Goal: Communication & Community: Answer question/provide support

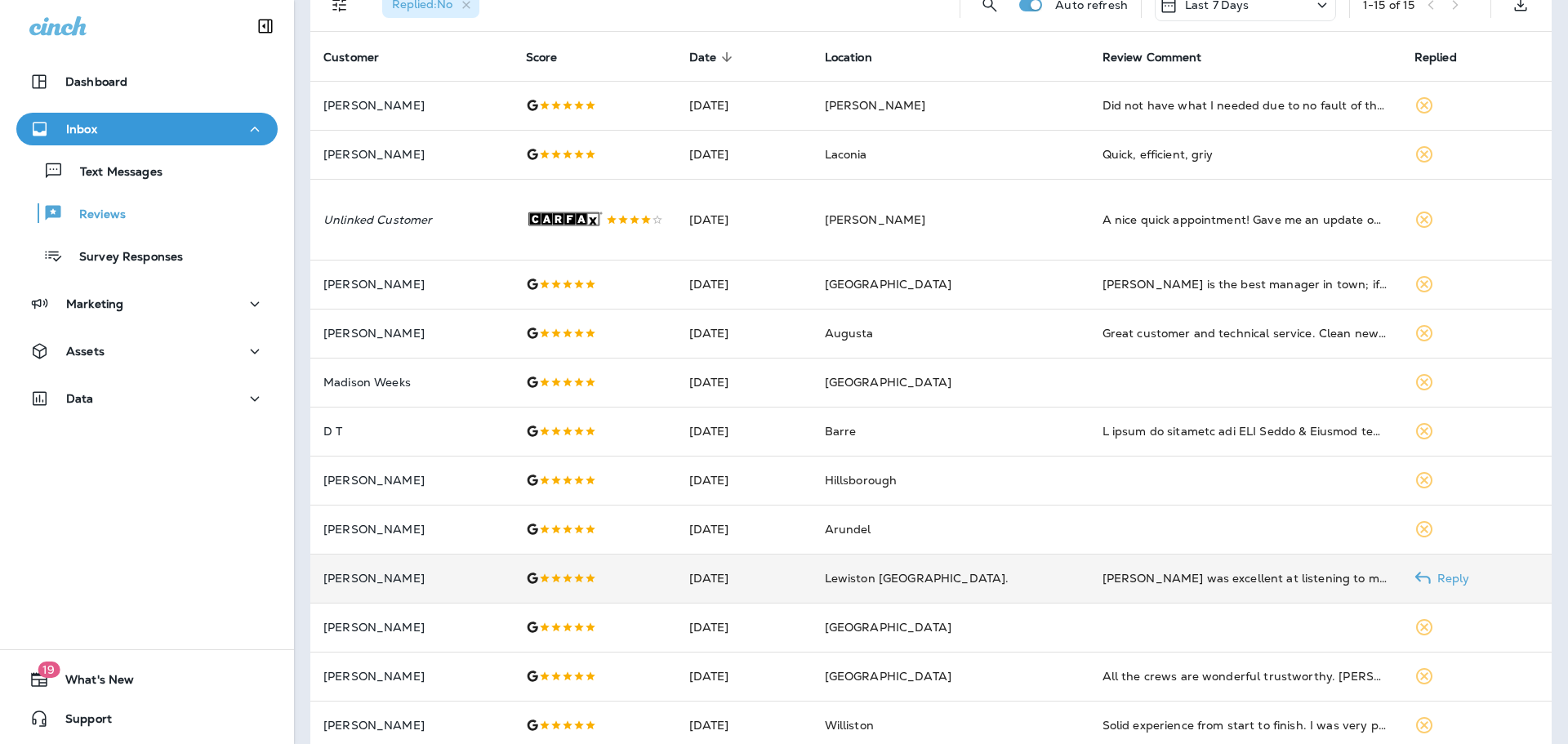
scroll to position [216, 0]
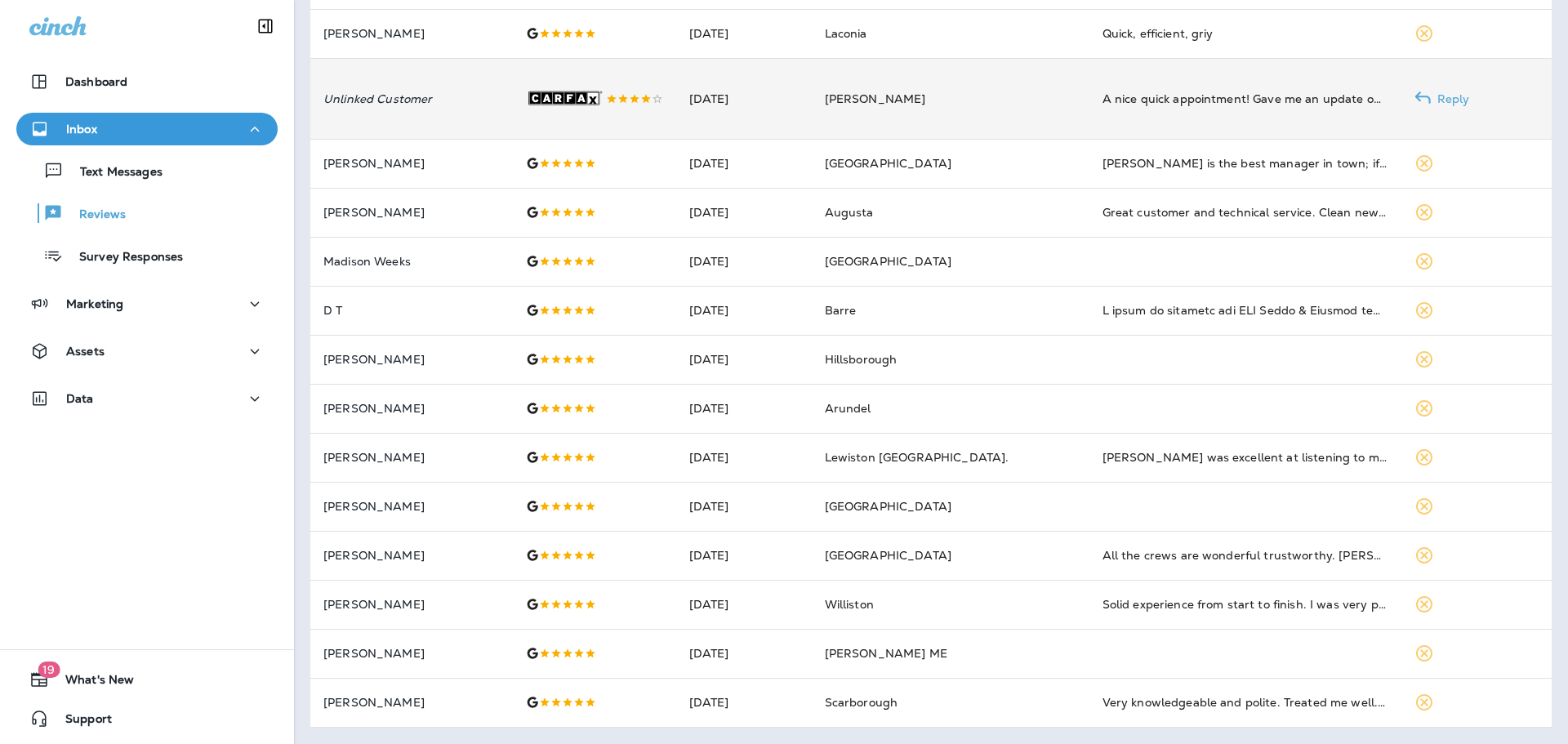
click at [444, 92] on p "Unlinked Customer" at bounding box center [411, 98] width 176 height 13
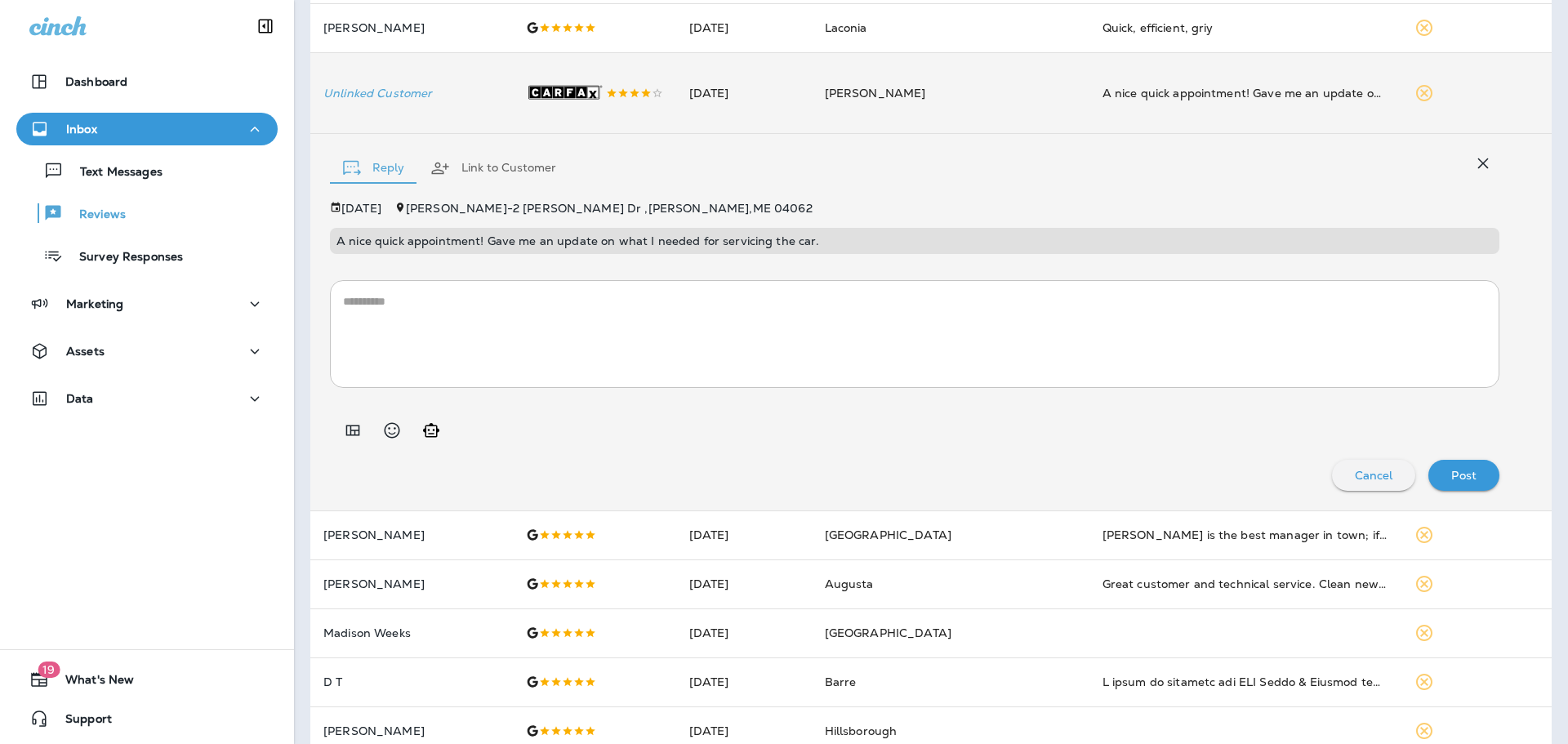
click at [478, 327] on textarea at bounding box center [915, 333] width 1143 height 82
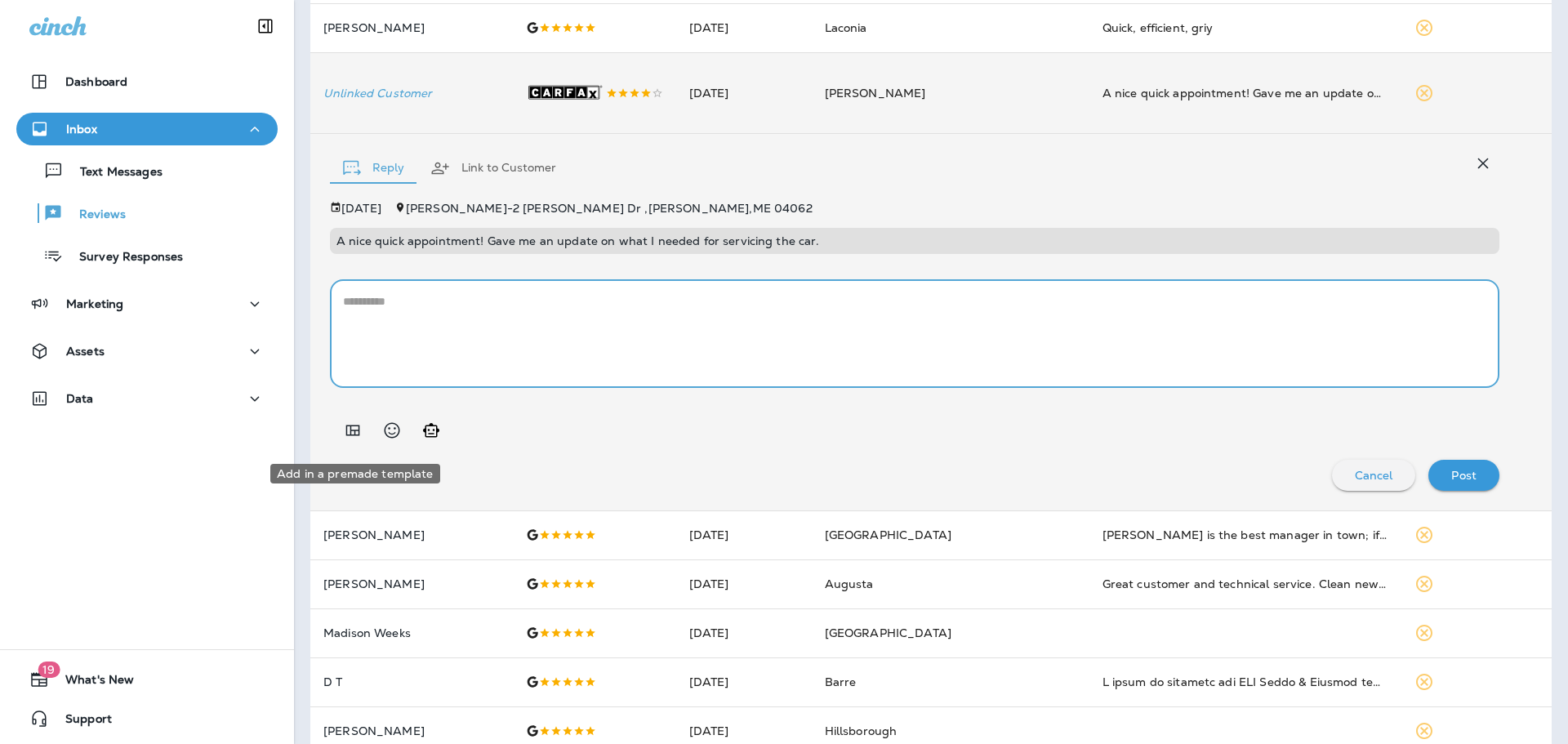
click at [352, 435] on icon "Add in a premade template" at bounding box center [352, 430] width 20 height 20
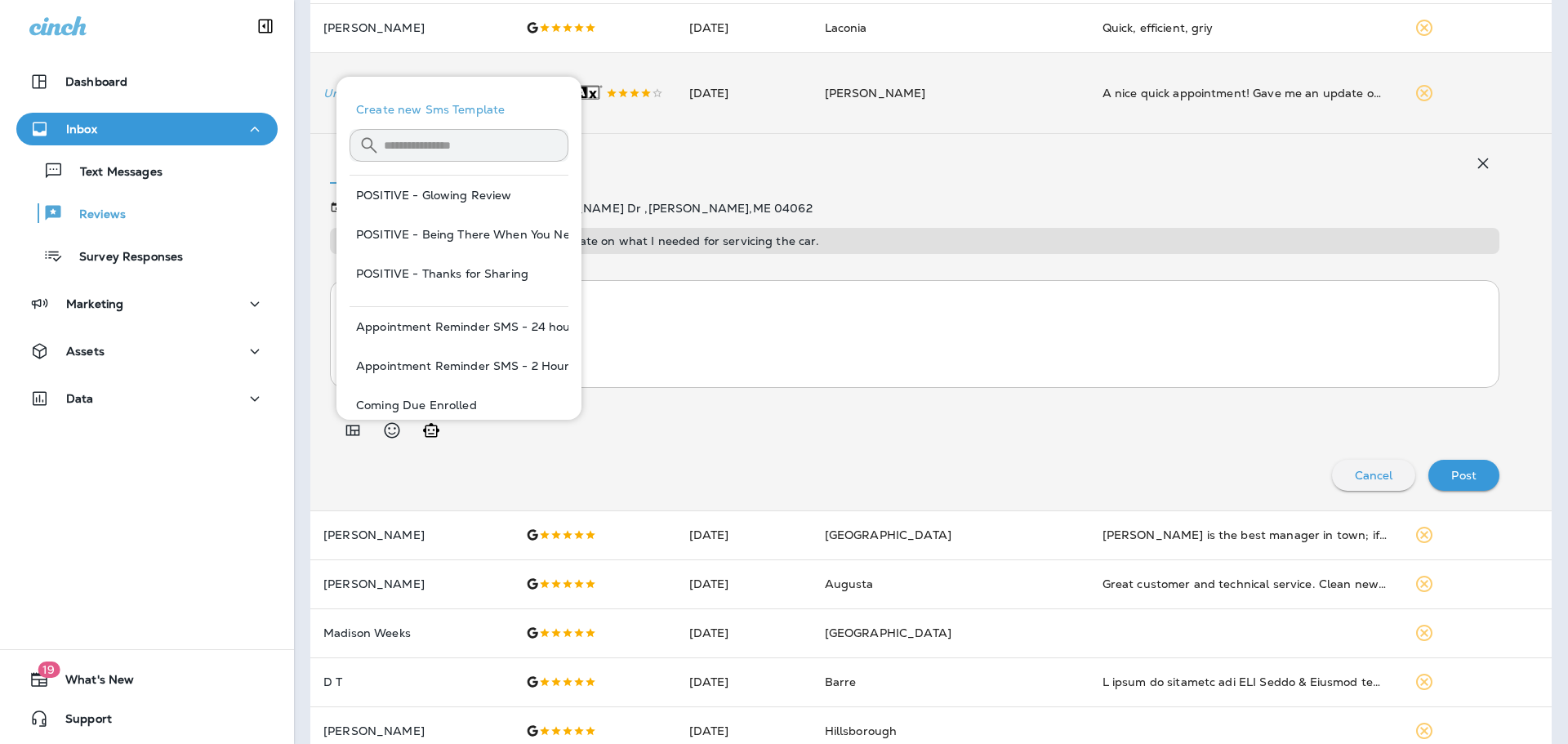
click at [688, 331] on textarea at bounding box center [915, 333] width 1143 height 82
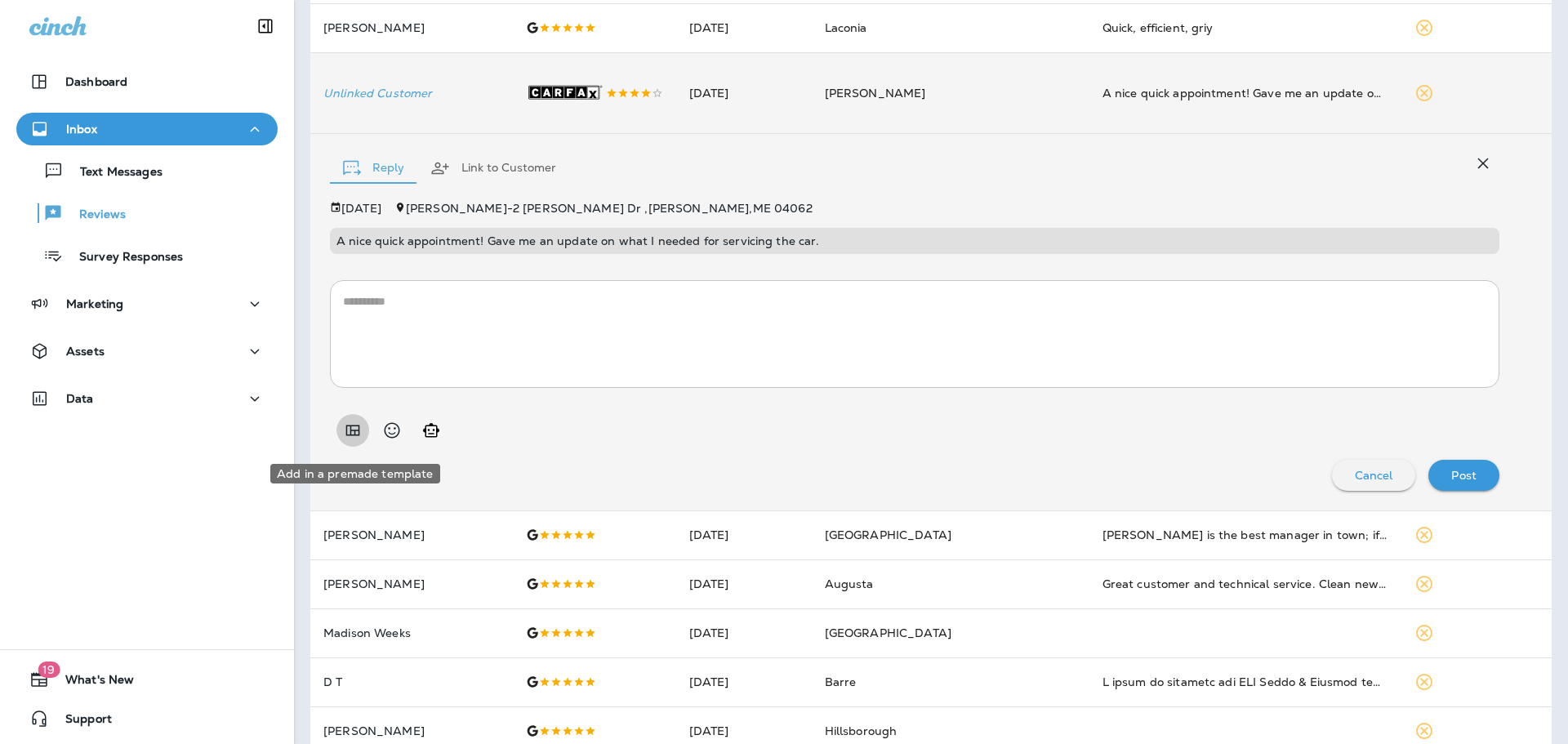
click at [348, 426] on icon "Add in a premade template" at bounding box center [352, 430] width 20 height 20
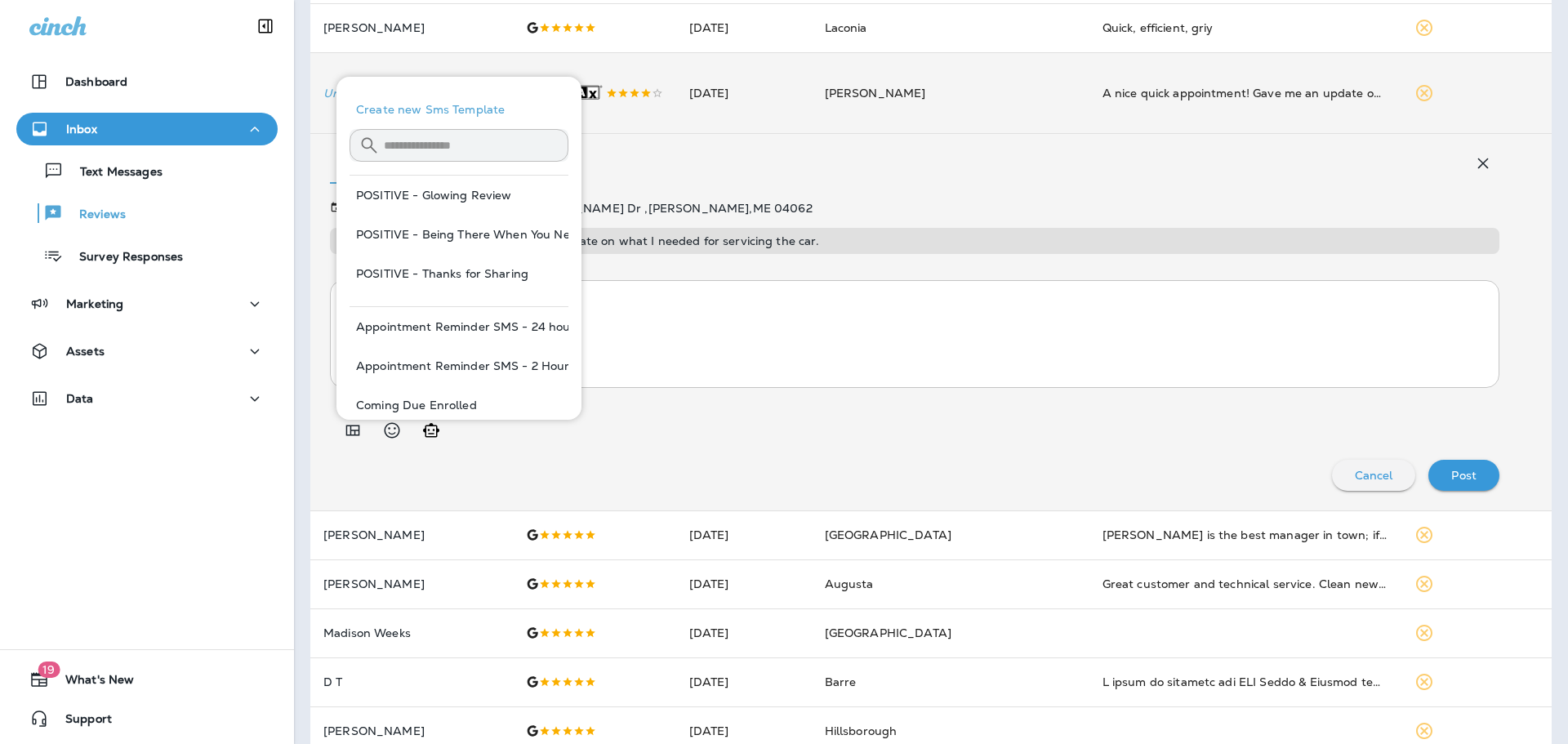
click at [469, 241] on button "POSITIVE - Being There When You Need Us" at bounding box center [459, 235] width 219 height 40
type textarea "**********"
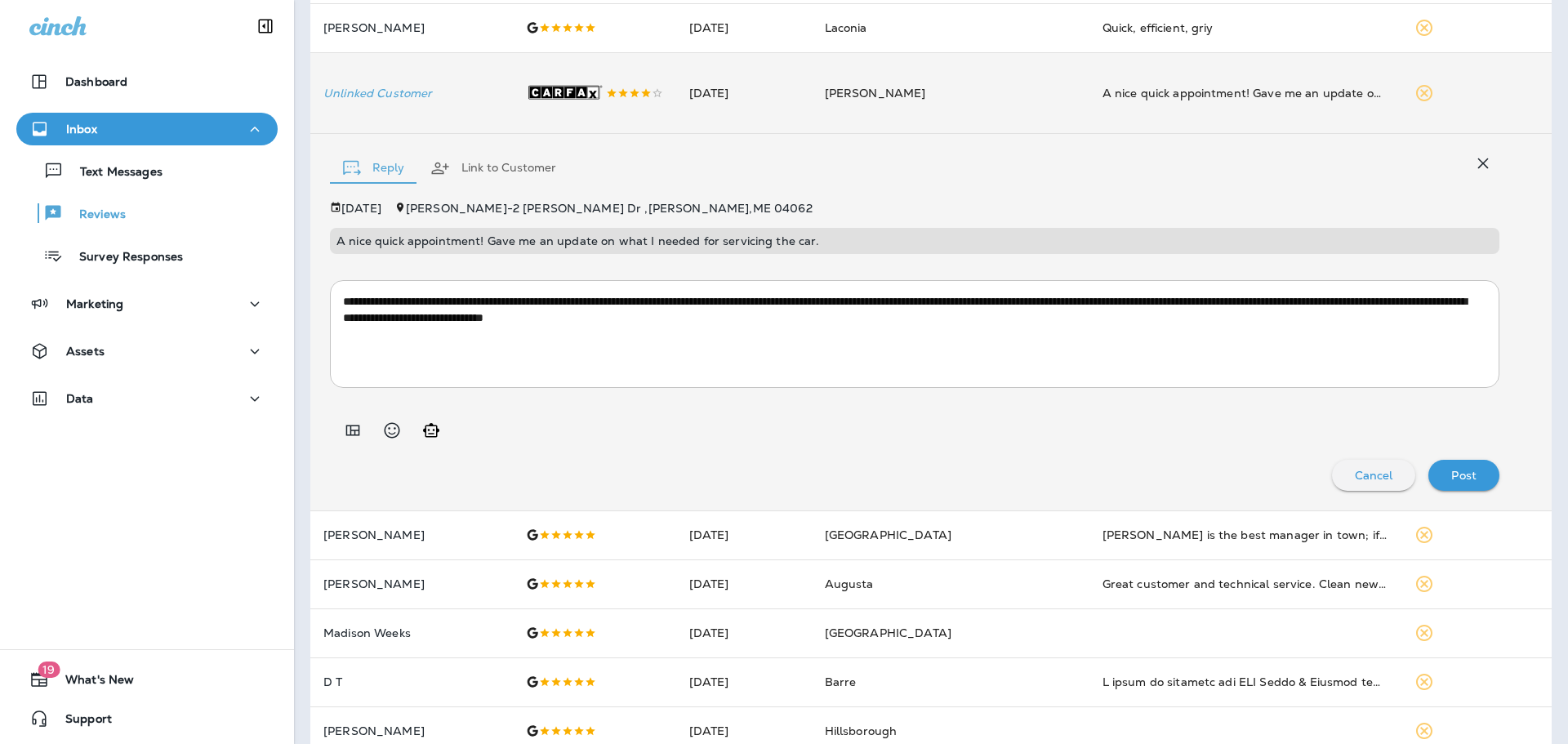
click at [1452, 475] on p "Post" at bounding box center [1464, 474] width 25 height 13
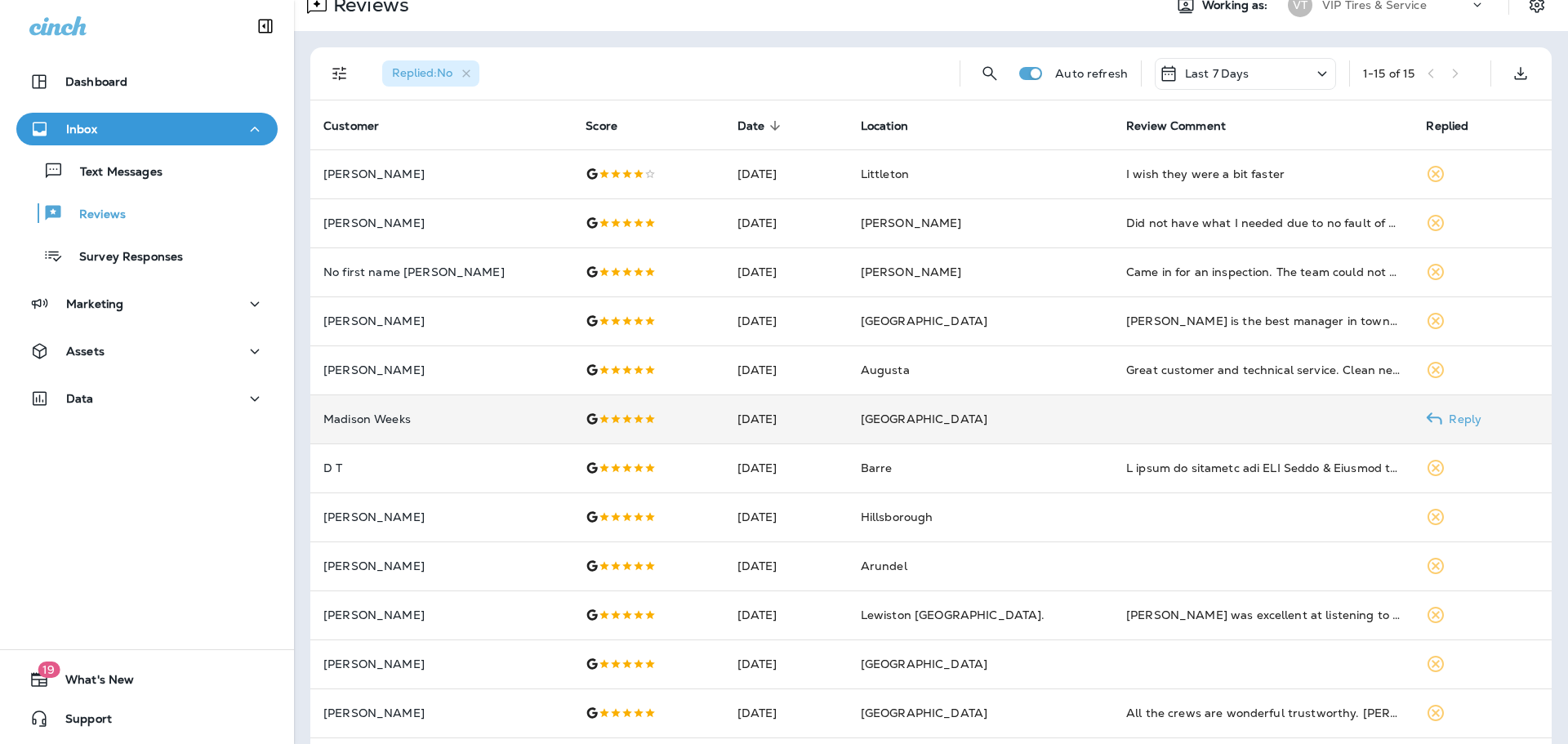
scroll to position [0, 0]
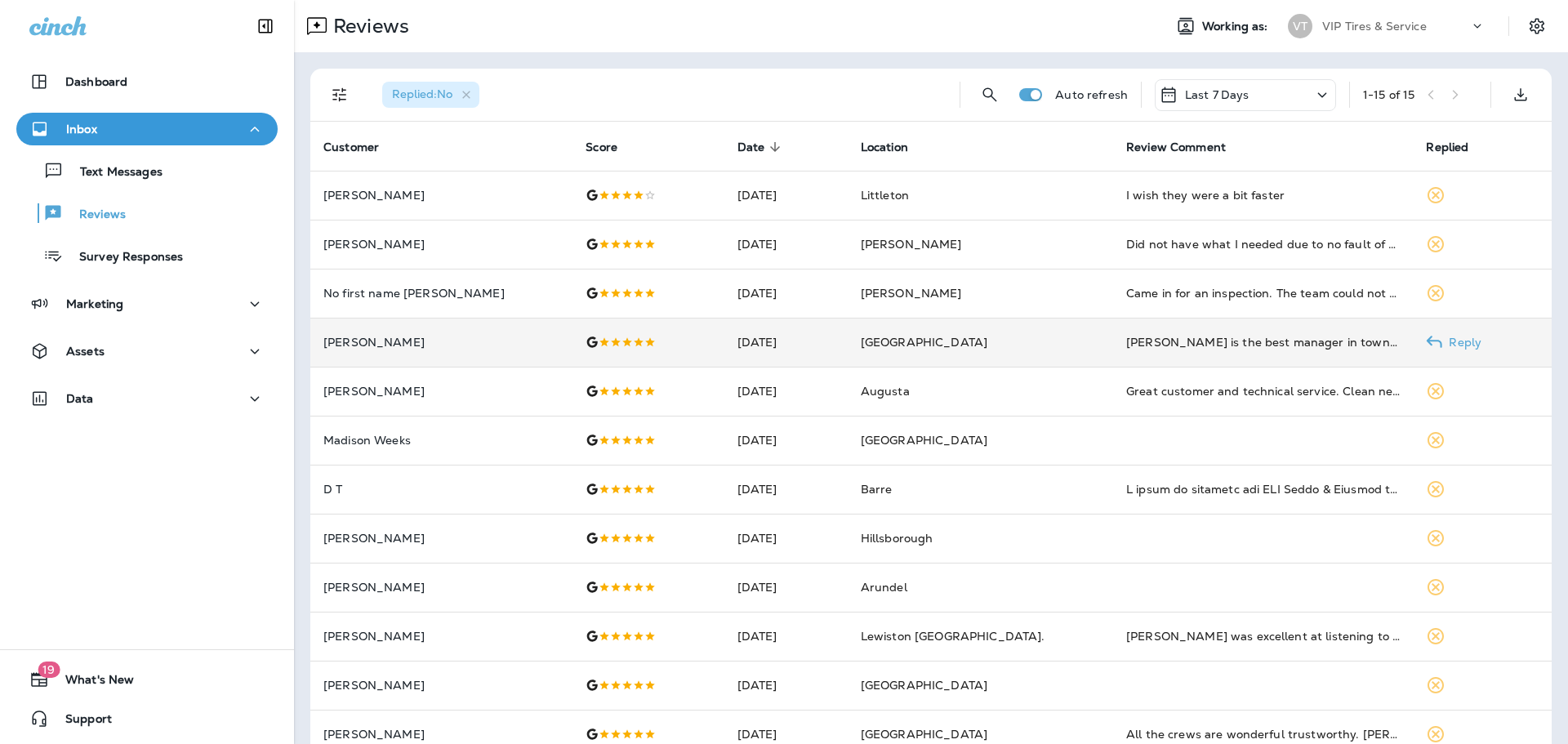
click at [470, 337] on p "[PERSON_NAME]" at bounding box center [441, 342] width 236 height 13
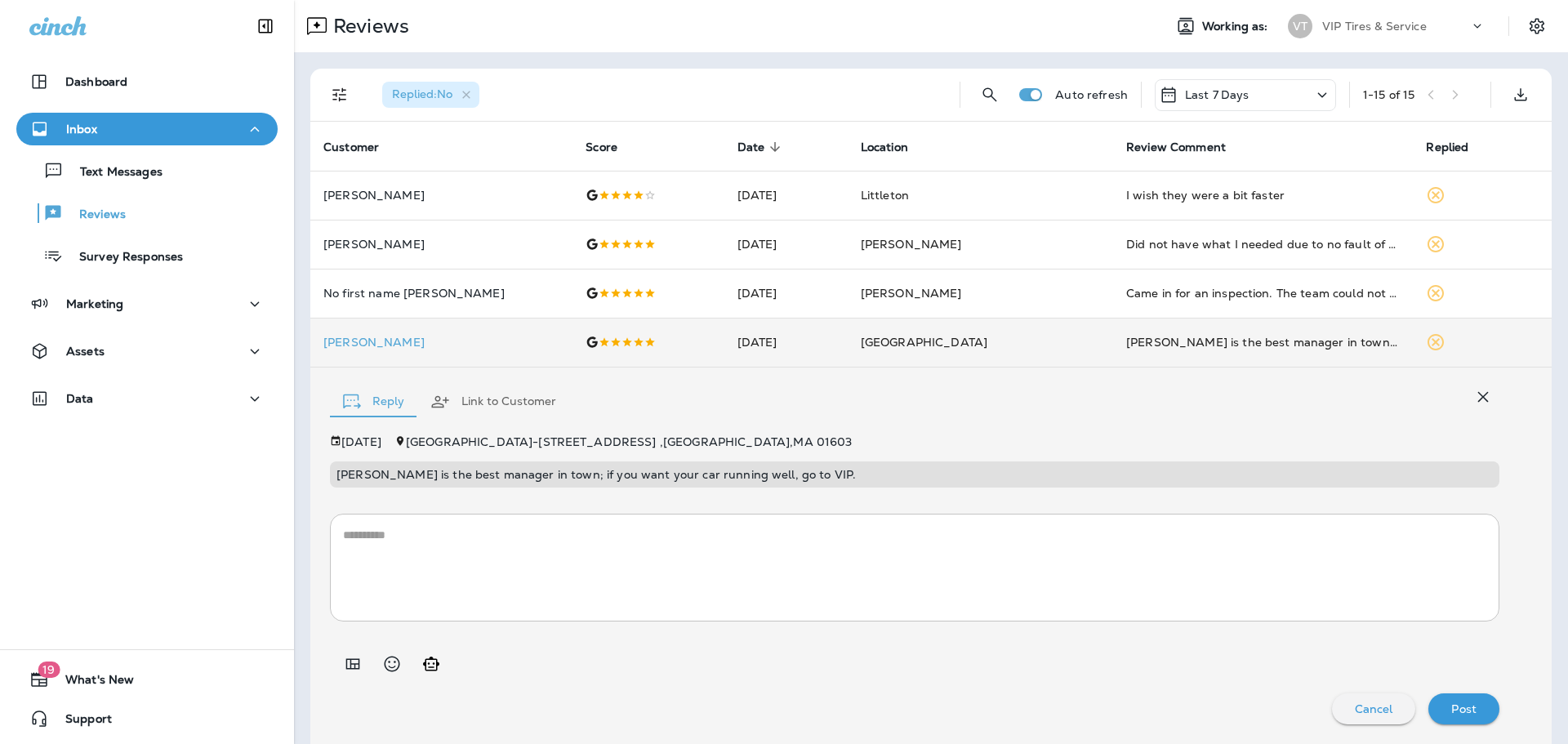
click at [450, 93] on span "Replied : No" at bounding box center [422, 94] width 60 height 15
click at [346, 90] on icon "Filters" at bounding box center [340, 95] width 20 height 20
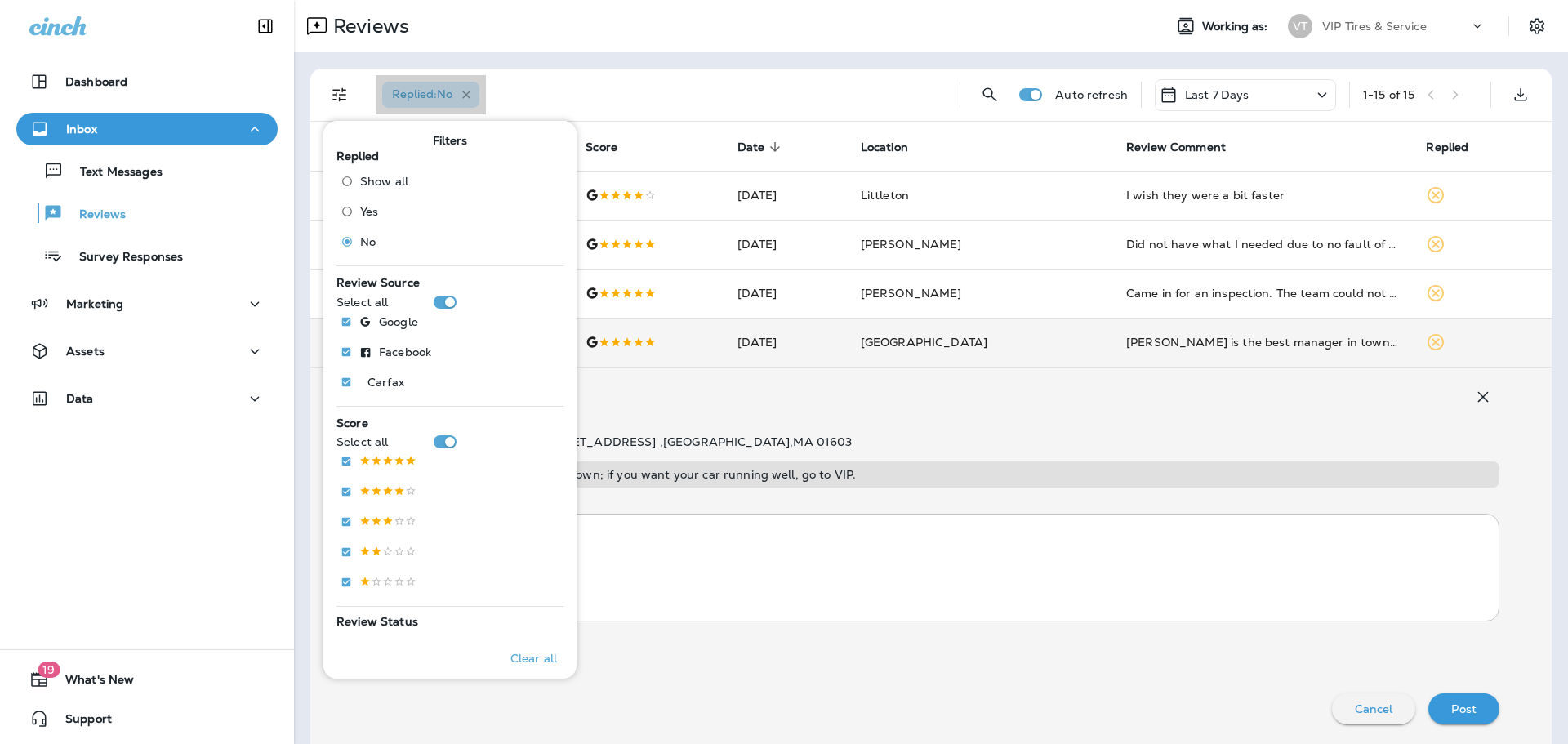
click at [473, 90] on icon "button" at bounding box center [467, 95] width 14 height 14
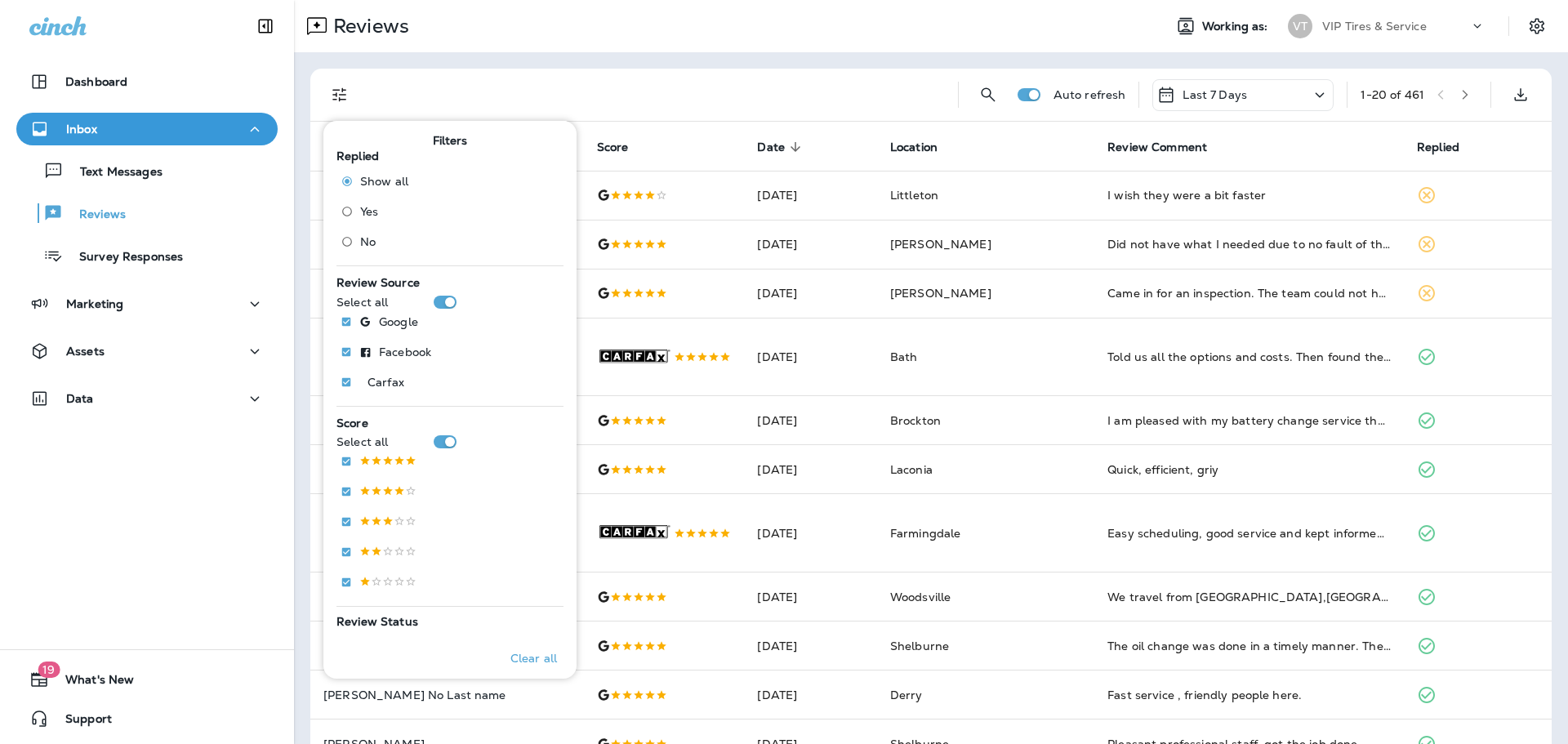
click at [506, 83] on div at bounding box center [658, 95] width 576 height 52
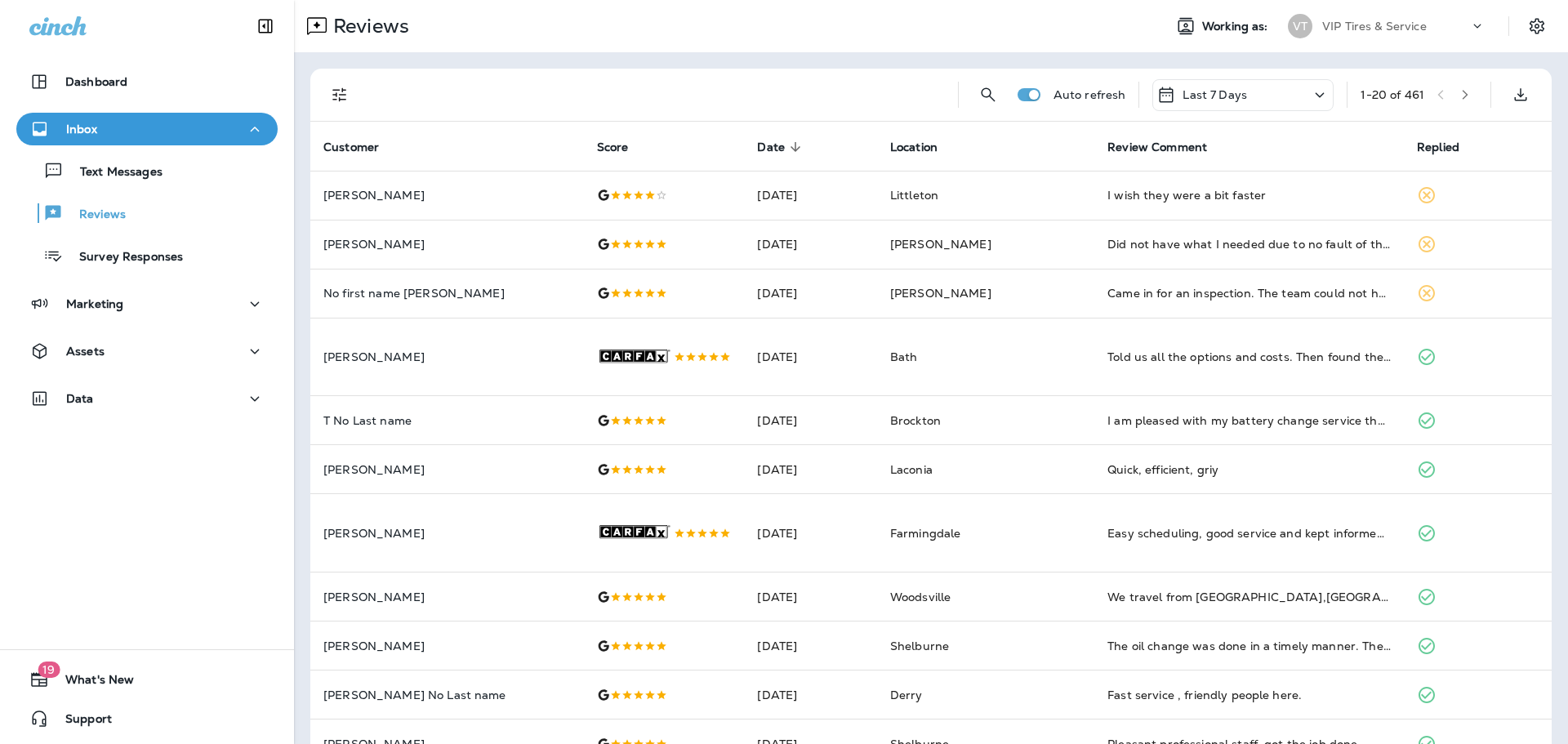
click at [348, 90] on icon "Filters" at bounding box center [340, 95] width 20 height 20
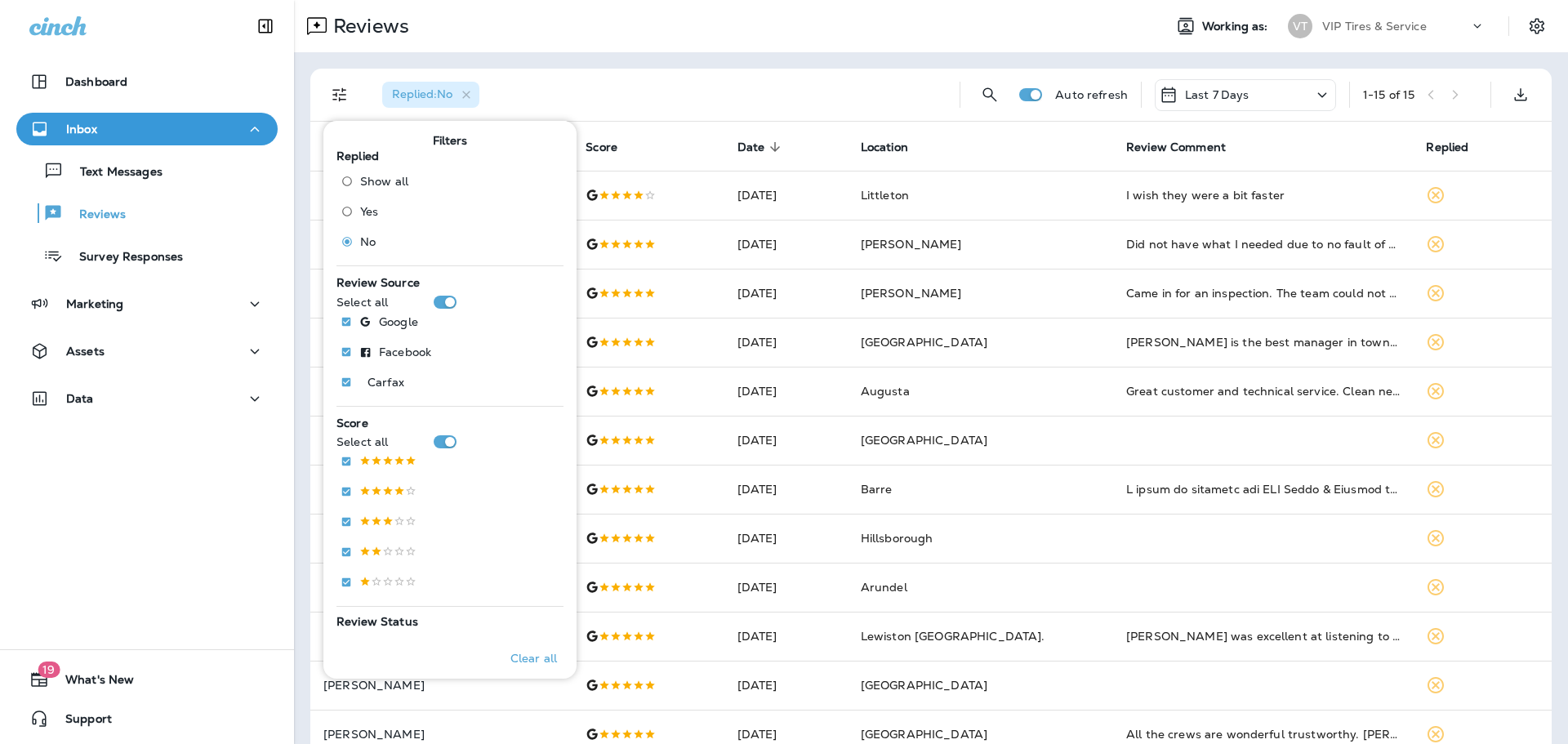
click at [542, 82] on div "Replied : No" at bounding box center [658, 95] width 578 height 52
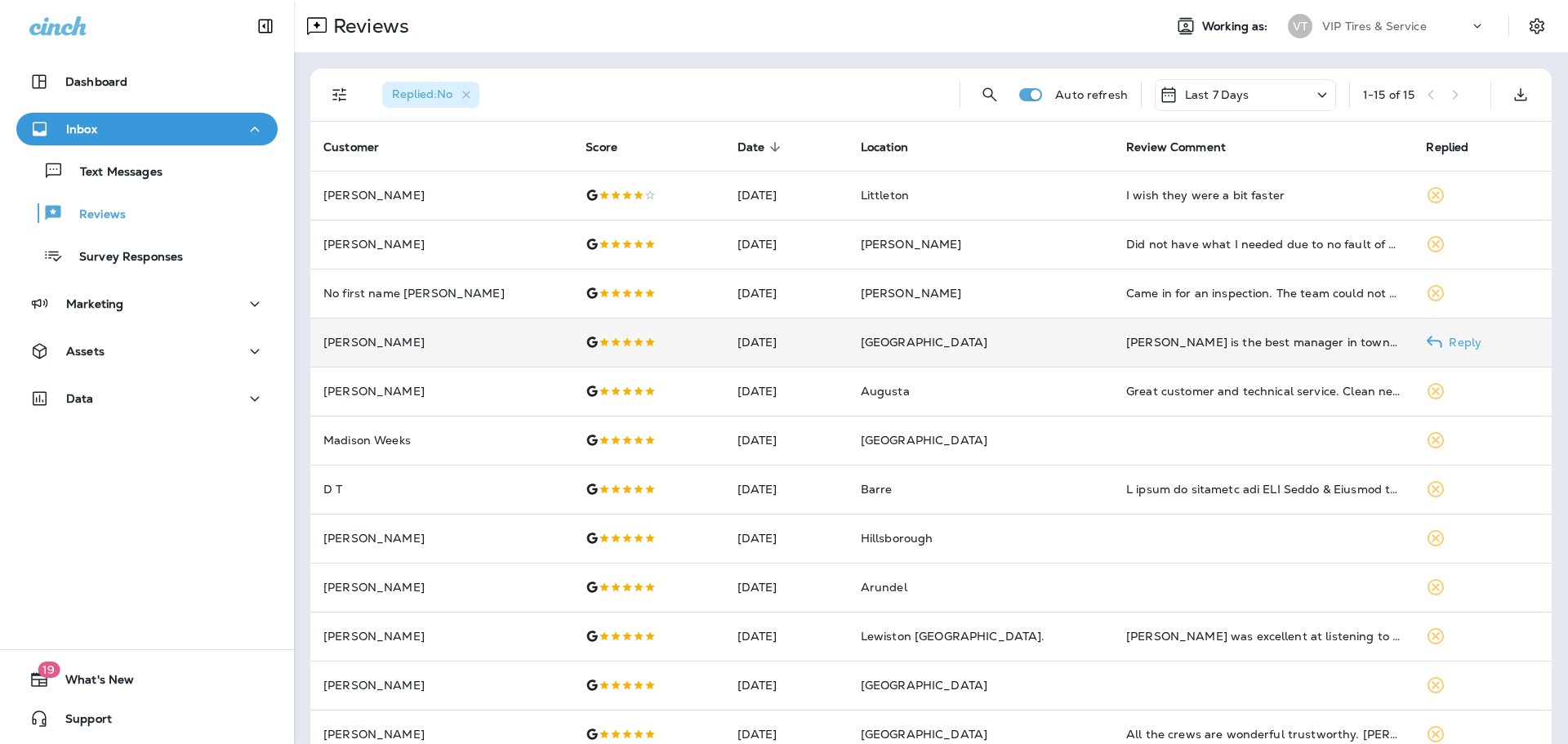
click at [469, 337] on p "[PERSON_NAME]" at bounding box center [441, 342] width 236 height 13
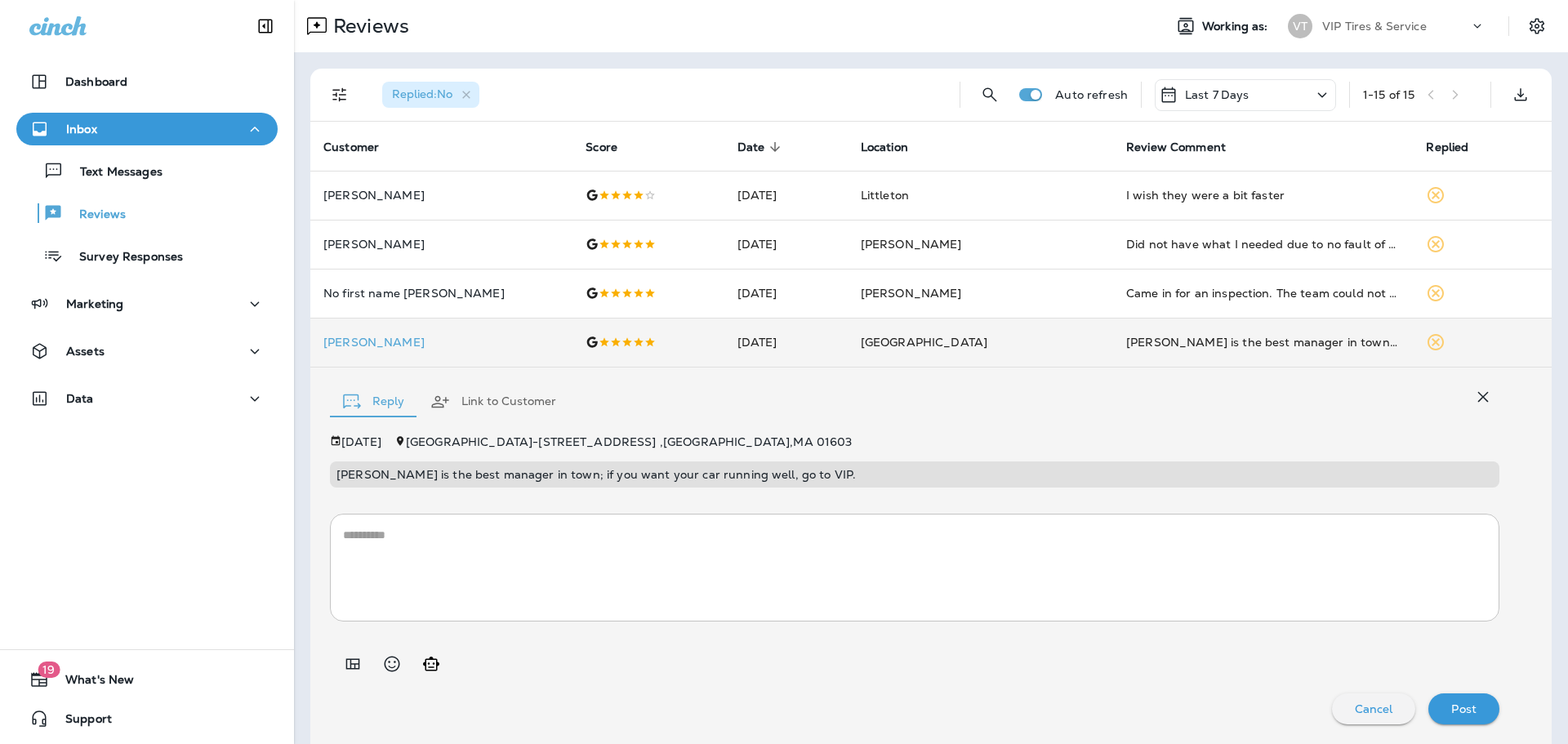
click at [528, 542] on textarea at bounding box center [915, 567] width 1143 height 82
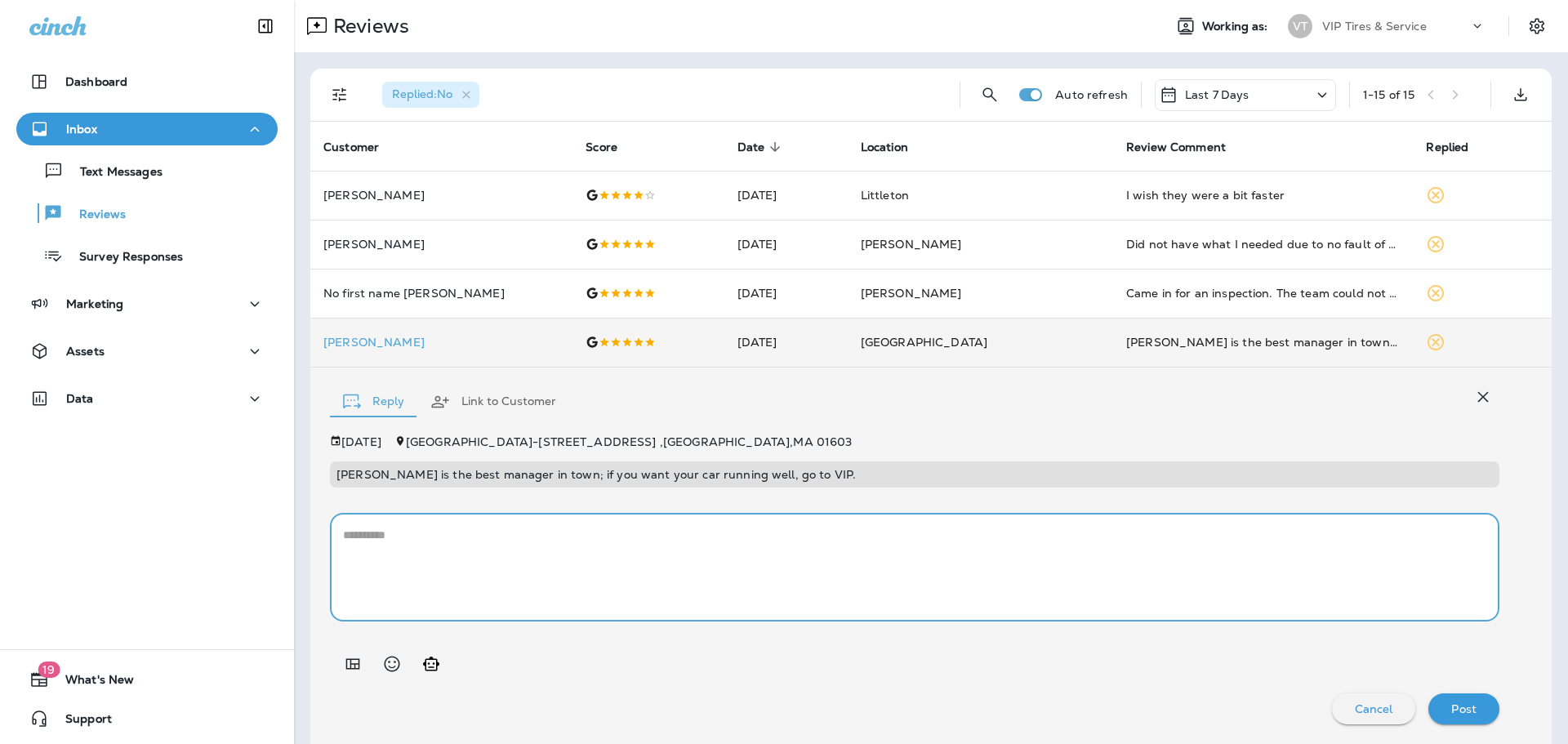
click at [353, 662] on icon "Add in a premade template" at bounding box center [352, 663] width 20 height 20
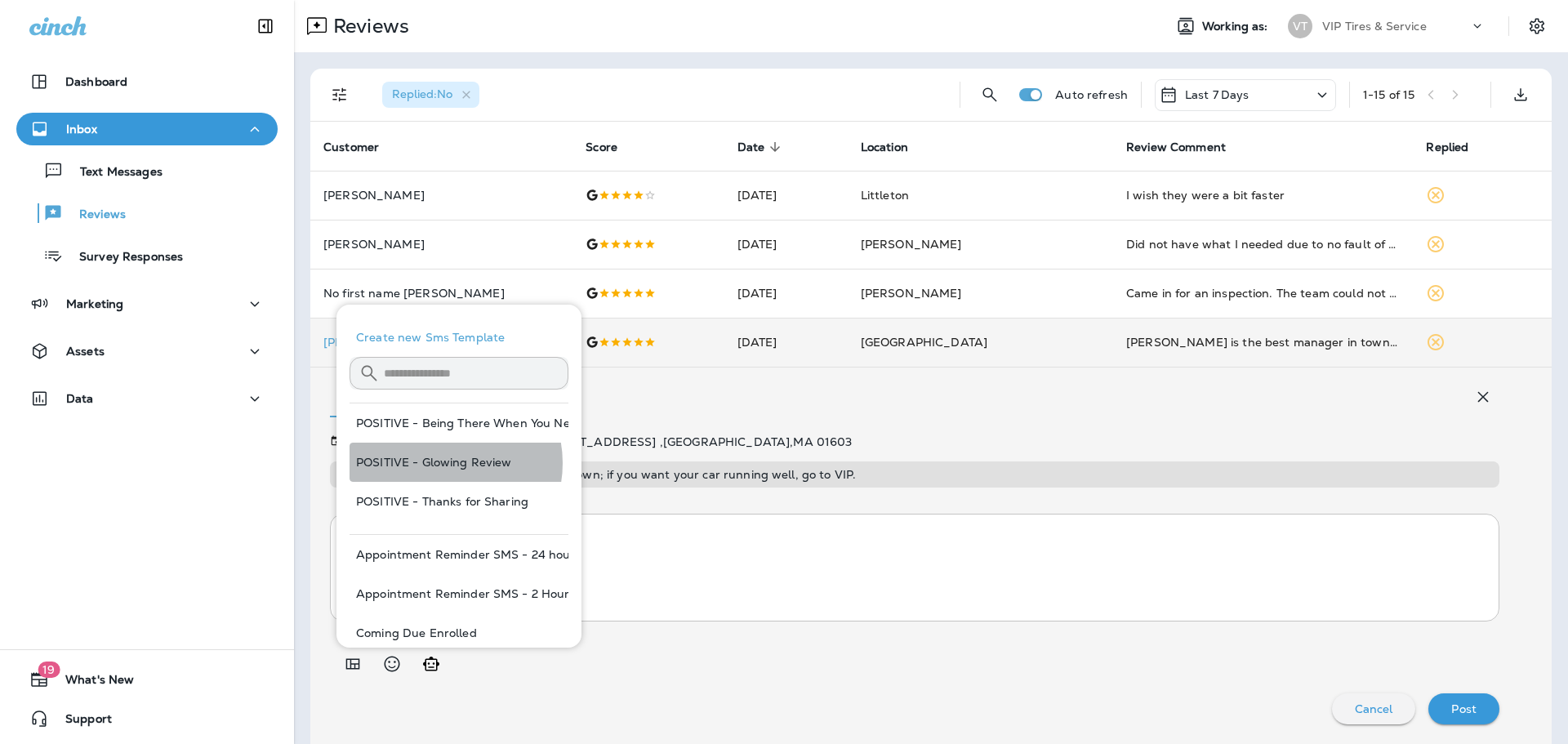
click at [440, 463] on button "POSITIVE - Glowing Review" at bounding box center [459, 462] width 219 height 40
type textarea "**********"
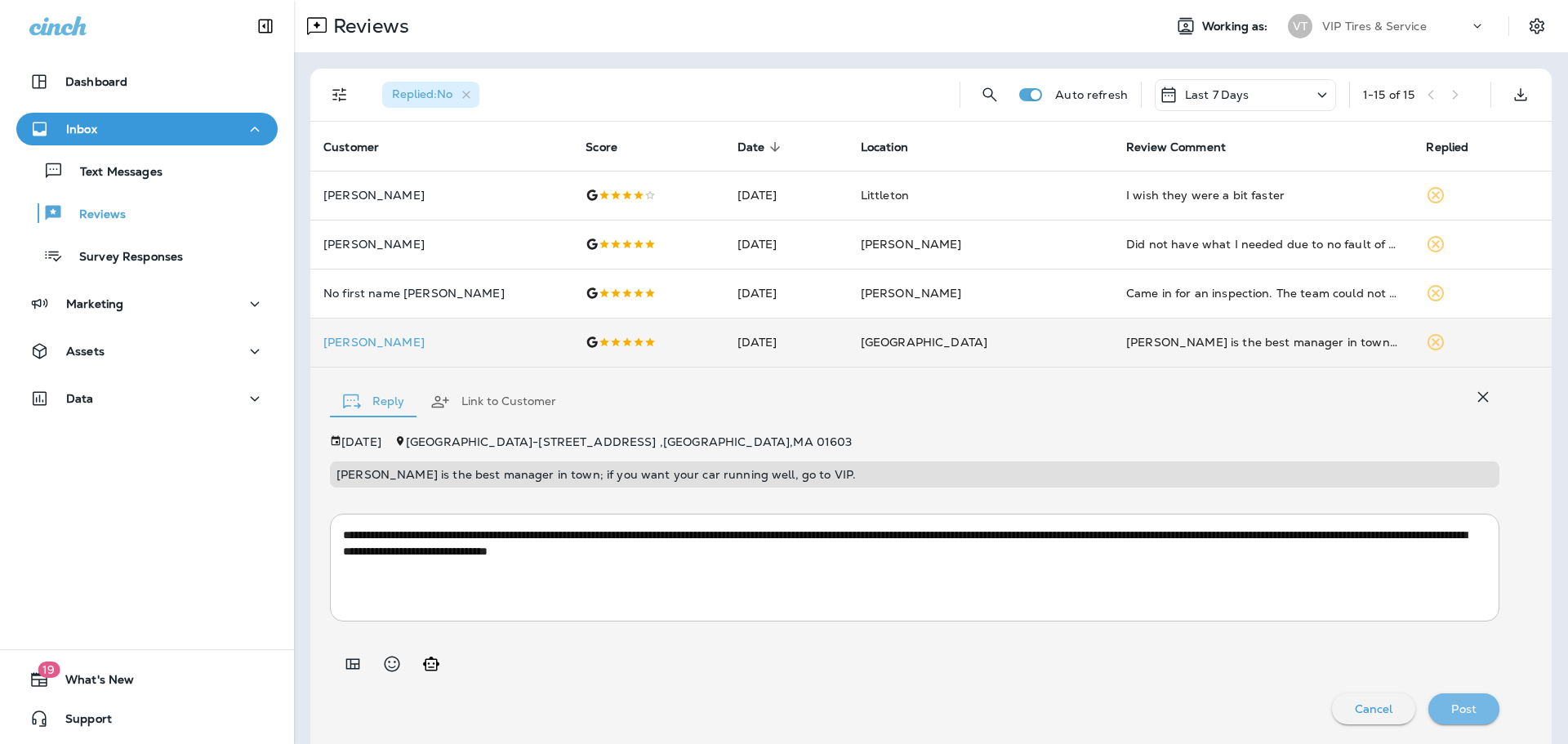
click at [1446, 700] on div "Post" at bounding box center [1464, 708] width 45 height 21
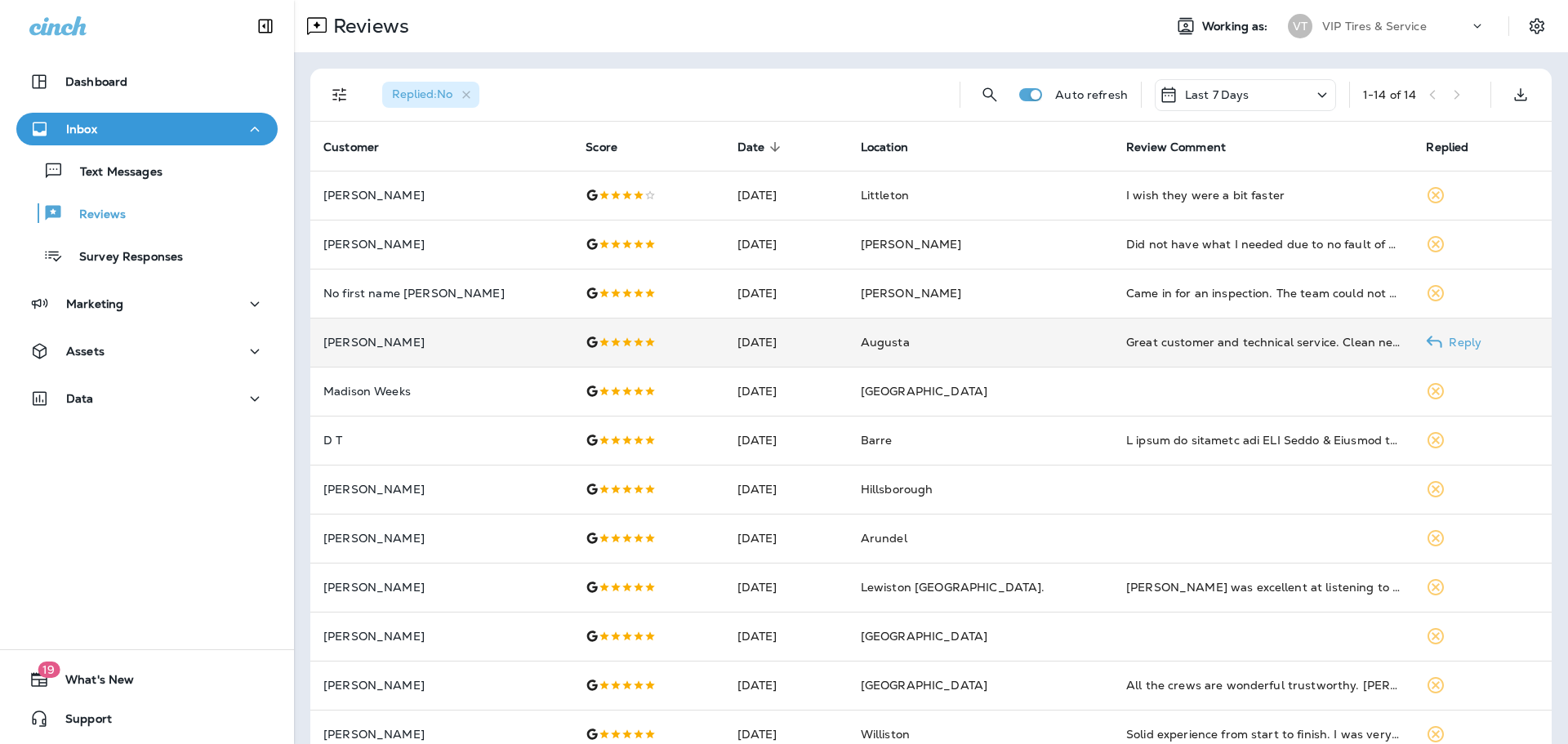
click at [433, 339] on p "[PERSON_NAME]" at bounding box center [441, 342] width 236 height 13
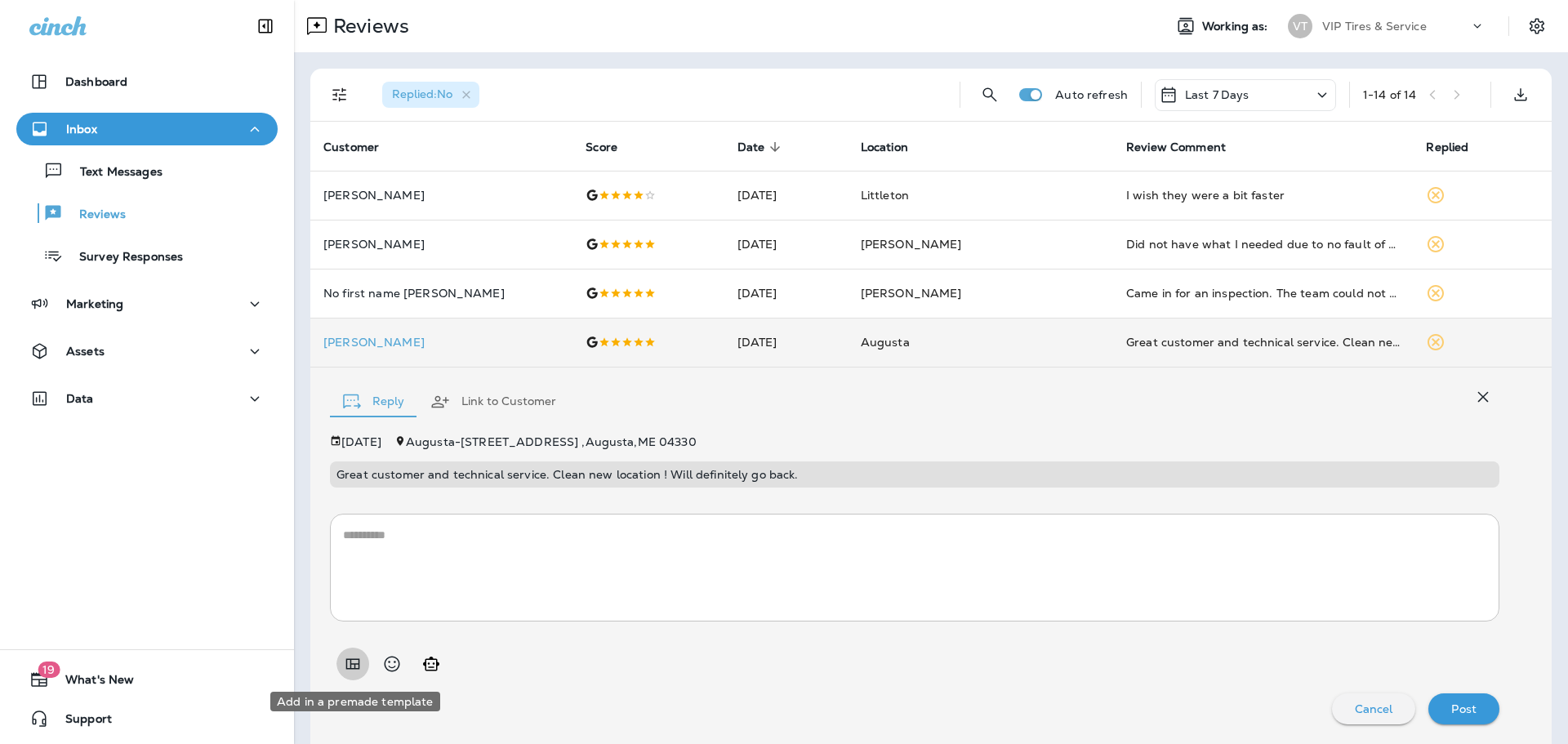
click at [358, 665] on icon "Add in a premade template" at bounding box center [353, 663] width 14 height 10
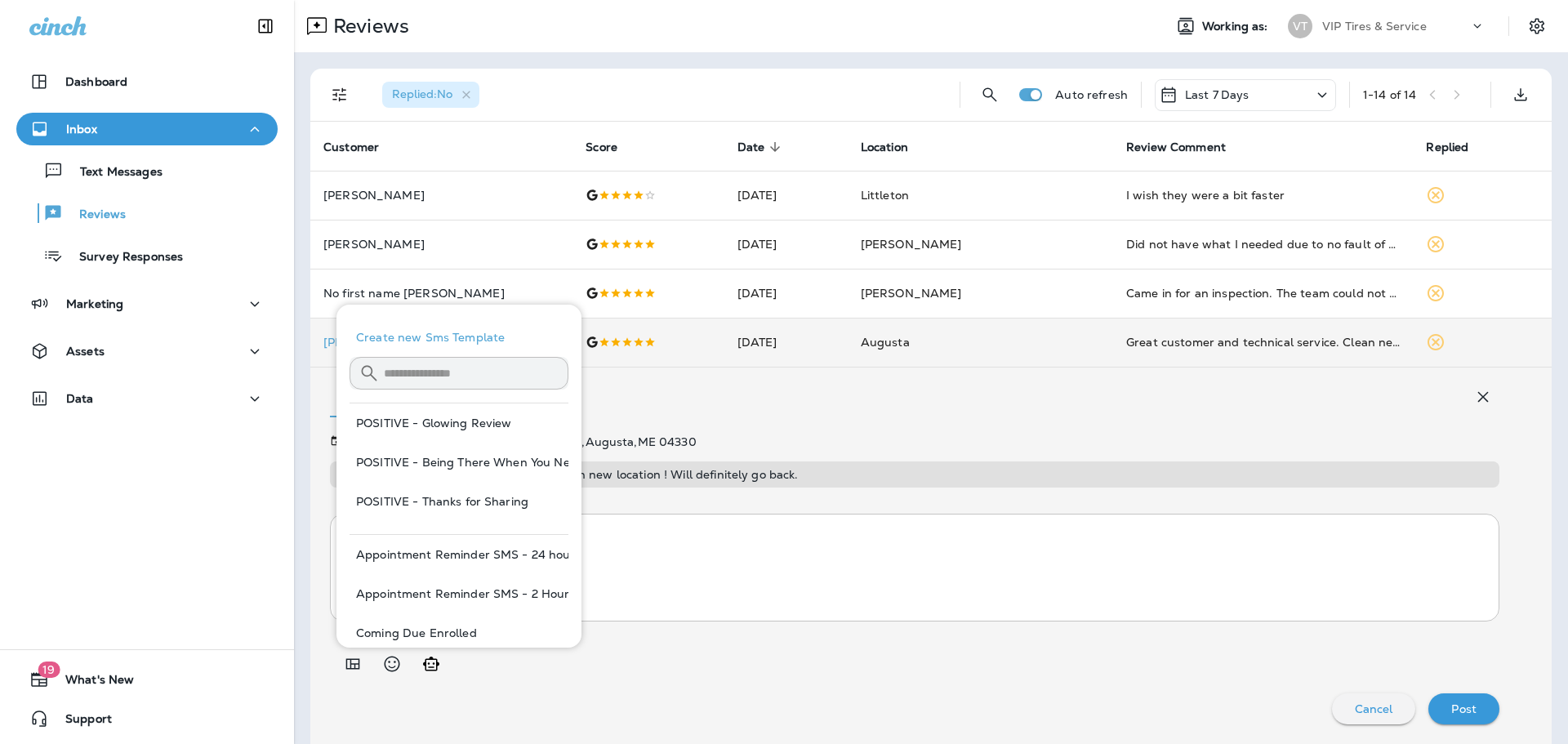
click at [409, 487] on button "POSITIVE - Thanks for Sharing" at bounding box center [459, 502] width 219 height 40
type textarea "**********"
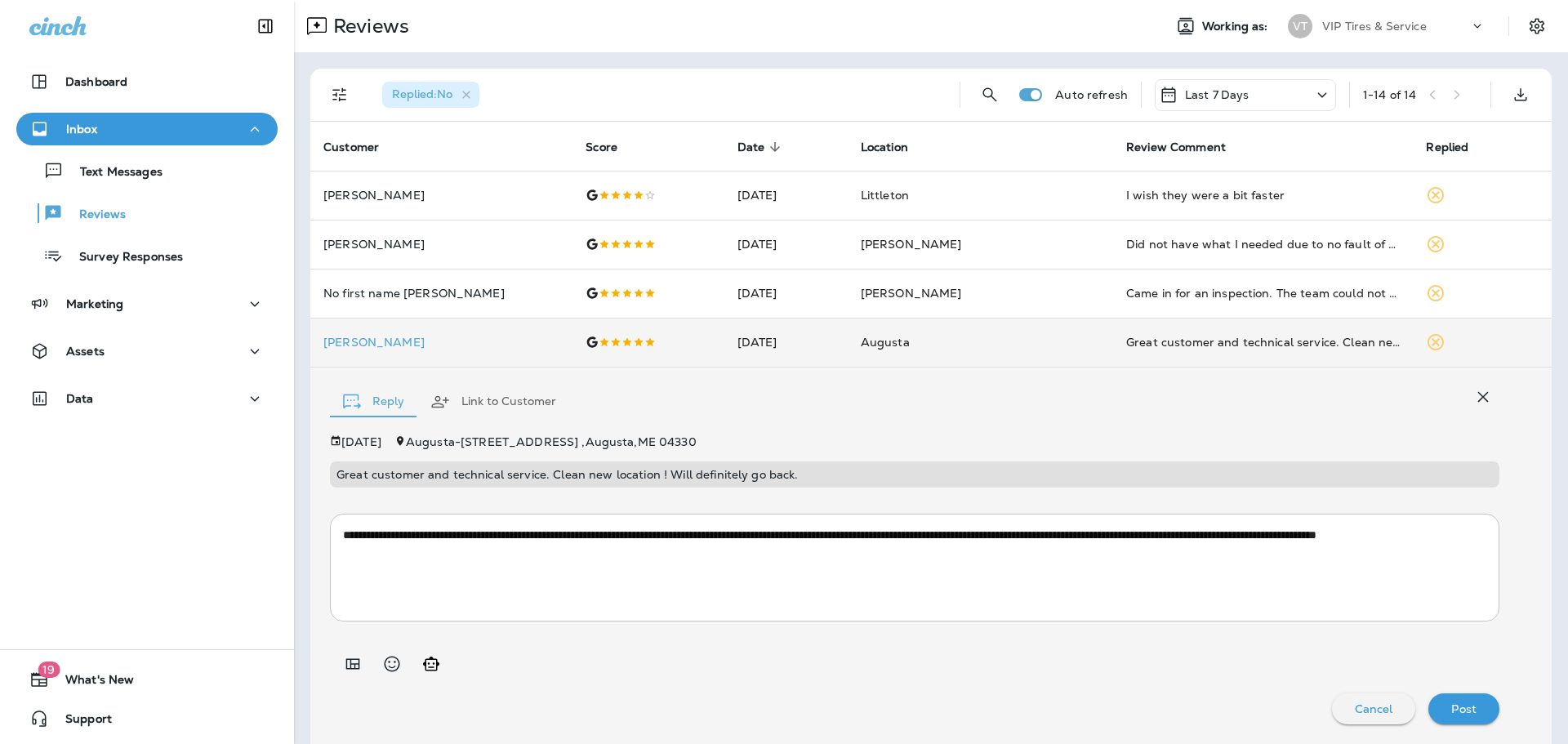
click at [1452, 704] on p "Post" at bounding box center [1464, 708] width 25 height 13
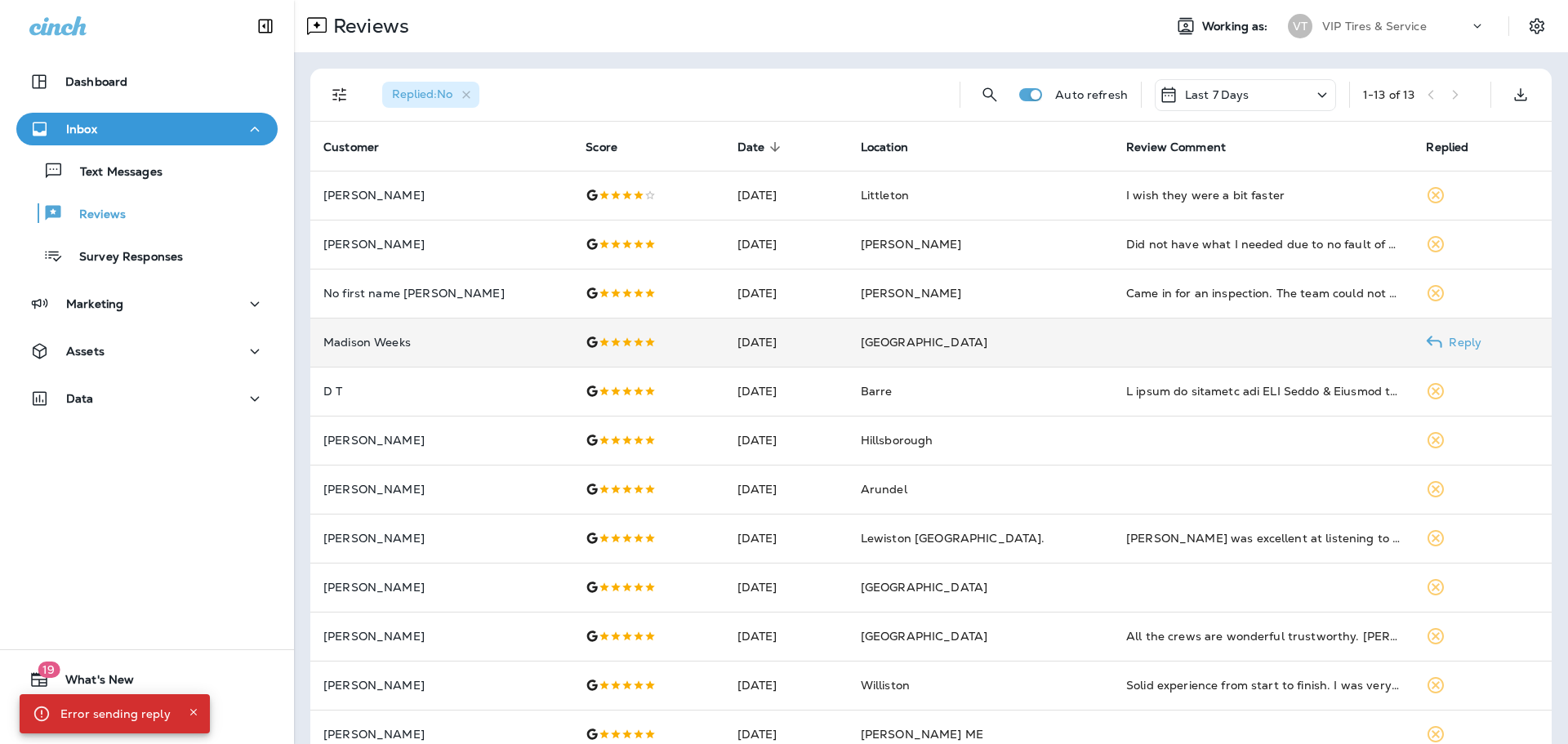
click at [480, 361] on td "Madison Weeks" at bounding box center [441, 342] width 262 height 49
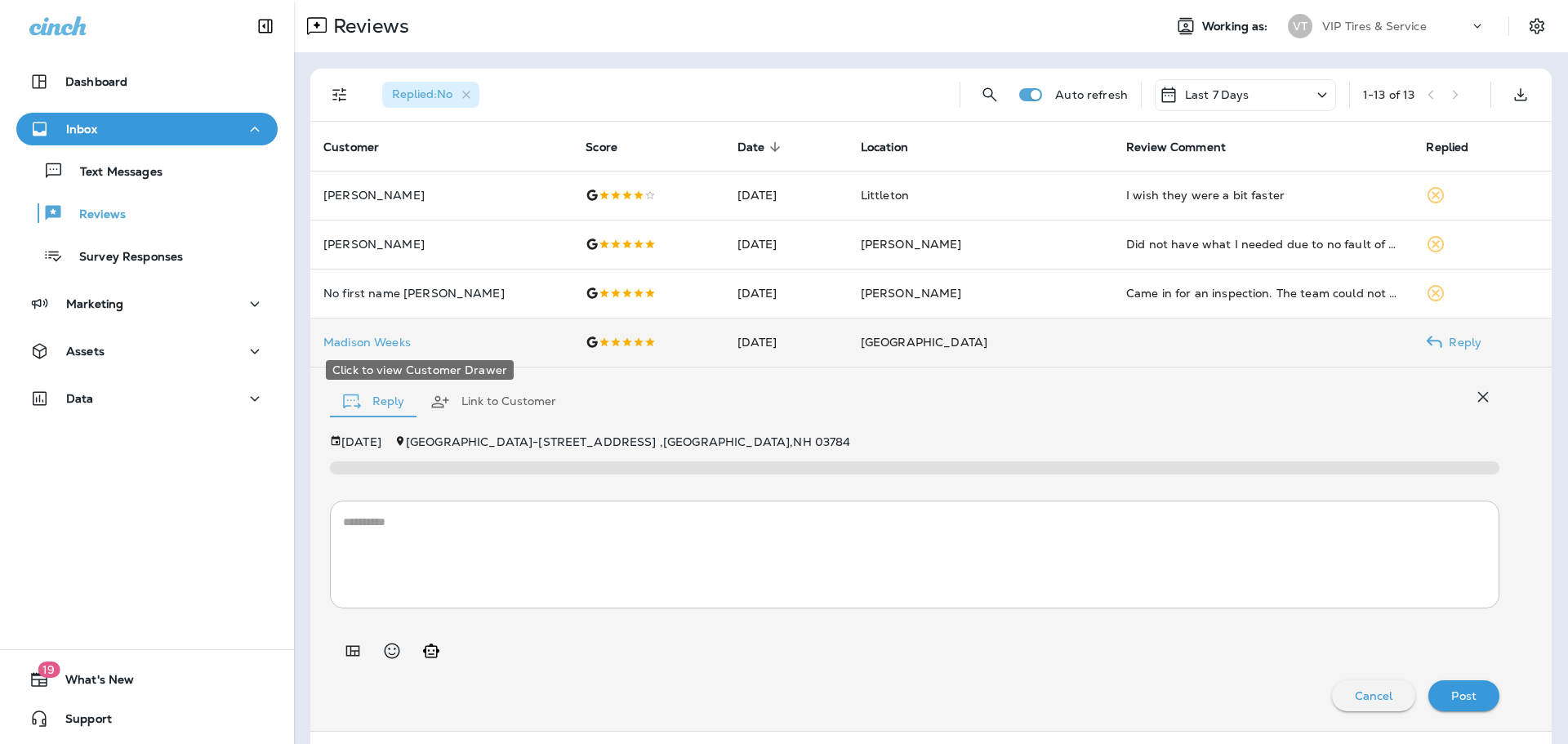
click at [472, 347] on p "Madison Weeks" at bounding box center [441, 342] width 236 height 13
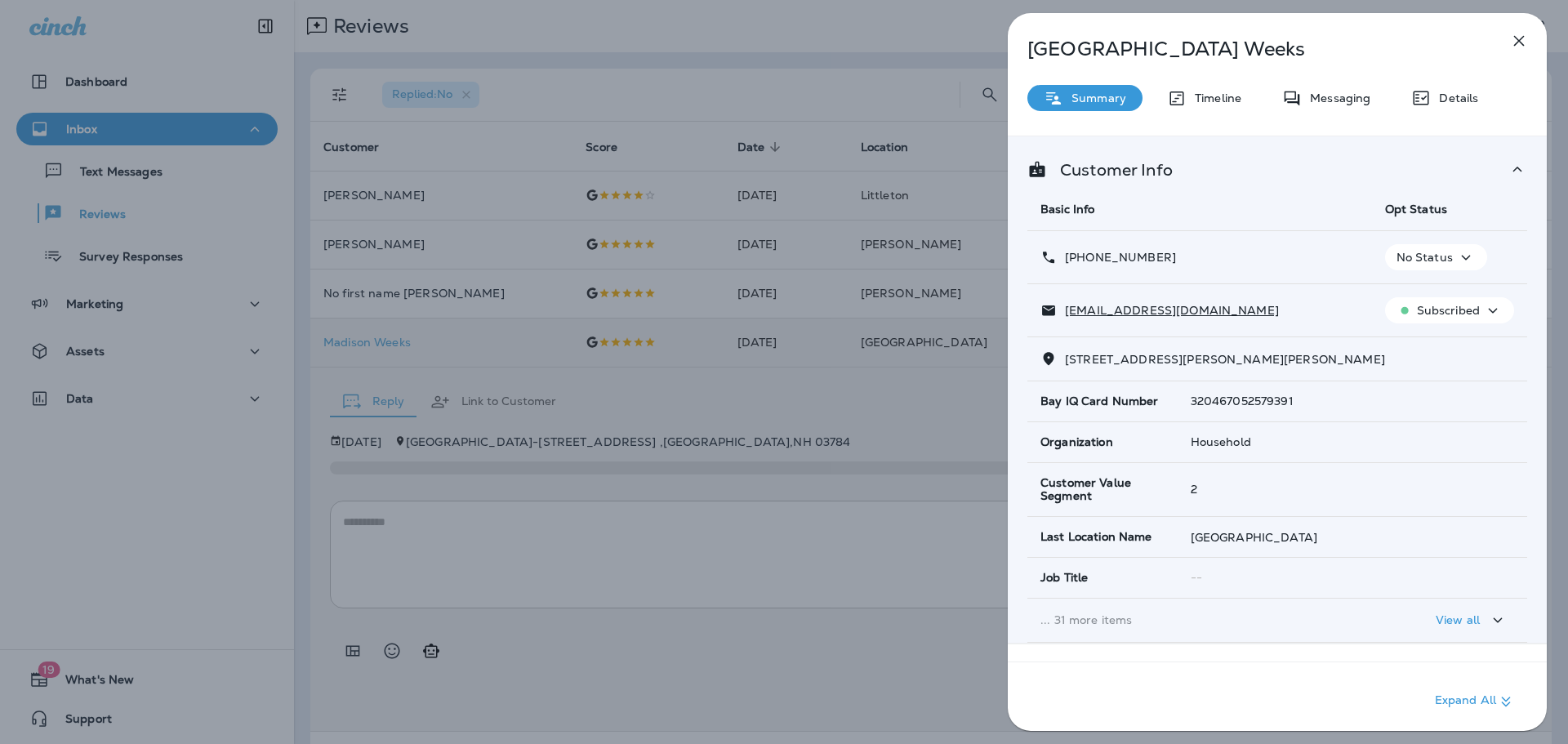
click at [1516, 39] on icon "button" at bounding box center [1520, 41] width 10 height 10
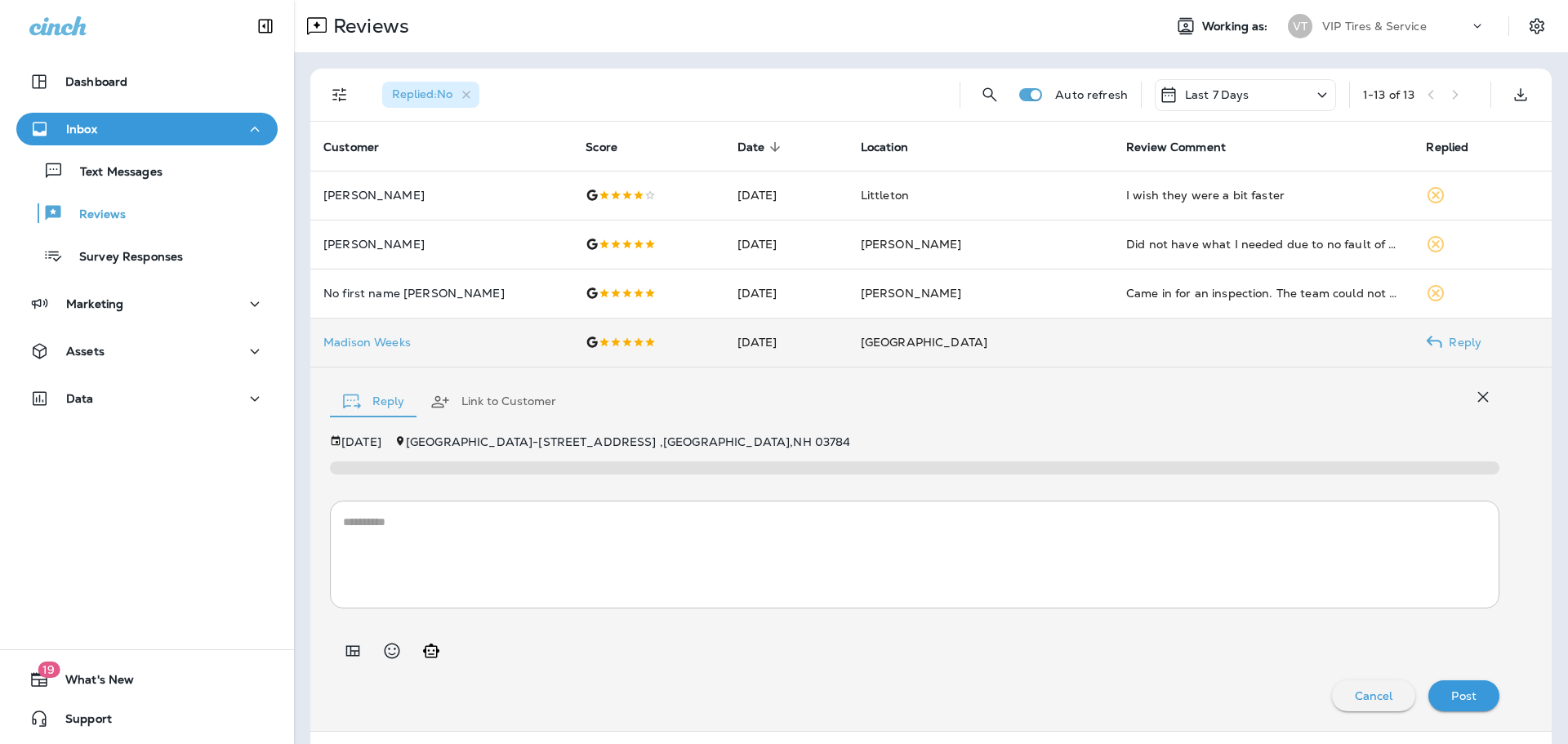
click at [596, 568] on textarea at bounding box center [915, 554] width 1143 height 82
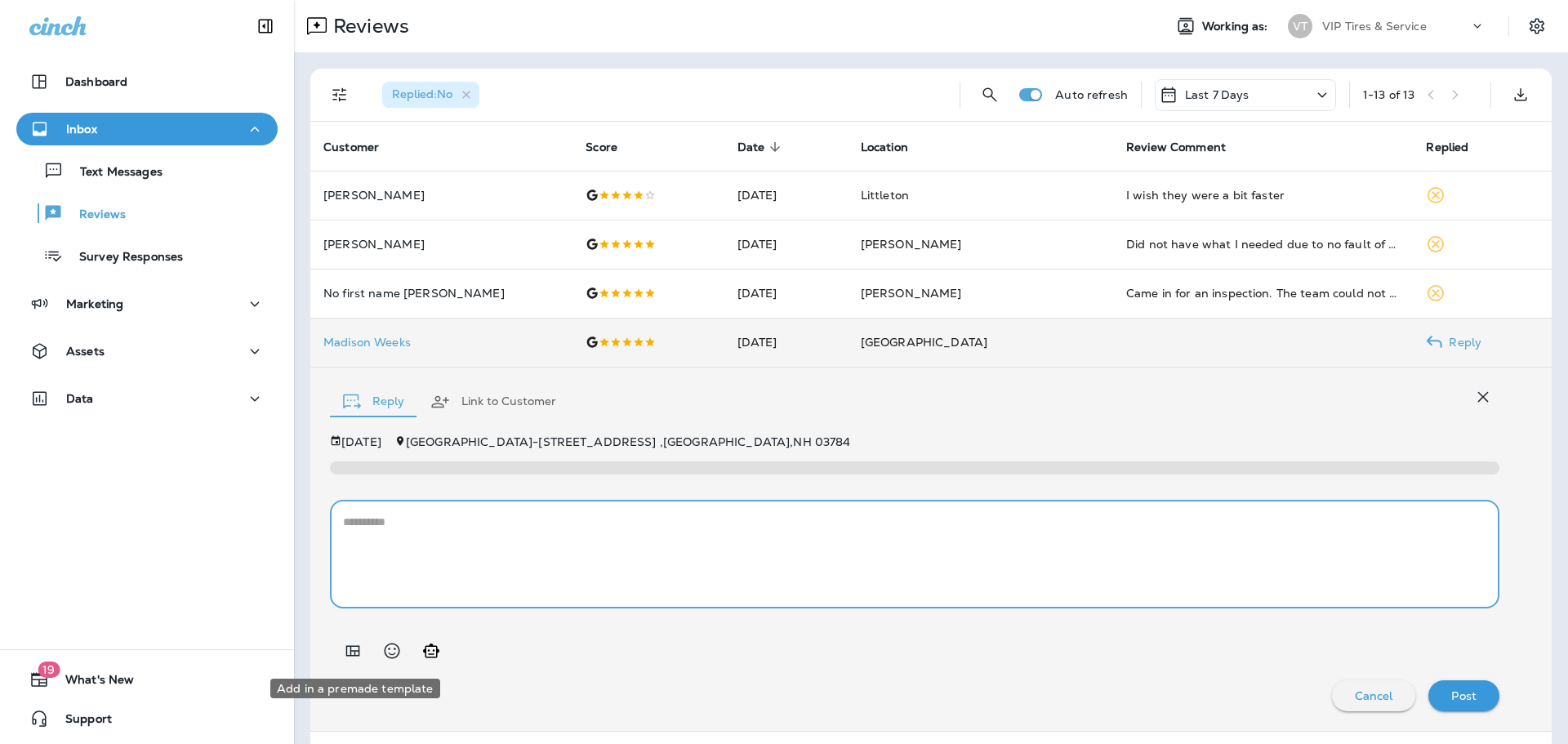
click at [352, 644] on icon "Add in a premade template" at bounding box center [352, 650] width 20 height 20
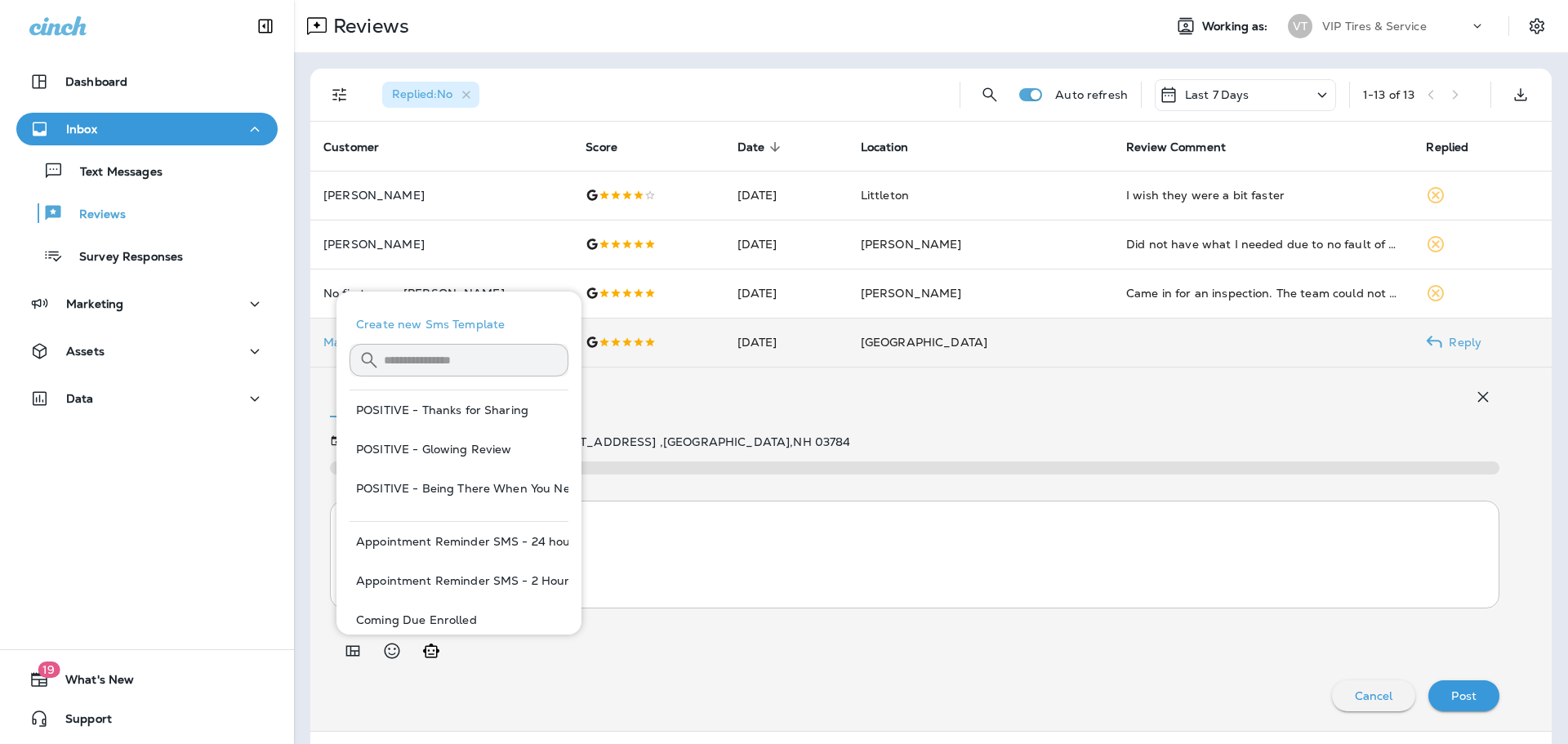
click at [444, 362] on input "text" at bounding box center [476, 359] width 185 height 43
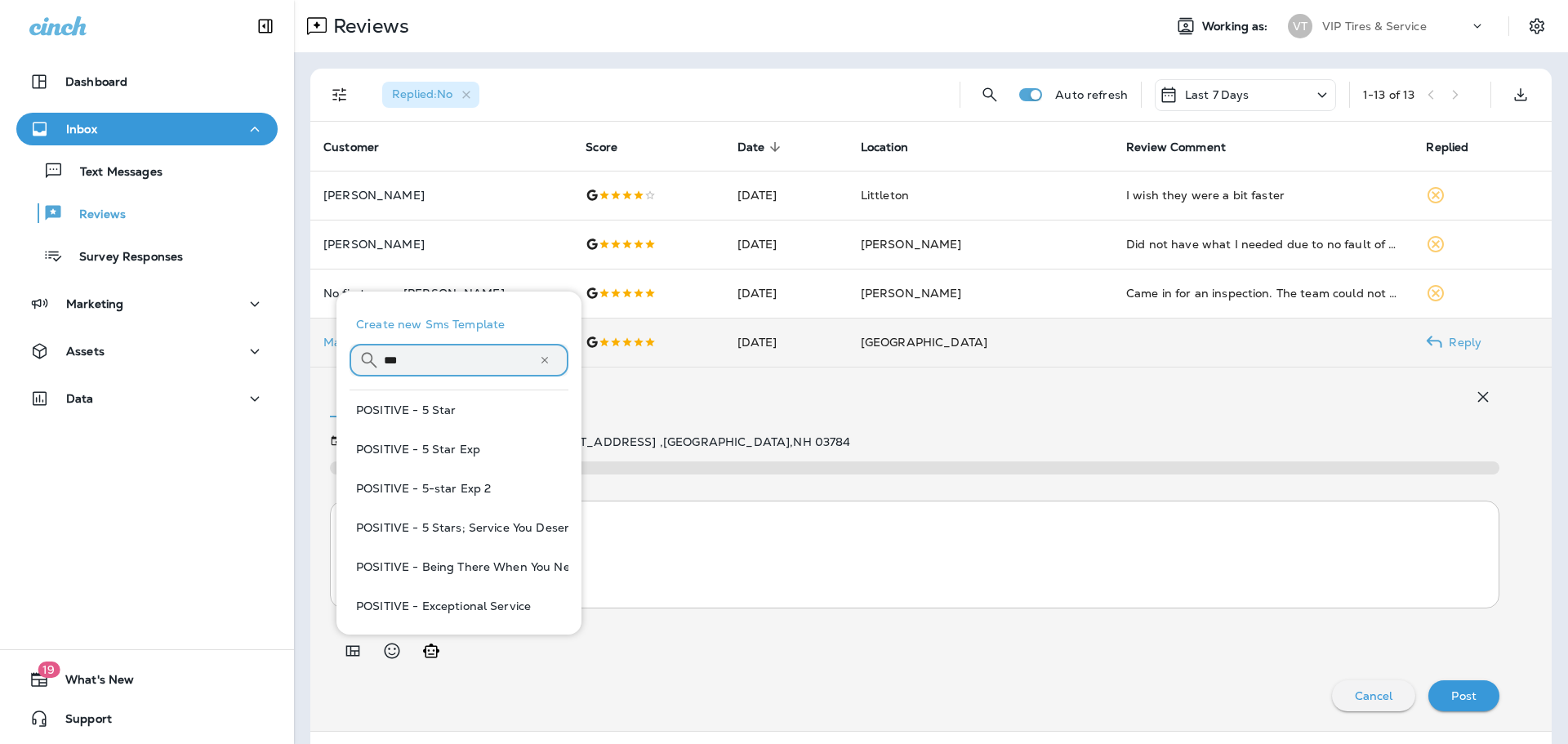
type input "***"
click at [458, 413] on button "POSITIVE - 5 Star" at bounding box center [459, 410] width 219 height 40
type textarea "**********"
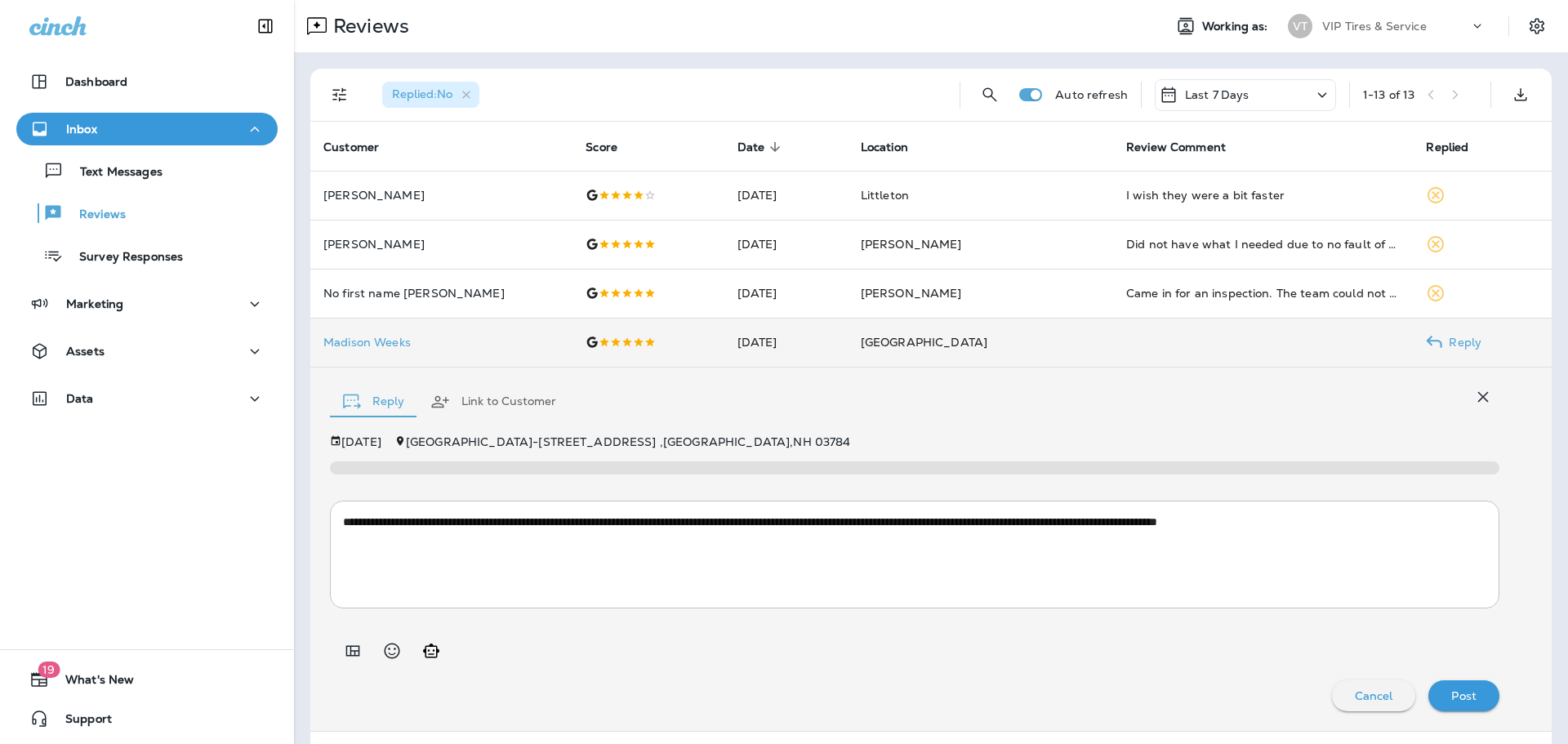
click at [610, 594] on textarea "**********" at bounding box center [909, 554] width 1131 height 82
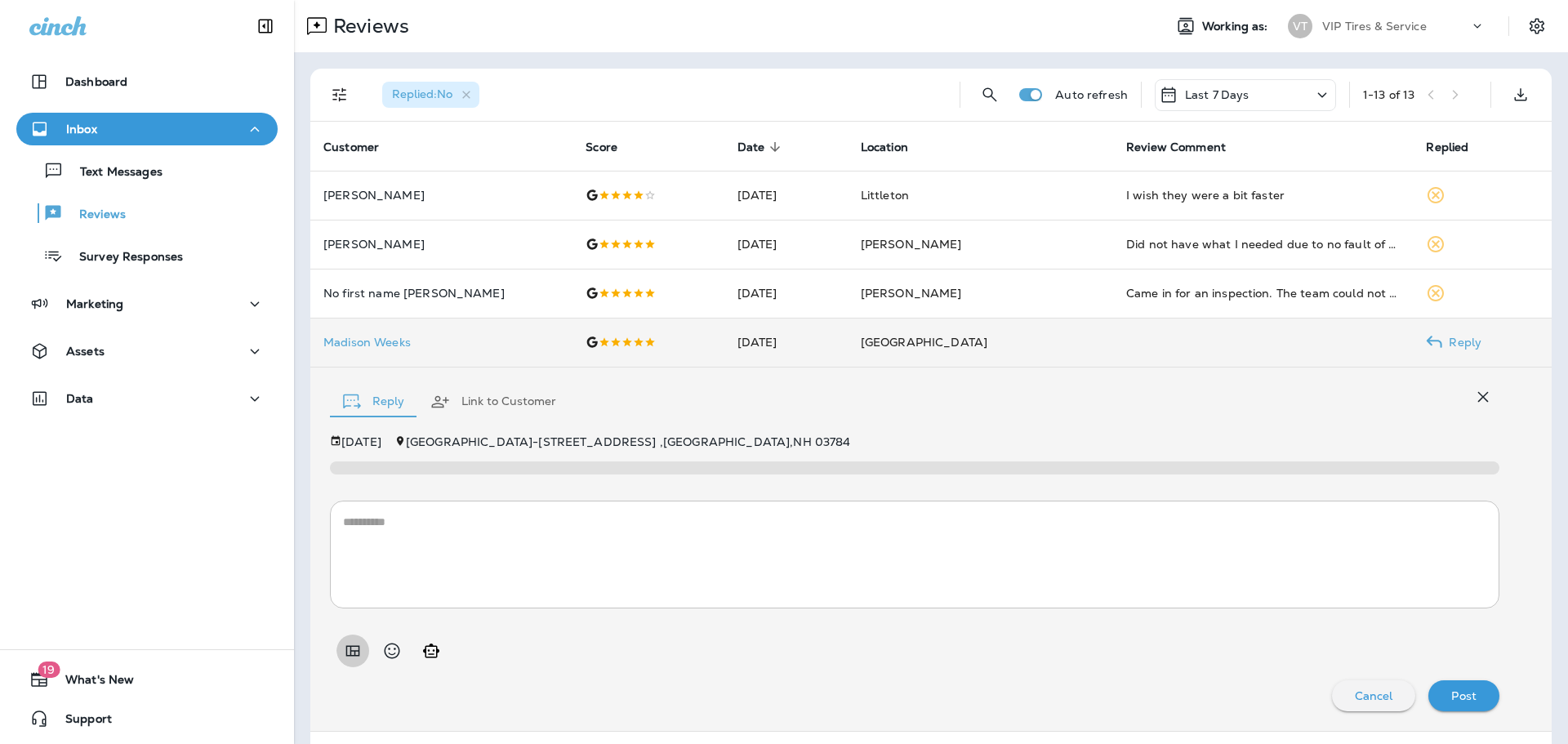
click at [358, 649] on icon "Add in a premade template" at bounding box center [352, 650] width 20 height 20
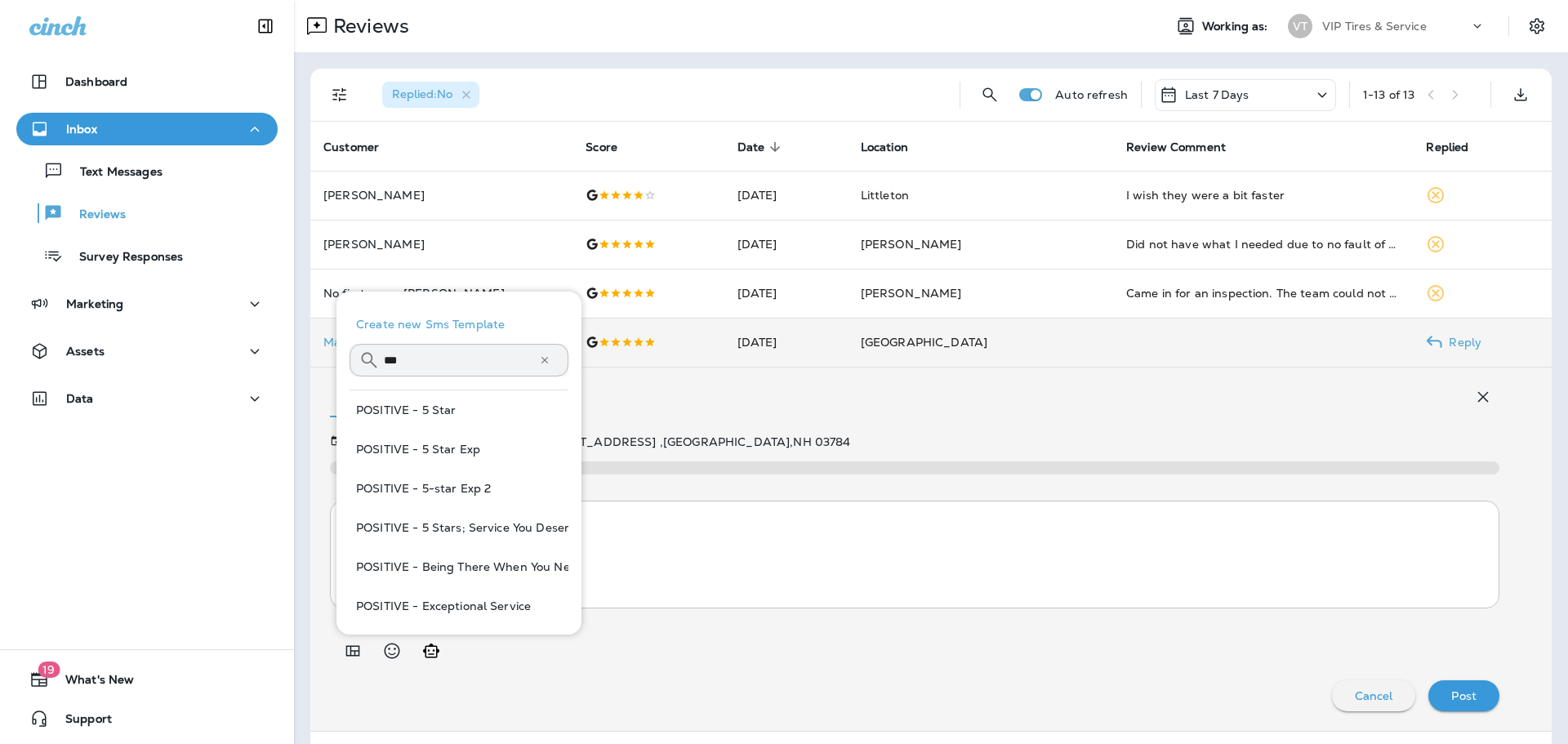
click at [457, 454] on button "POSITIVE - 5 Star Exp" at bounding box center [459, 449] width 219 height 40
type textarea "**********"
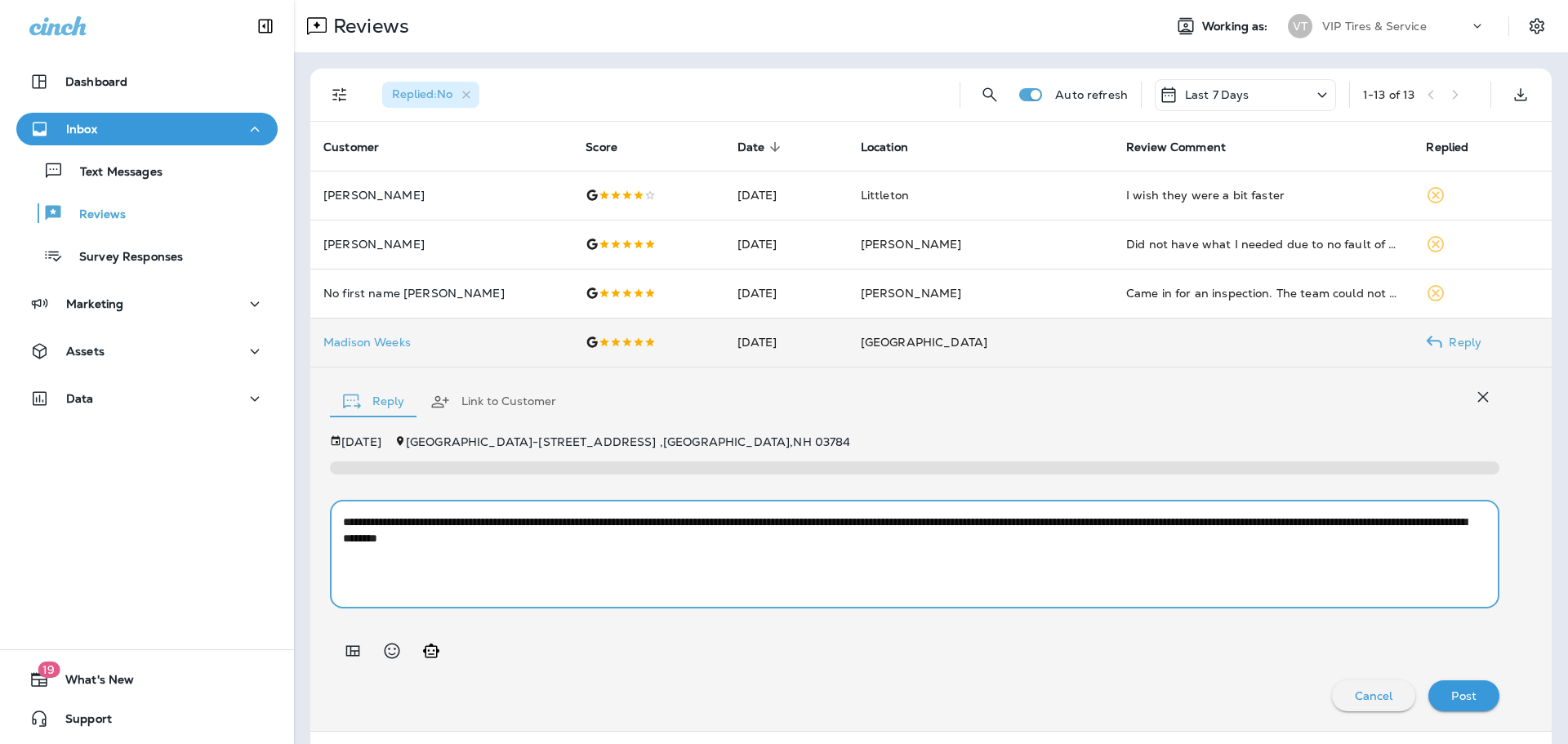
drag, startPoint x: 818, startPoint y: 537, endPoint x: 104, endPoint y: 484, distance: 716.0
click at [104, 484] on div "Dashboard Inbox Text Messages Reviews Survey Responses Marketing Assets Data 19…" at bounding box center [784, 372] width 1568 height 744
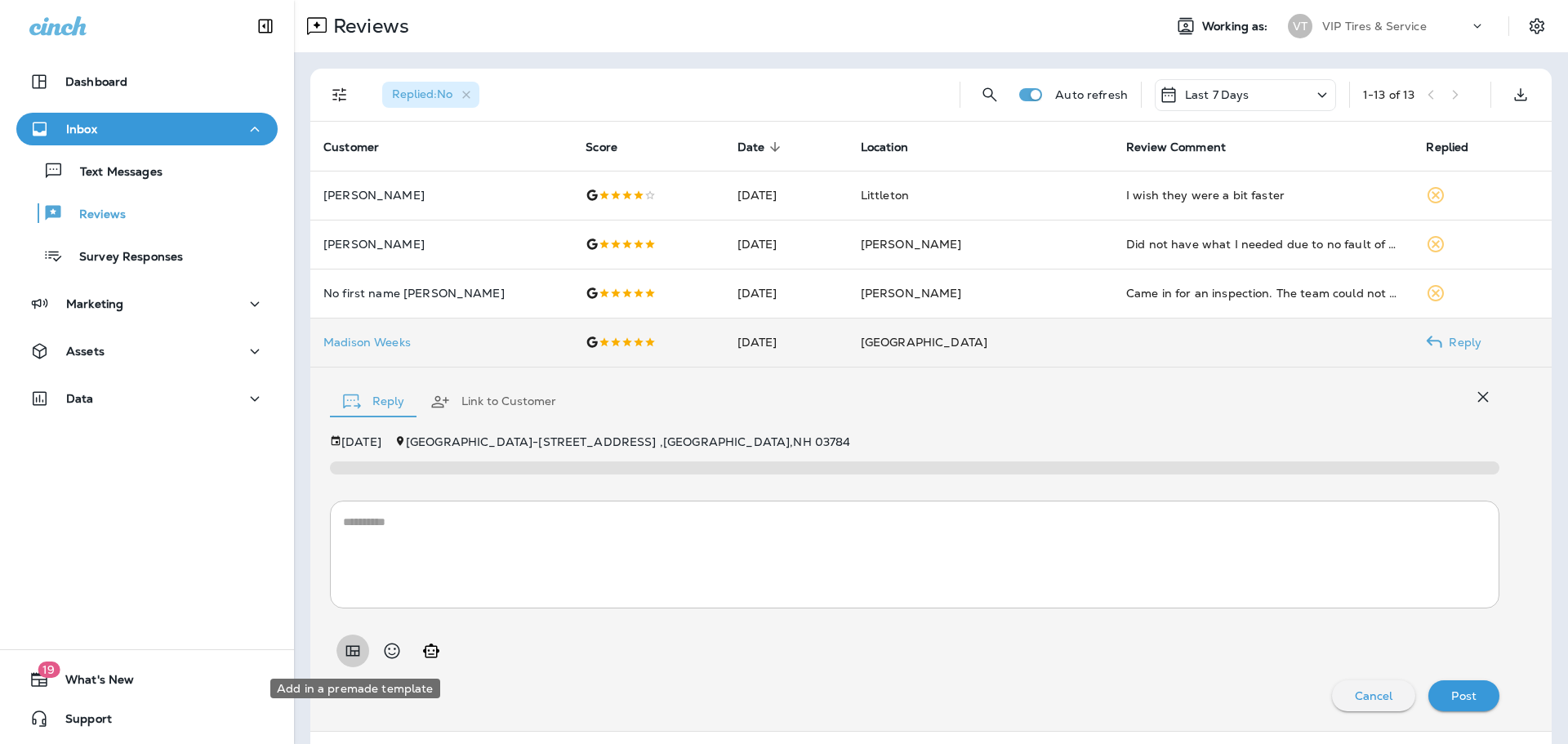
click at [351, 651] on icon "Add in a premade template" at bounding box center [352, 650] width 20 height 20
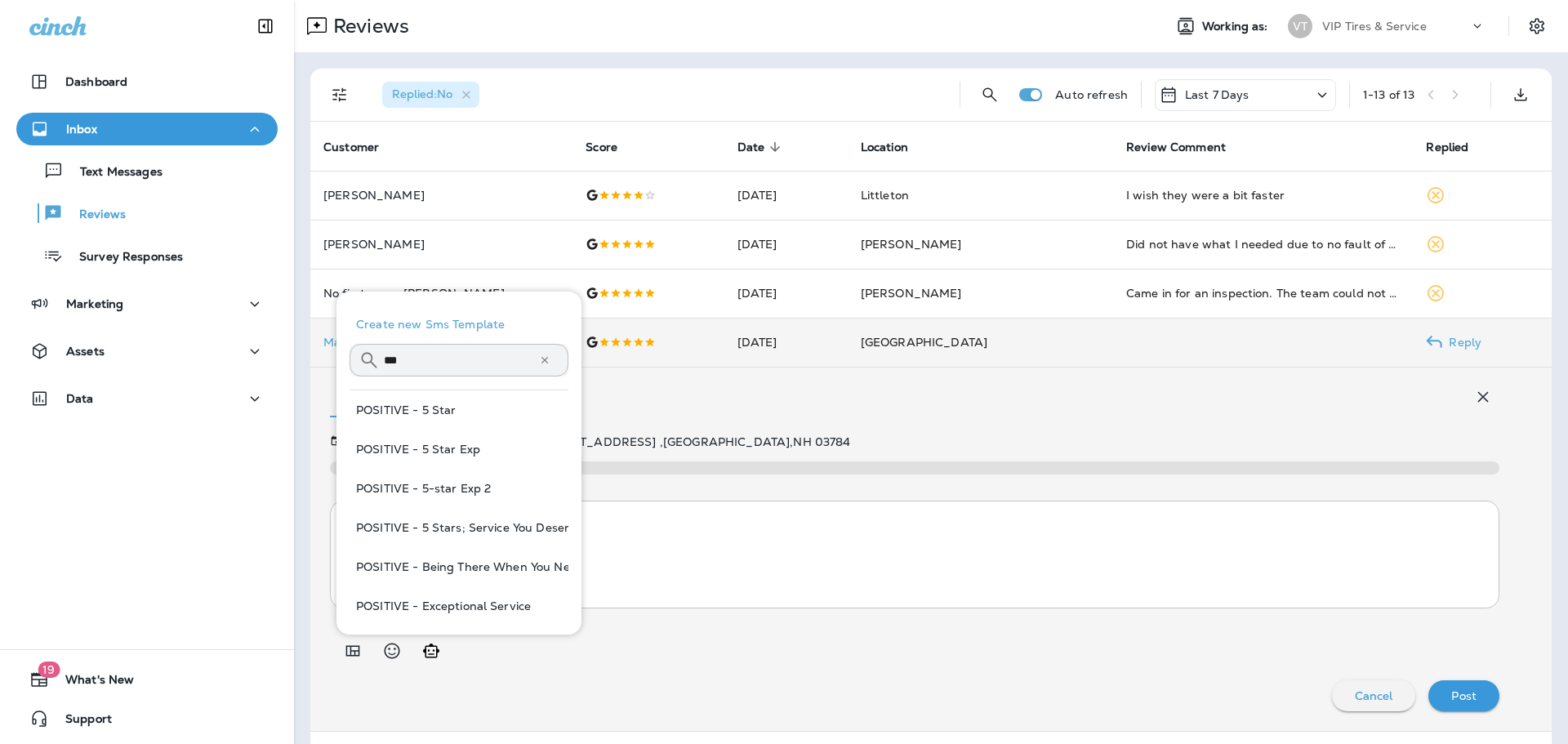
click at [446, 483] on button "POSITIVE - 5-star Exp 2" at bounding box center [459, 488] width 219 height 40
type textarea "**********"
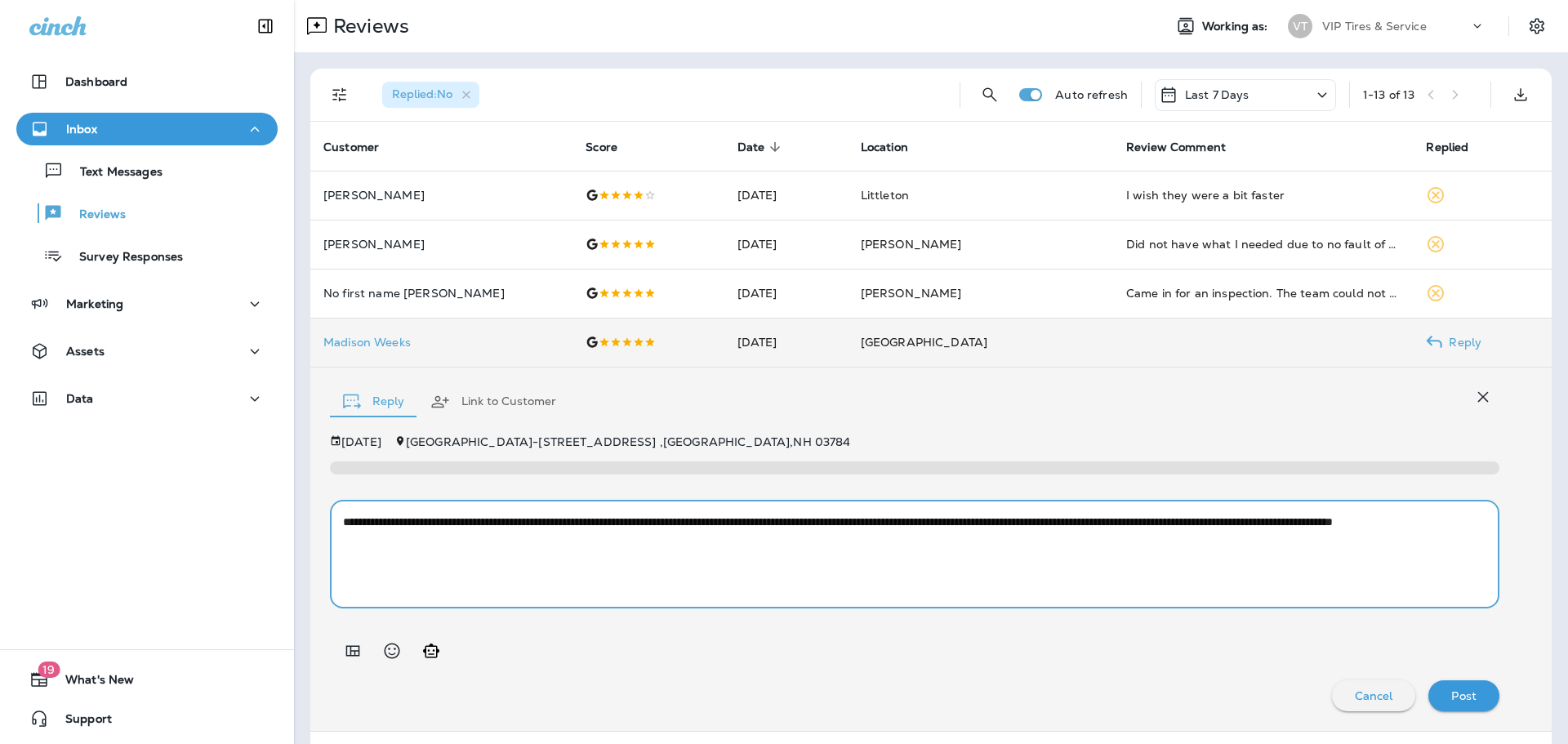
drag, startPoint x: 569, startPoint y: 538, endPoint x: 299, endPoint y: 492, distance: 273.9
click at [299, 492] on div "Replied : No Auto refresh Last 7 Days 1 - 13 of 13 Customer Score Date sorted d…" at bounding box center [931, 620] width 1274 height 1137
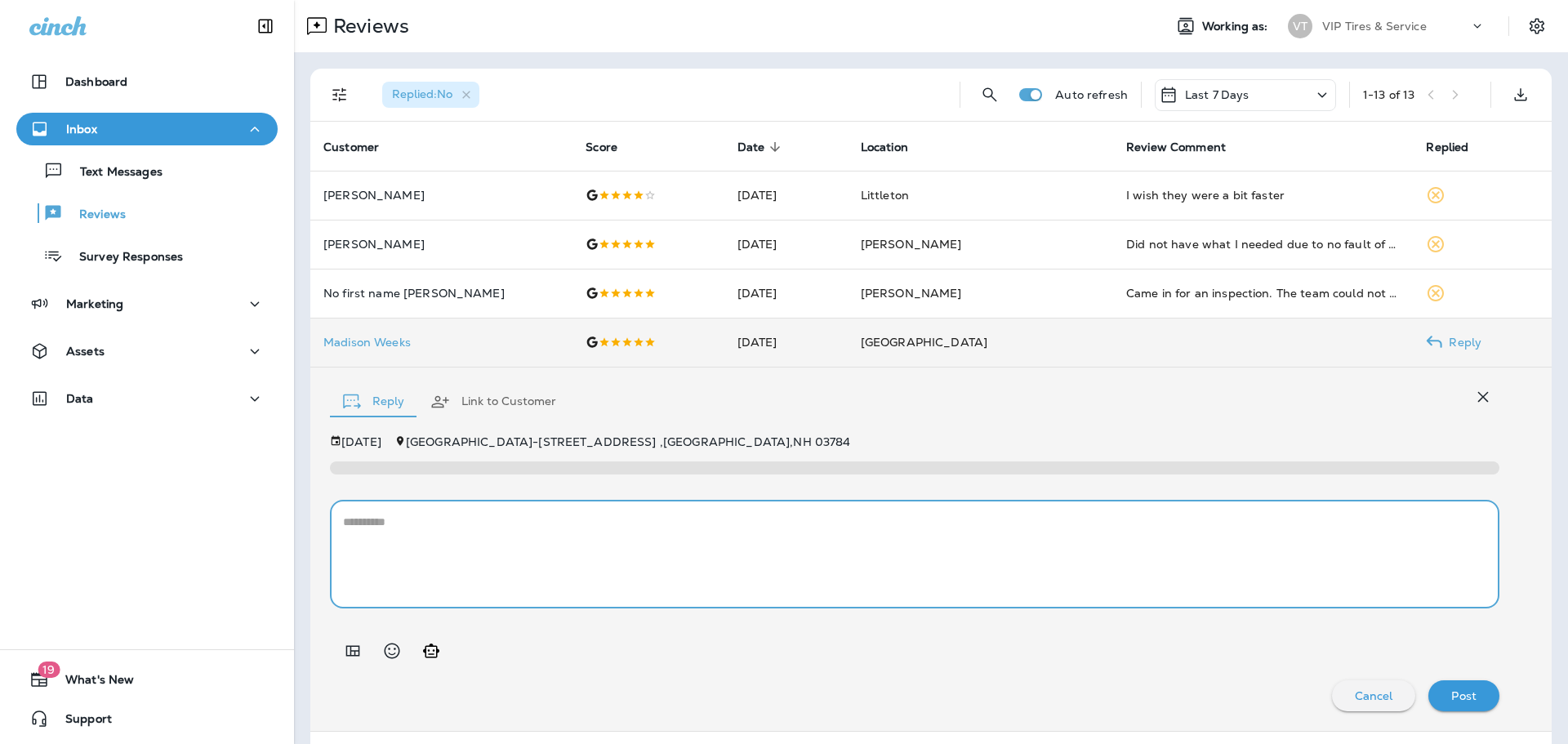
click at [335, 658] on div at bounding box center [350, 650] width 40 height 33
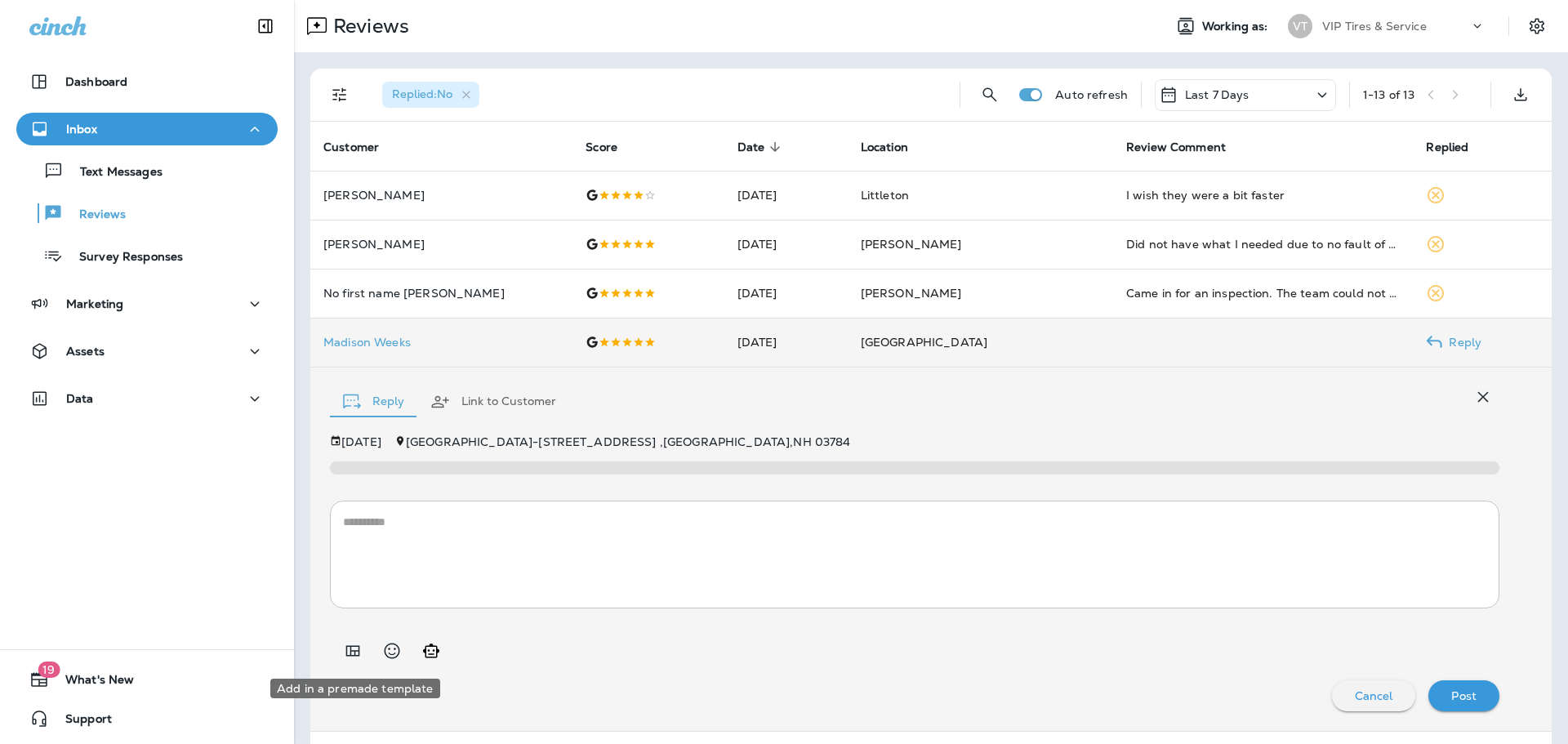
click at [347, 652] on icon "Add in a premade template" at bounding box center [352, 650] width 20 height 20
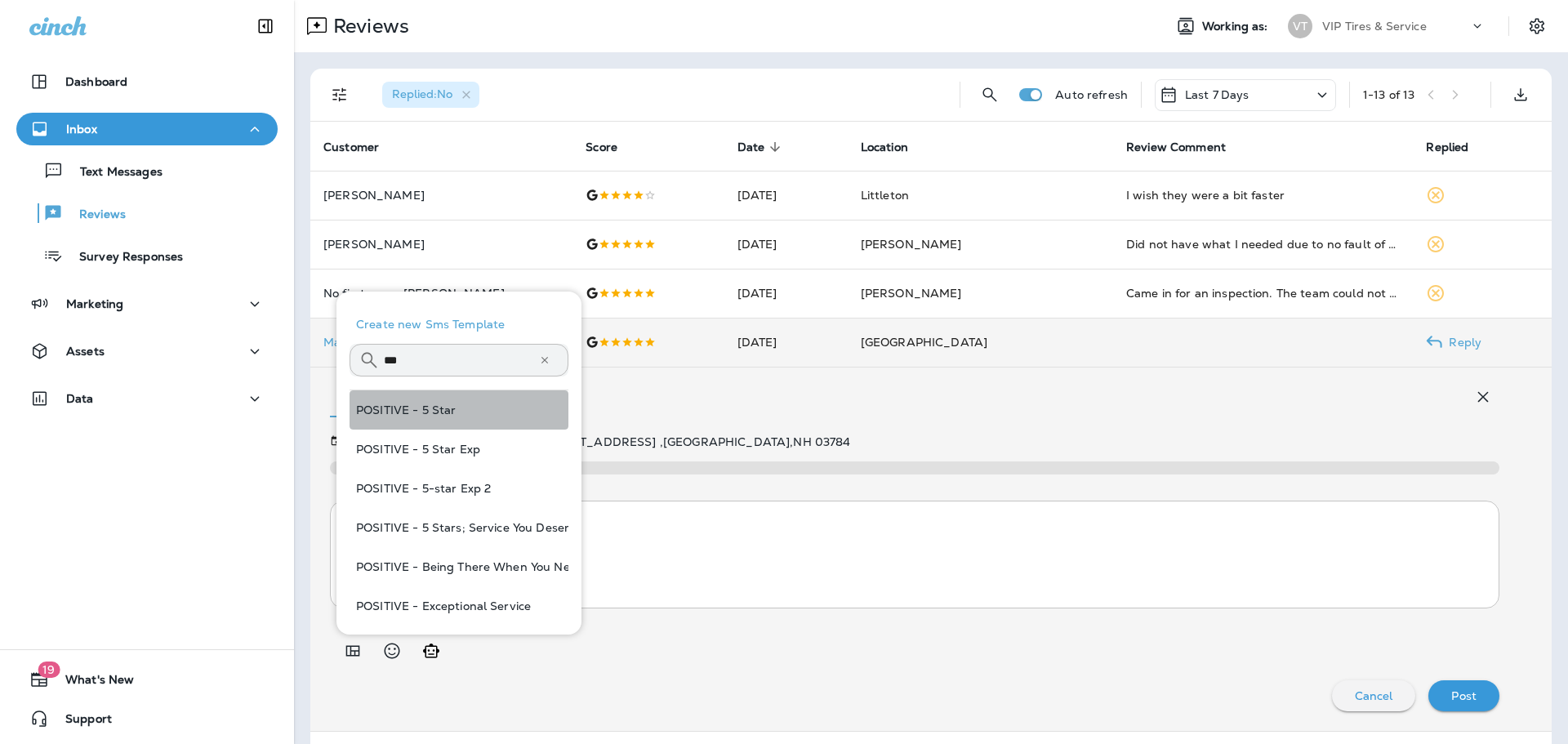
click at [496, 407] on button "POSITIVE - 5 Star" at bounding box center [459, 410] width 219 height 40
type textarea "**********"
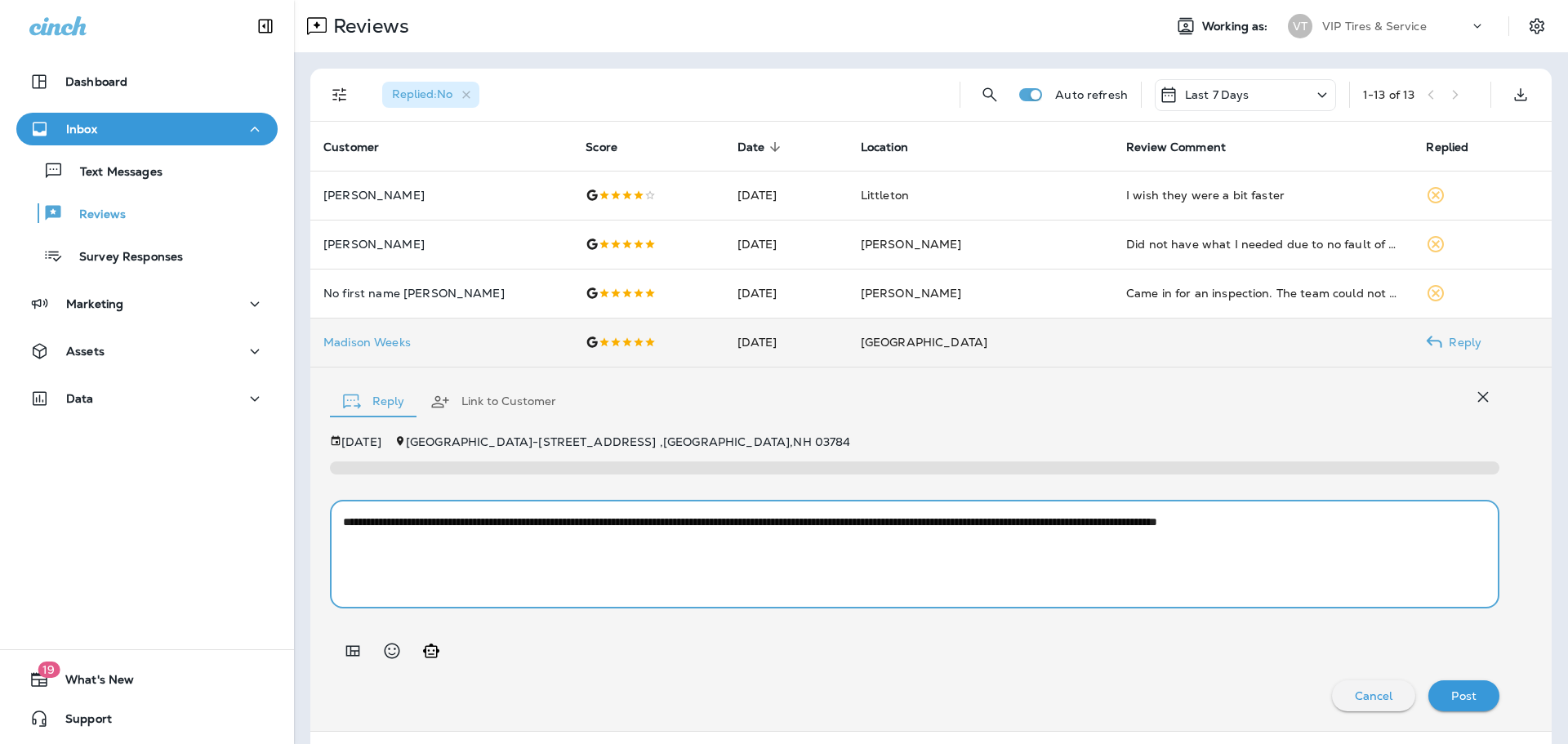
drag, startPoint x: 501, startPoint y: 561, endPoint x: 278, endPoint y: 522, distance: 226.4
click at [274, 517] on div "Dashboard Inbox Text Messages Reviews Survey Responses Marketing Assets Data 19…" at bounding box center [784, 372] width 1568 height 744
click at [424, 586] on textarea "**********" at bounding box center [909, 554] width 1131 height 82
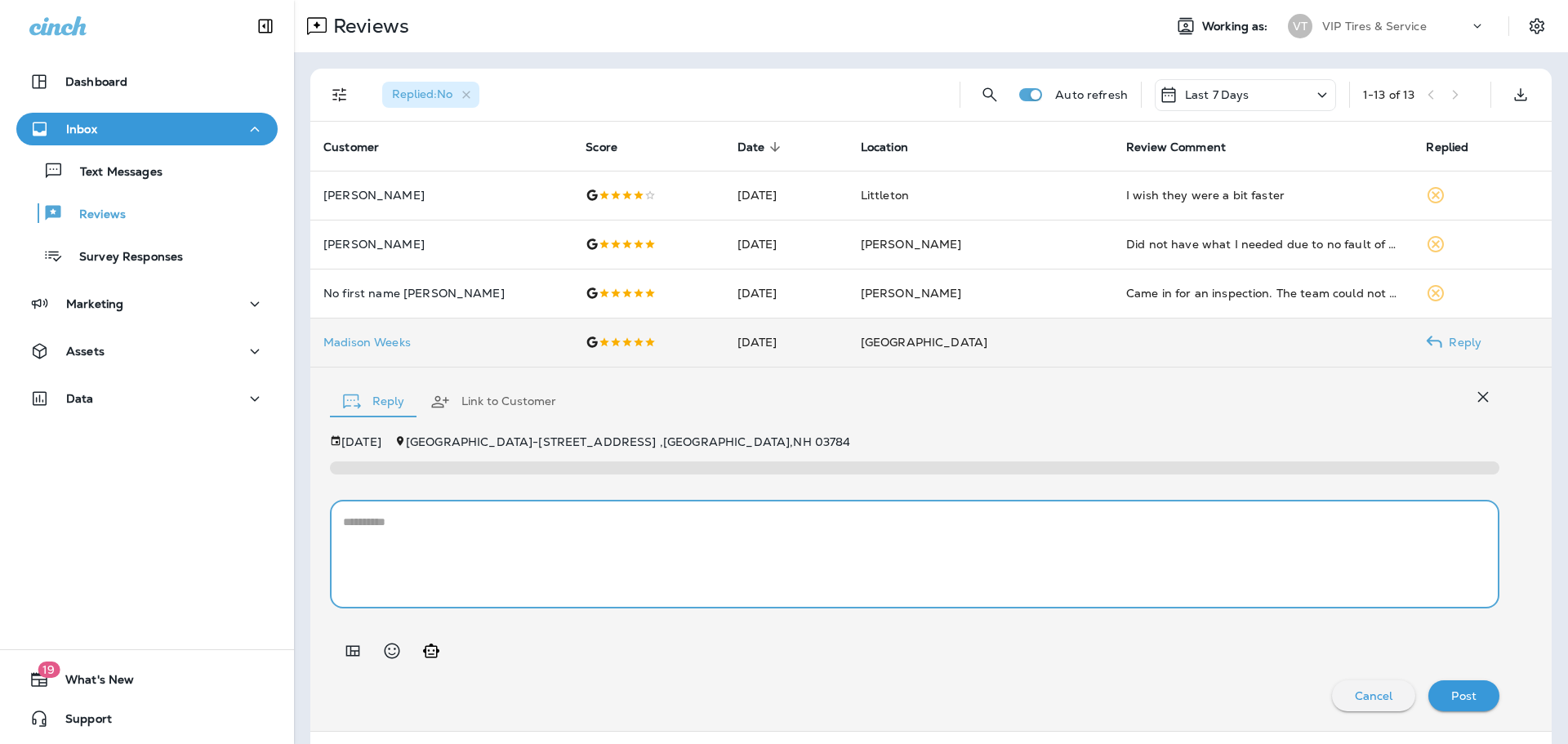
click at [352, 641] on icon "Add in a premade template" at bounding box center [352, 650] width 20 height 20
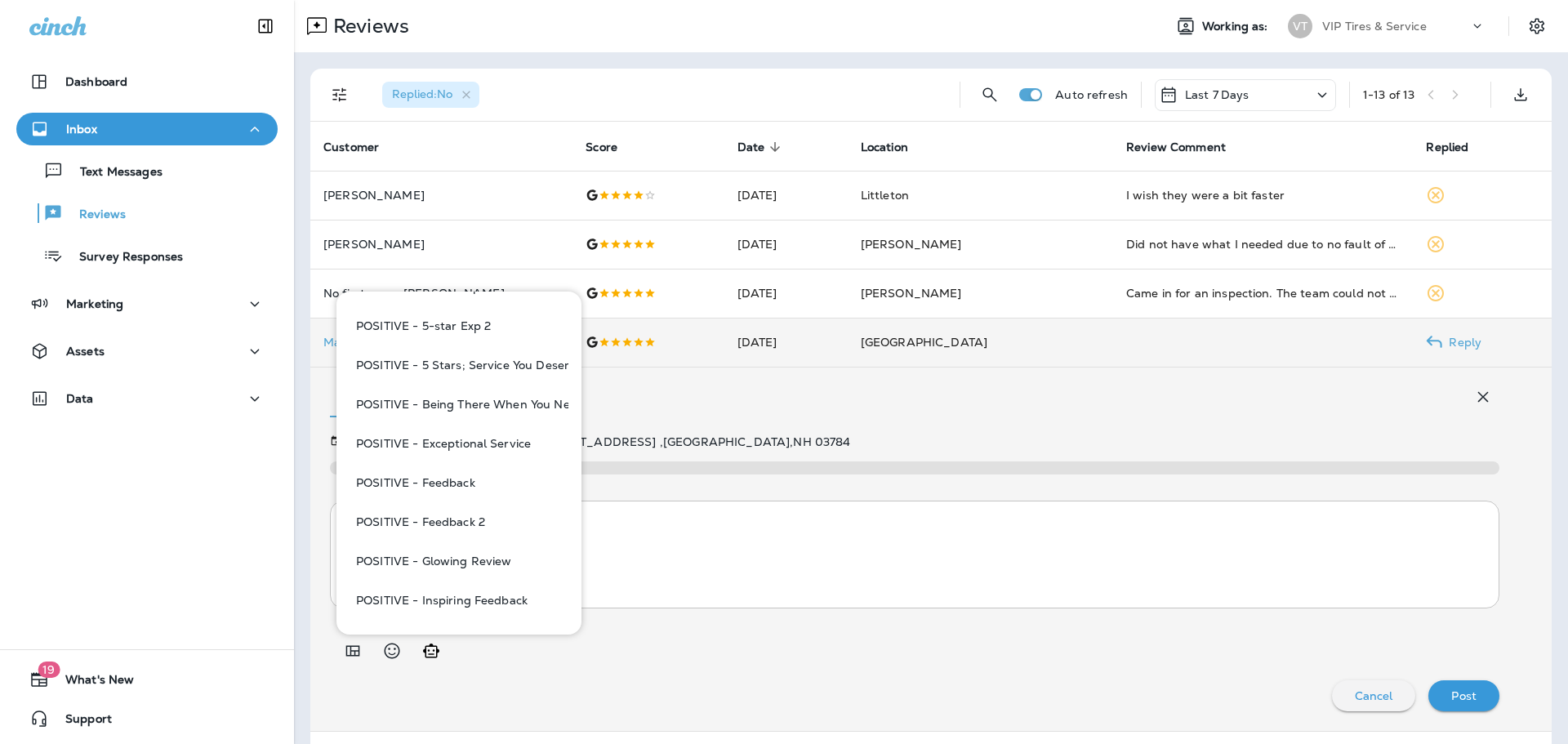
scroll to position [163, 0]
click at [485, 483] on button "POSITIVE - Feedback" at bounding box center [459, 482] width 219 height 40
type textarea "**********"
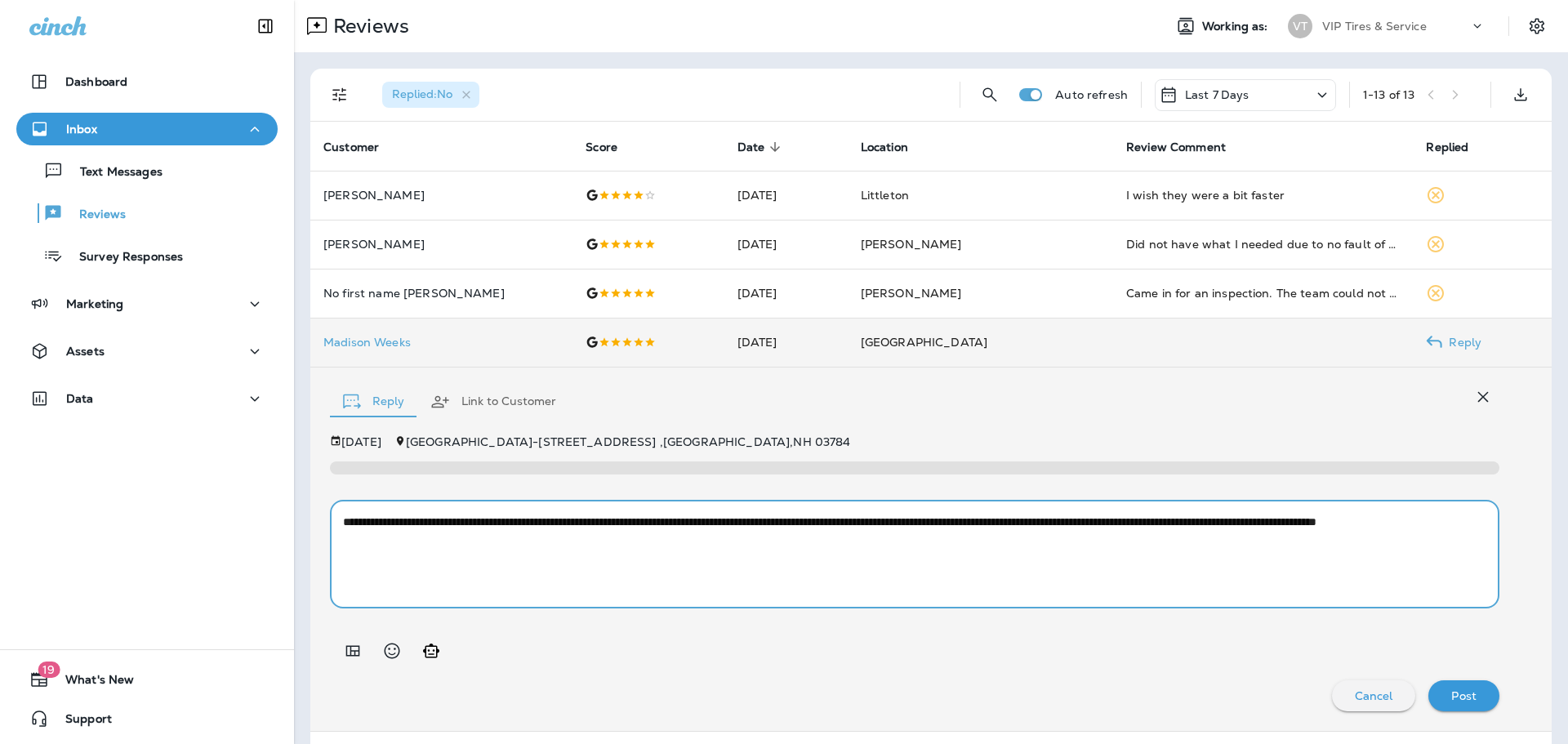
drag, startPoint x: 536, startPoint y: 548, endPoint x: 255, endPoint y: 521, distance: 282.3
click at [255, 521] on div "Dashboard Inbox Text Messages Reviews Survey Responses Marketing Assets Data 19…" at bounding box center [784, 372] width 1568 height 744
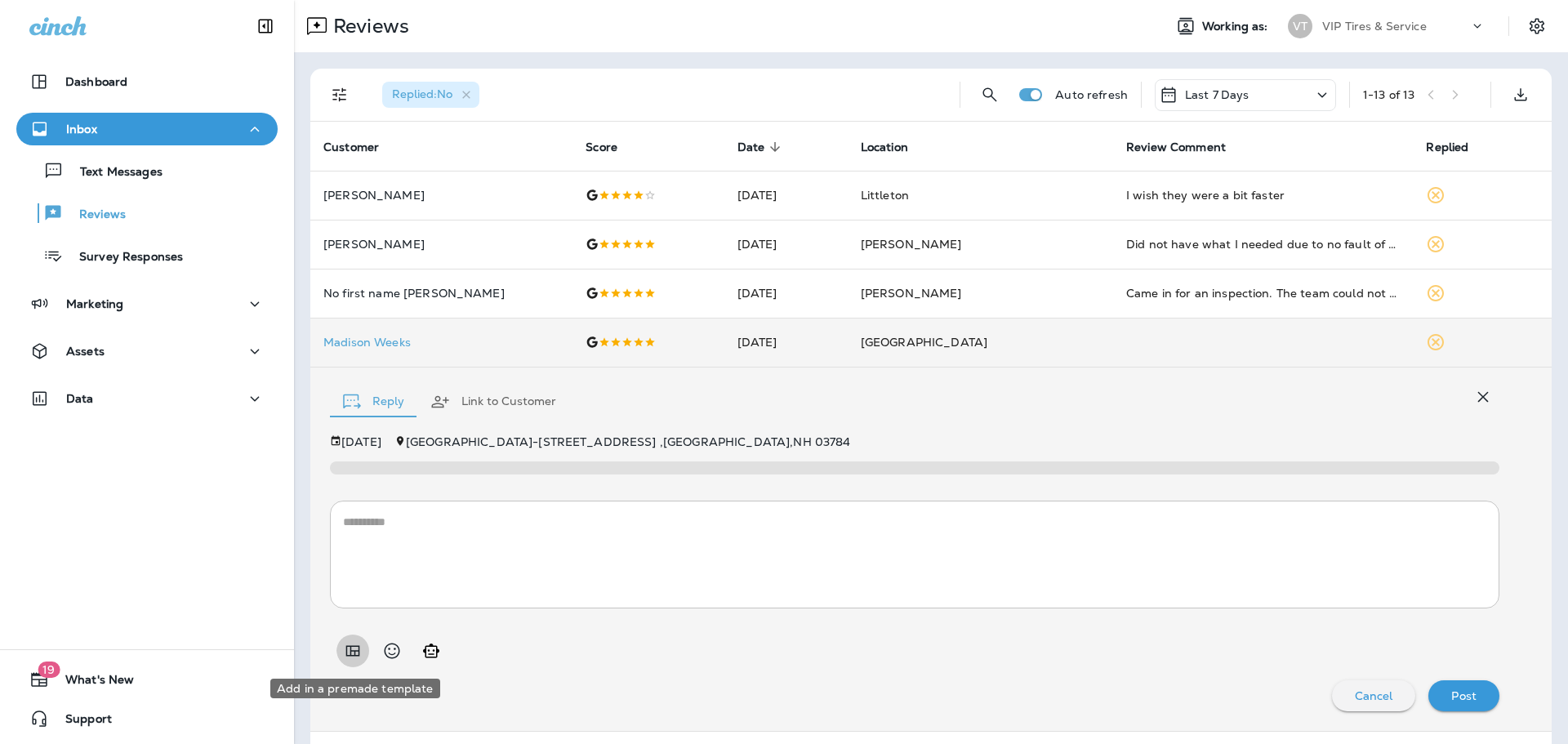
click at [340, 647] on button "Add in a premade template" at bounding box center [353, 650] width 33 height 33
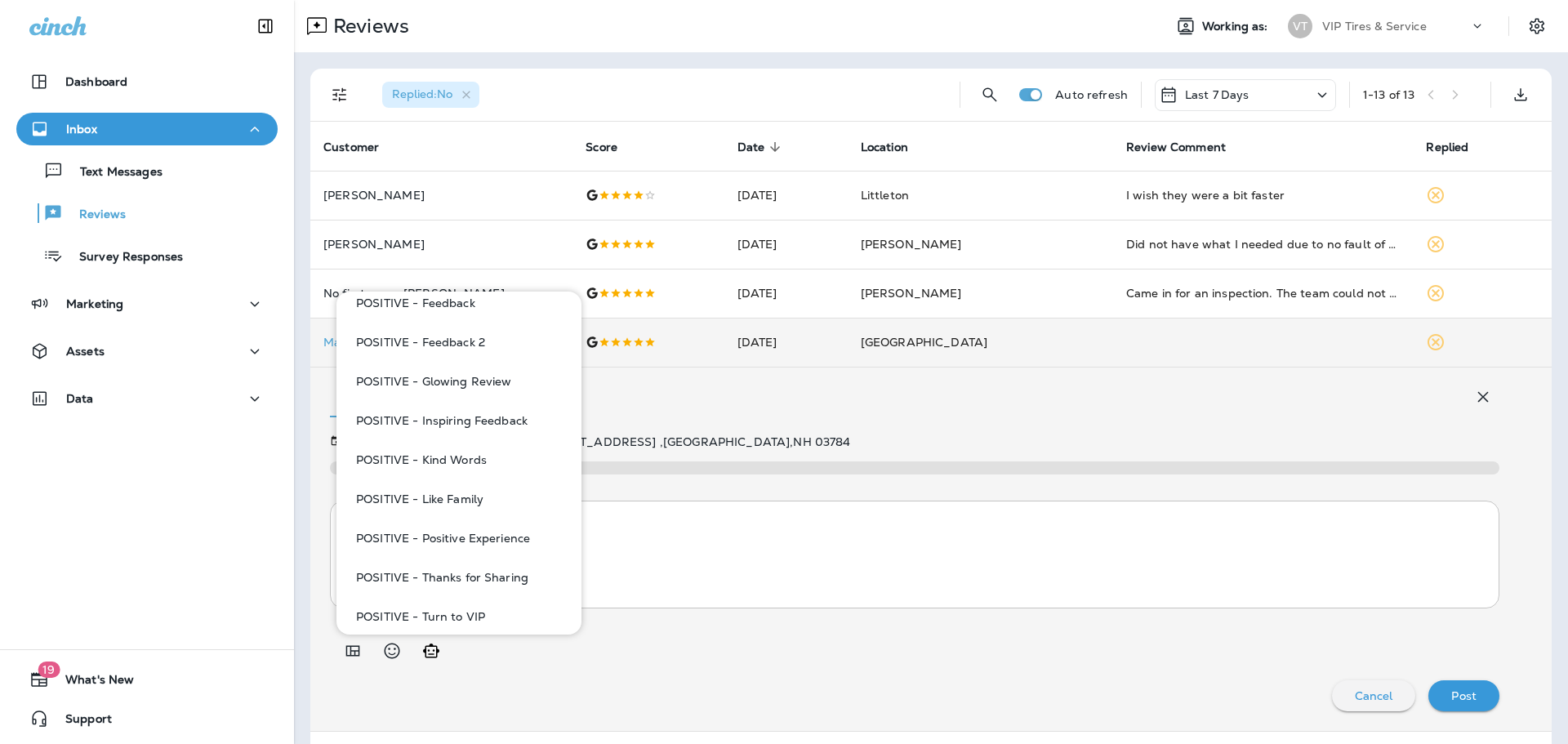
scroll to position [357, 0]
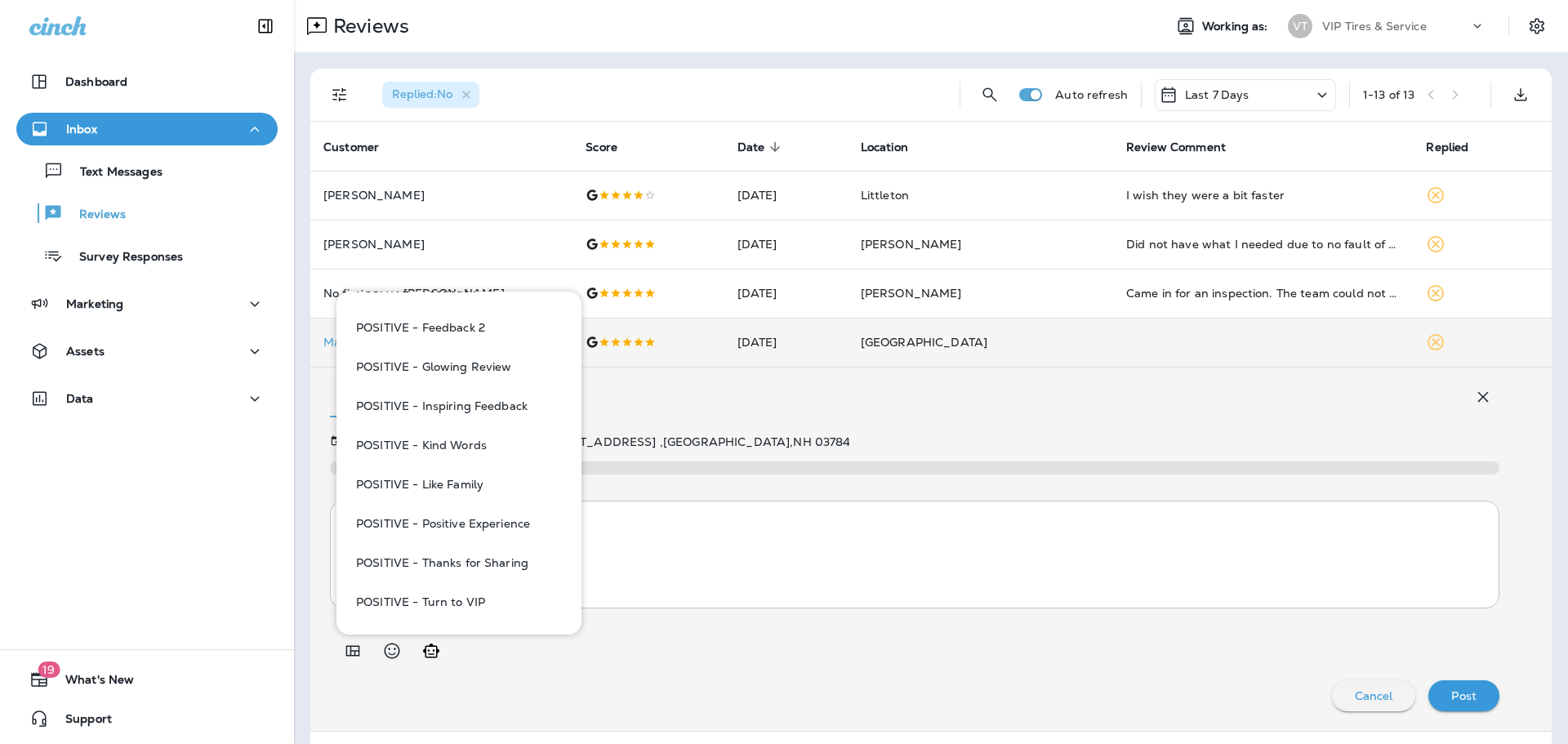
click at [458, 588] on button "POSITIVE - Turn to VIP" at bounding box center [459, 602] width 219 height 40
type textarea "**********"
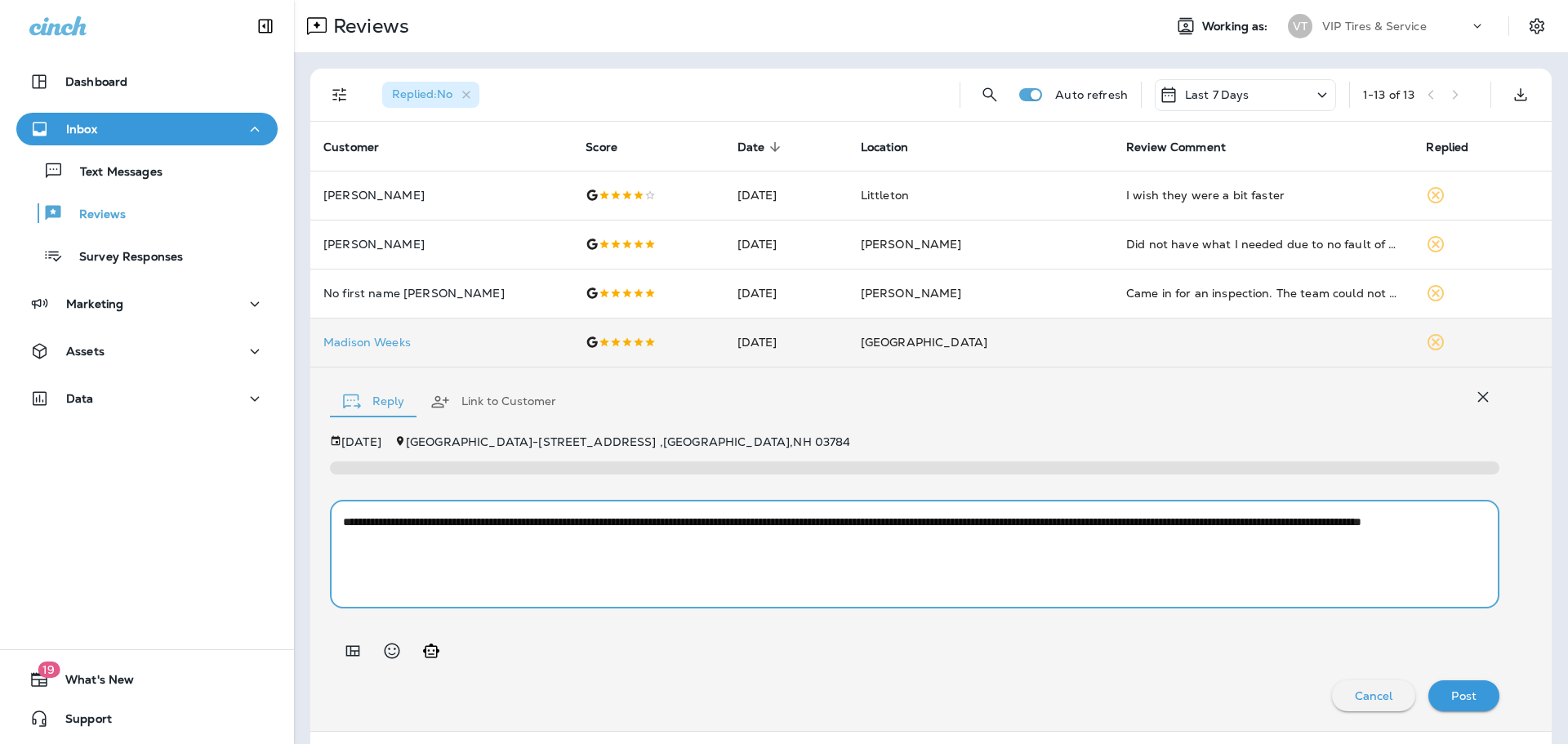
drag, startPoint x: 609, startPoint y: 546, endPoint x: 271, endPoint y: 524, distance: 338.7
click at [271, 524] on div "Dashboard Inbox Text Messages Reviews Survey Responses Marketing Assets Data 19…" at bounding box center [784, 372] width 1568 height 744
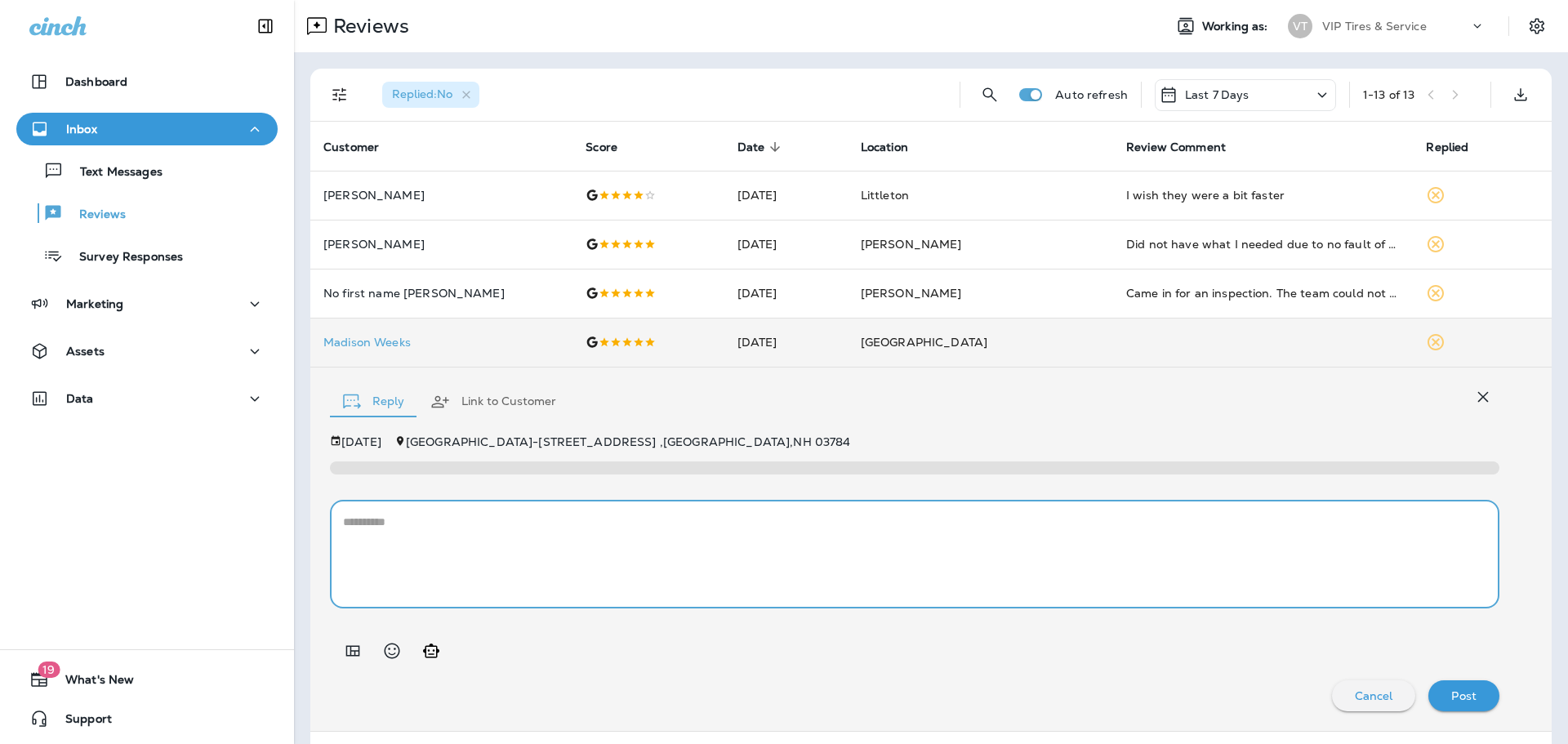
click at [361, 649] on icon "Add in a premade template" at bounding box center [352, 650] width 20 height 20
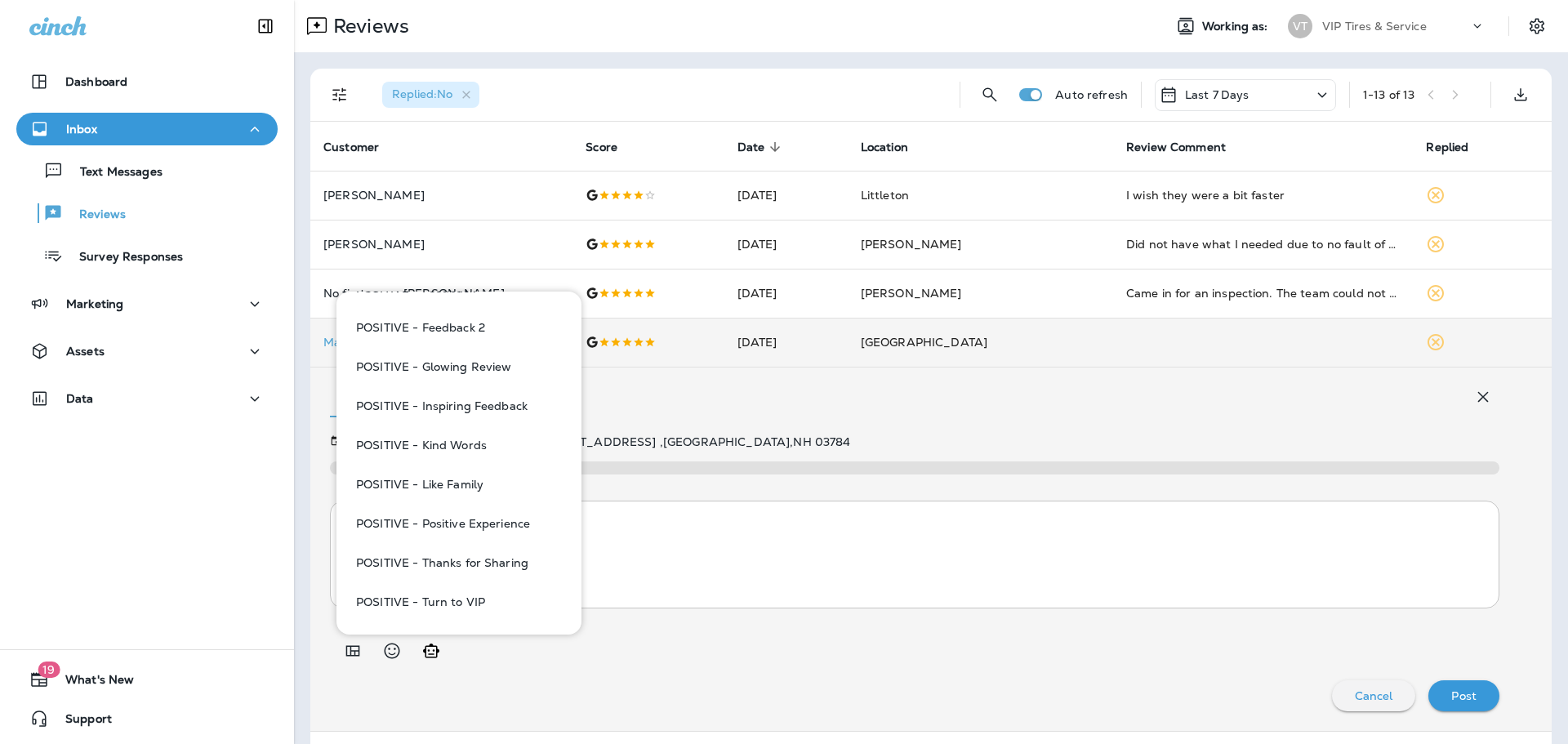
click at [442, 556] on button "POSITIVE - Thanks for Sharing" at bounding box center [459, 563] width 219 height 40
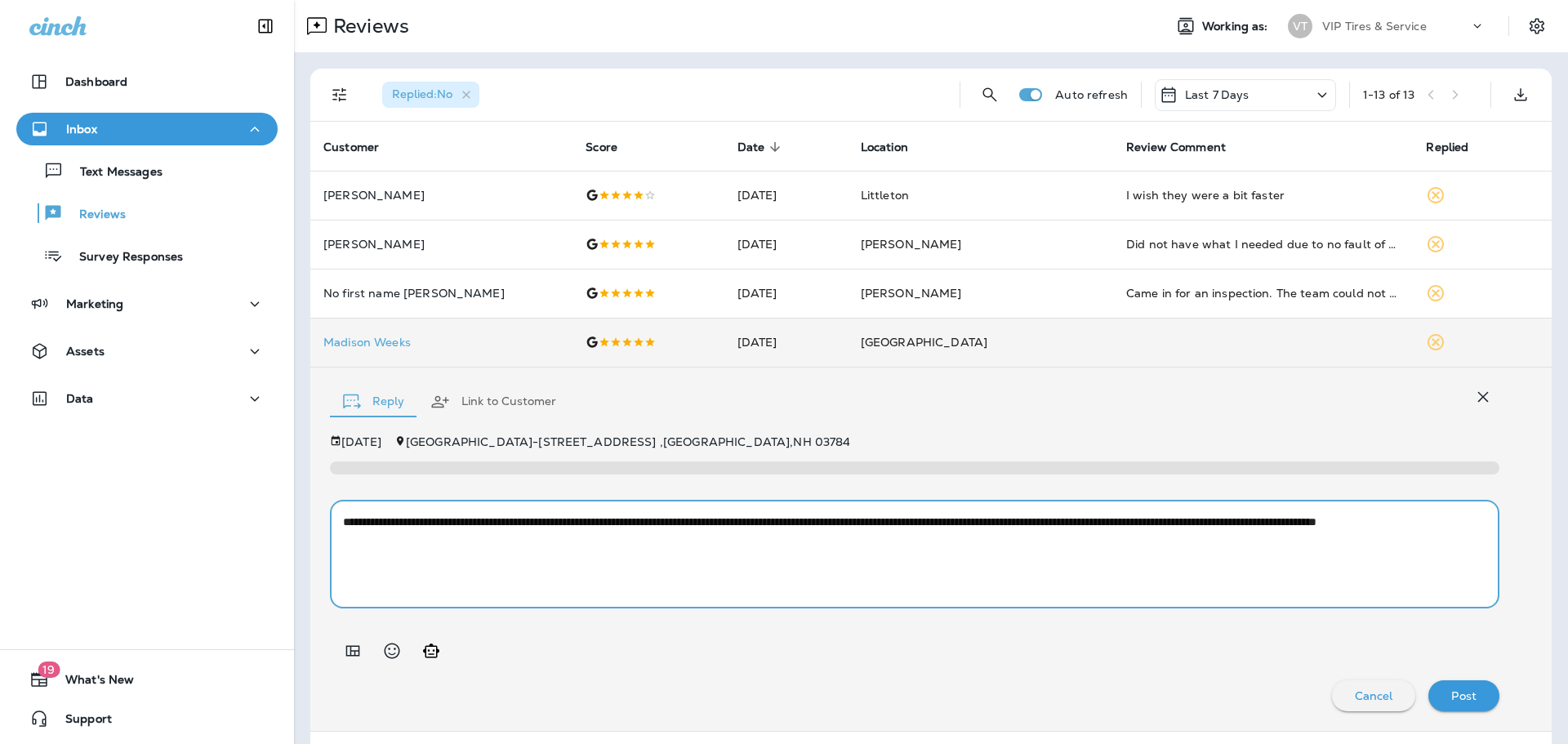
drag, startPoint x: 918, startPoint y: 522, endPoint x: 1012, endPoint y: 519, distance: 94.0
click at [1012, 519] on textarea "**********" at bounding box center [909, 554] width 1131 height 82
type textarea "**********"
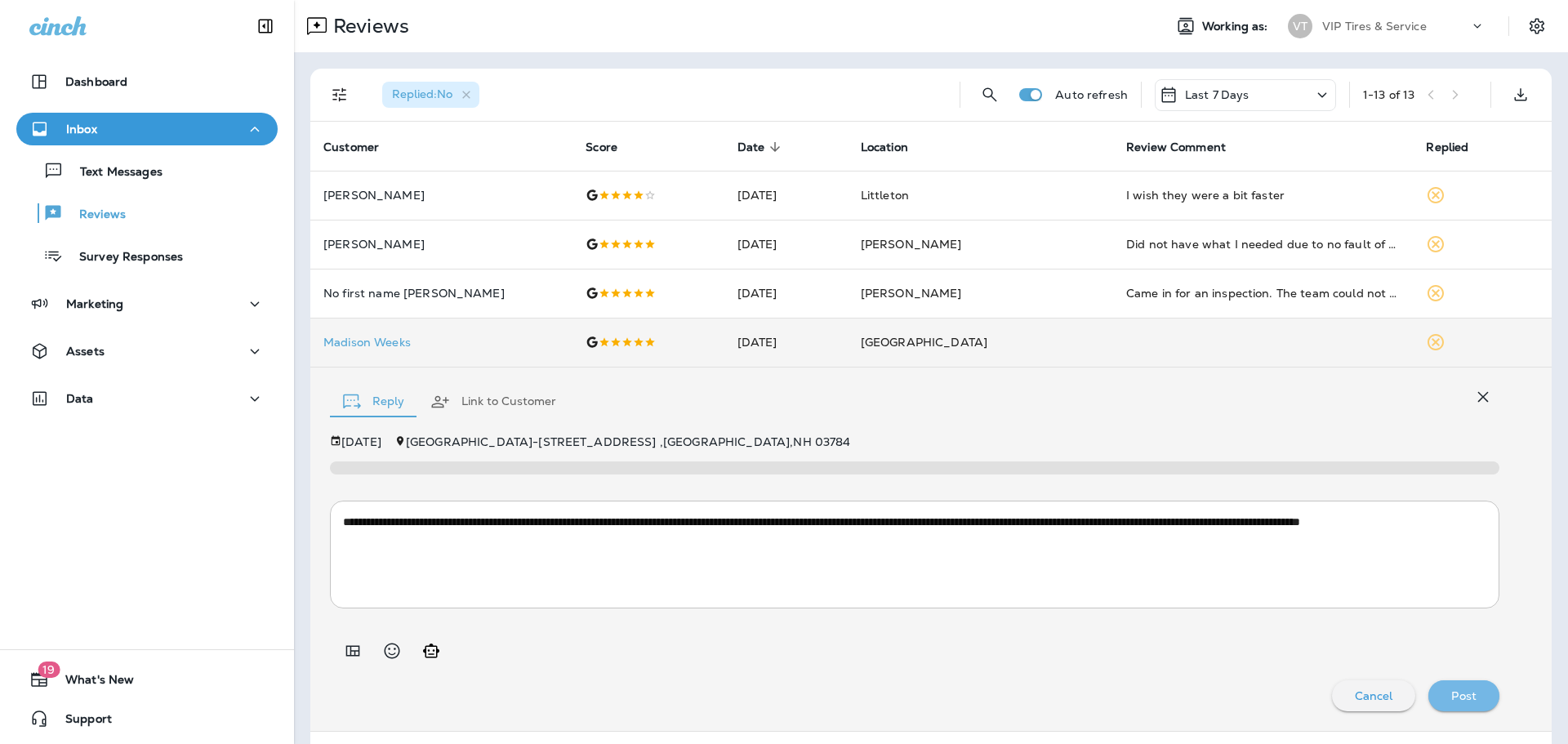
click at [1452, 695] on p "Post" at bounding box center [1464, 695] width 25 height 13
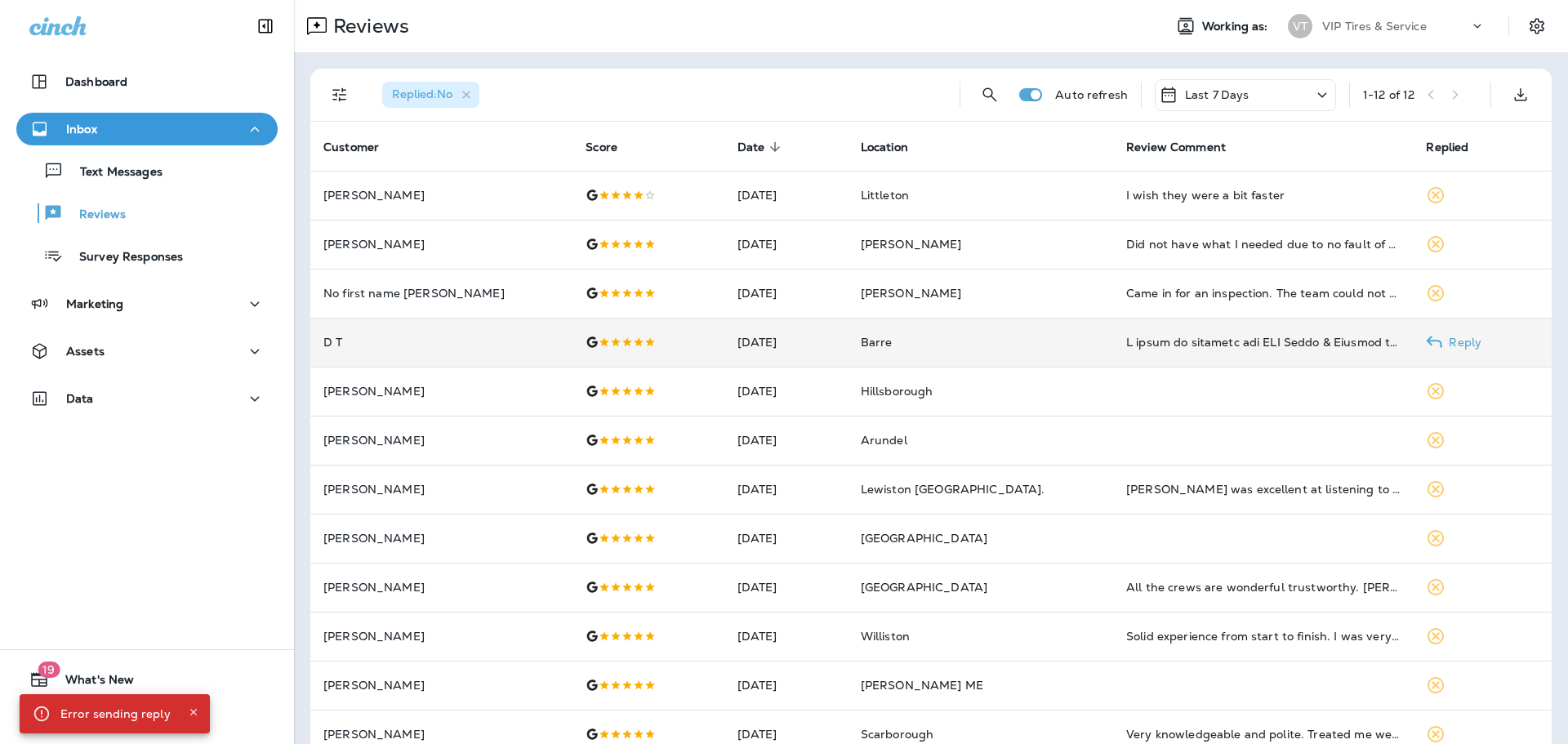
click at [639, 341] on div at bounding box center [647, 342] width 125 height 13
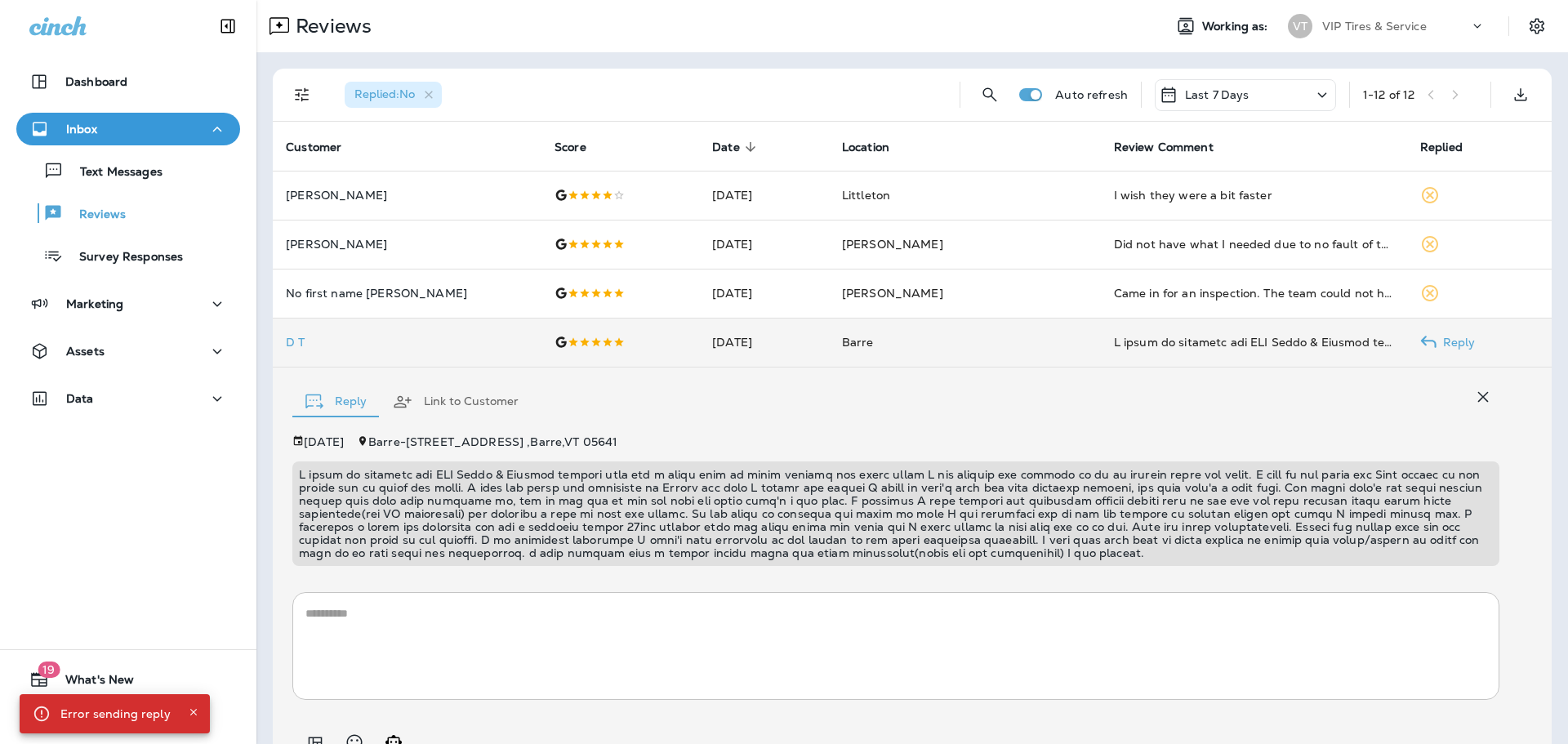
scroll to position [78, 0]
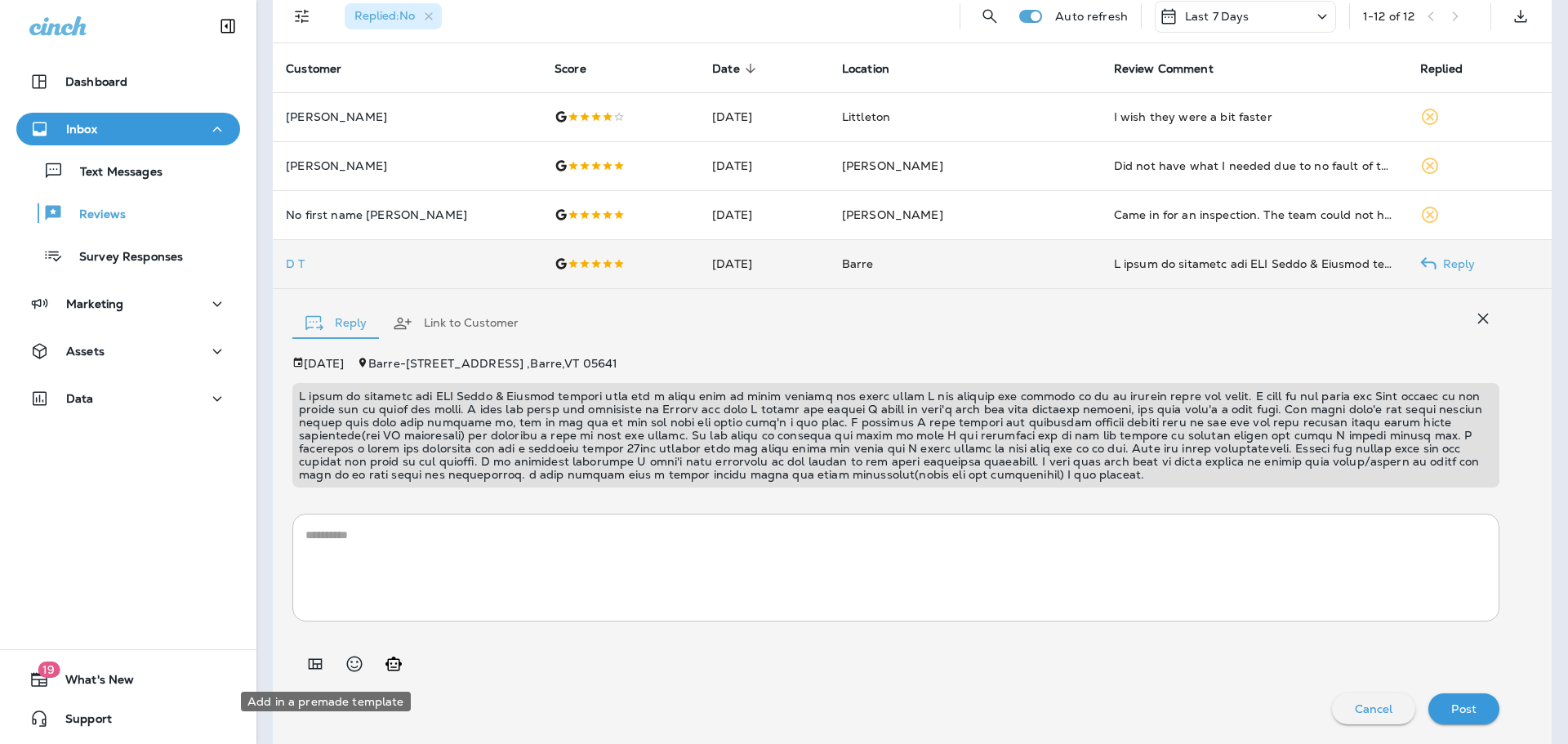
click at [325, 668] on icon "Add in a premade template" at bounding box center [315, 663] width 20 height 20
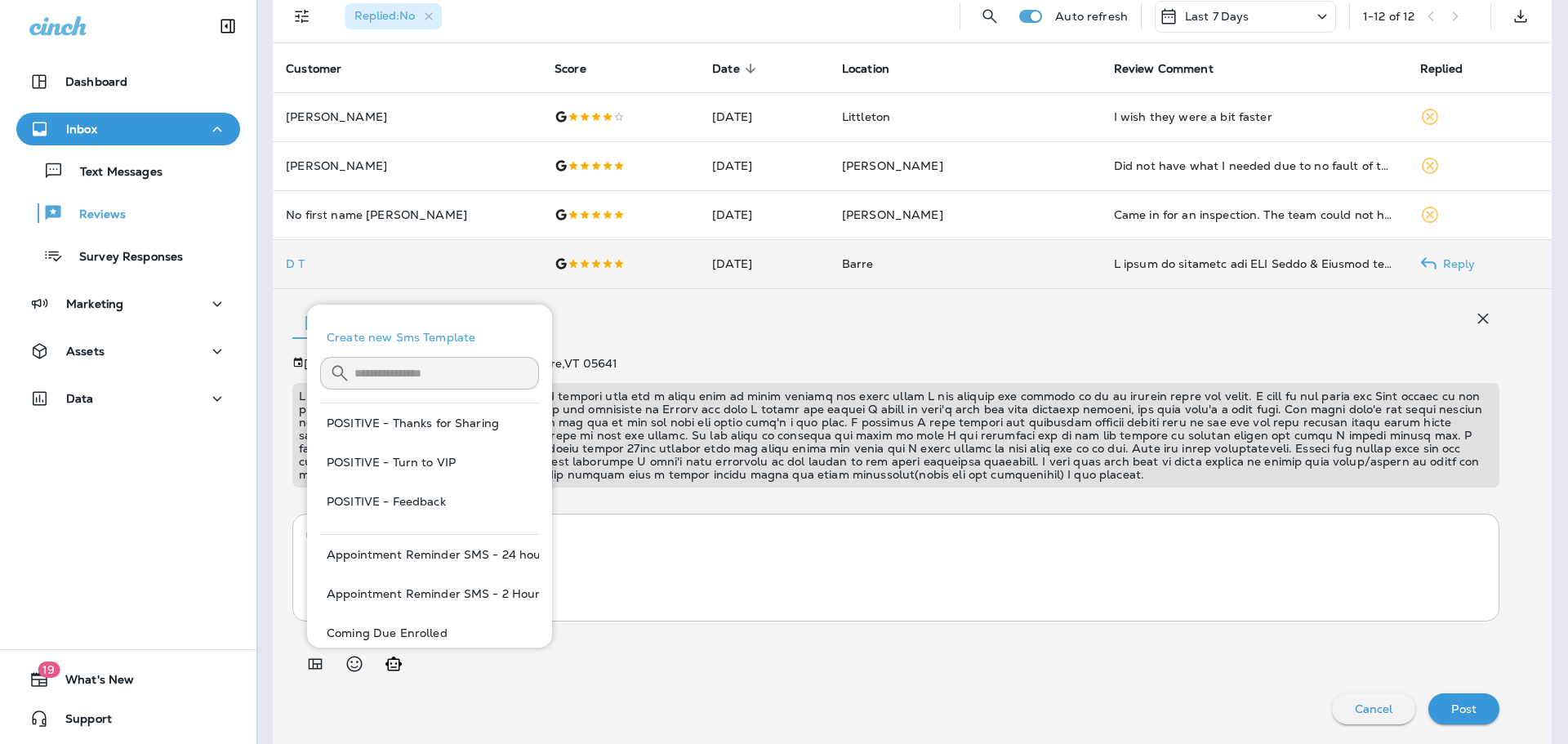
click at [437, 427] on button "POSITIVE - Thanks for Sharing" at bounding box center [429, 423] width 219 height 40
type textarea "**********"
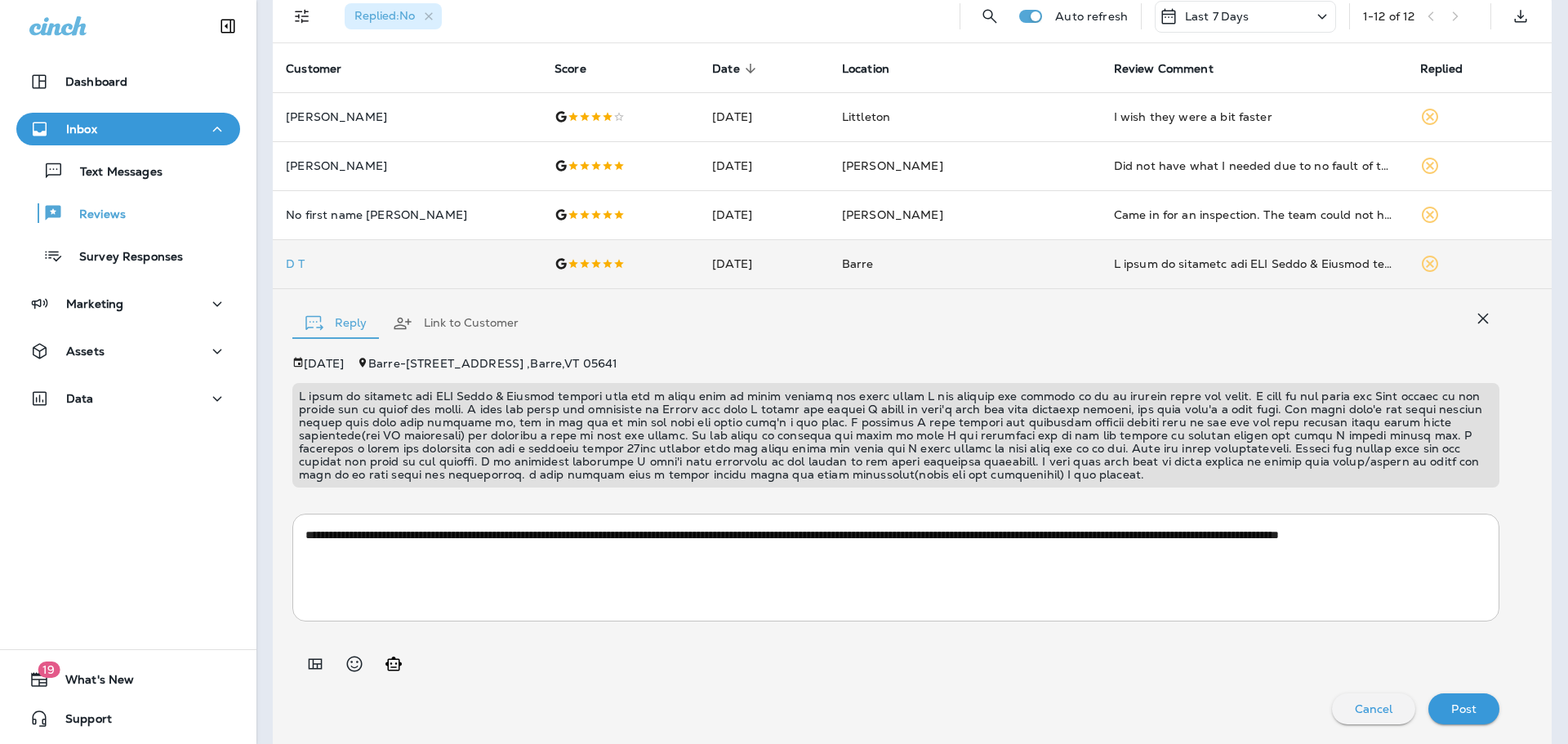
click at [1459, 711] on p "Post" at bounding box center [1464, 708] width 25 height 13
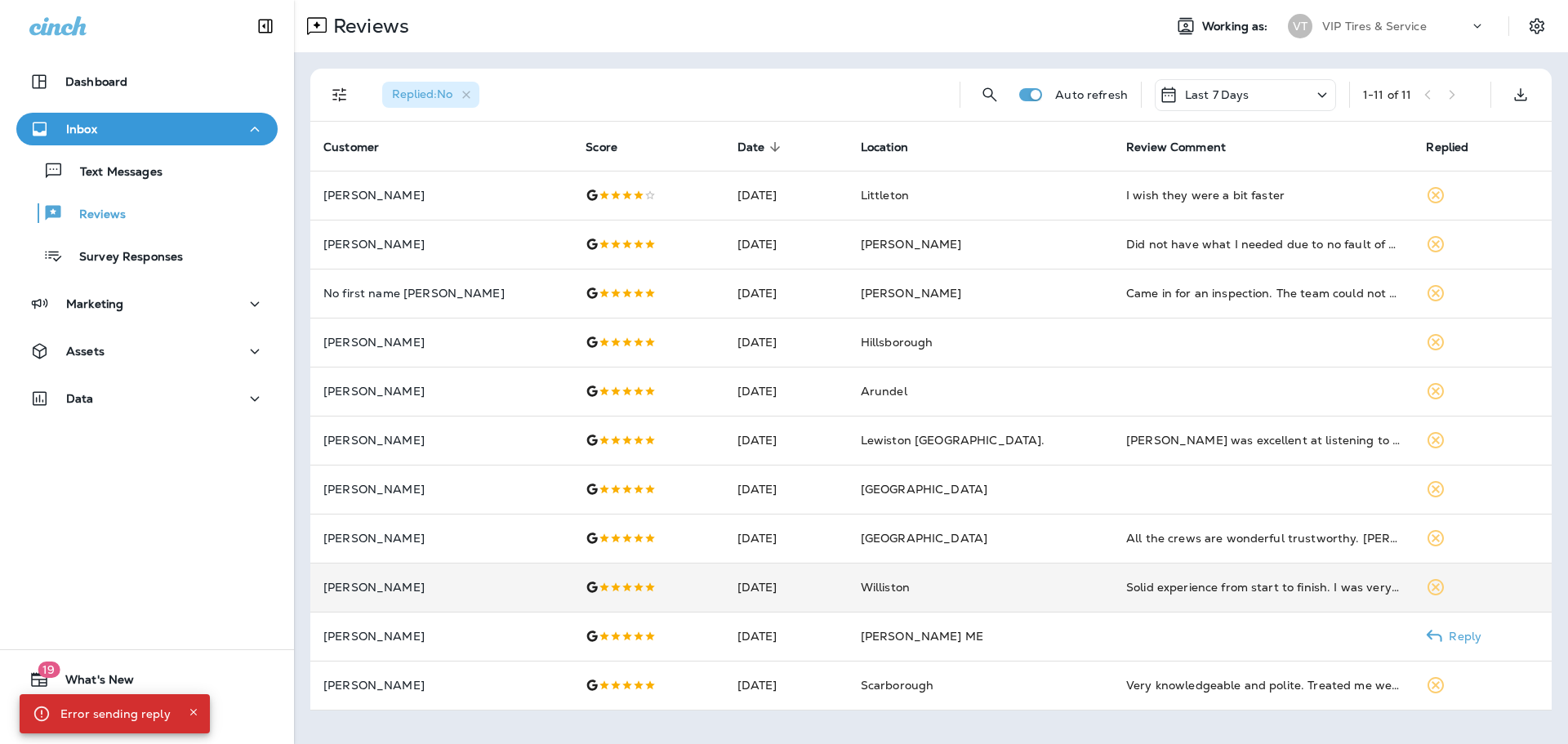
scroll to position [0, 0]
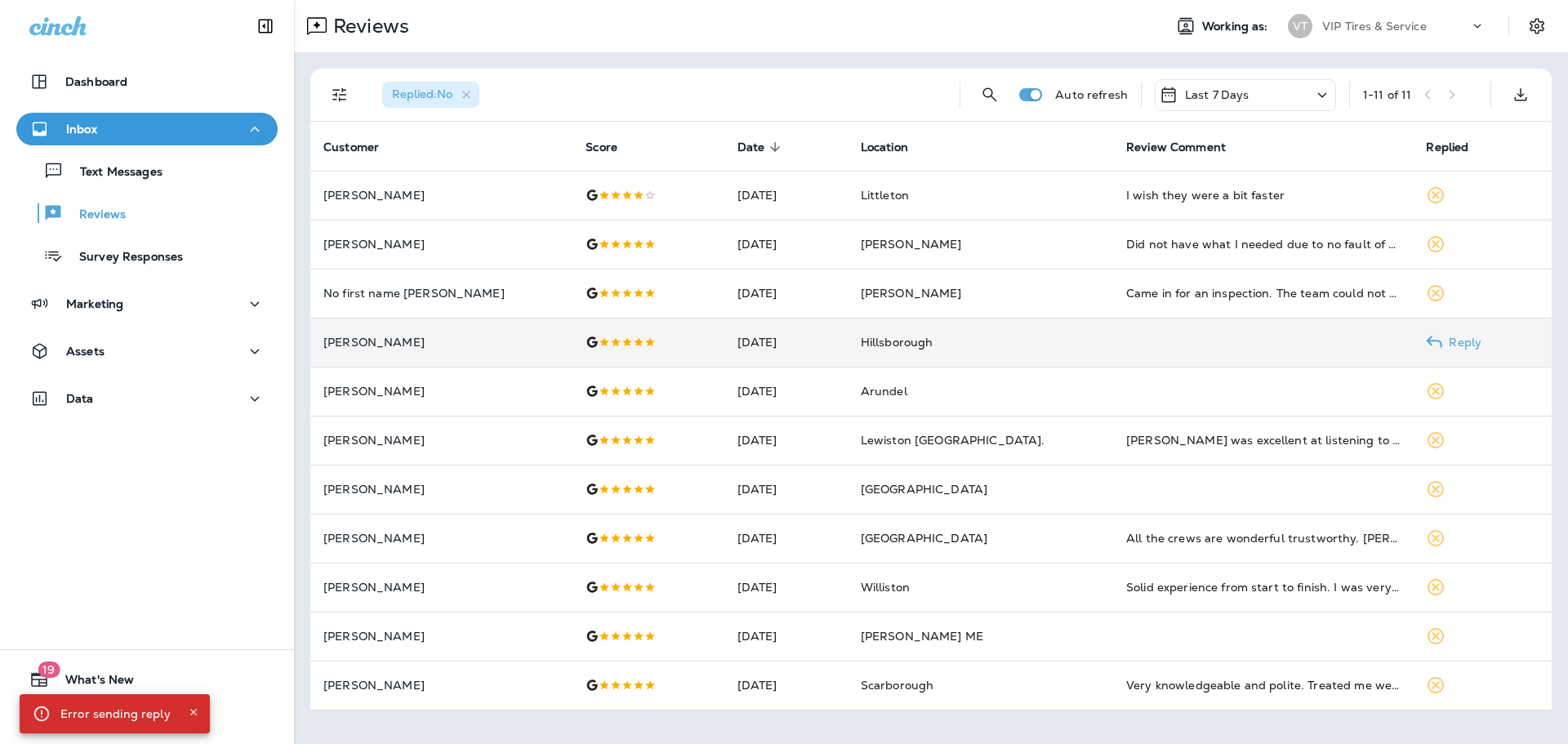
click at [456, 353] on td "[PERSON_NAME]" at bounding box center [441, 342] width 262 height 49
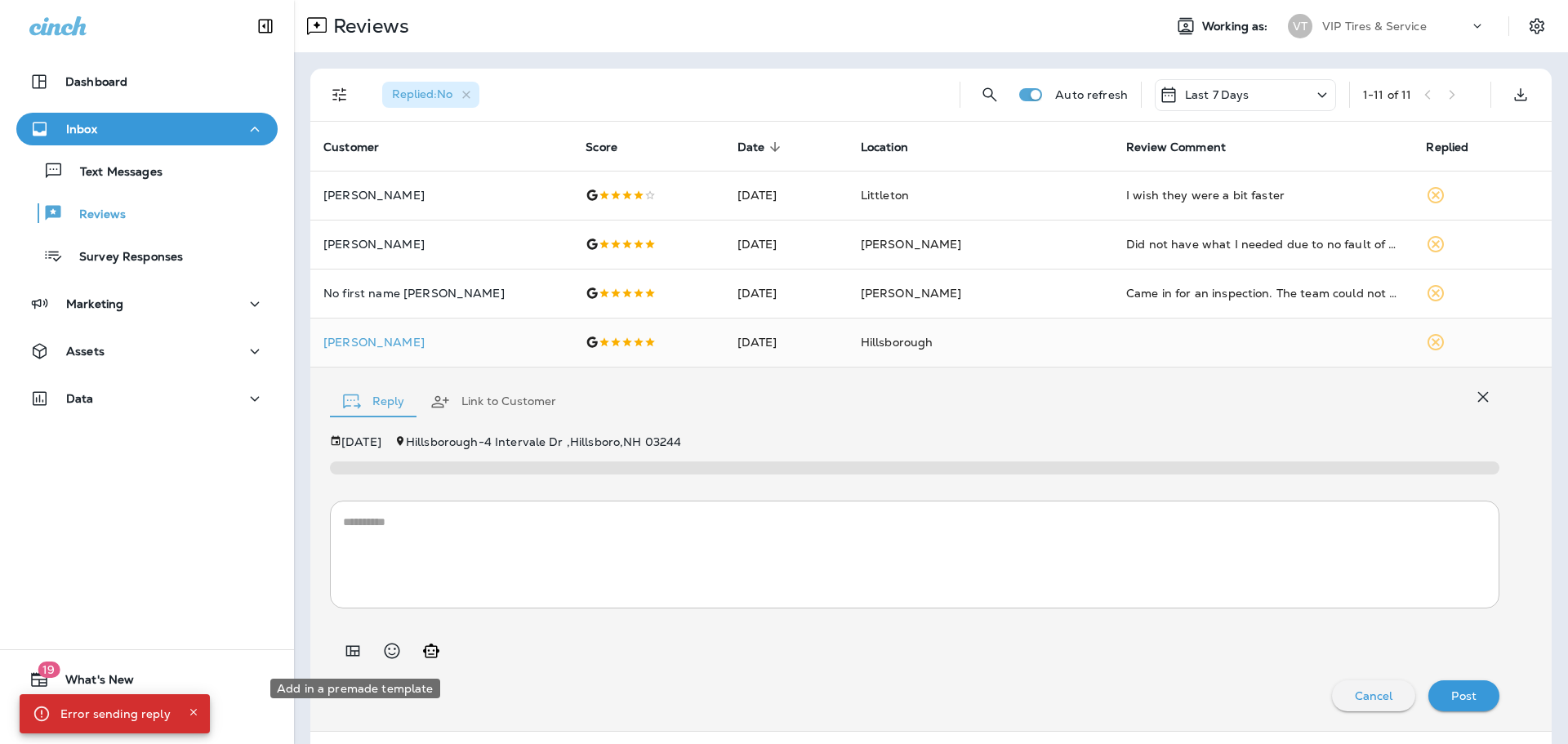
click at [357, 644] on icon "Add in a premade template" at bounding box center [352, 650] width 20 height 20
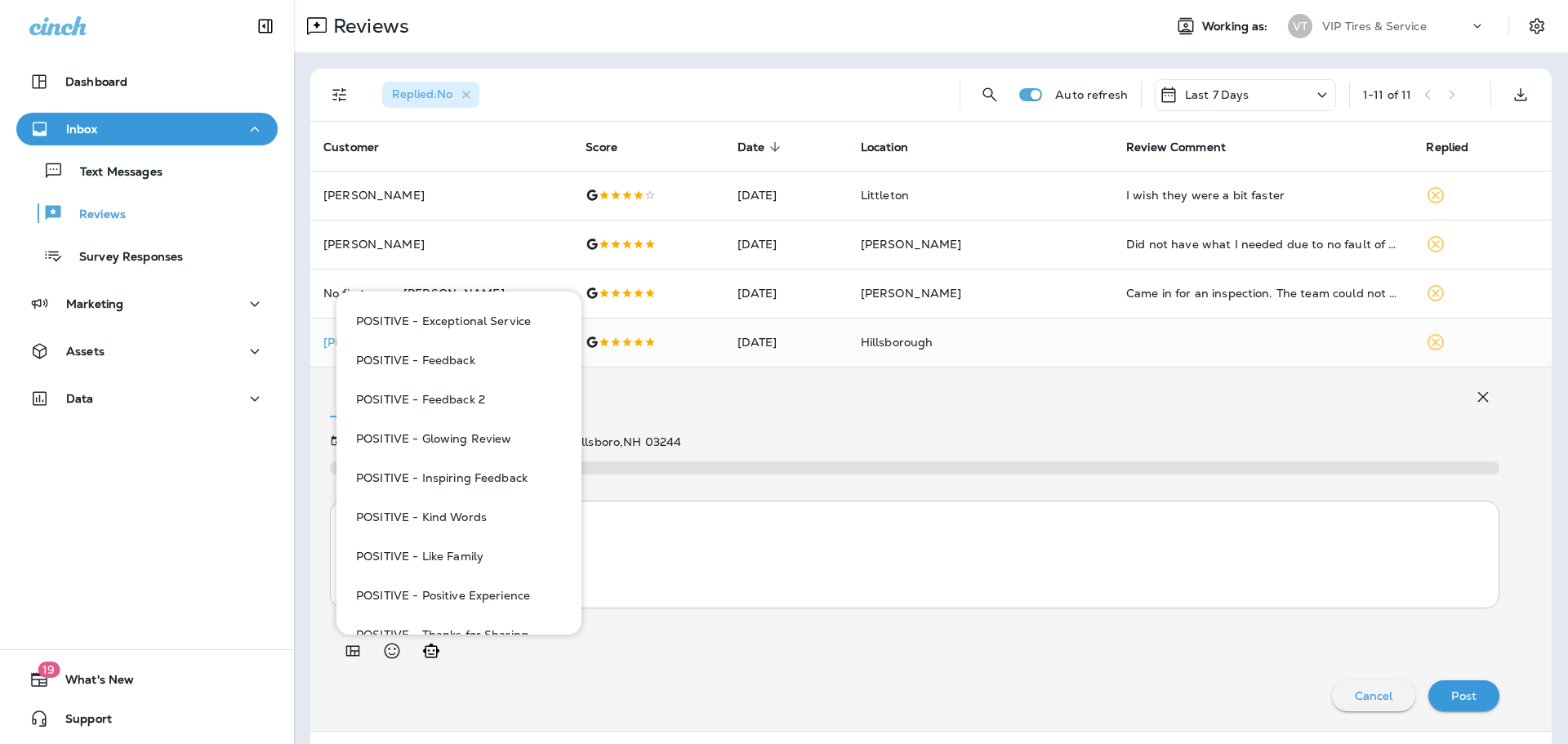
scroll to position [1306, 0]
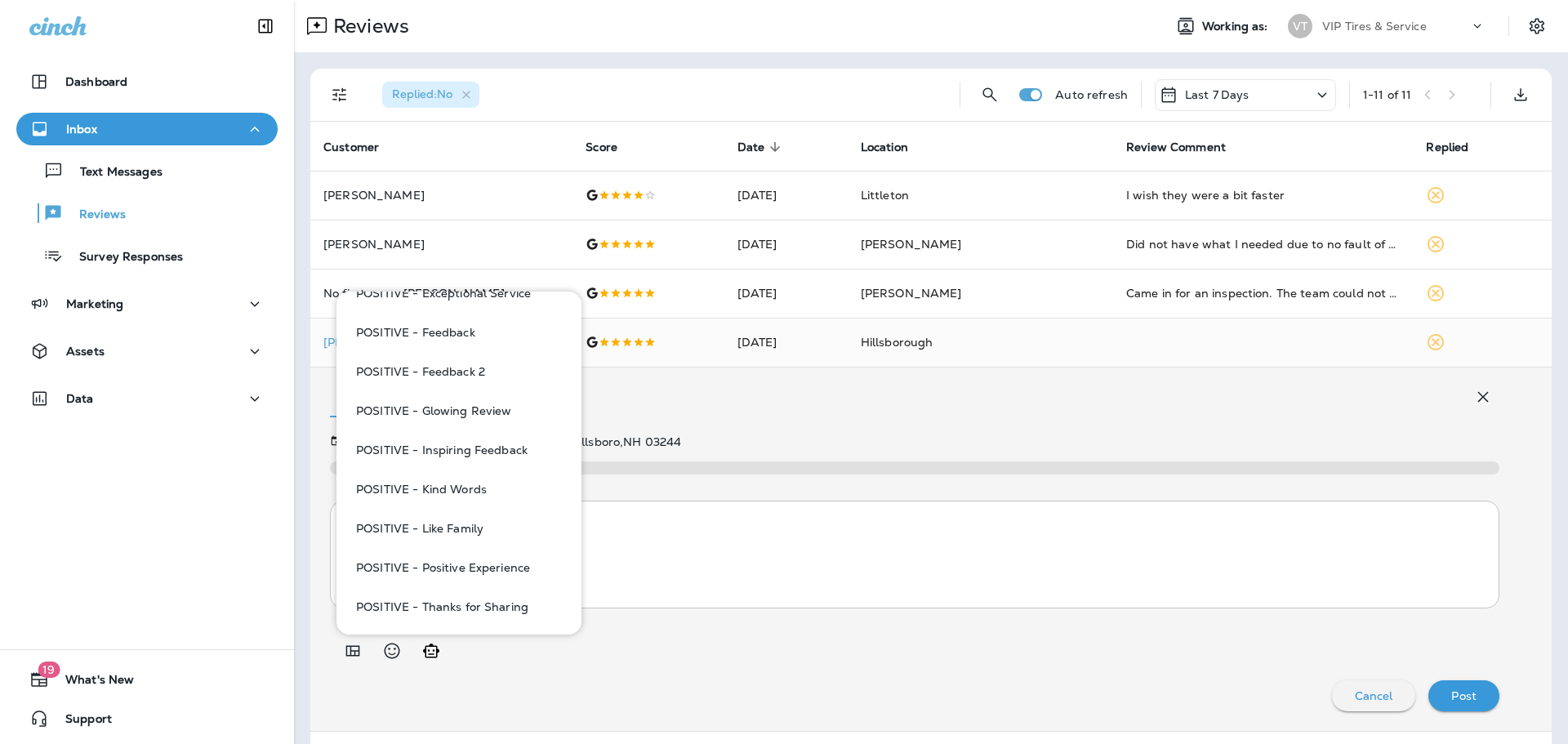
click at [474, 491] on button "POSITIVE - Kind Words" at bounding box center [459, 489] width 219 height 40
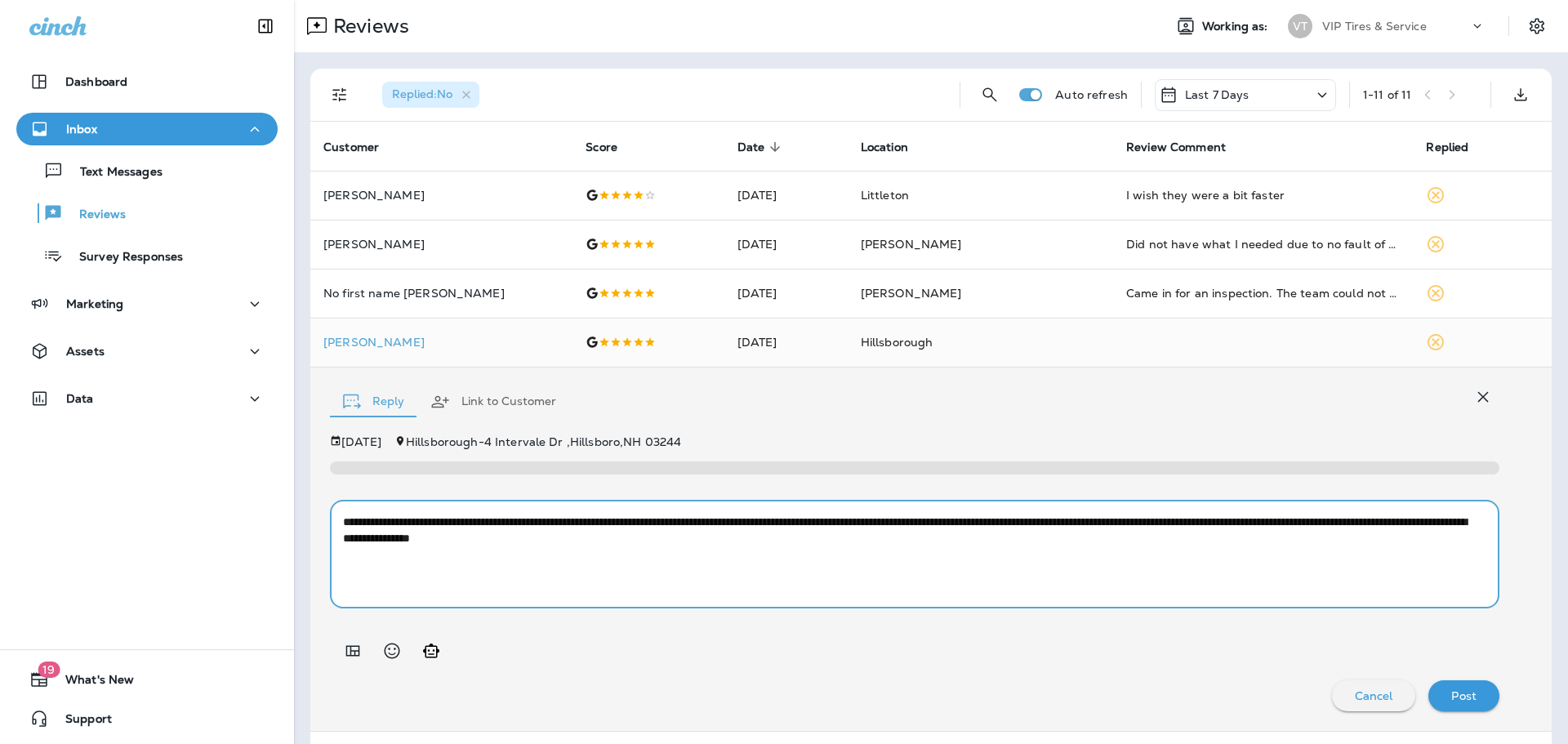
drag, startPoint x: 431, startPoint y: 540, endPoint x: 701, endPoint y: 521, distance: 270.7
click at [701, 521] on textarea "**********" at bounding box center [909, 554] width 1131 height 82
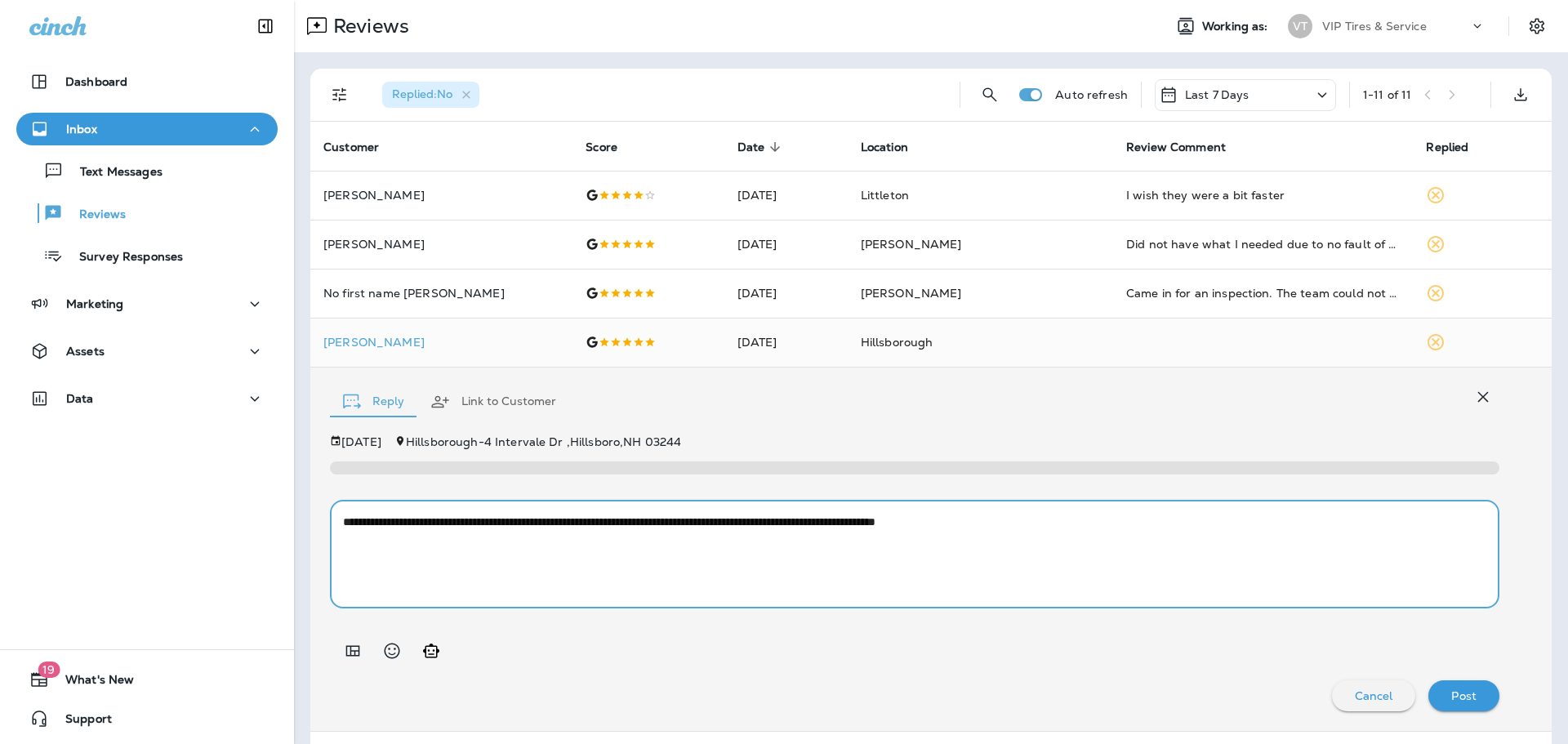
type textarea "**********"
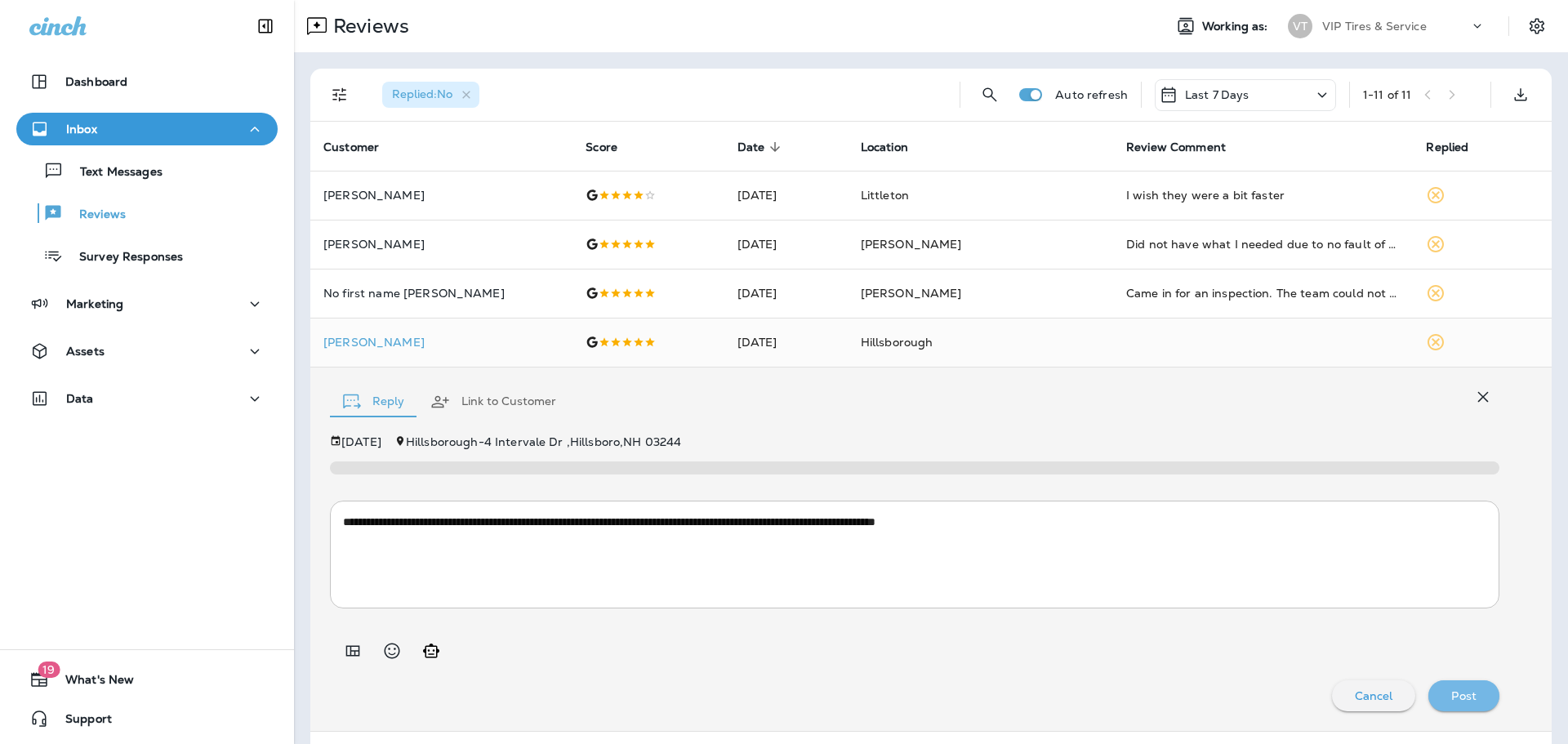
click at [1452, 697] on p "Post" at bounding box center [1464, 695] width 25 height 13
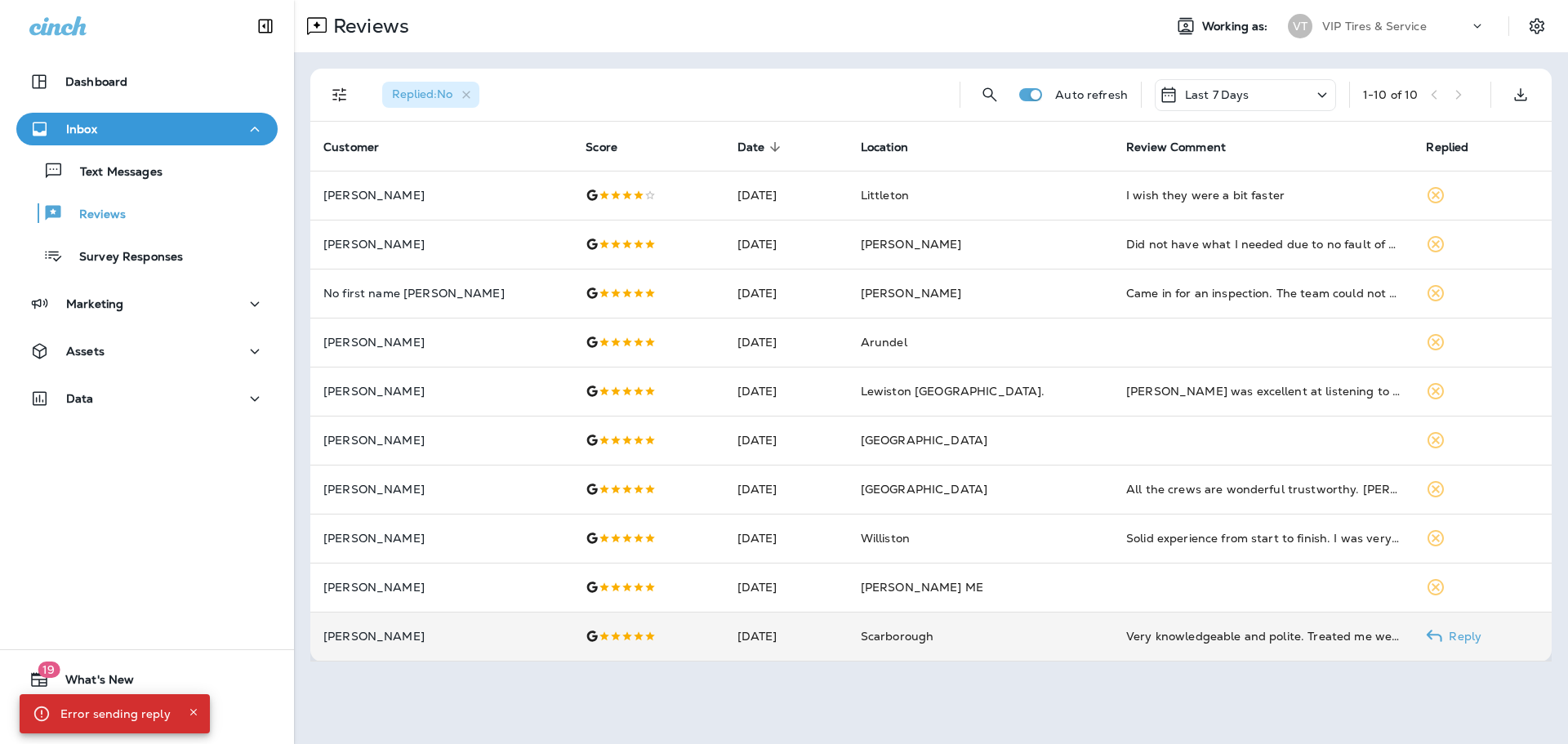
click at [413, 631] on p "[PERSON_NAME]" at bounding box center [441, 636] width 236 height 13
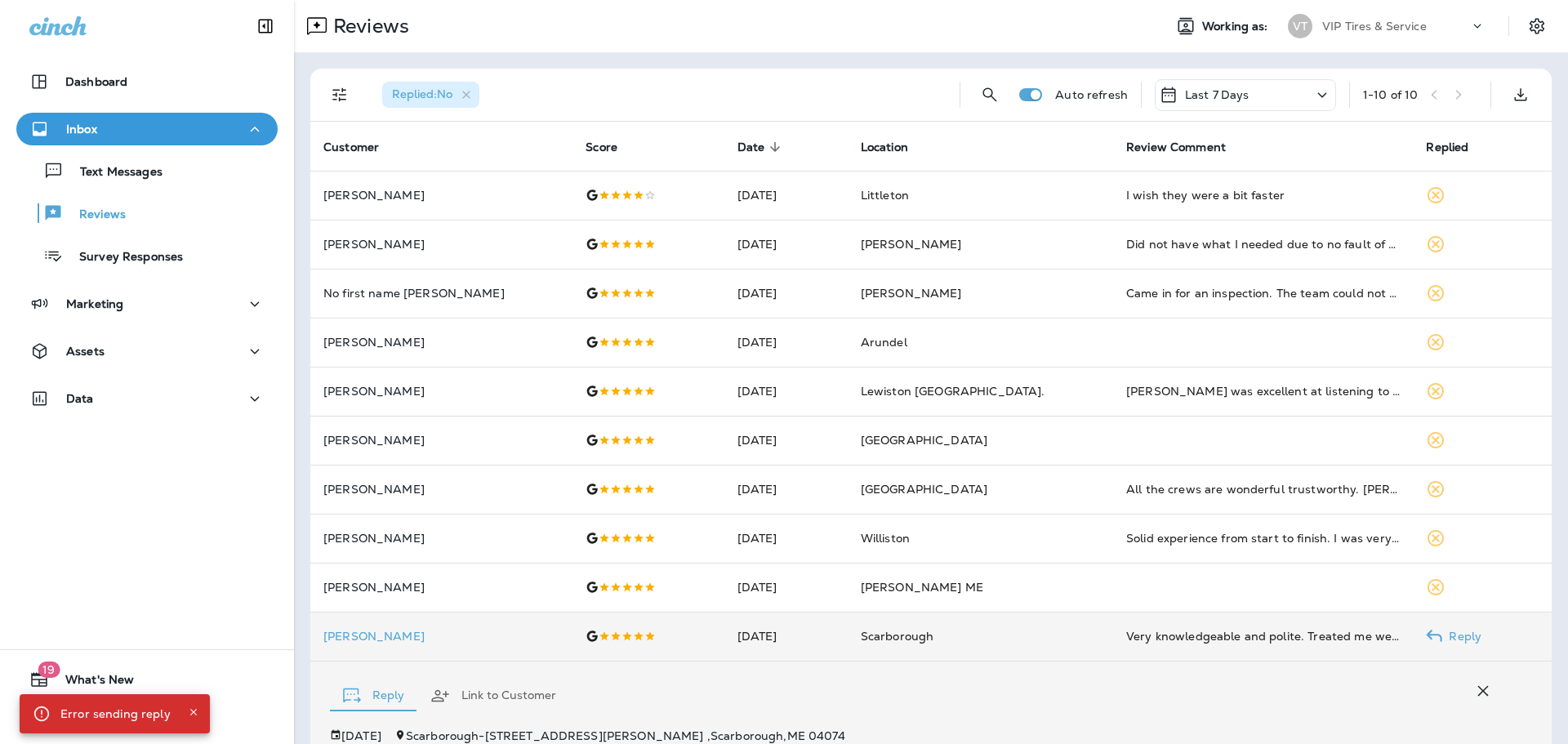
scroll to position [294, 0]
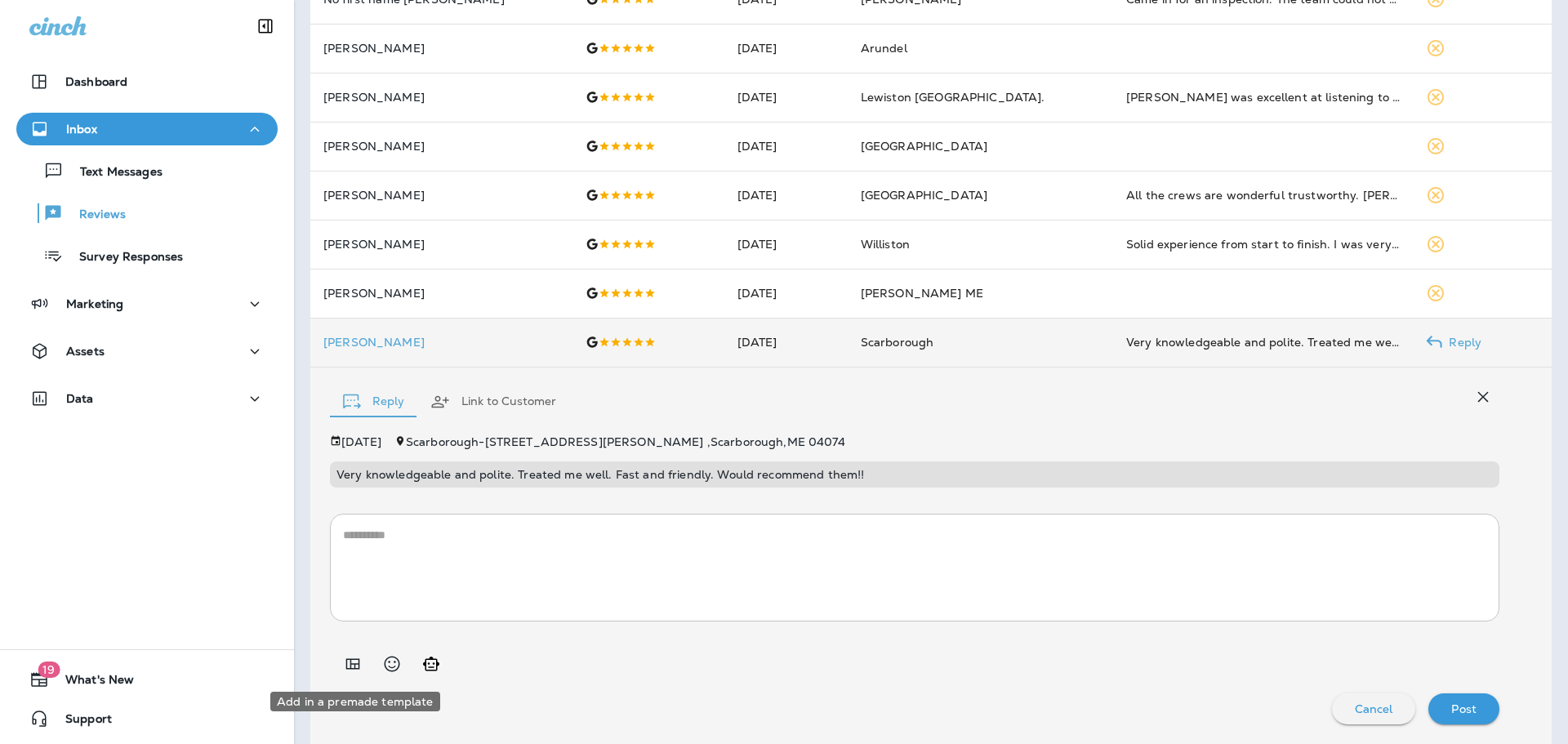
click at [348, 657] on icon "Add in a premade template" at bounding box center [352, 663] width 20 height 20
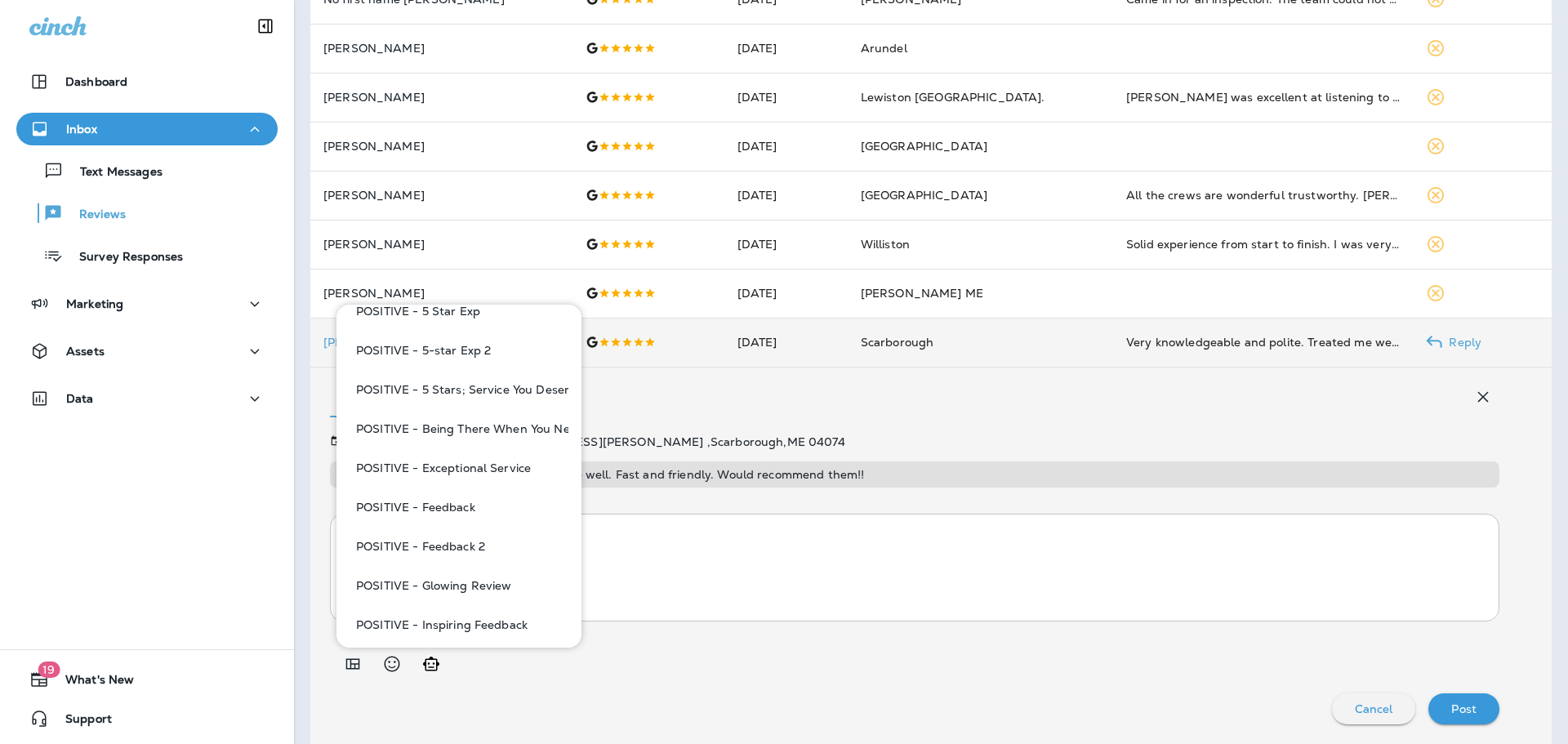
scroll to position [1224, 0]
click at [468, 423] on button "POSITIVE - Feedback" at bounding box center [459, 427] width 219 height 40
type textarea "**********"
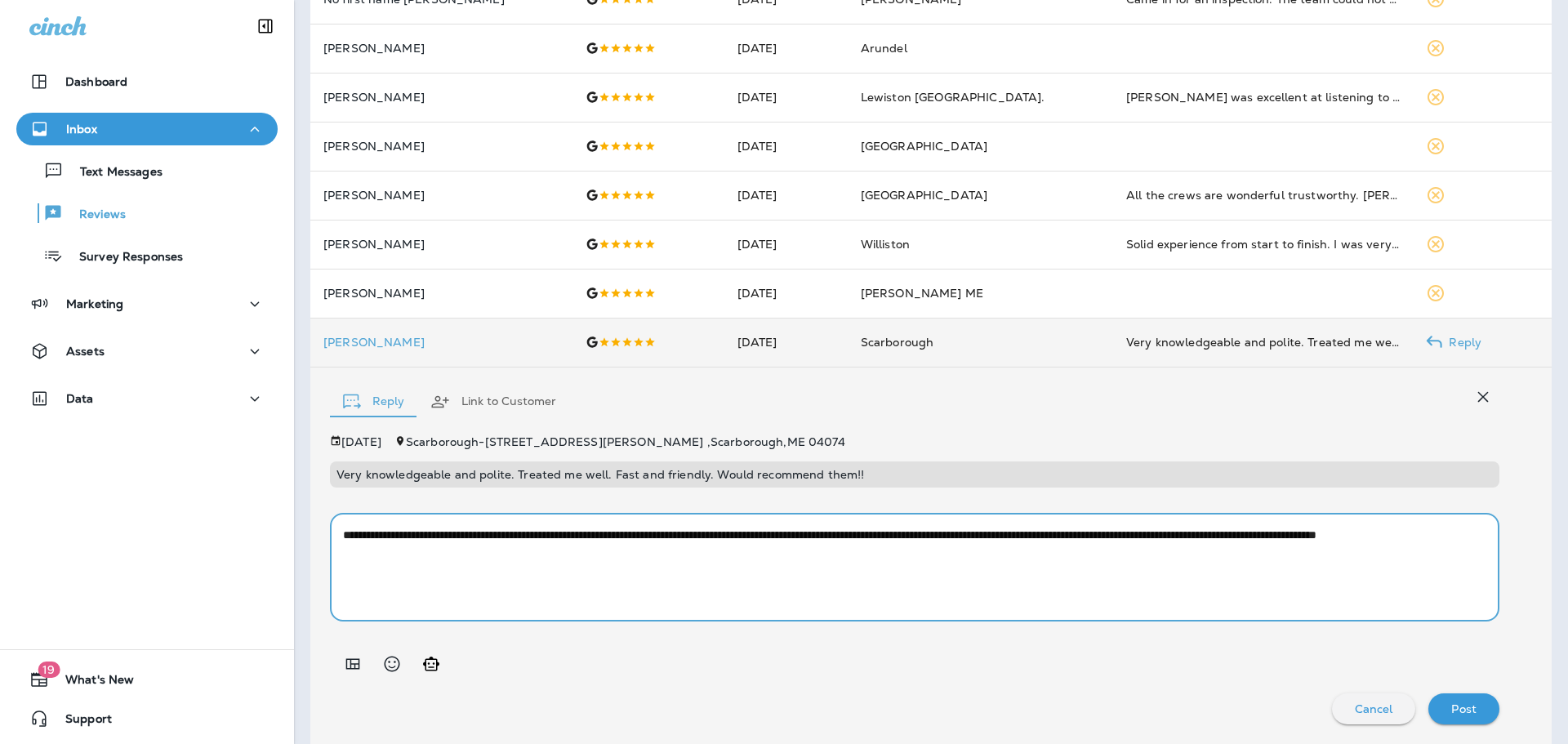
drag, startPoint x: 591, startPoint y: 563, endPoint x: 34, endPoint y: 486, distance: 562.3
click at [34, 486] on div "Dashboard Inbox Text Messages Reviews Survey Responses Marketing Assets Data 19…" at bounding box center [784, 372] width 1568 height 744
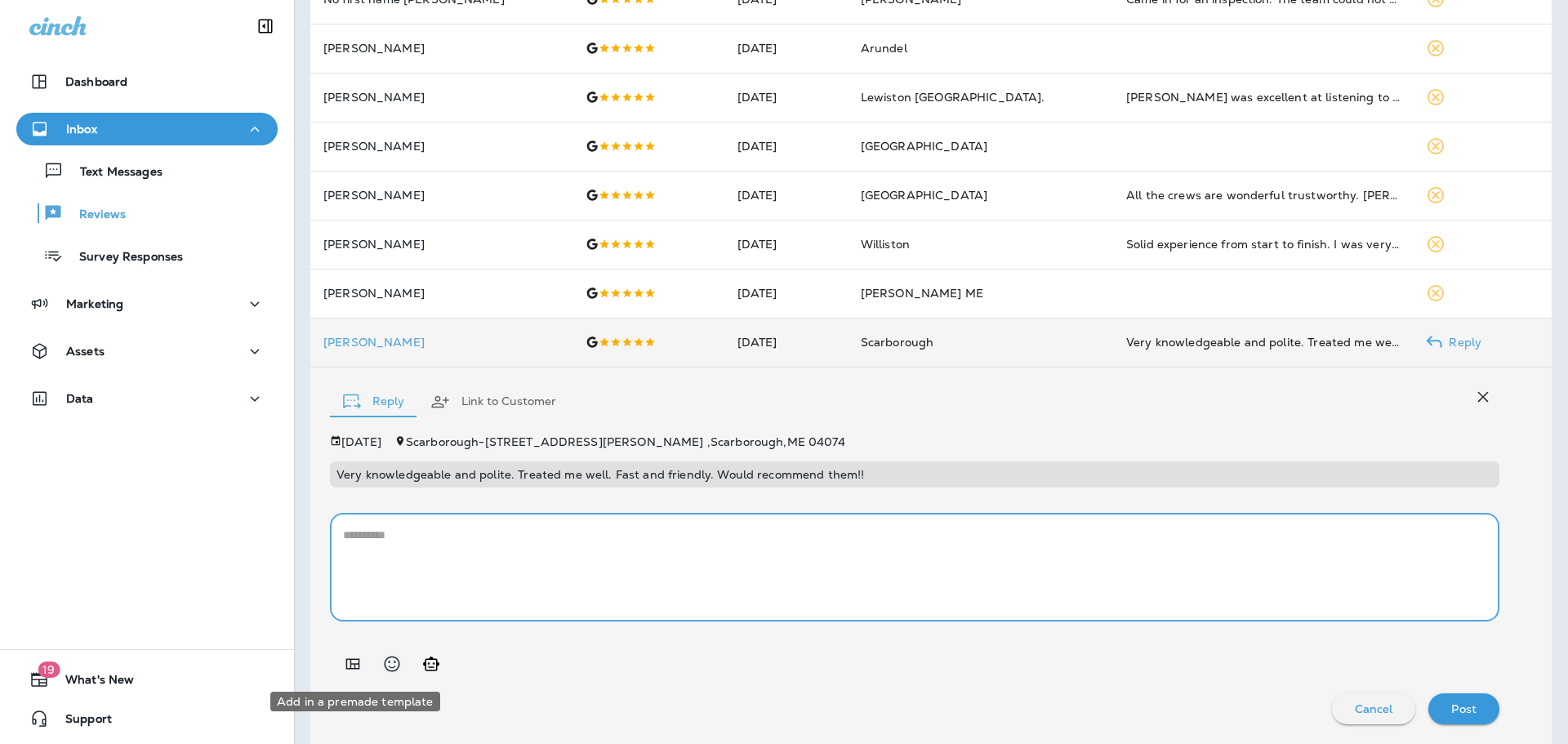
click at [348, 668] on icon "Add in a premade template" at bounding box center [352, 663] width 20 height 20
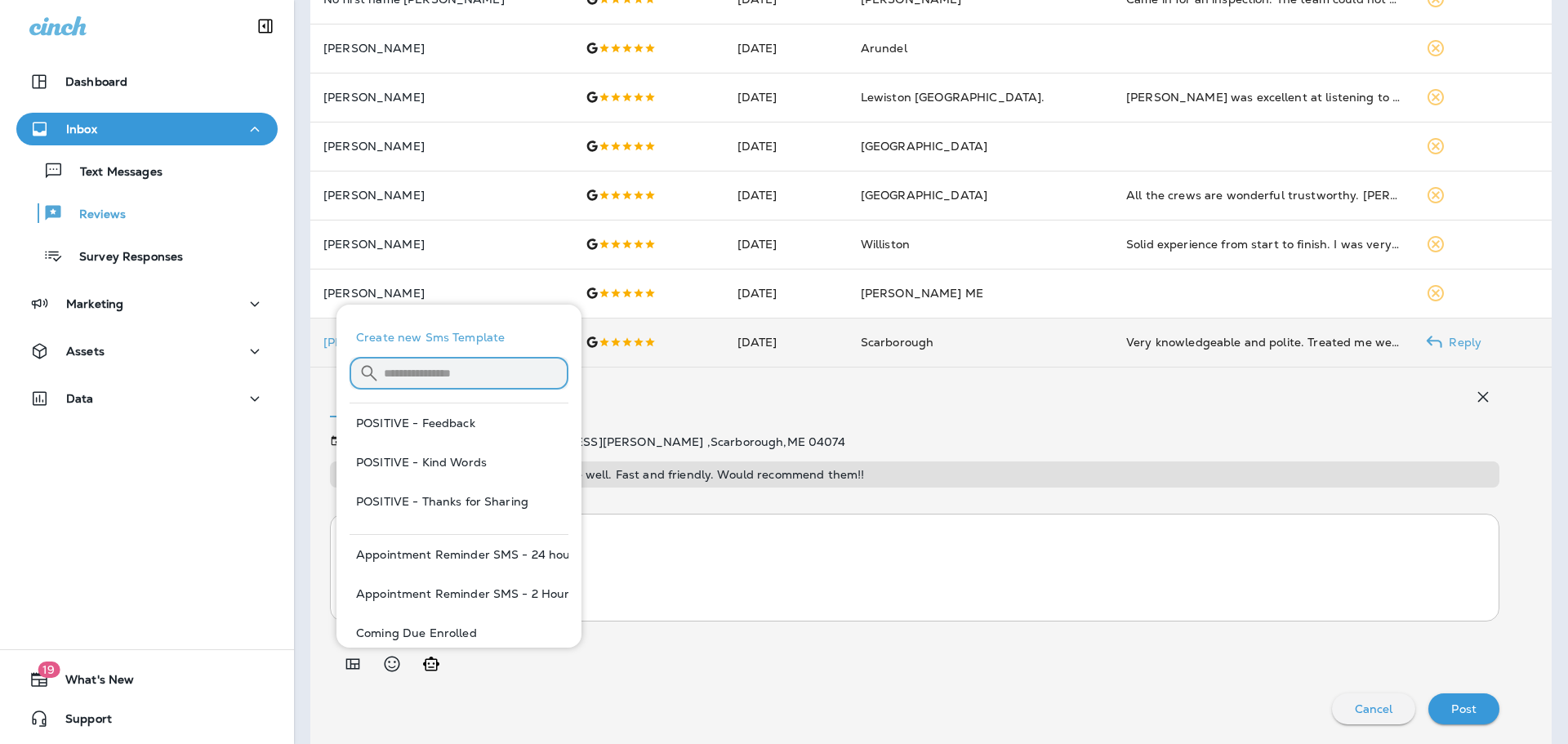
click at [451, 369] on input "text" at bounding box center [476, 373] width 185 height 43
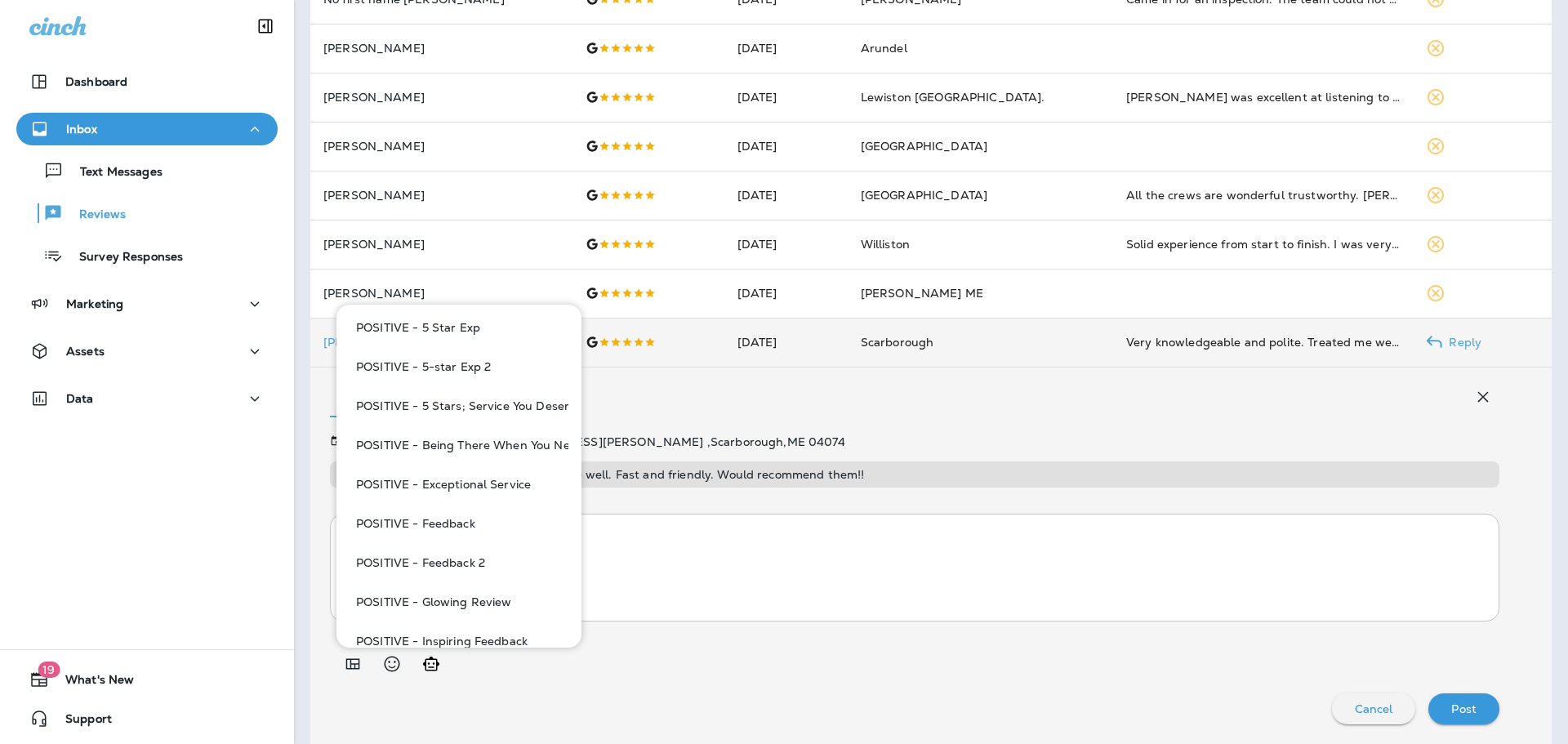
scroll to position [163, 0]
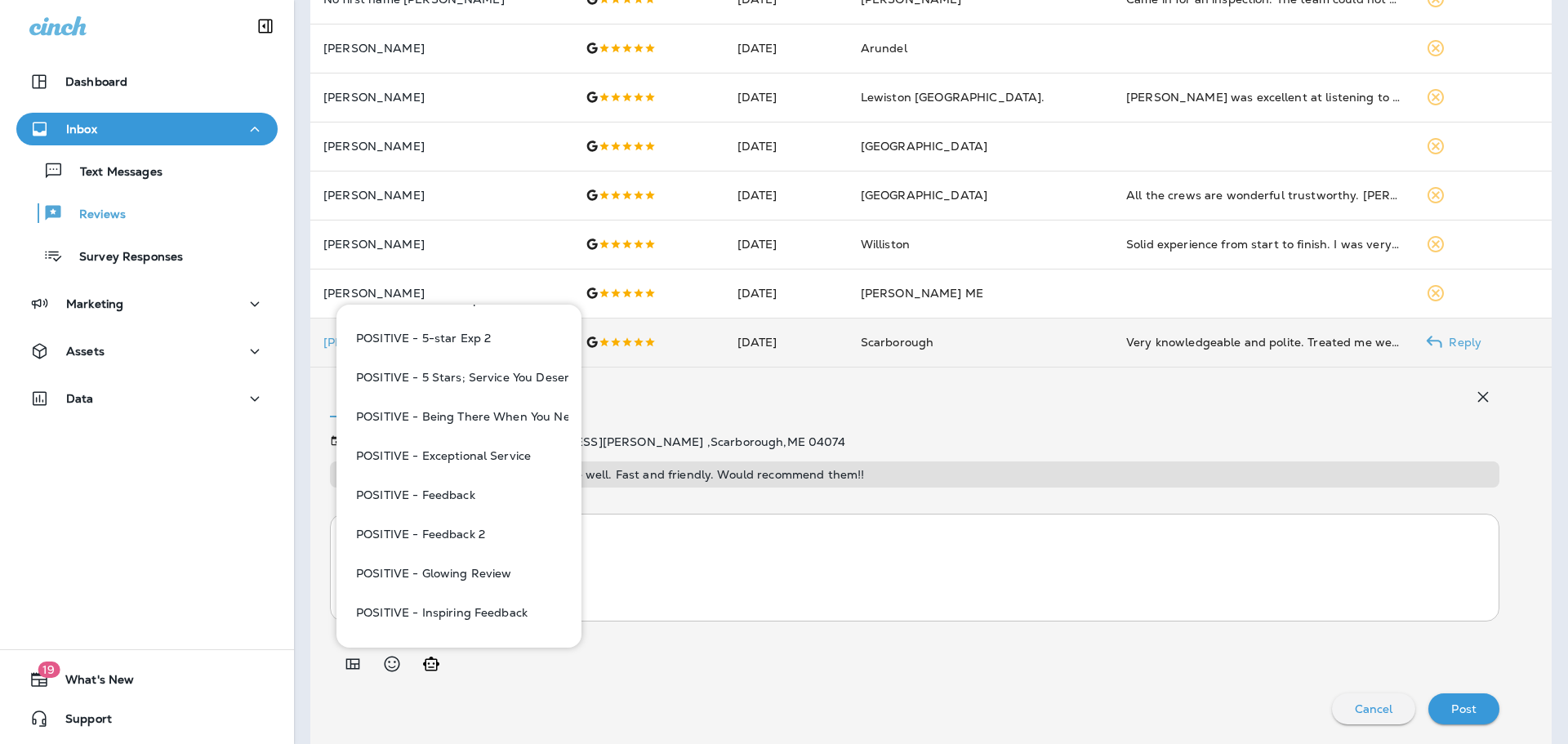
type input "***"
click at [496, 532] on button "POSITIVE - Feedback 2" at bounding box center [459, 534] width 219 height 40
type textarea "**********"
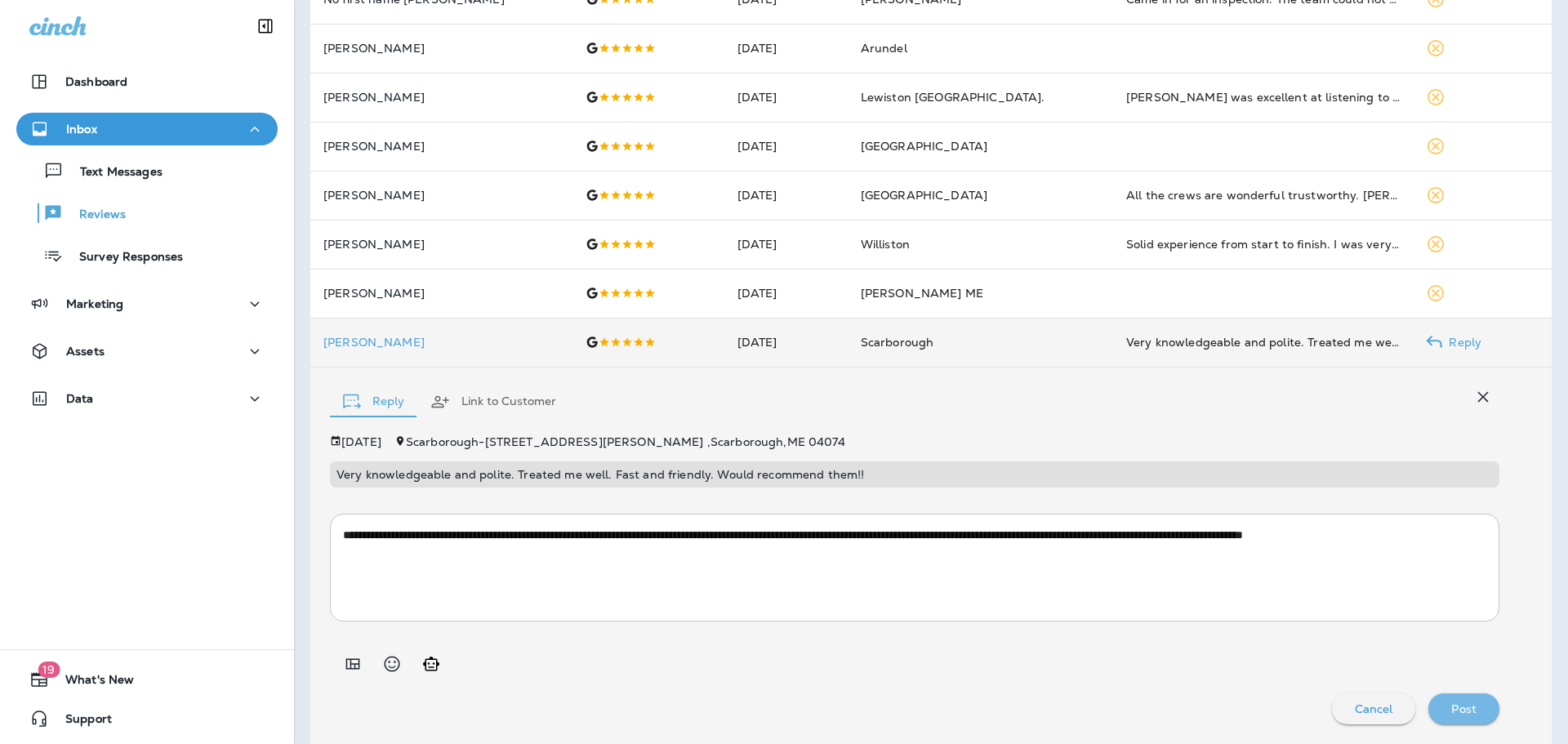
click at [1454, 711] on p "Post" at bounding box center [1464, 708] width 25 height 13
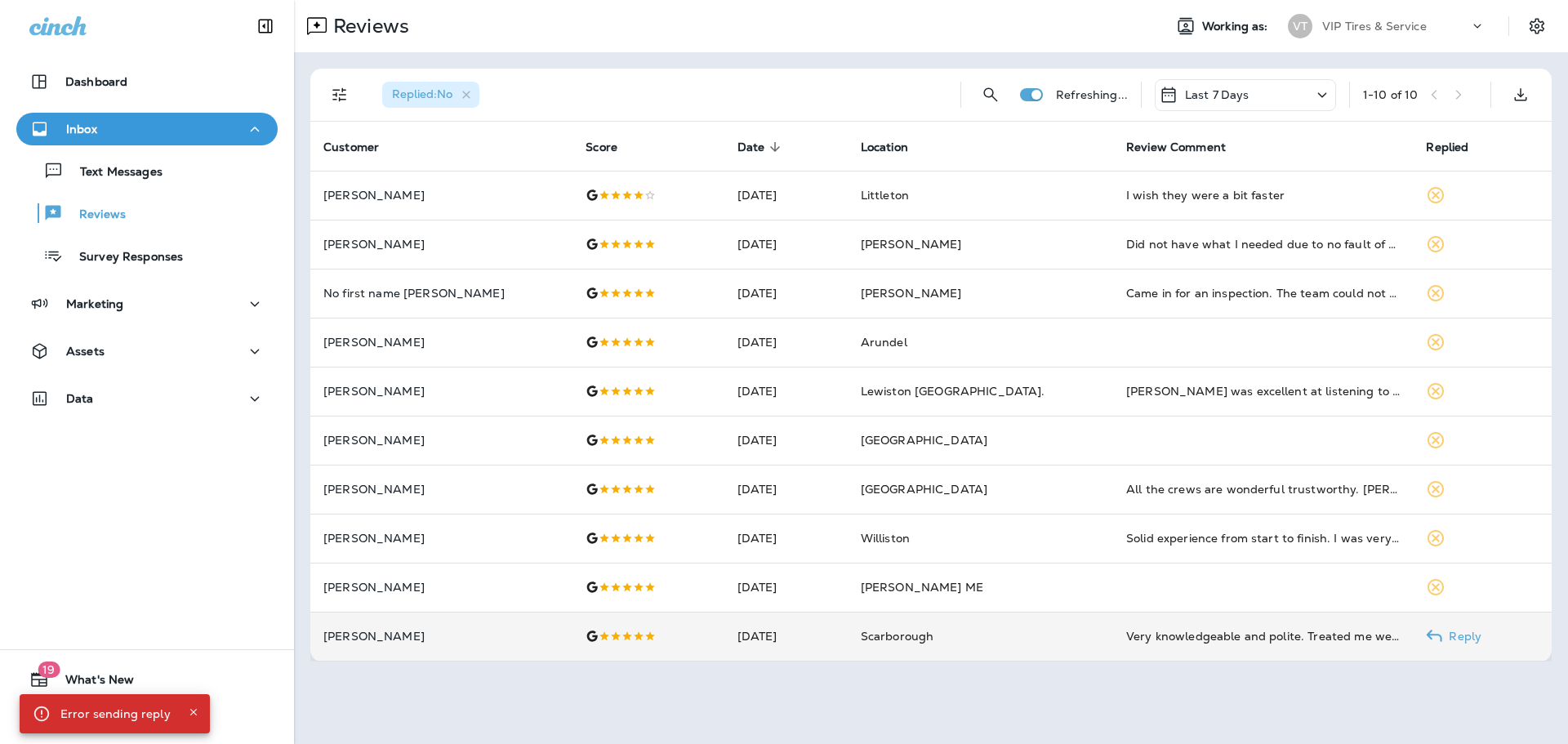
scroll to position [0, 0]
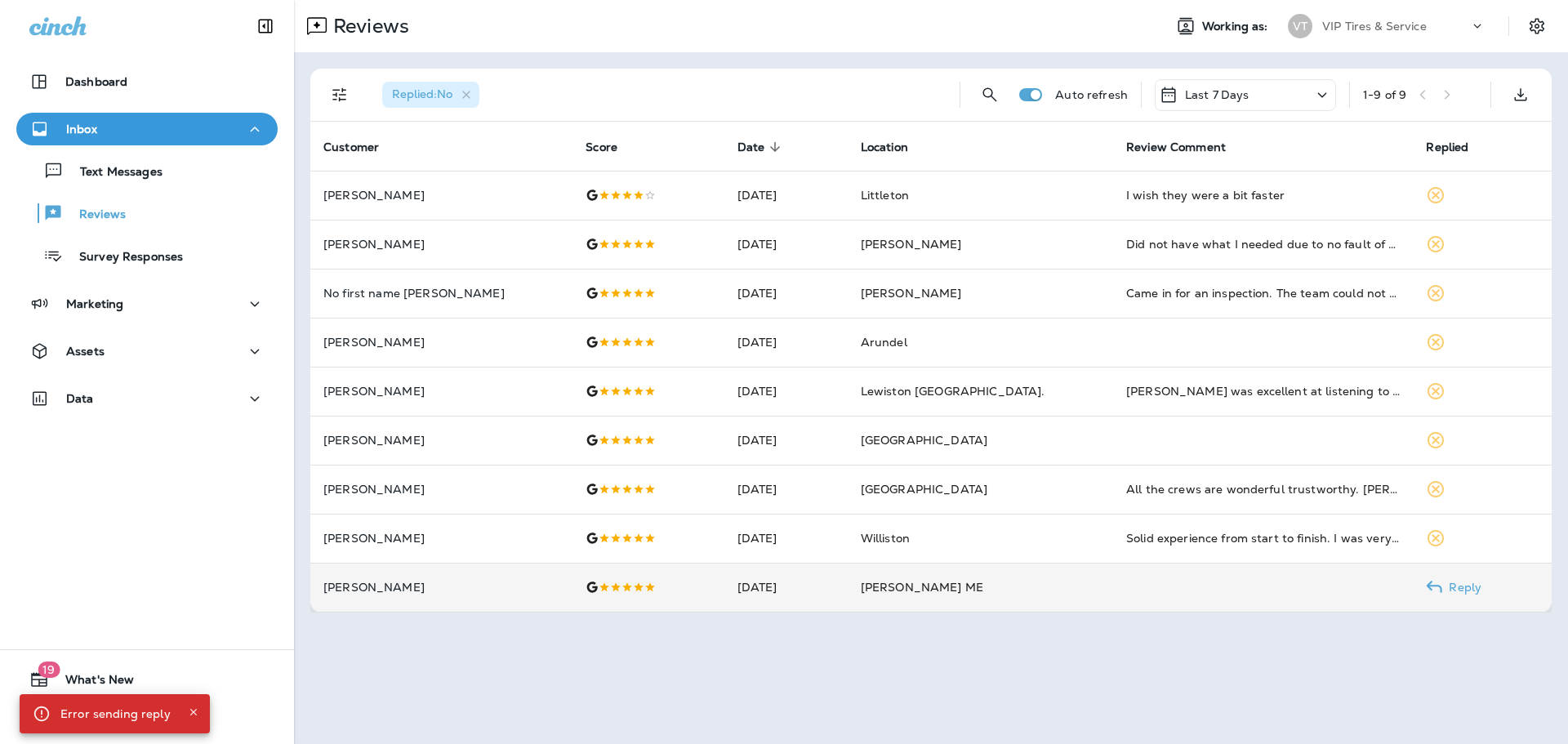
click at [455, 595] on td "[PERSON_NAME]" at bounding box center [441, 587] width 262 height 49
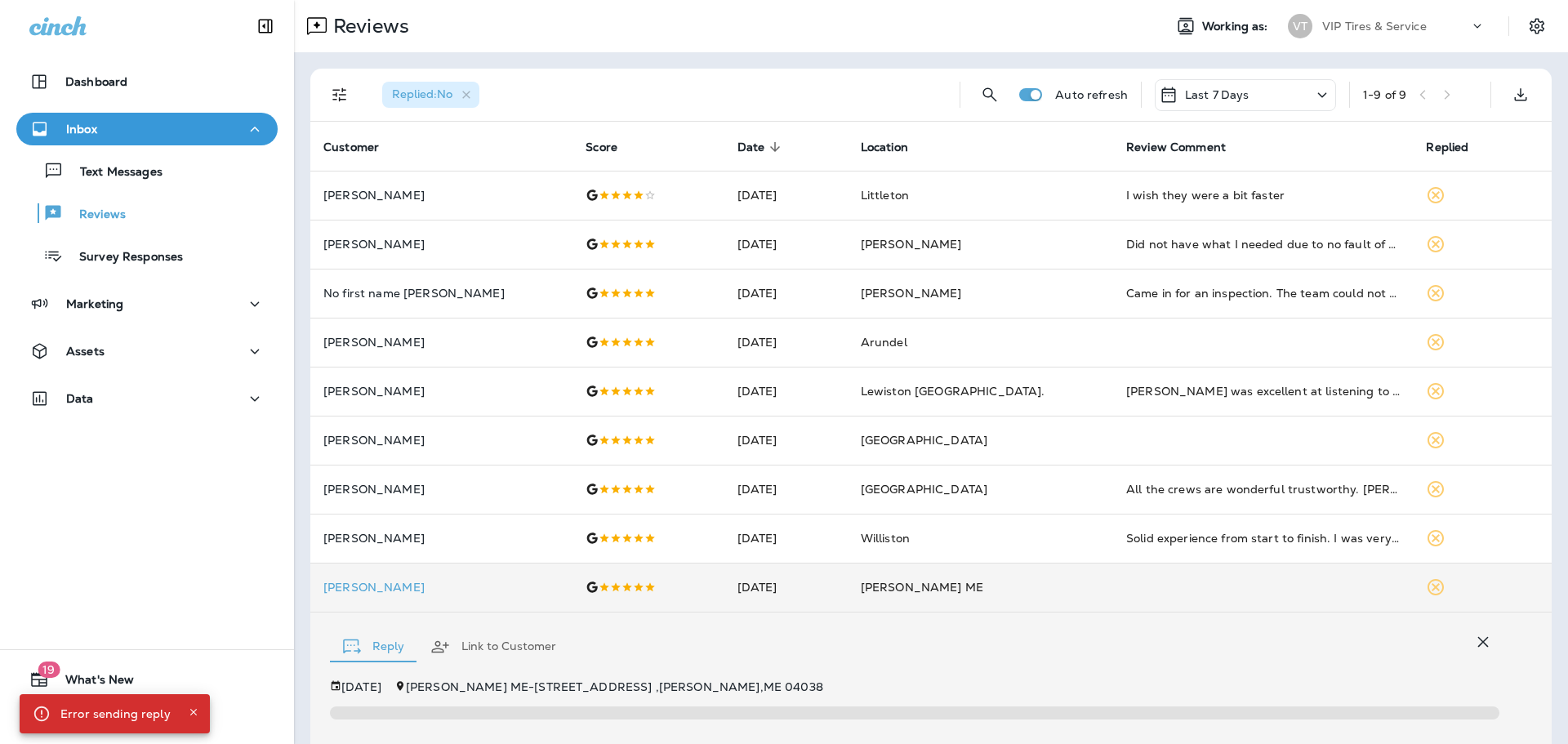
scroll to position [232, 0]
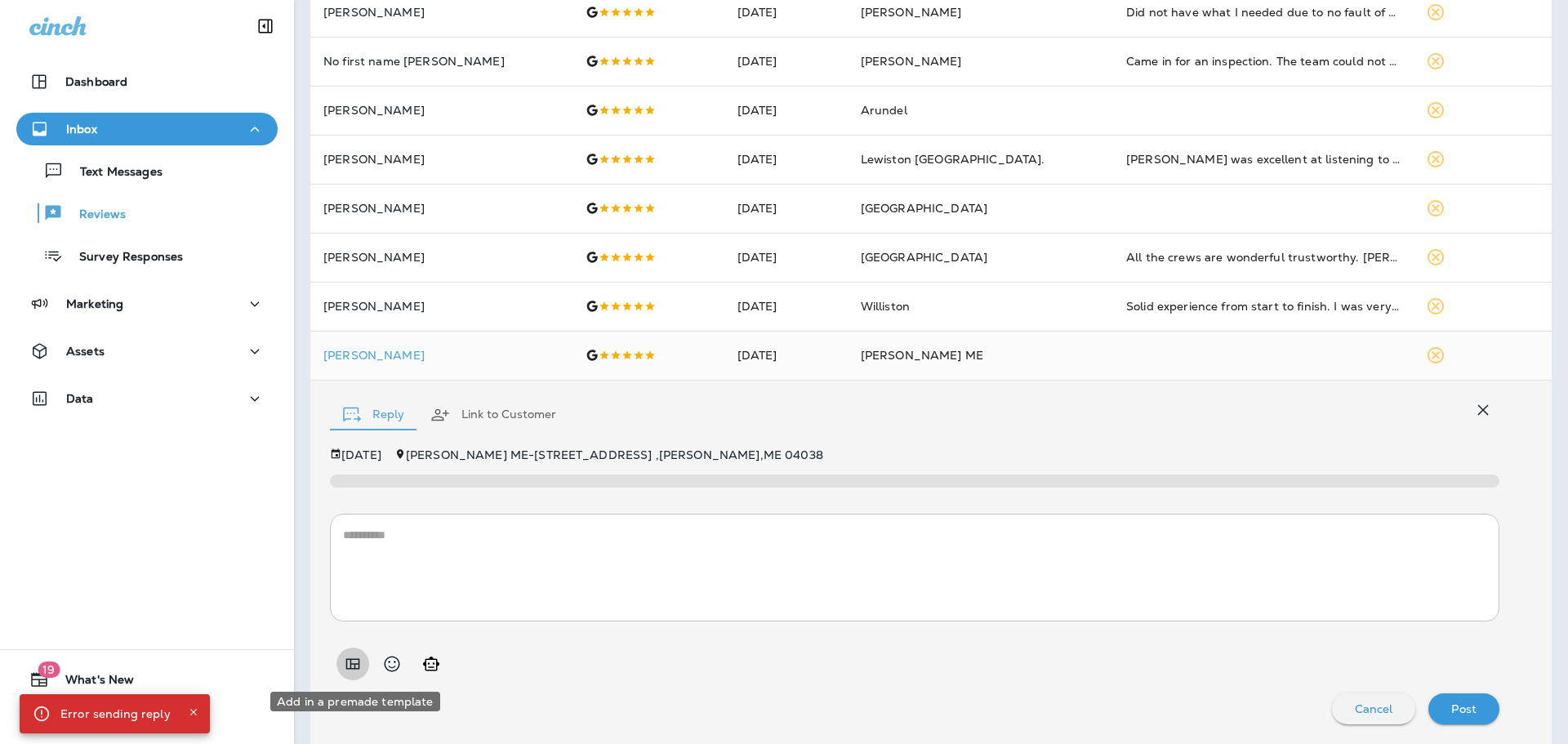
click at [357, 662] on icon "Add in a premade template" at bounding box center [352, 663] width 20 height 20
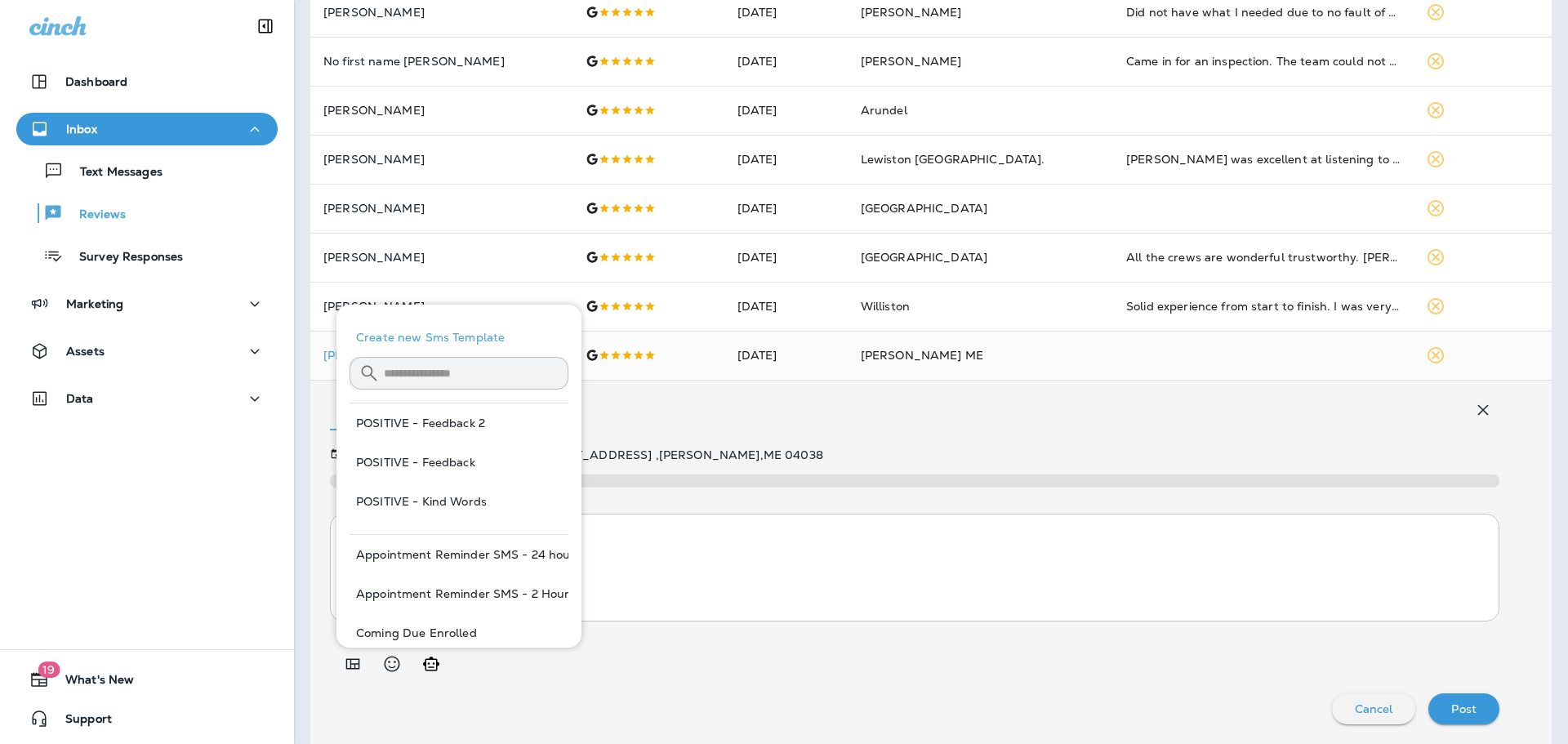
click at [434, 383] on input "text" at bounding box center [476, 373] width 185 height 43
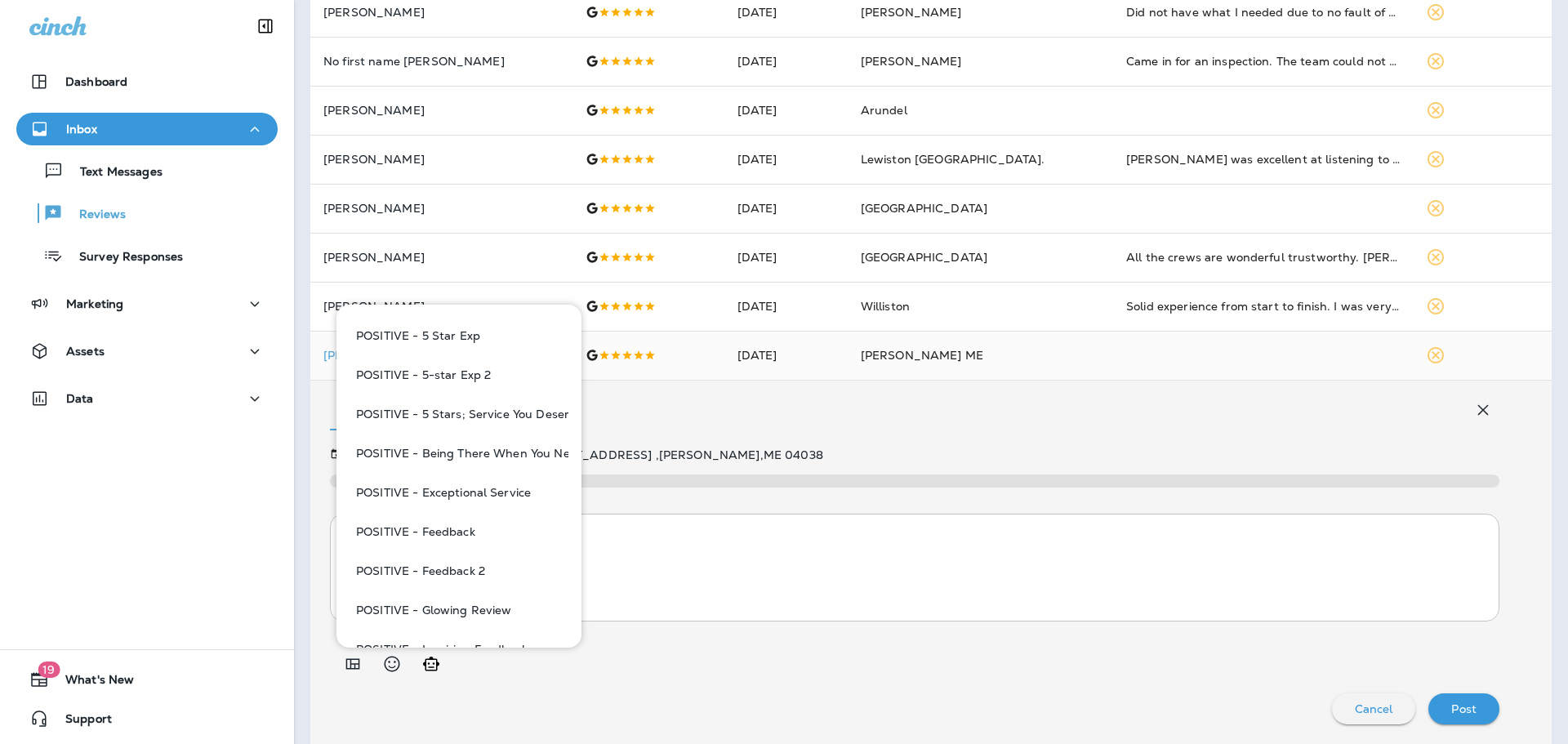
scroll to position [163, 0]
type input "***"
click at [471, 498] on button "POSITIVE - Feedback" at bounding box center [459, 495] width 219 height 40
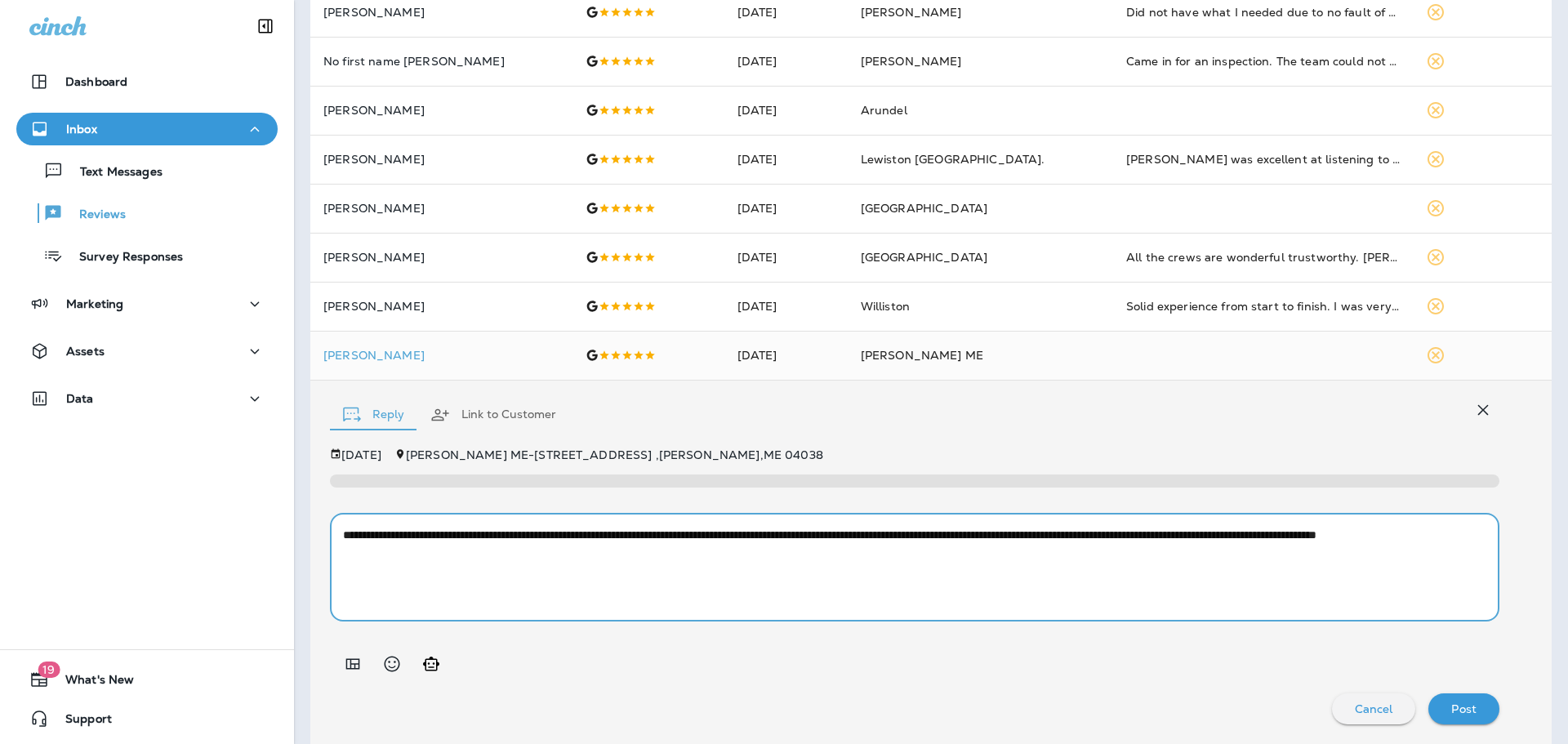
drag, startPoint x: 1412, startPoint y: 539, endPoint x: 788, endPoint y: 530, distance: 624.1
click at [788, 530] on textarea "**********" at bounding box center [909, 567] width 1131 height 82
click at [1066, 533] on textarea "**********" at bounding box center [909, 567] width 1131 height 82
type textarea "**********"
click at [1454, 716] on div "Post" at bounding box center [1464, 708] width 45 height 21
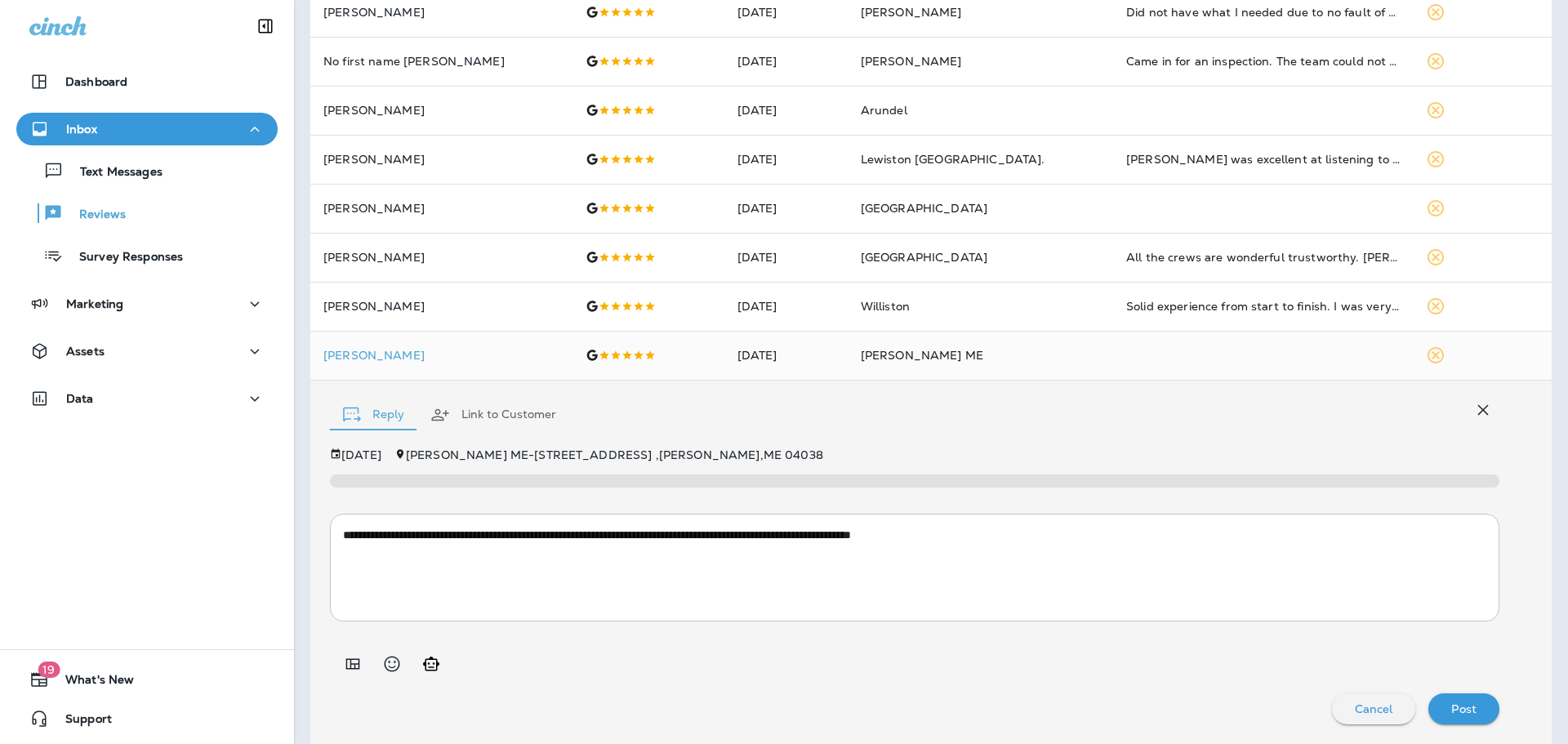
scroll to position [0, 0]
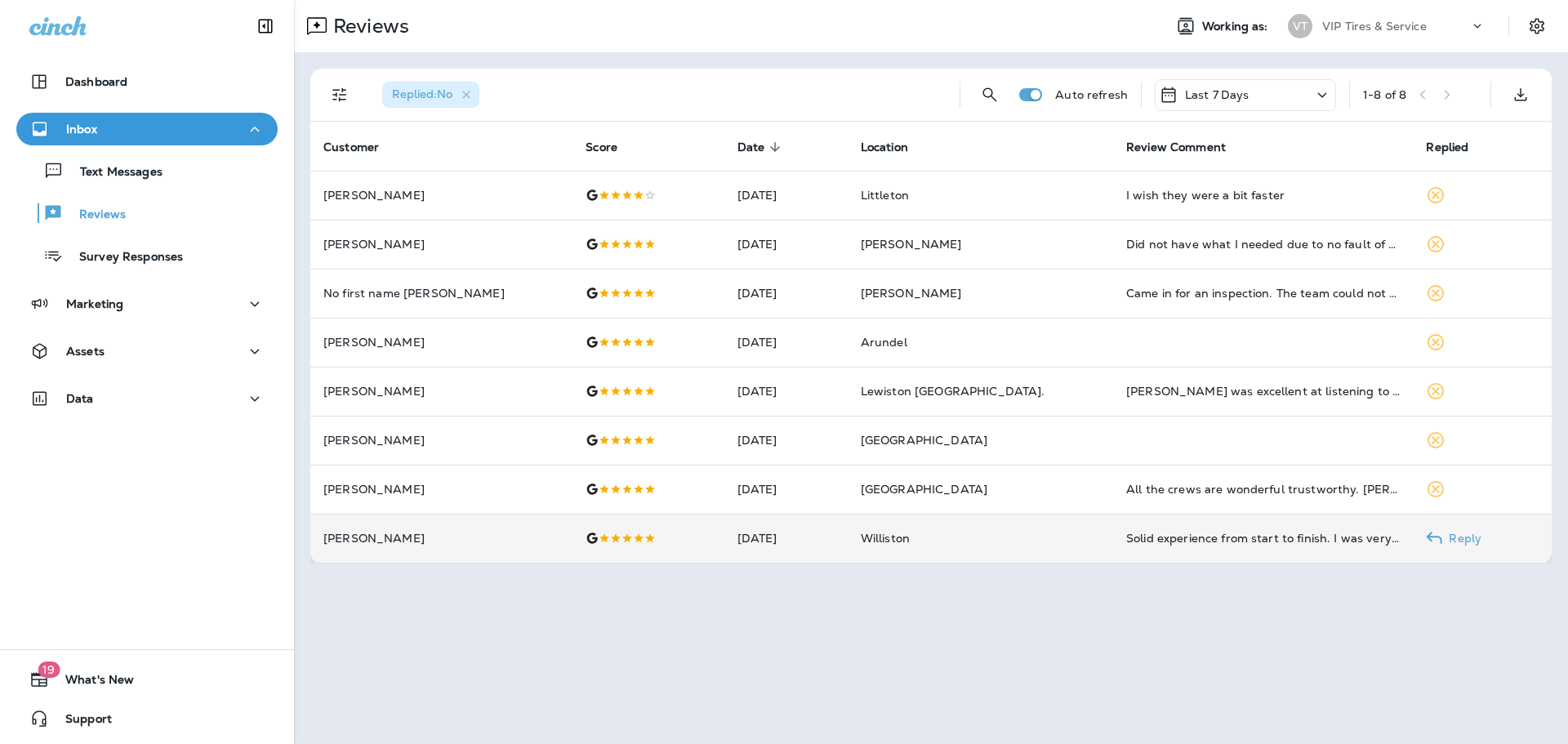
click at [505, 540] on p "[PERSON_NAME]" at bounding box center [441, 538] width 236 height 13
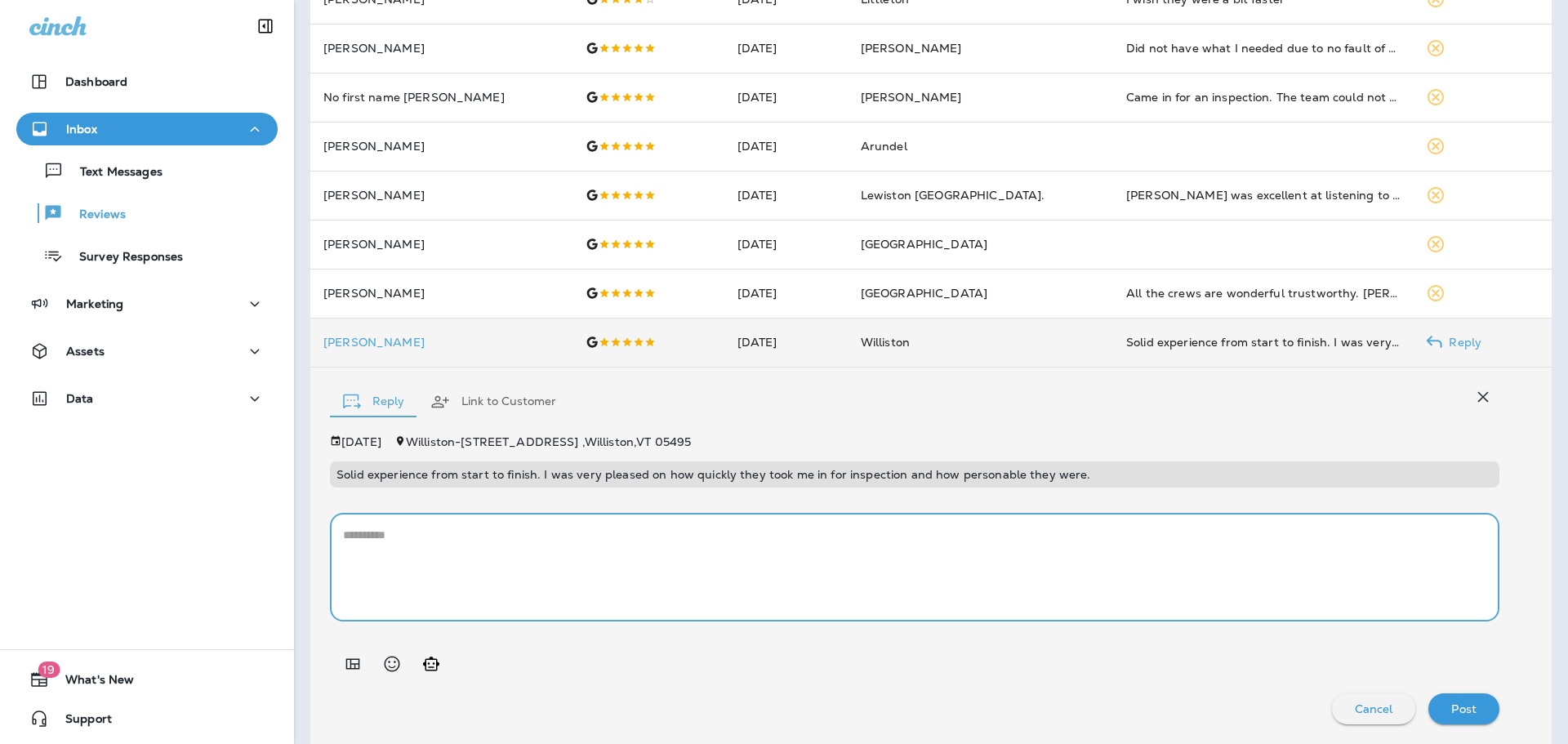
click at [502, 543] on textarea at bounding box center [915, 567] width 1143 height 82
click at [347, 663] on icon "Add in a premade template" at bounding box center [353, 663] width 14 height 10
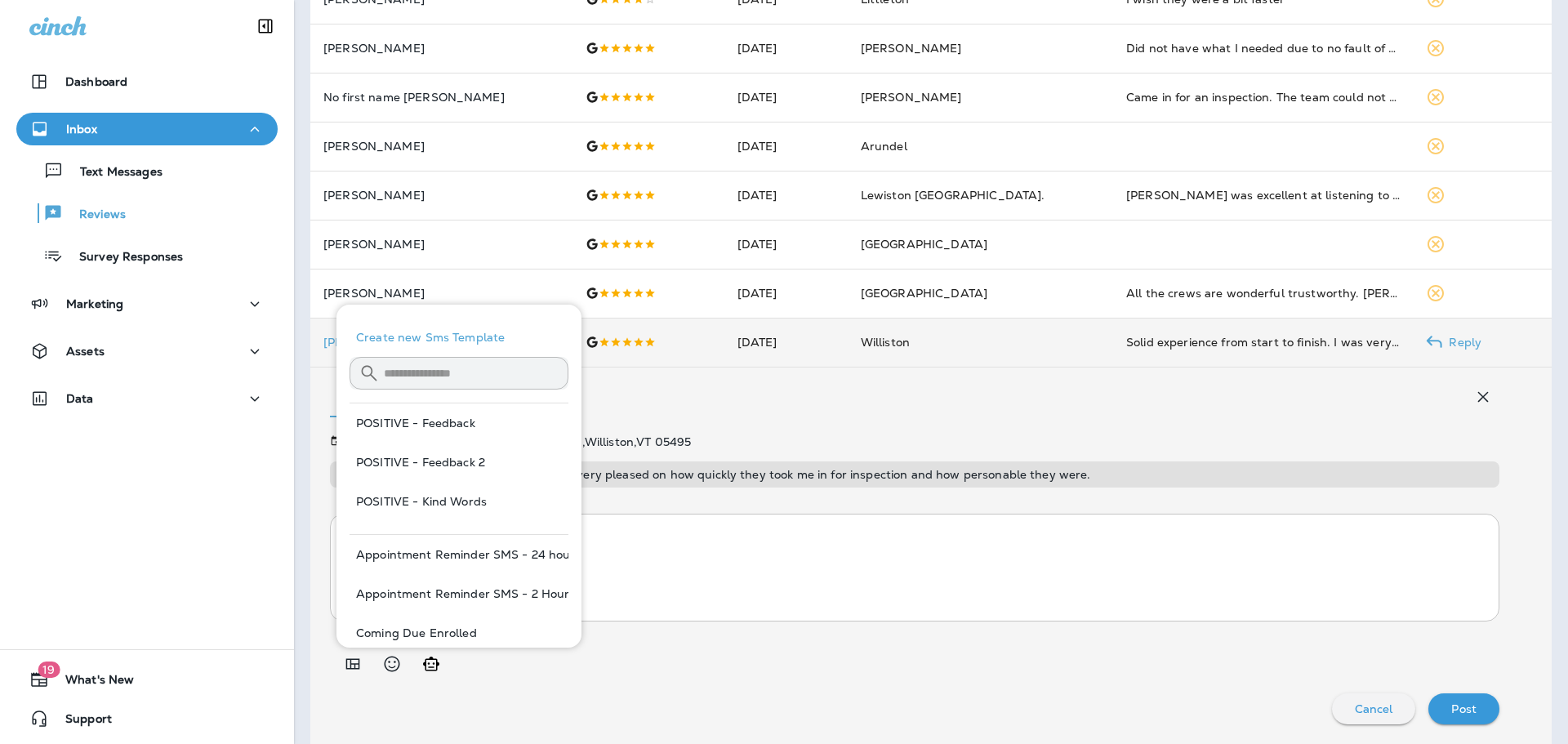
click at [467, 379] on input "text" at bounding box center [476, 373] width 185 height 43
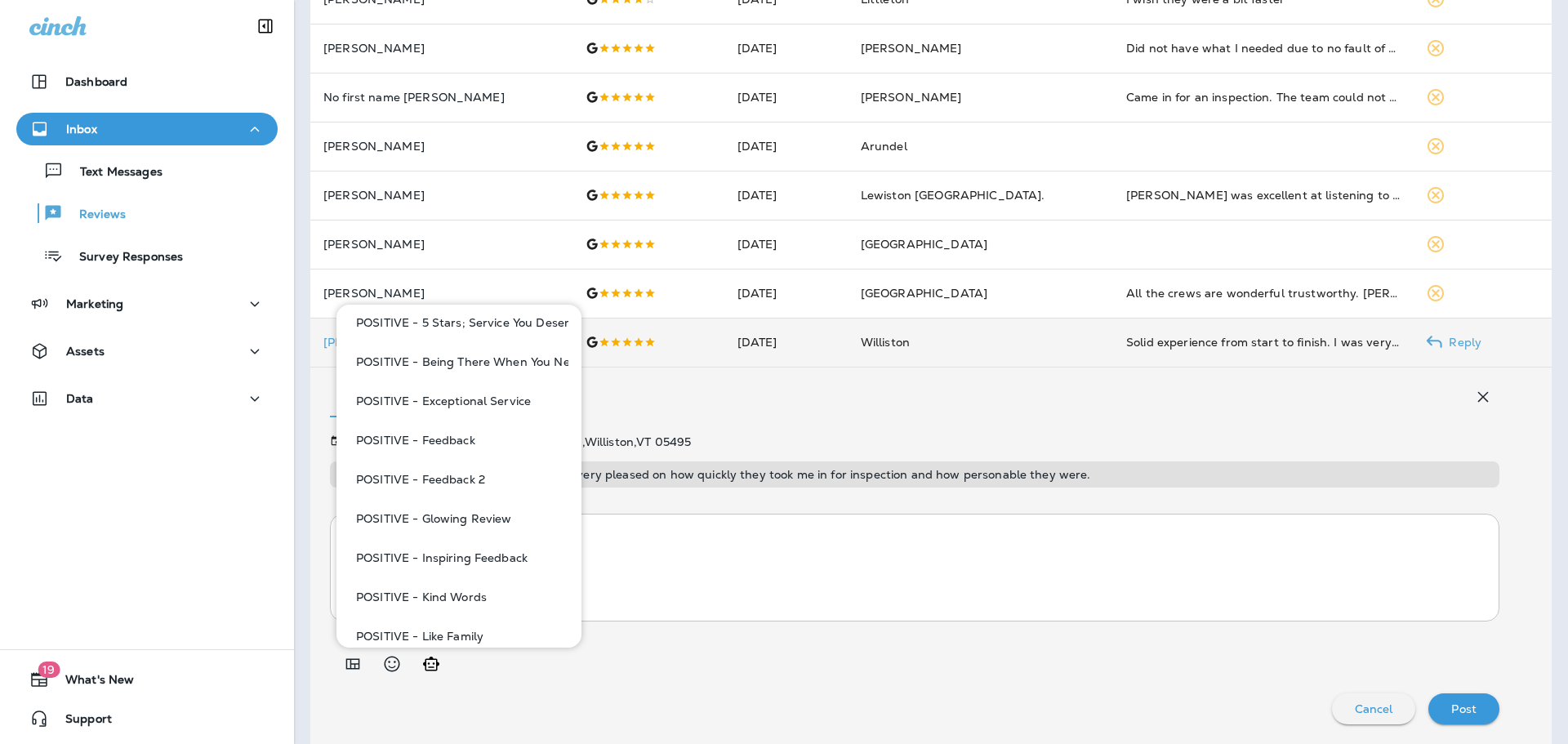
scroll to position [245, 0]
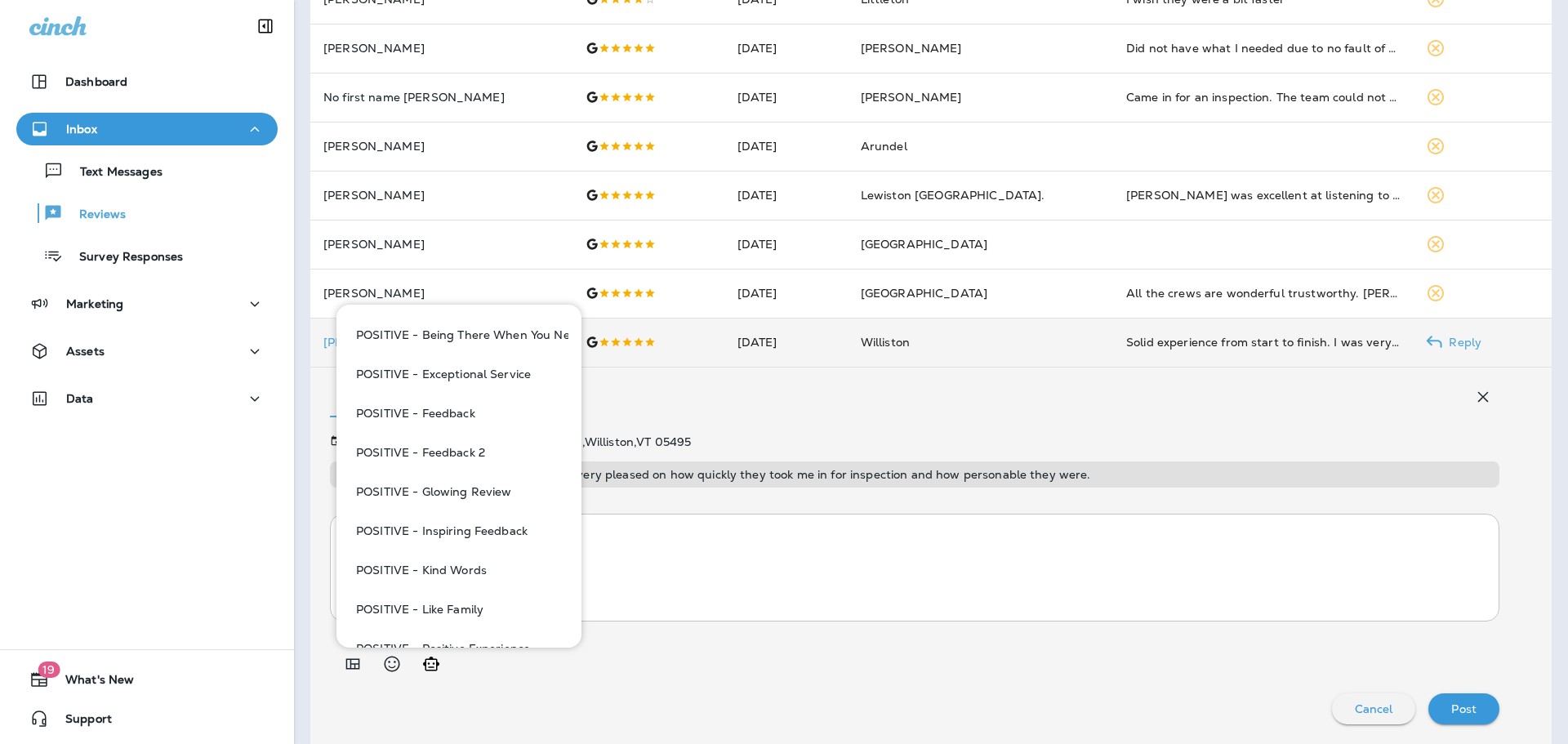
type input "****"
click at [466, 564] on button "POSITIVE - Kind Words" at bounding box center [459, 570] width 219 height 40
type textarea "**********"
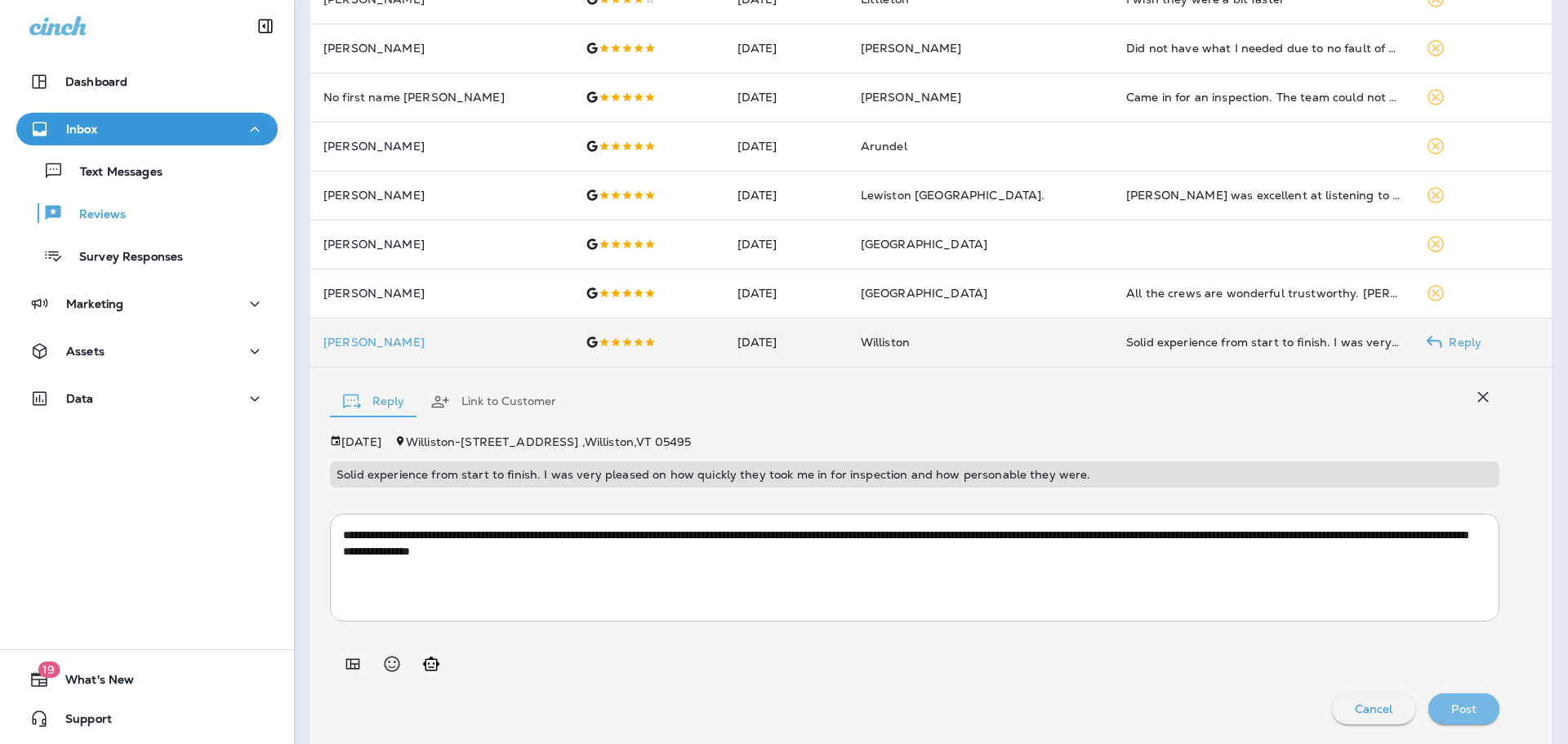
click at [1454, 698] on div "Post" at bounding box center [1464, 708] width 45 height 21
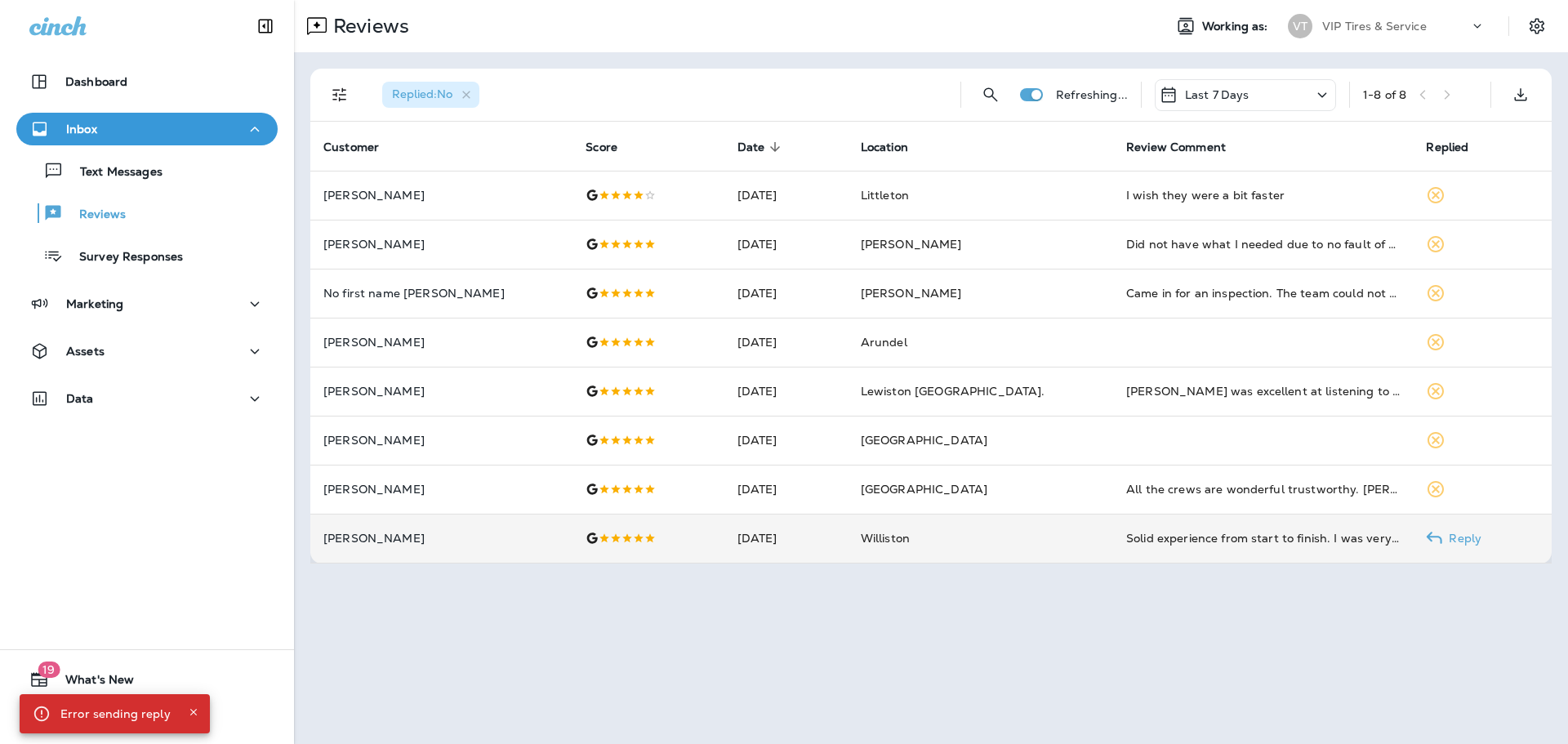
scroll to position [0, 0]
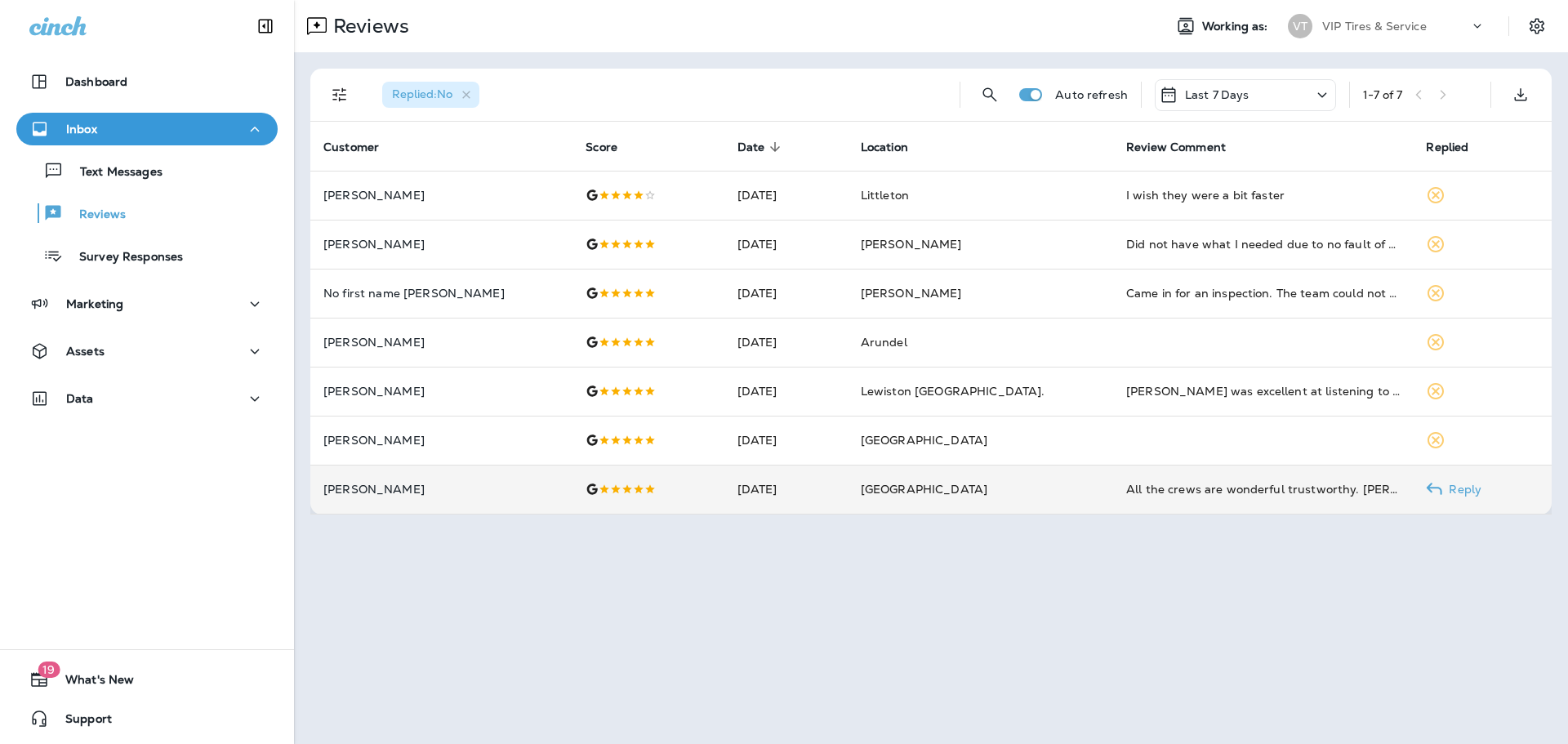
click at [496, 483] on p "[PERSON_NAME]" at bounding box center [441, 489] width 236 height 13
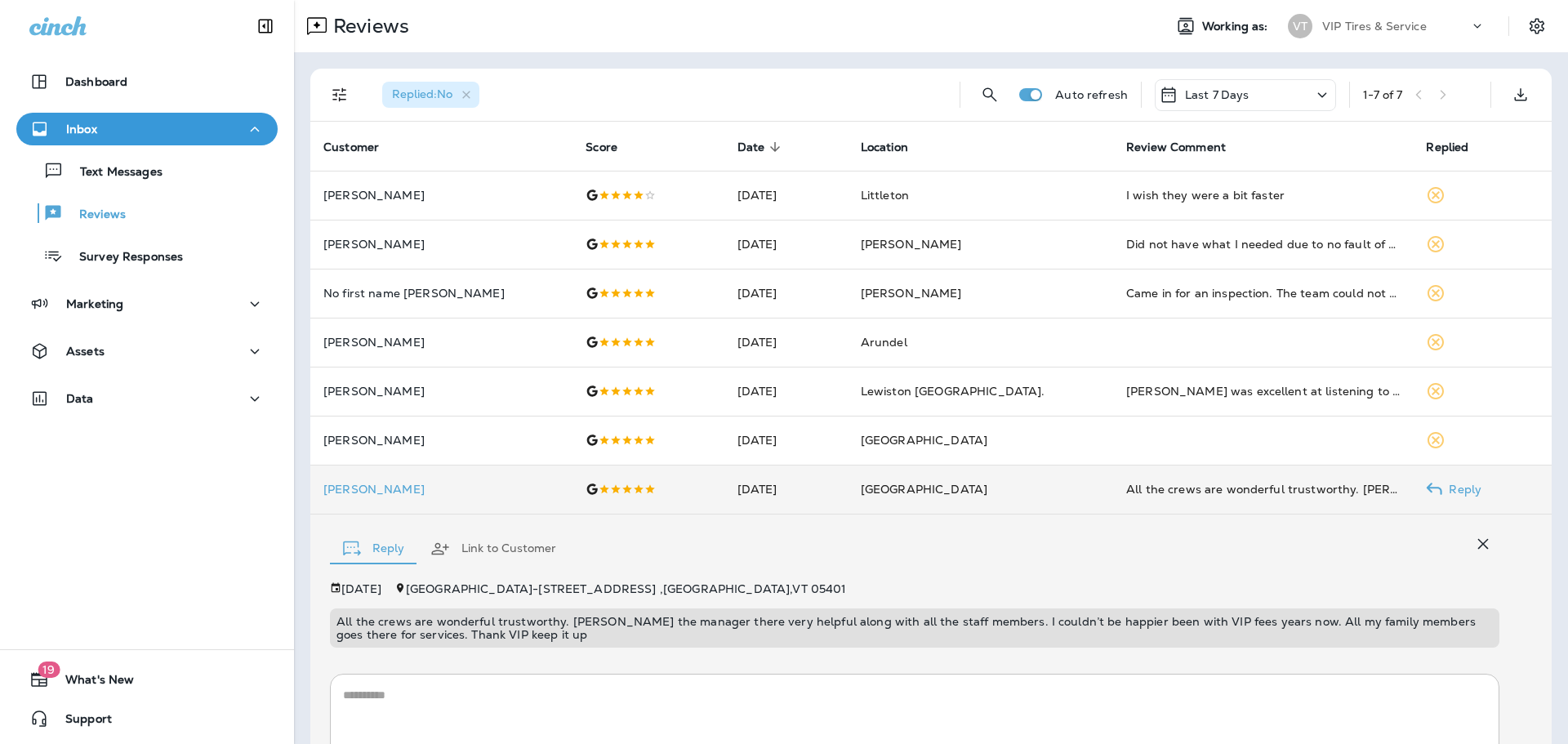
scroll to position [160, 0]
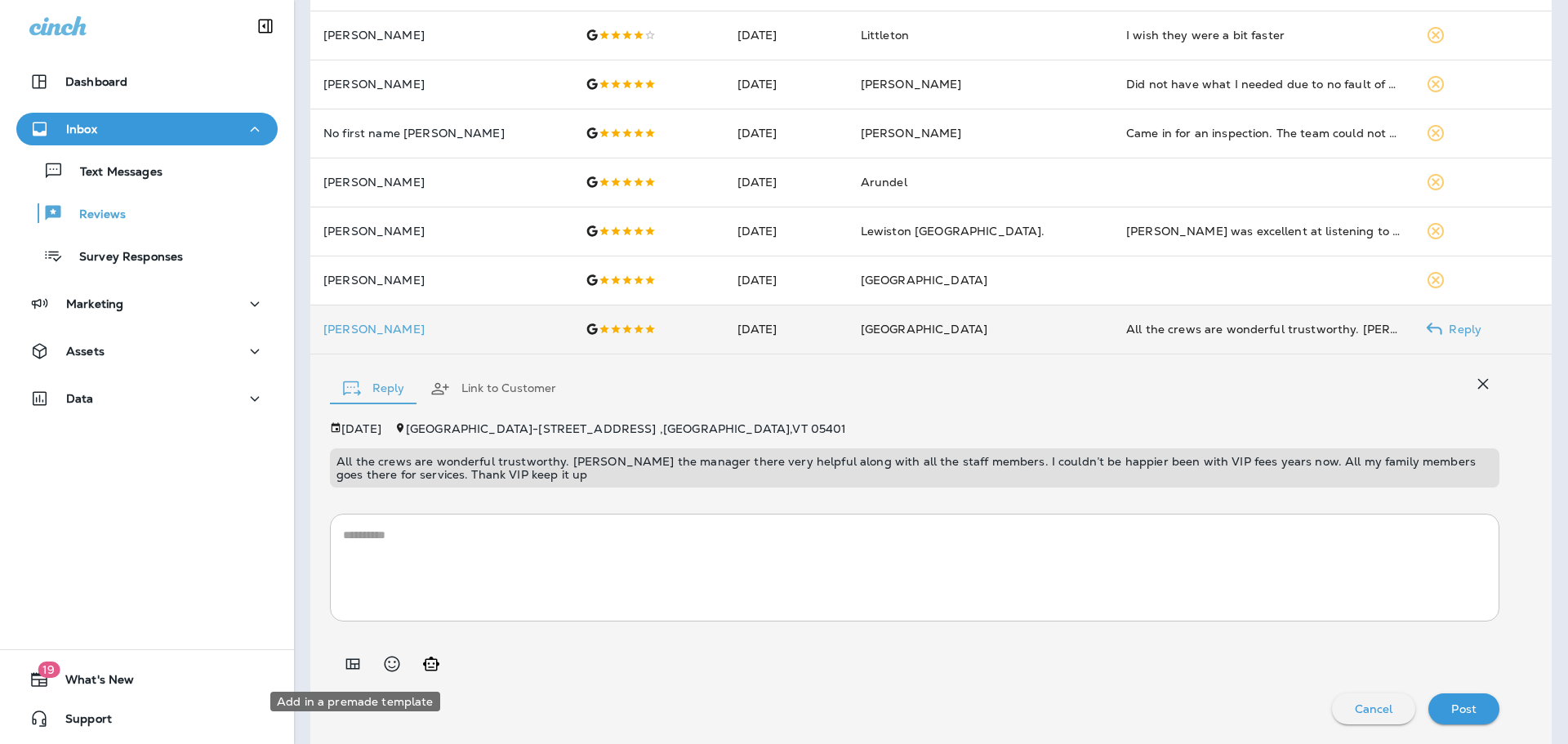
click at [351, 660] on icon "Add in a premade template" at bounding box center [353, 663] width 14 height 10
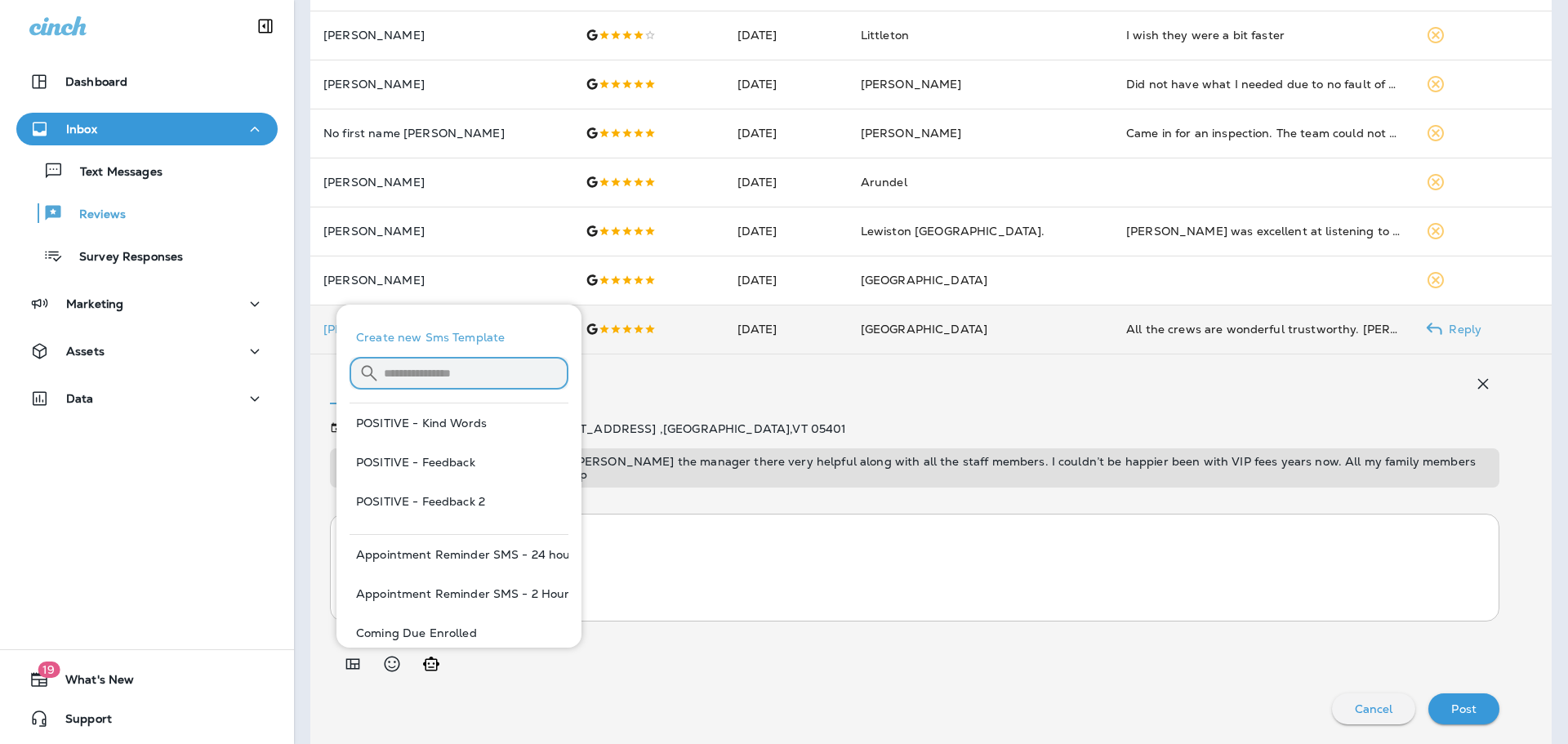
click at [438, 368] on input "text" at bounding box center [476, 373] width 185 height 43
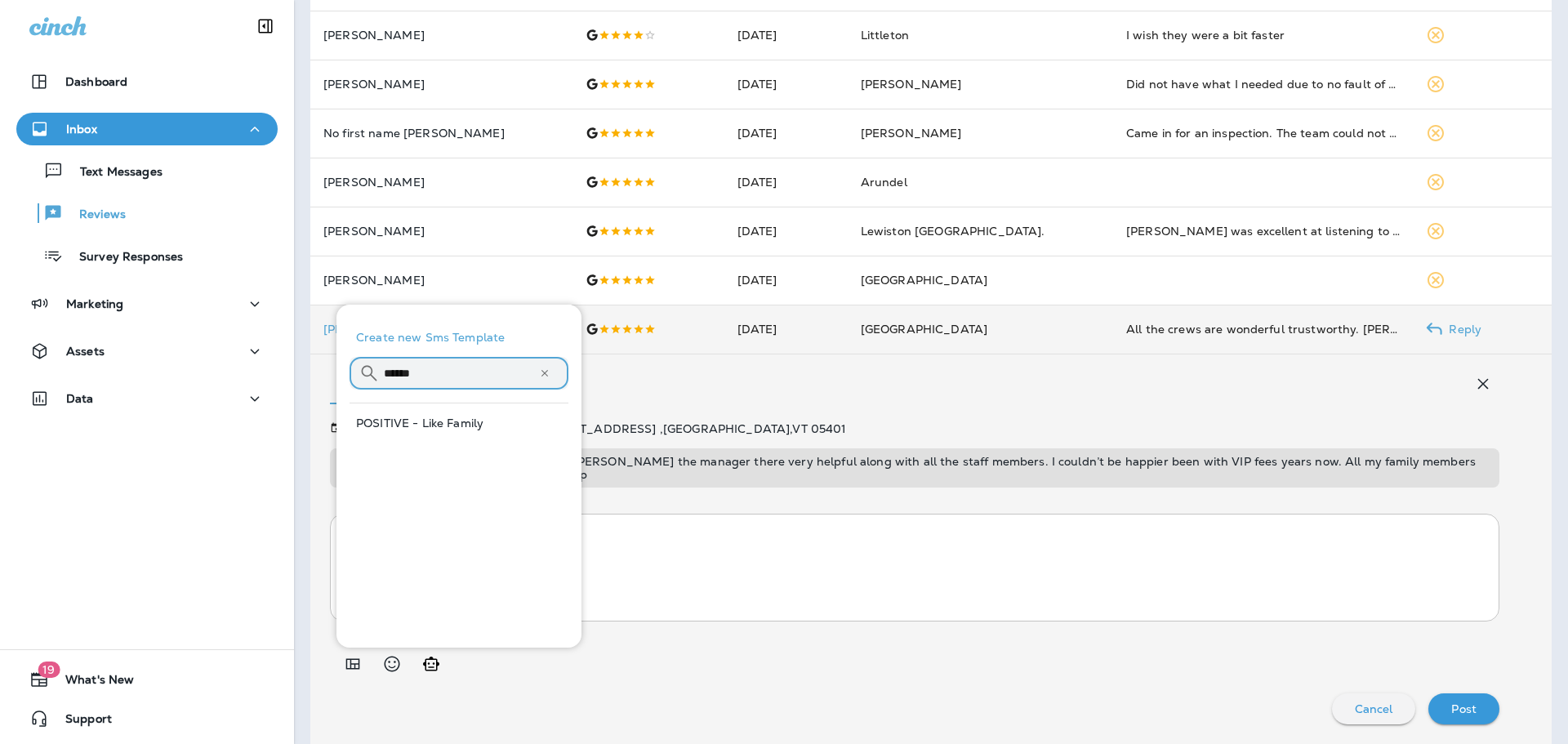
type input "******"
click at [439, 416] on button "POSITIVE - Like Family" at bounding box center [459, 423] width 219 height 40
type textarea "**********"
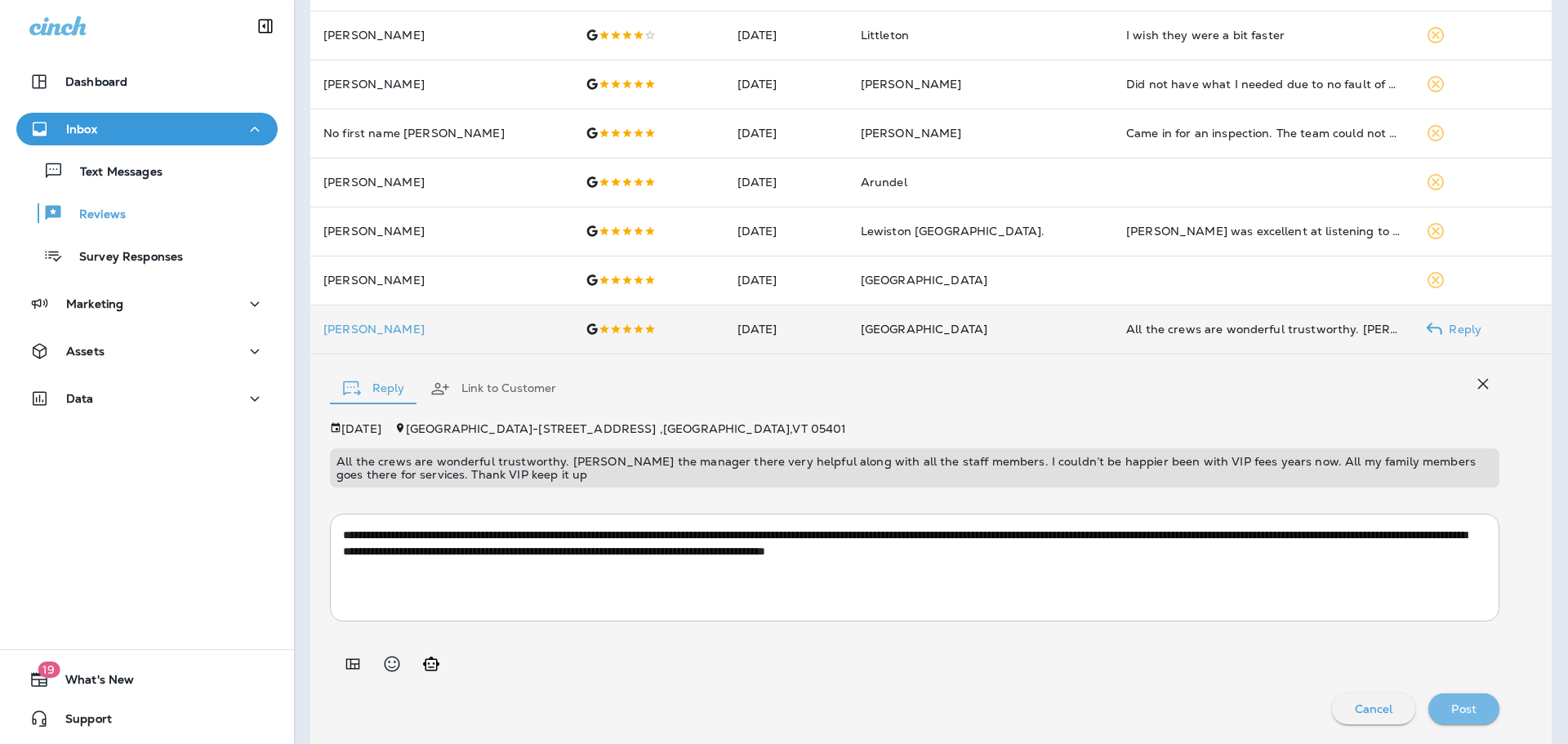
click at [1463, 700] on div "Post" at bounding box center [1464, 708] width 45 height 21
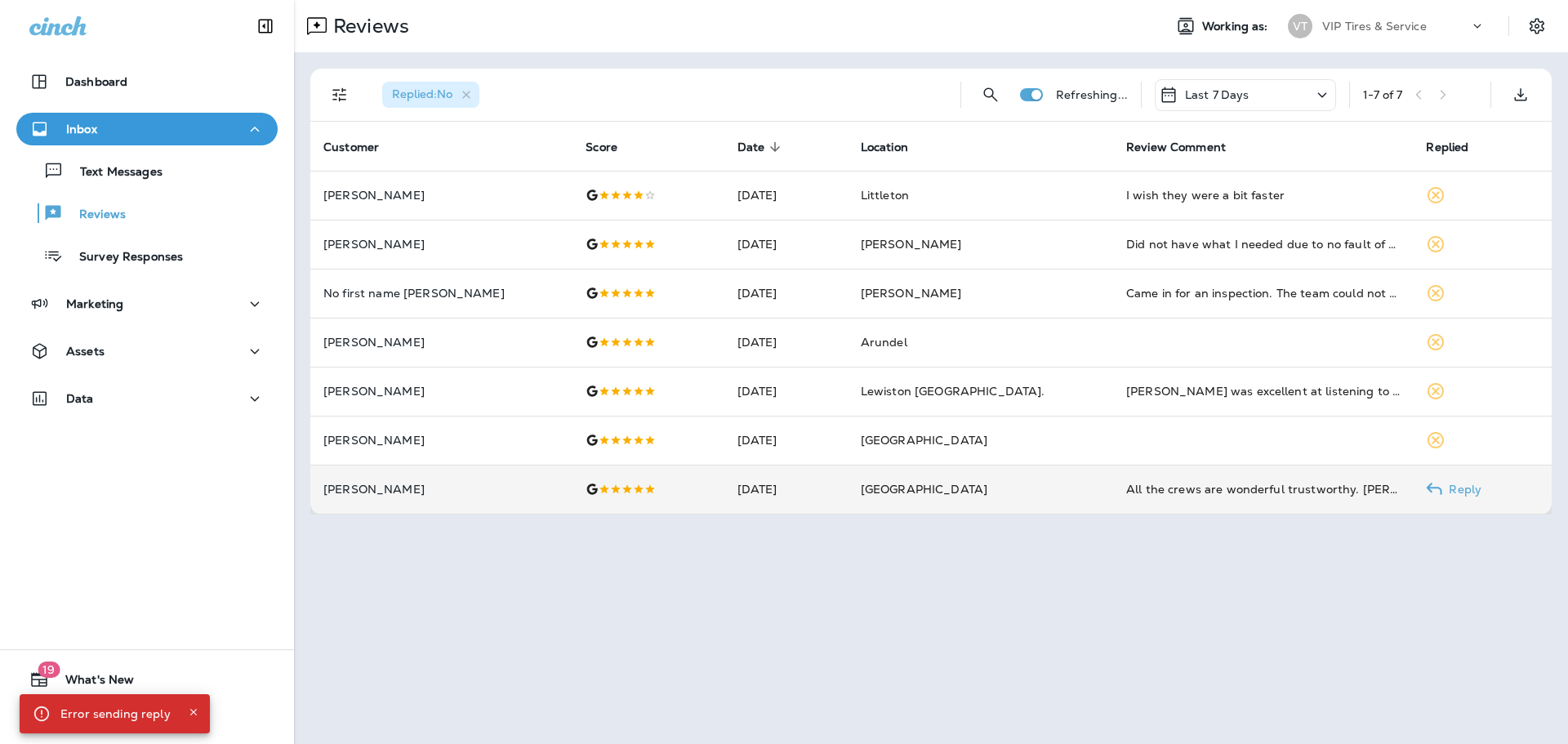
scroll to position [0, 0]
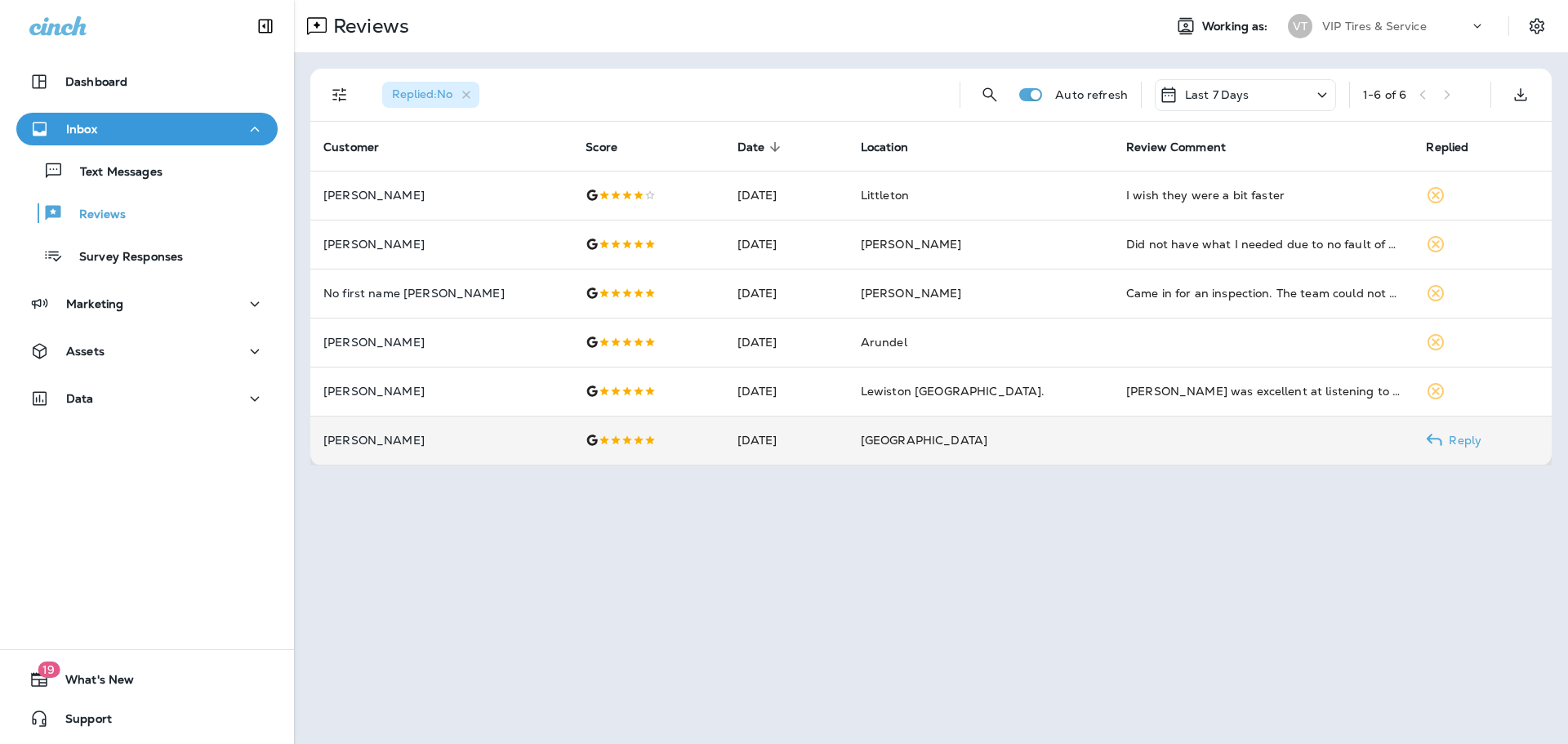
click at [434, 440] on p "[PERSON_NAME]" at bounding box center [441, 440] width 236 height 13
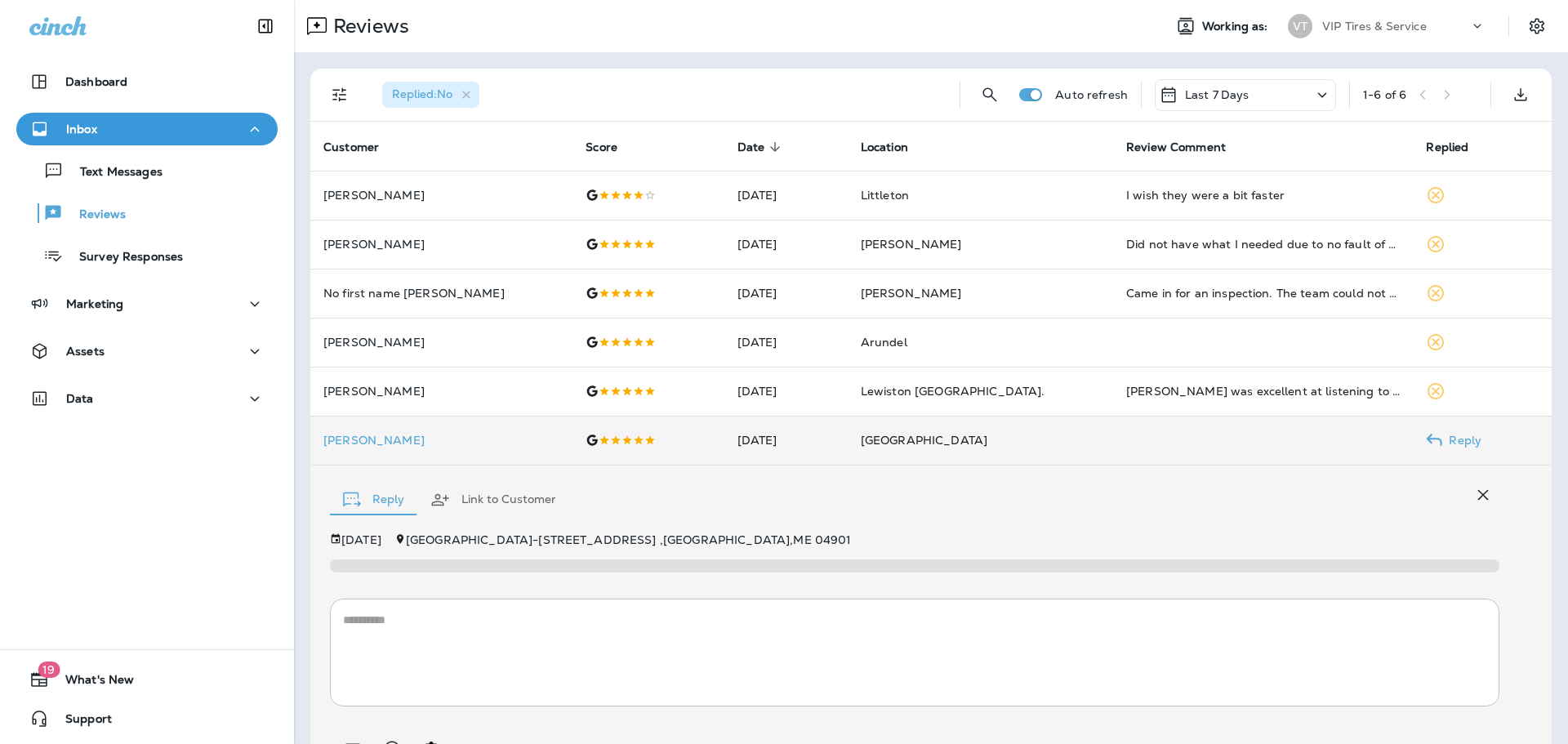
scroll to position [85, 0]
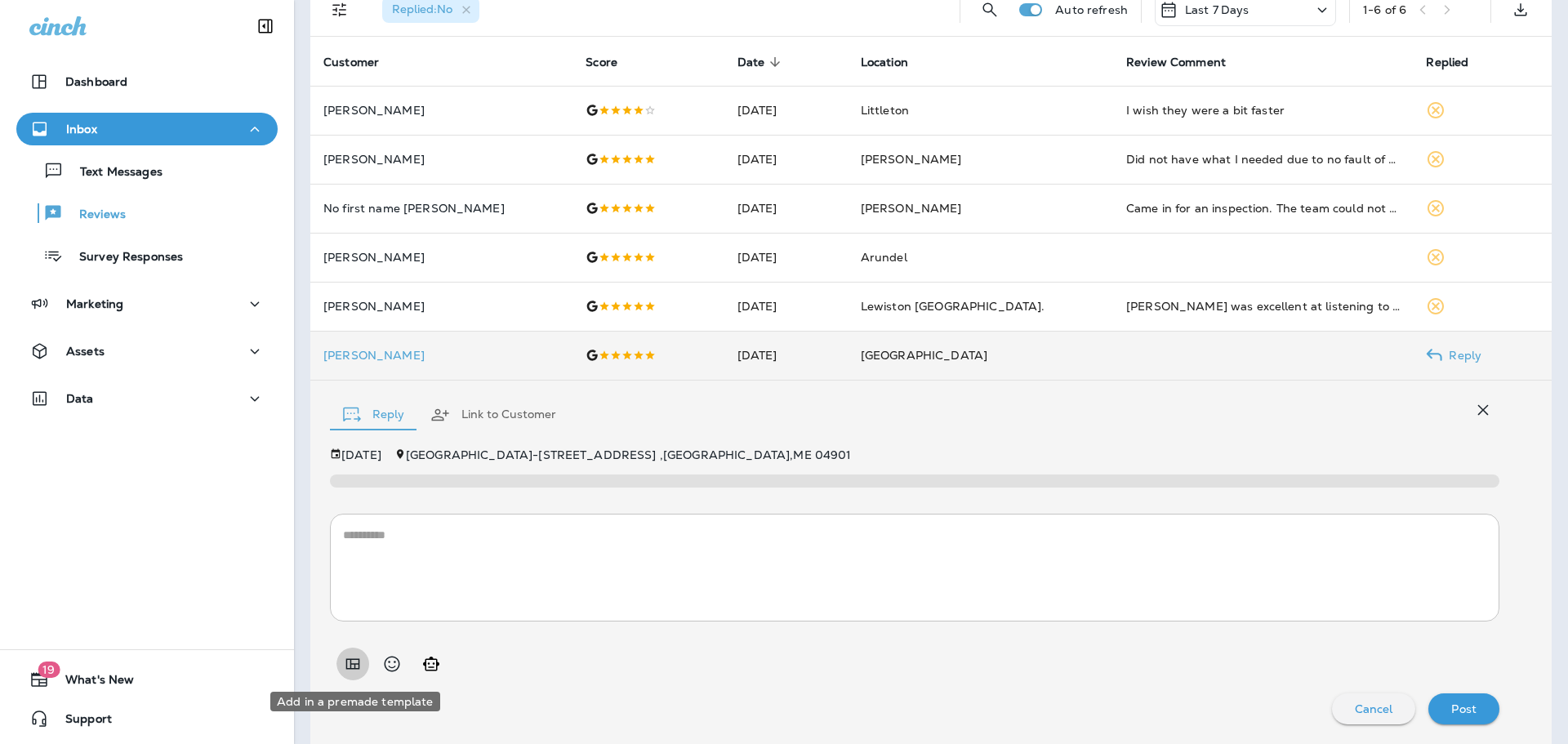
click at [349, 664] on icon "Add in a premade template" at bounding box center [352, 663] width 20 height 20
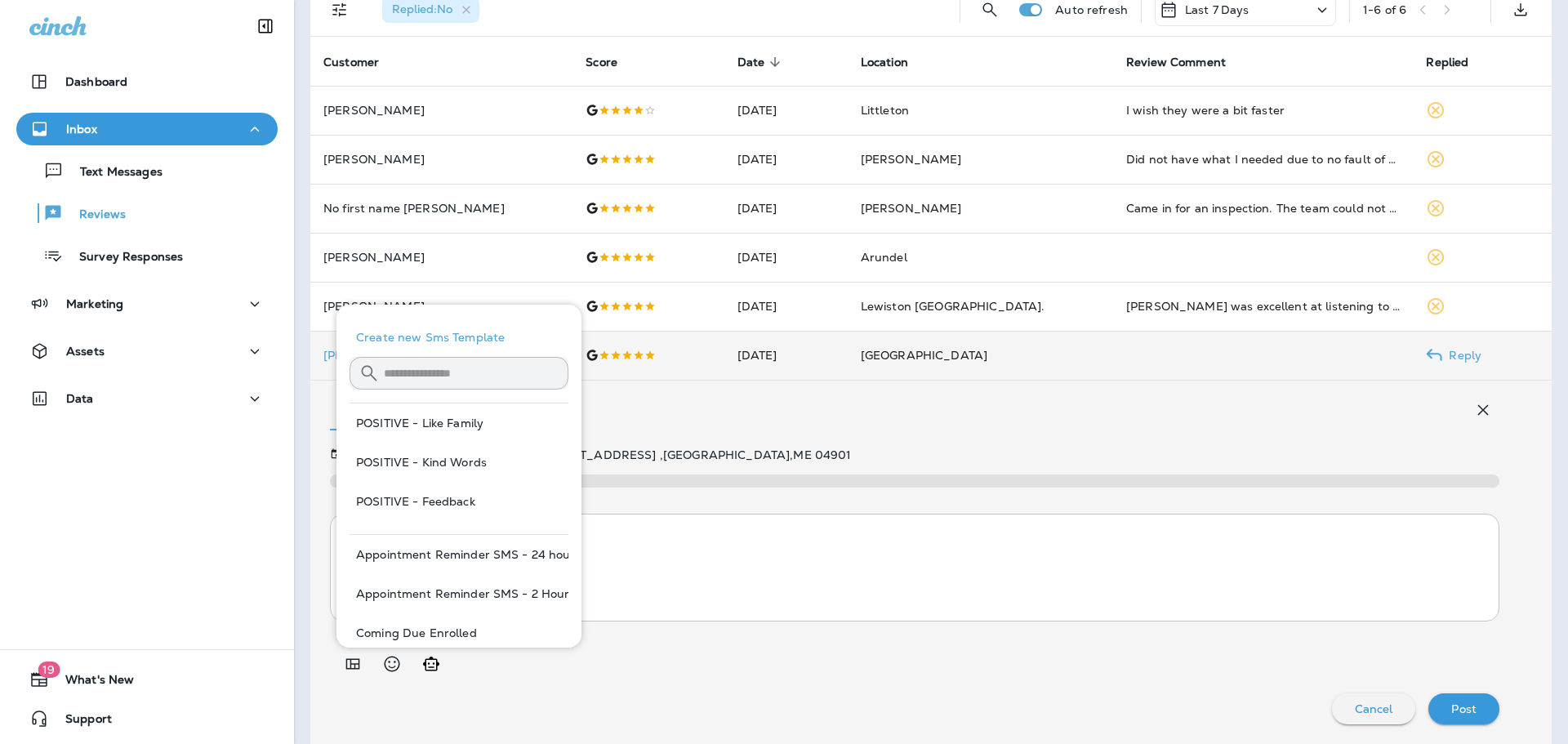
click at [439, 376] on input "text" at bounding box center [476, 373] width 185 height 43
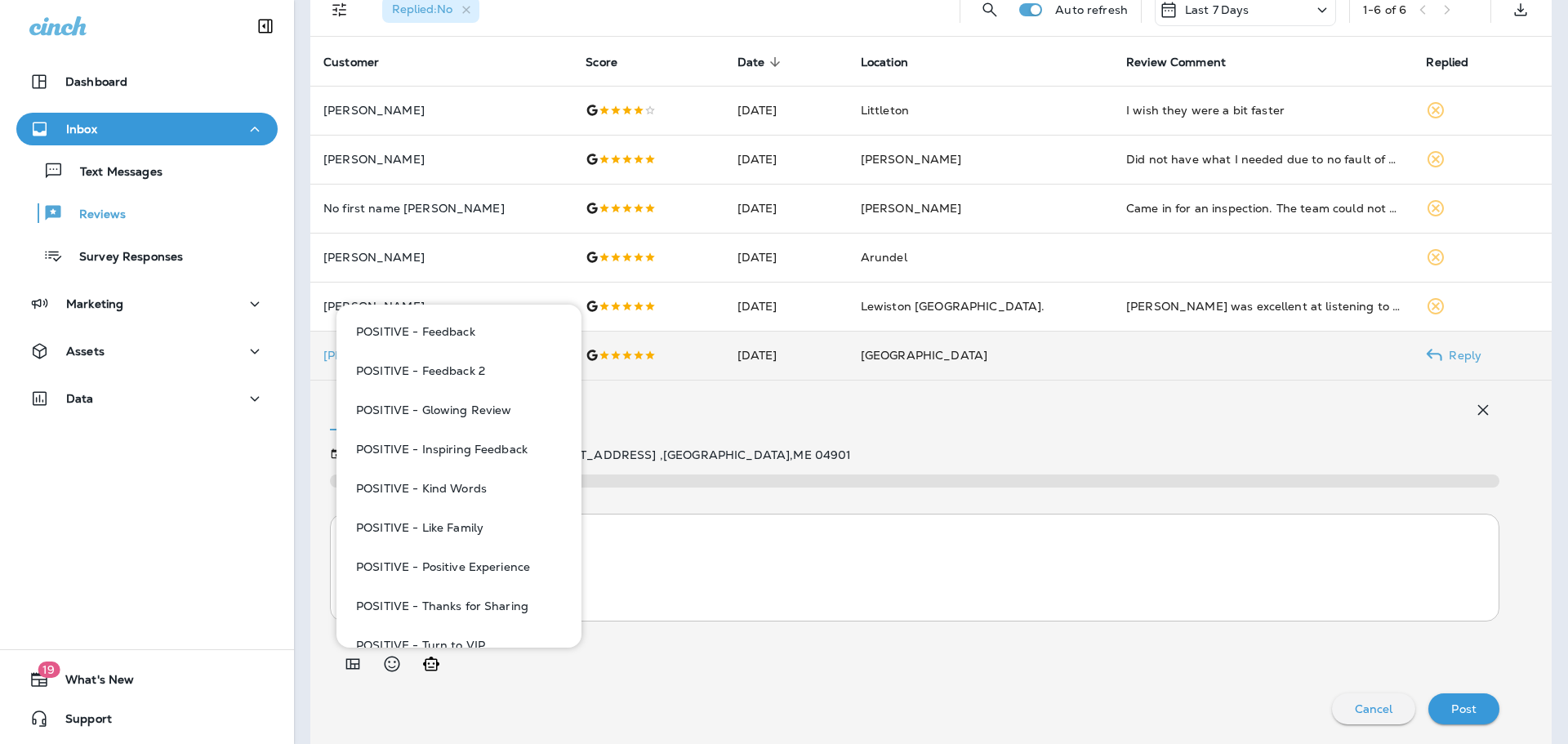
scroll to position [357, 0]
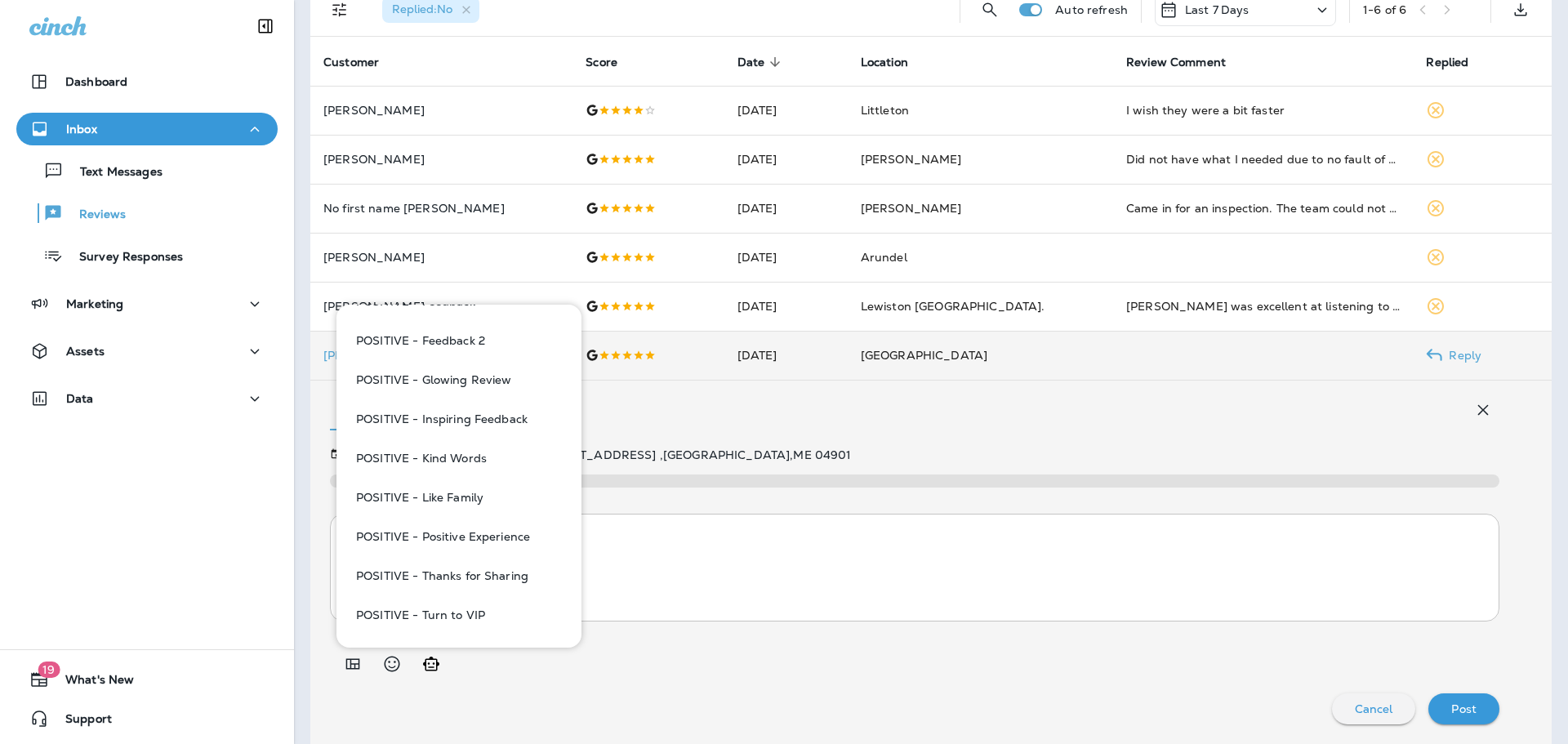
type input "***"
click at [485, 607] on button "POSITIVE - Turn to VIP" at bounding box center [459, 615] width 219 height 40
type textarea "**********"
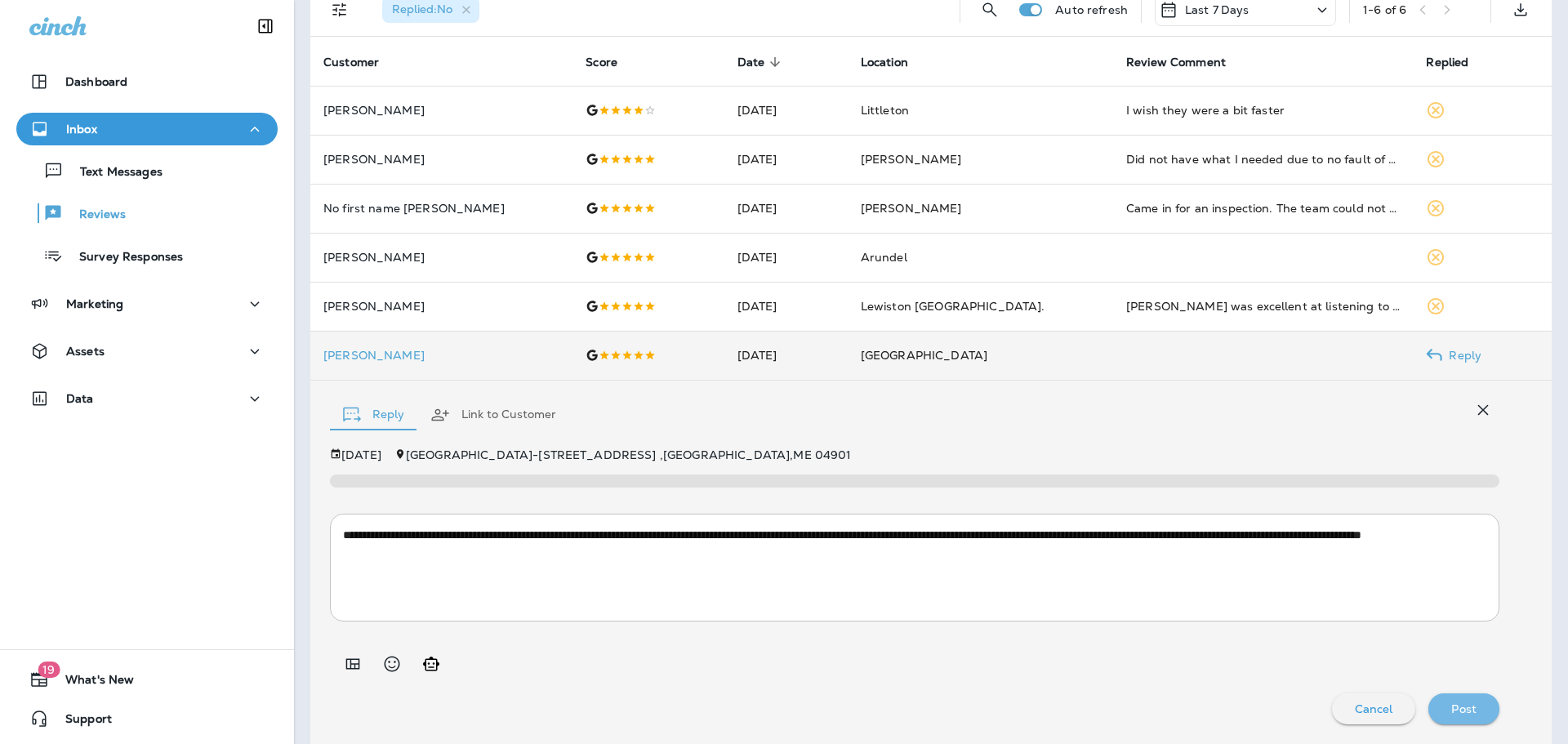
click at [1464, 698] on div "Post" at bounding box center [1464, 708] width 45 height 21
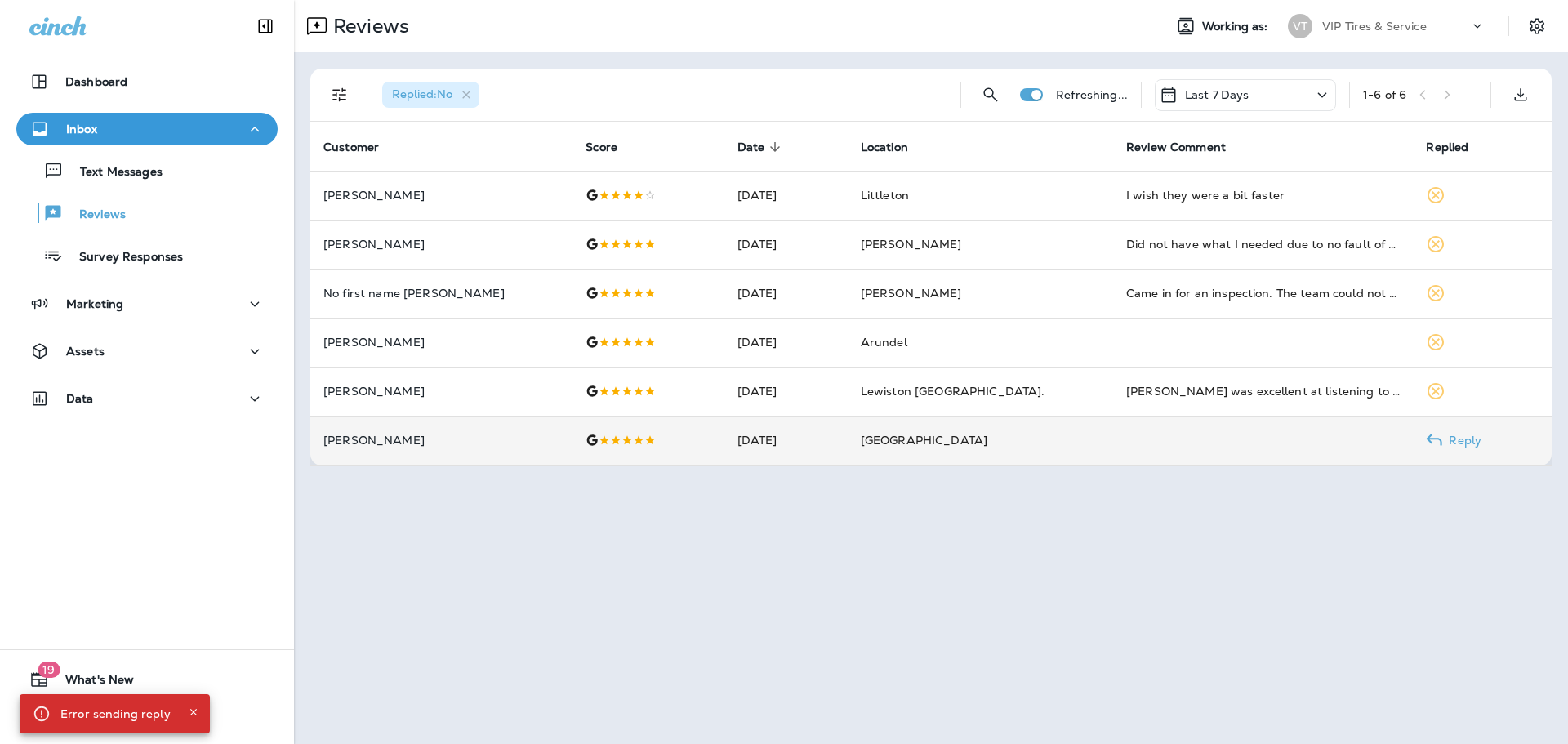
scroll to position [0, 0]
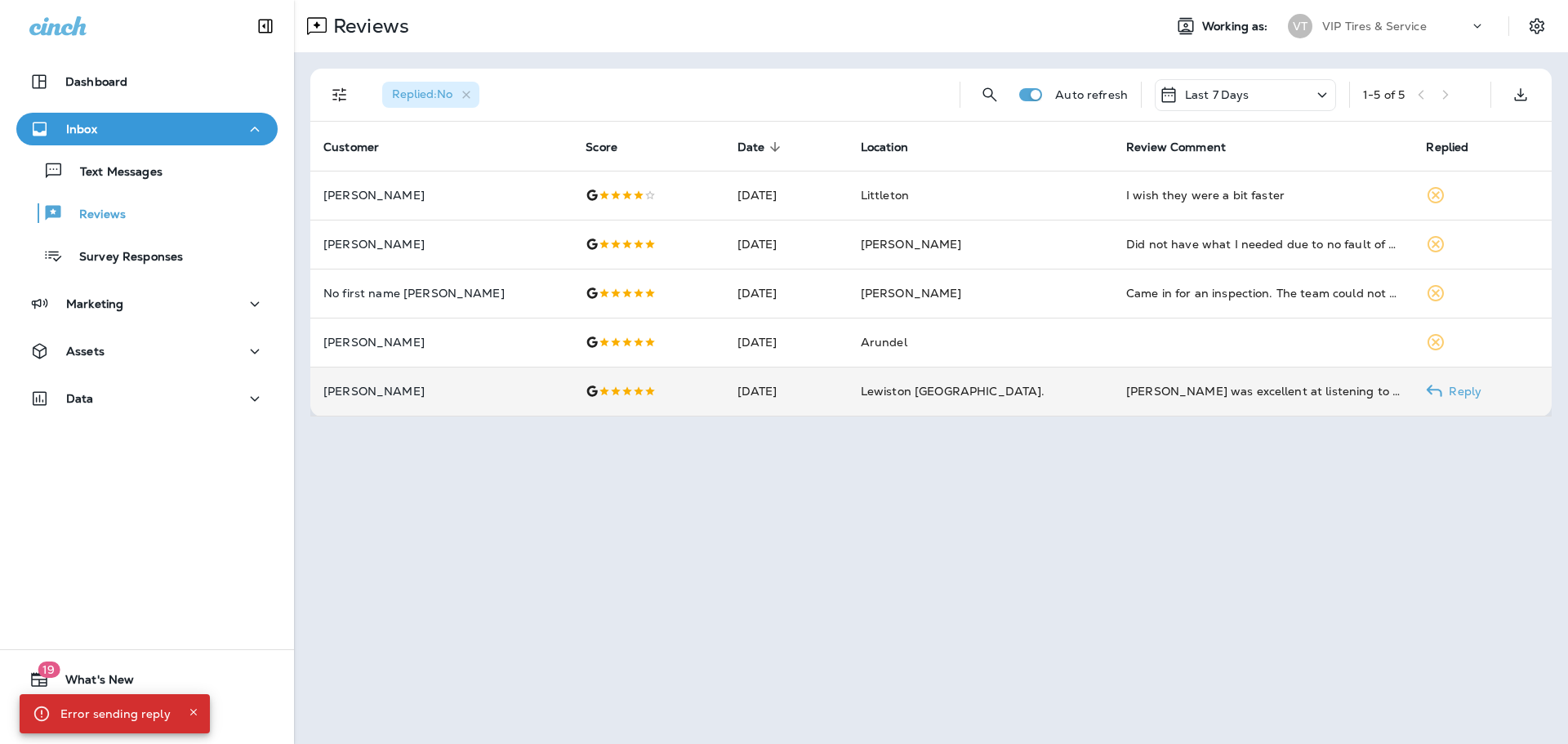
click at [433, 386] on p "[PERSON_NAME]" at bounding box center [441, 391] width 236 height 13
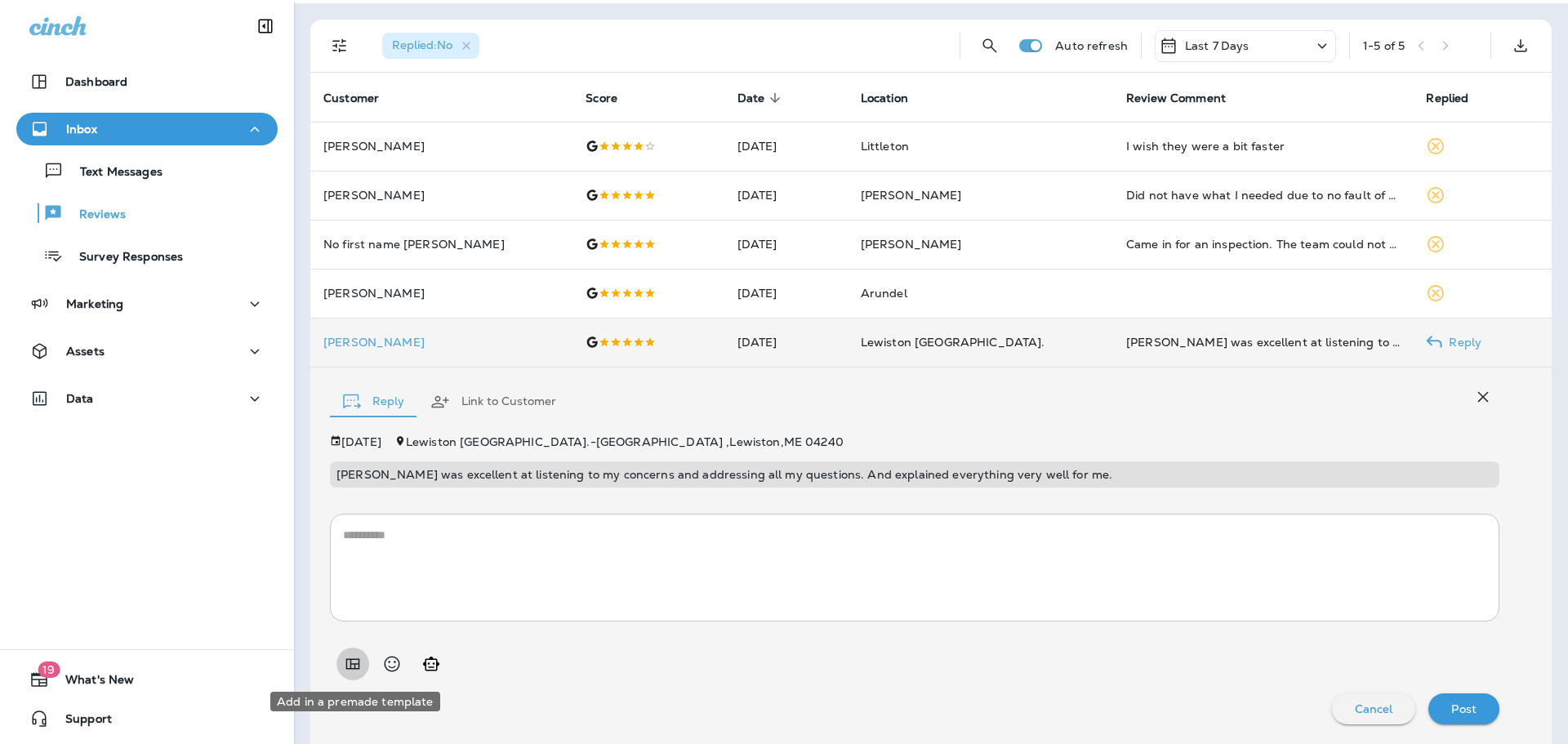
click at [352, 670] on icon "Add in a premade template" at bounding box center [352, 663] width 20 height 20
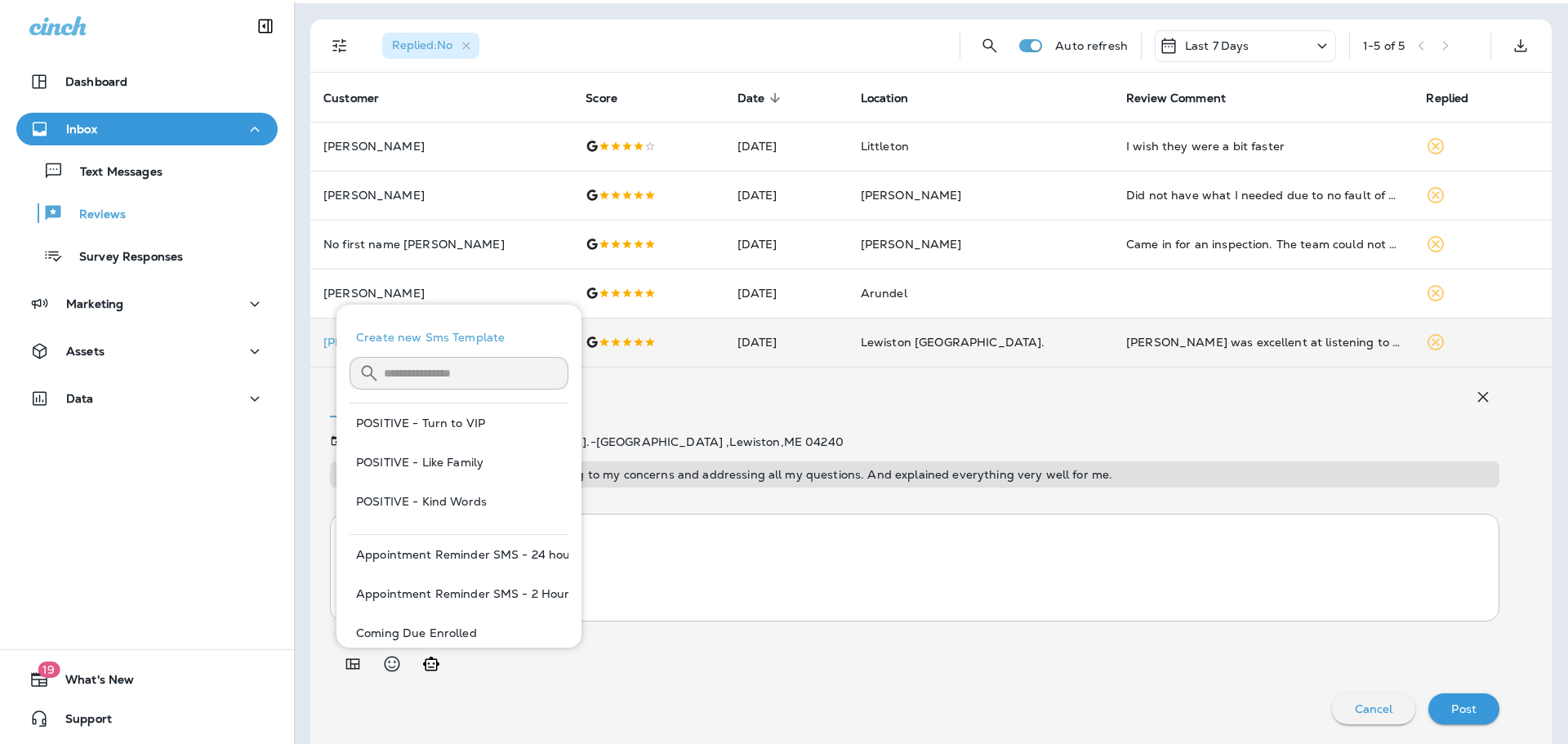
click at [667, 668] on div at bounding box center [915, 656] width 1170 height 46
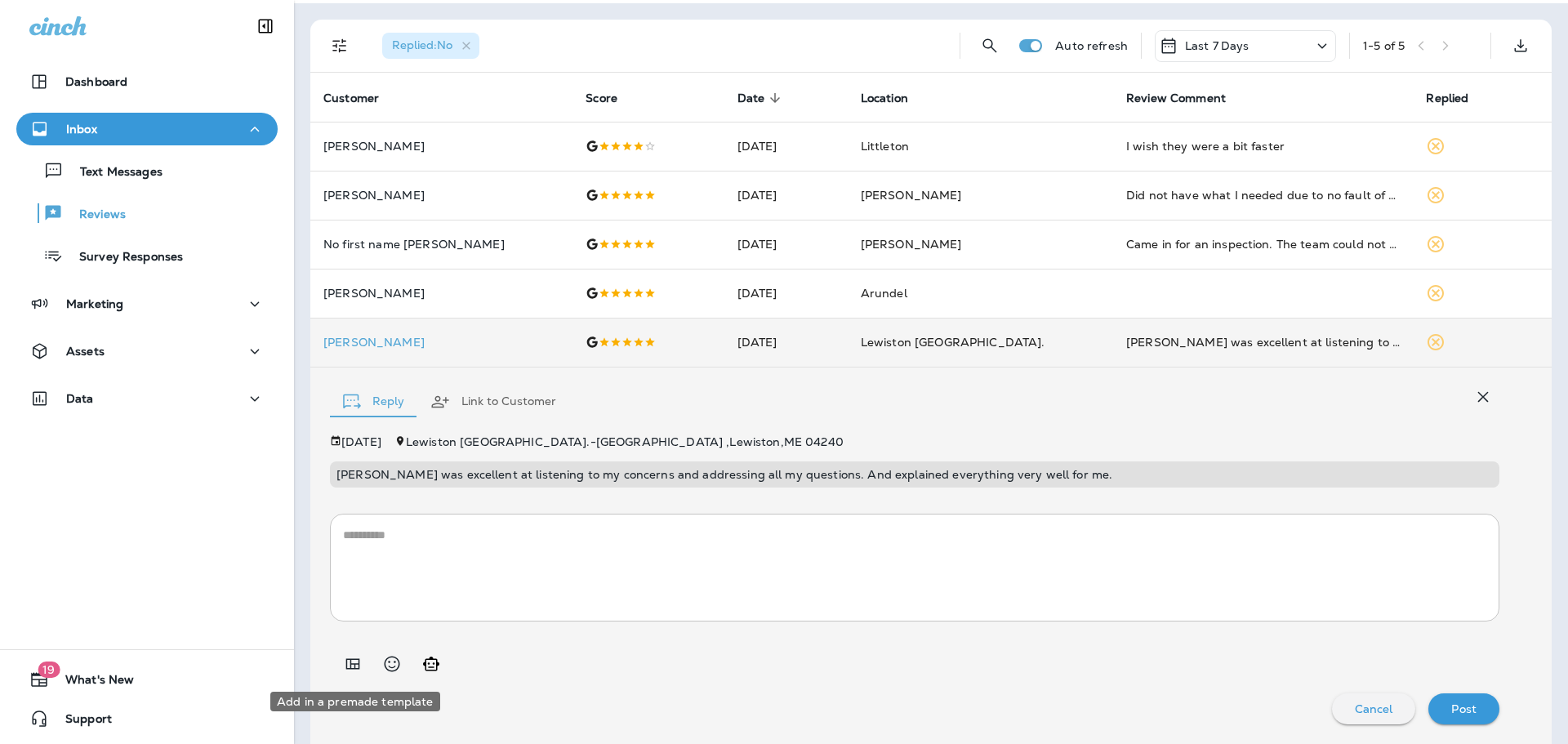
click at [358, 656] on icon "Add in a premade template" at bounding box center [352, 663] width 20 height 20
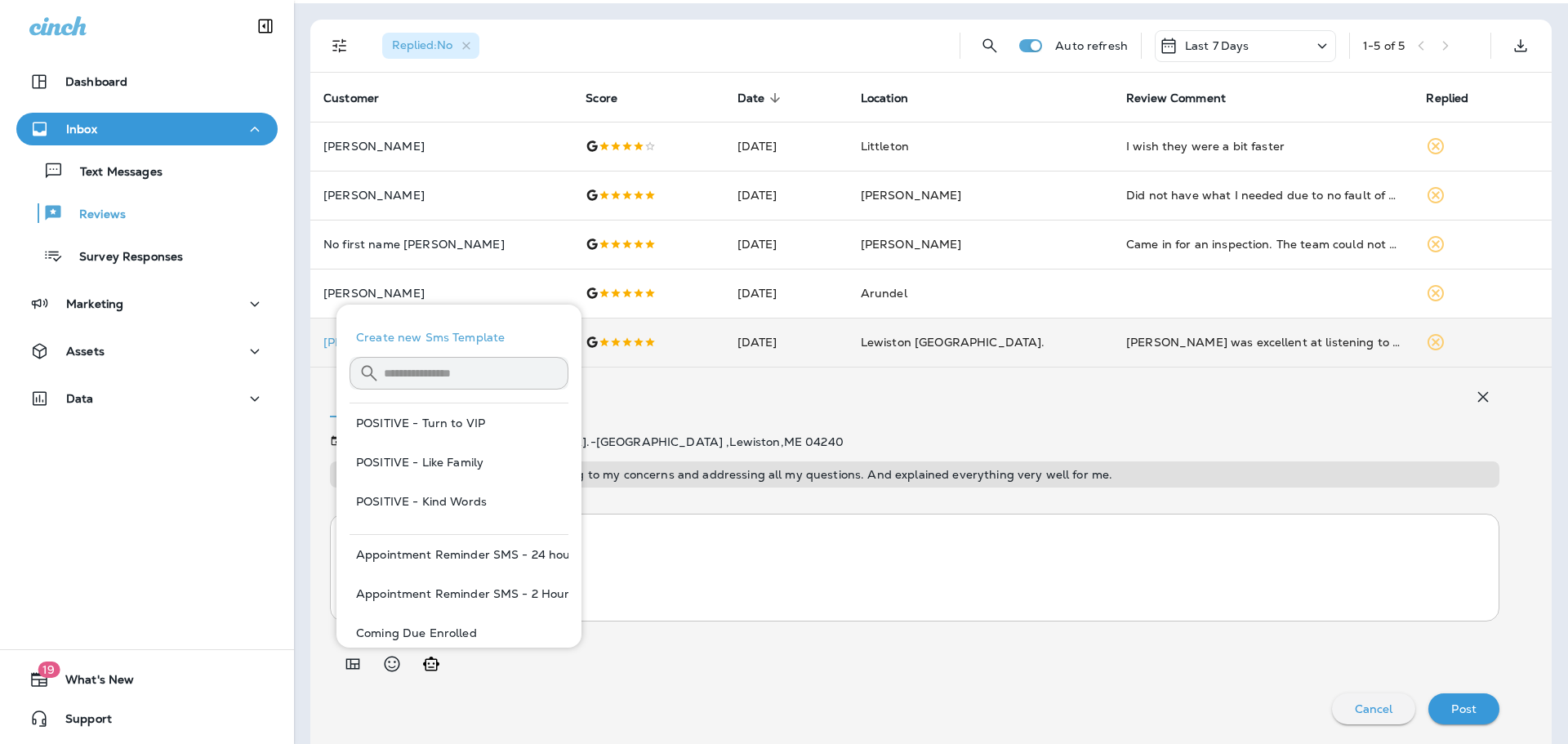
click at [713, 552] on textarea at bounding box center [915, 567] width 1143 height 82
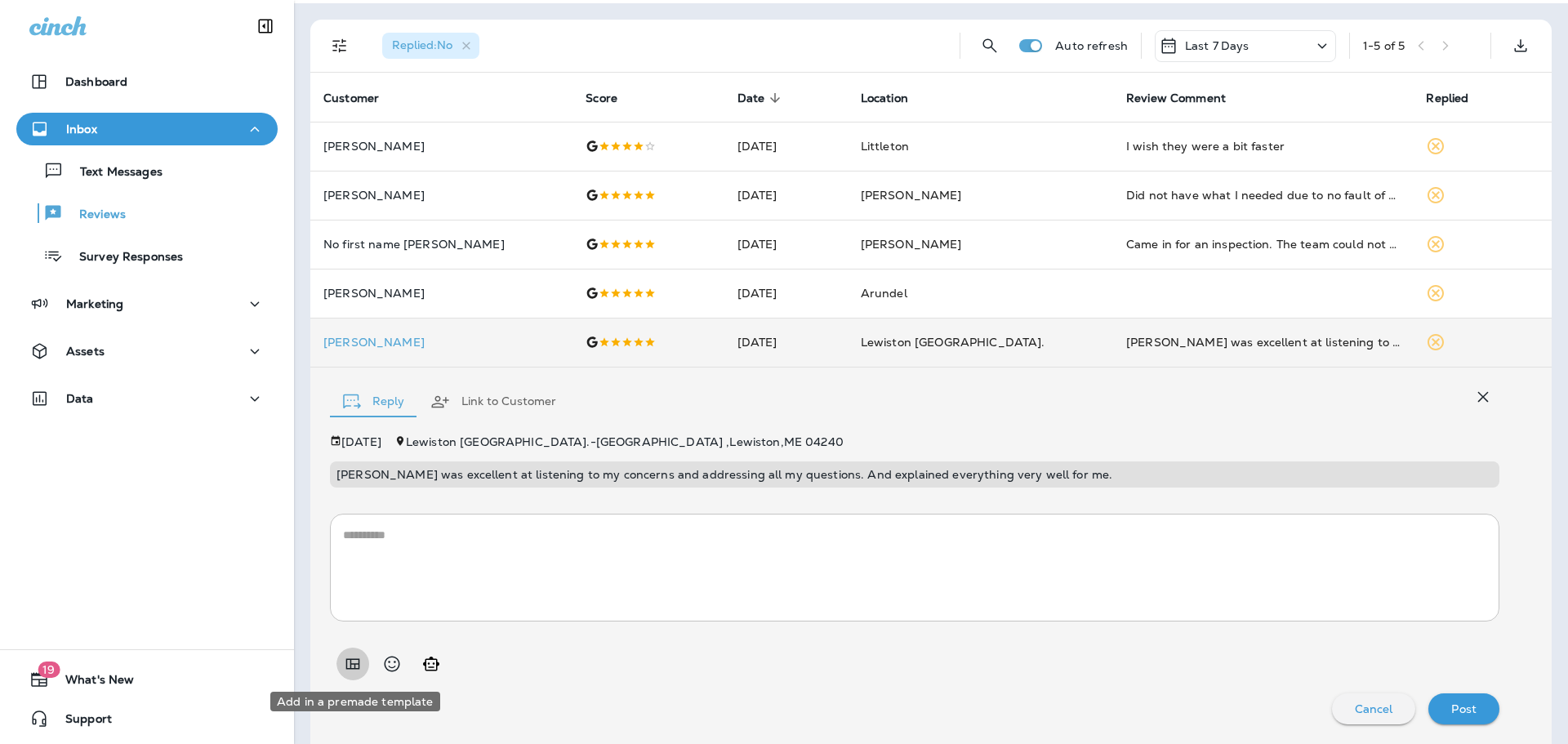
click at [347, 658] on icon "Add in a premade template" at bounding box center [352, 663] width 20 height 20
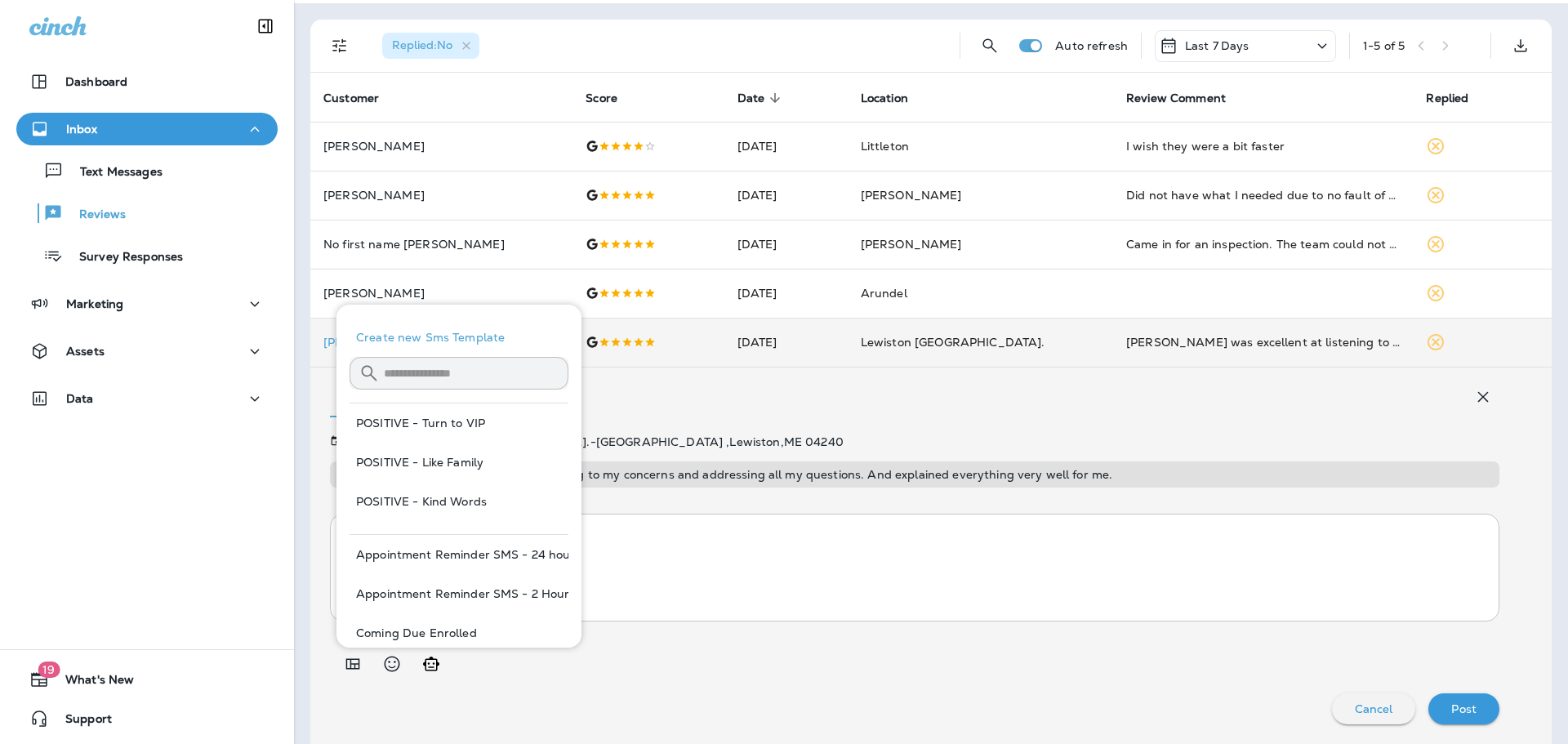
click at [433, 496] on button "POSITIVE - Kind Words" at bounding box center [459, 502] width 219 height 40
type textarea "**********"
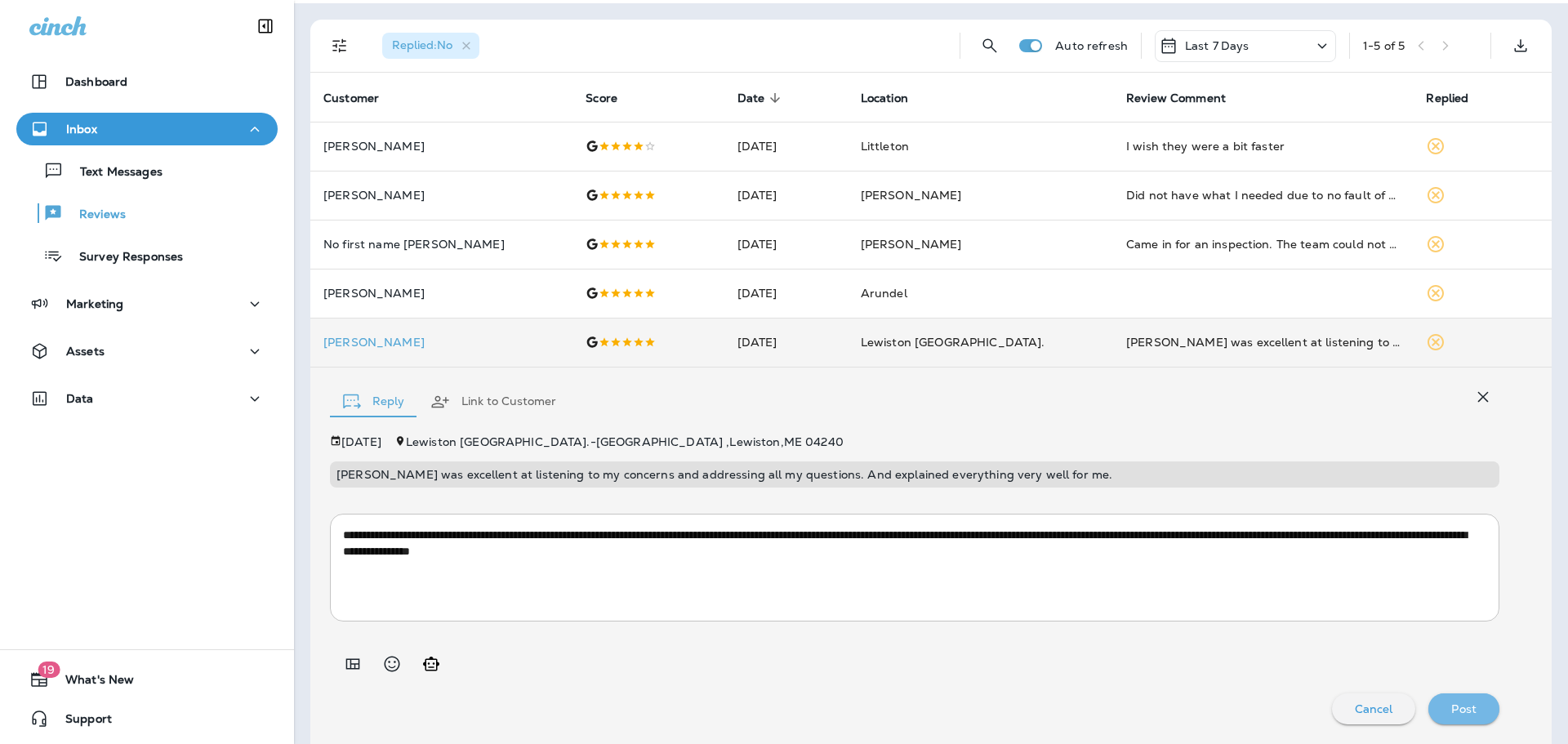
click at [1461, 710] on p "Post" at bounding box center [1464, 708] width 25 height 13
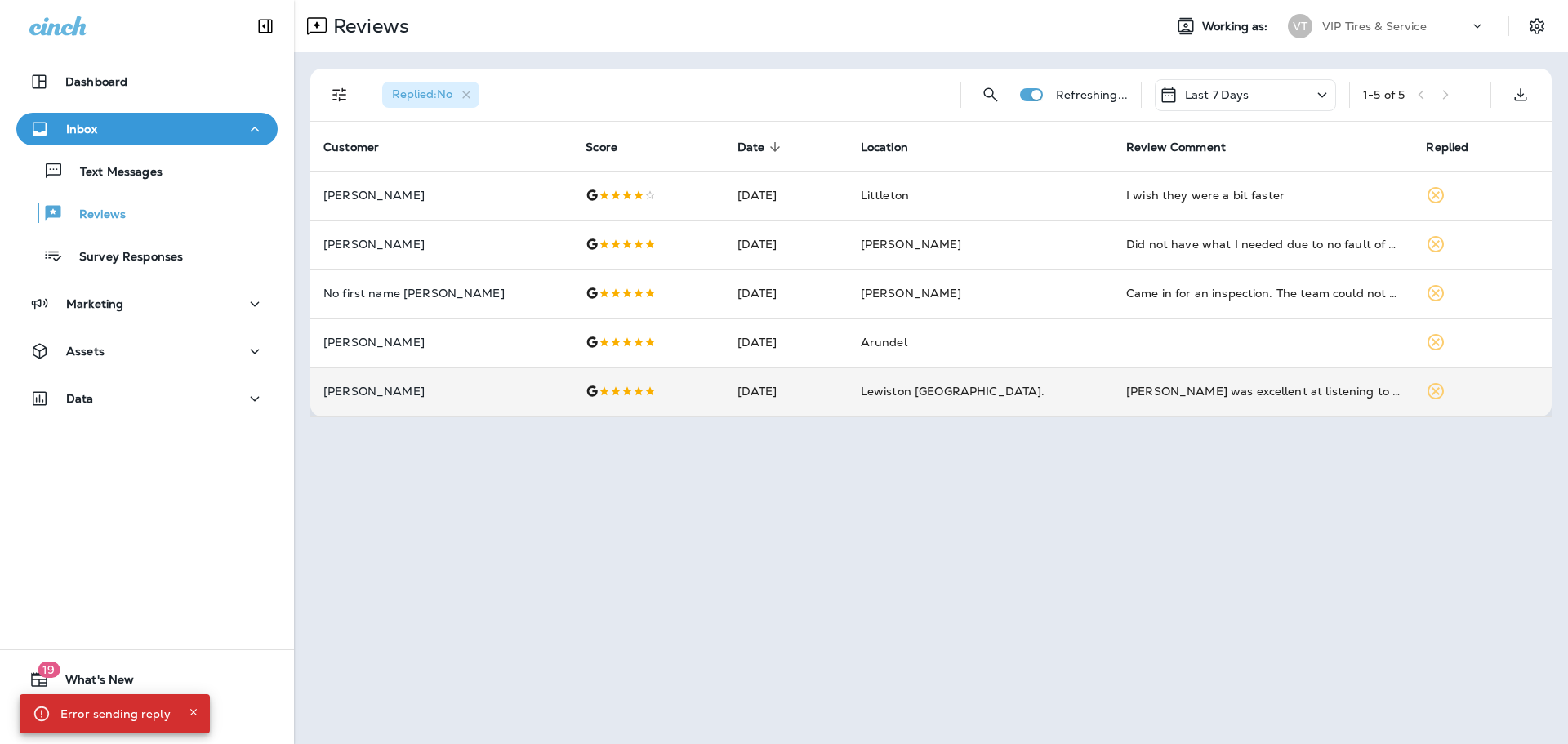
scroll to position [0, 0]
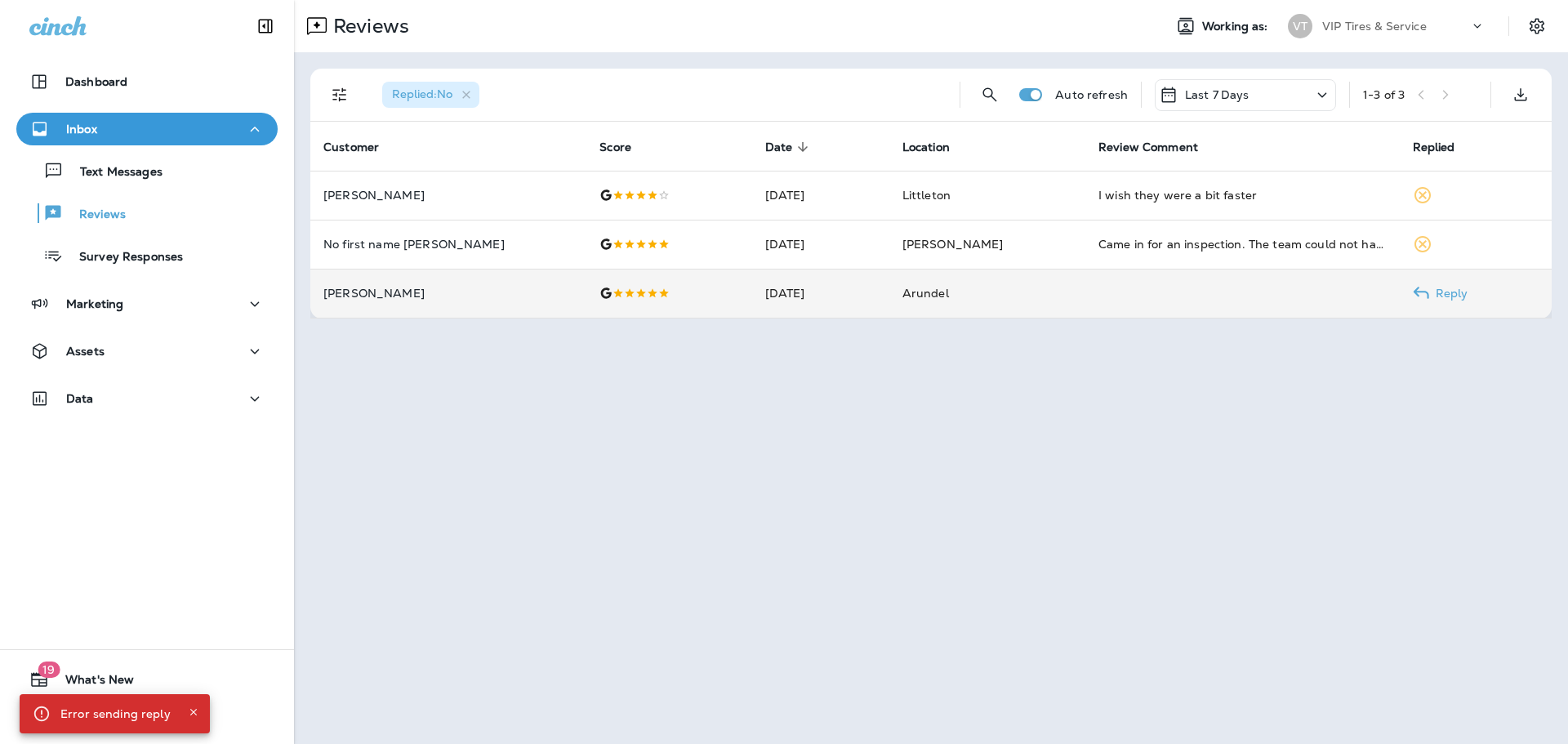
click at [459, 287] on p "[PERSON_NAME]" at bounding box center [448, 293] width 250 height 13
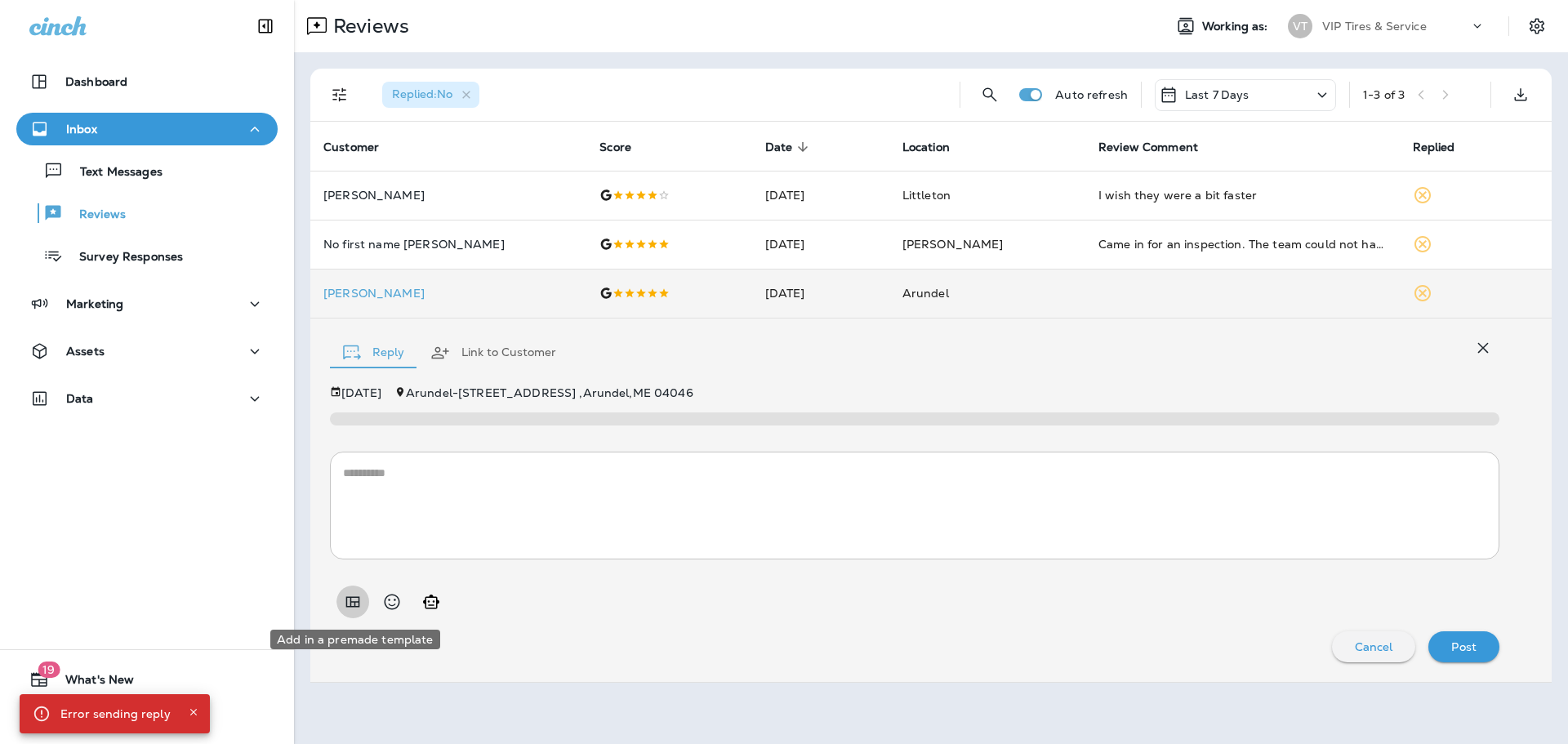
click at [354, 590] on button "Add in a premade template" at bounding box center [353, 601] width 33 height 33
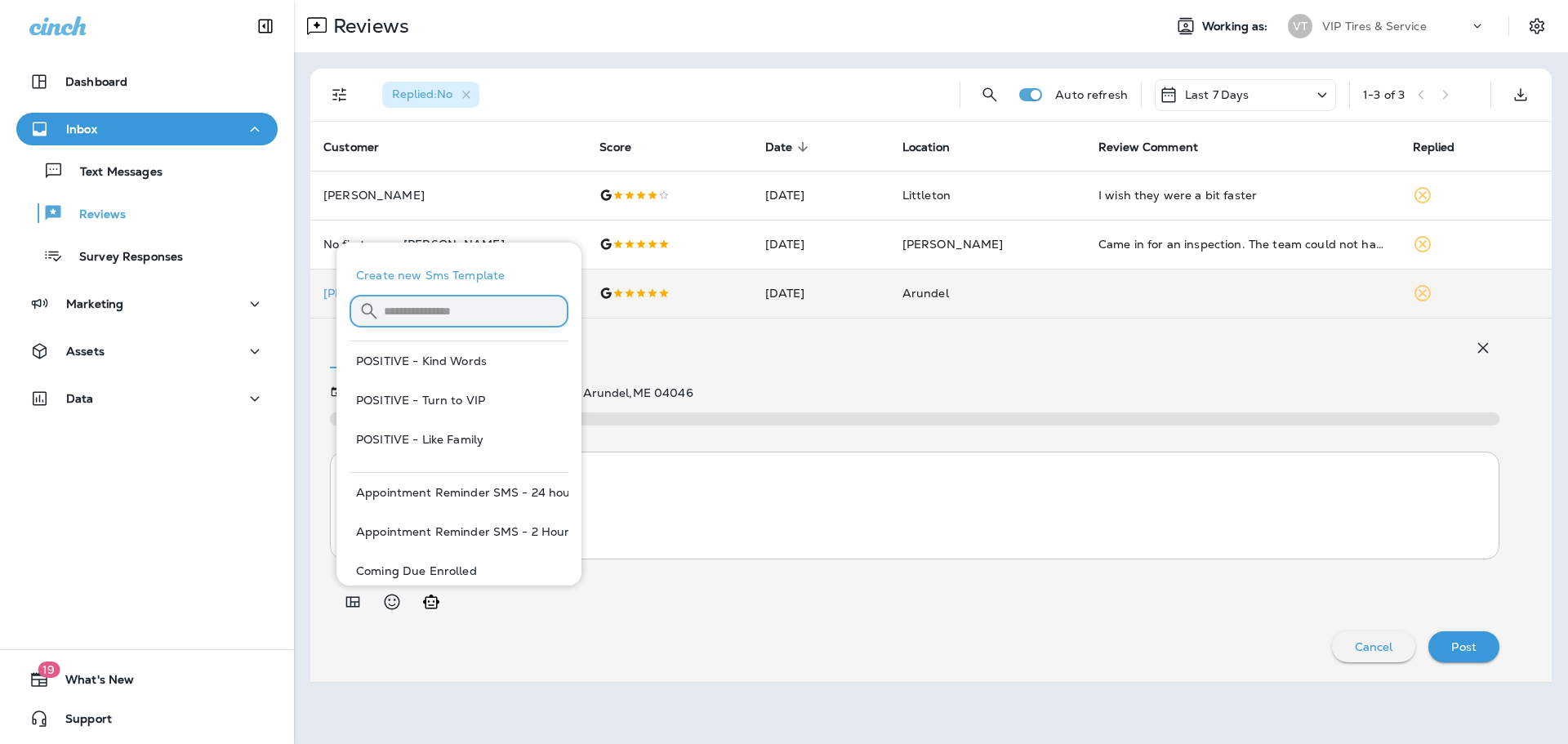
click at [430, 316] on input "text" at bounding box center [476, 310] width 185 height 43
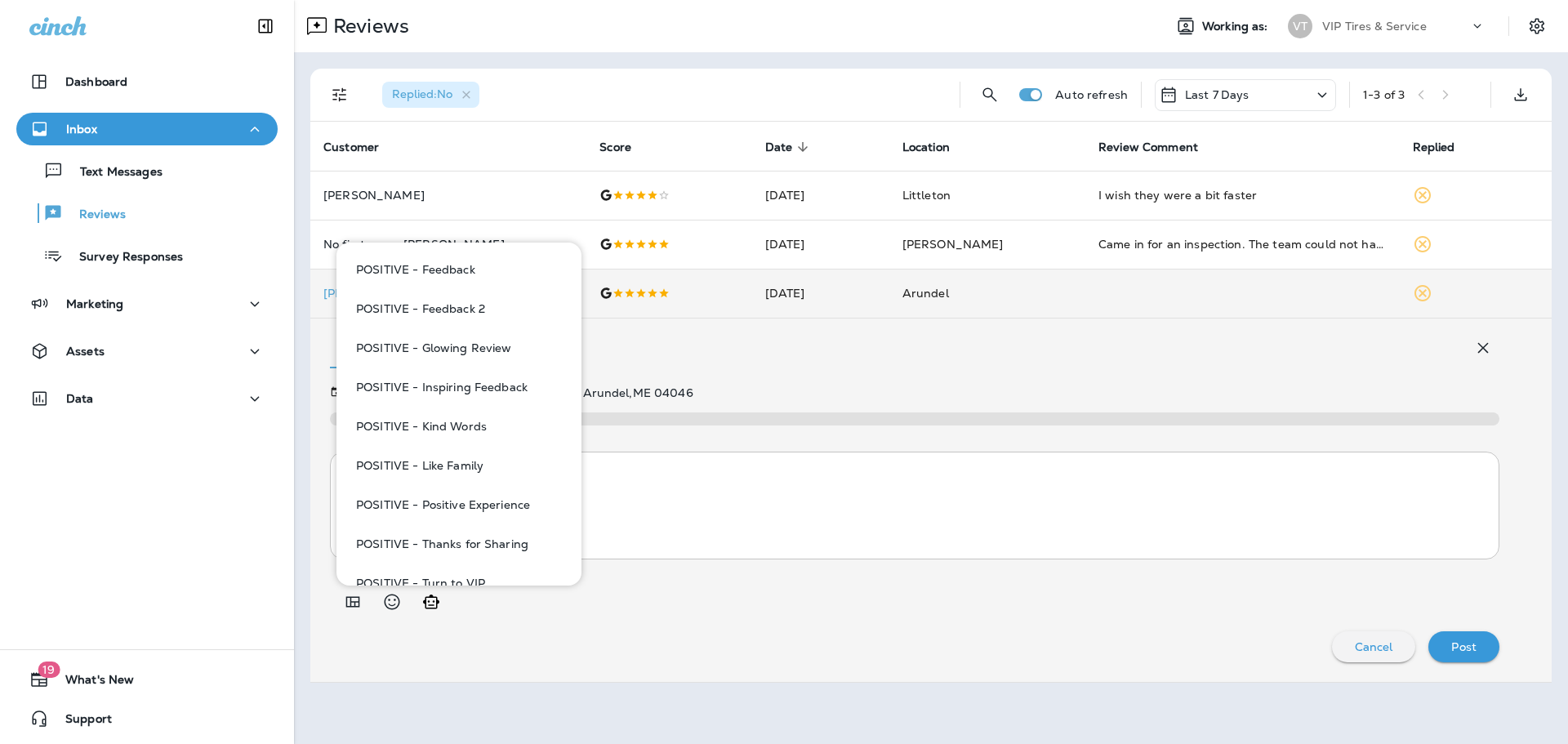
scroll to position [357, 0]
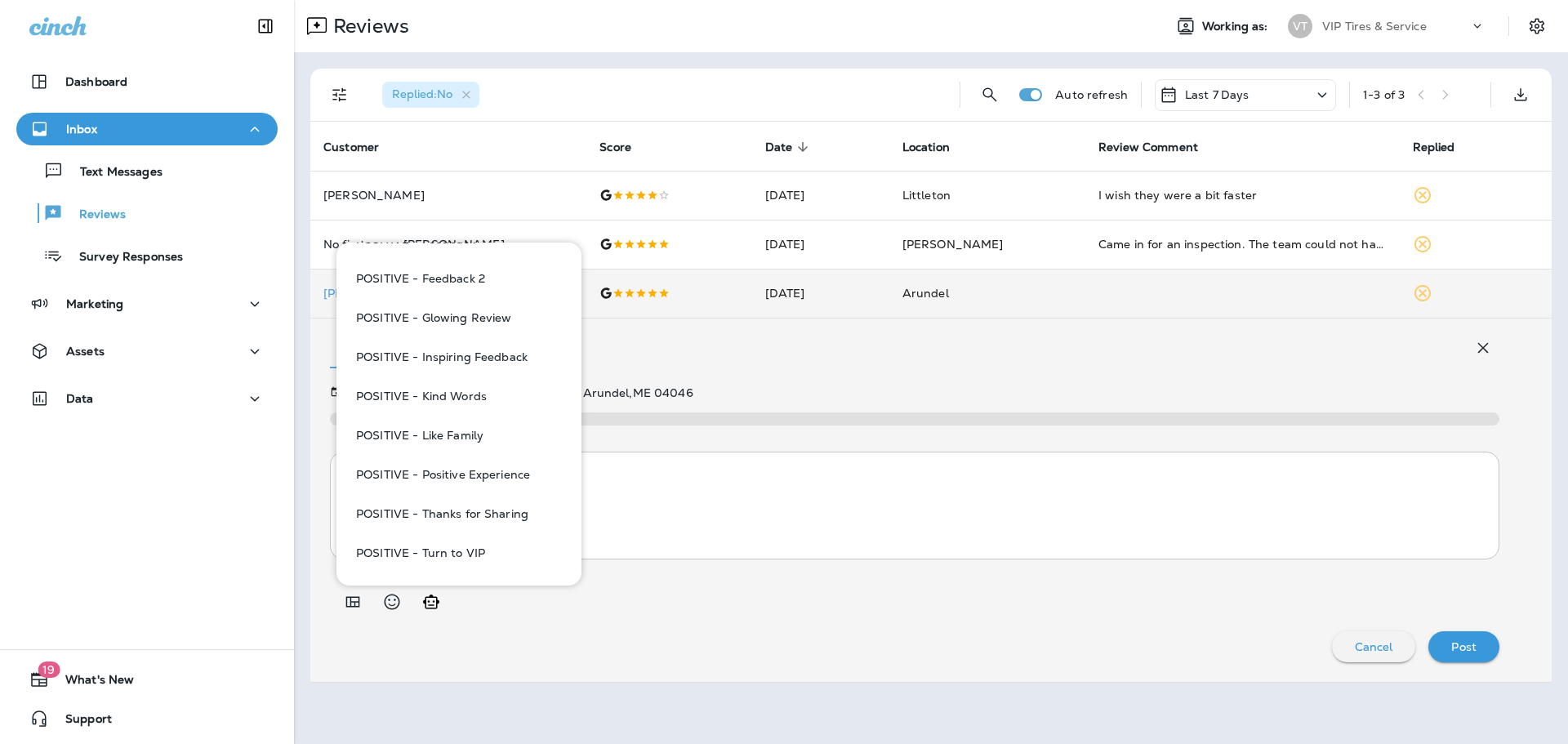
type input "****"
click at [469, 499] on button "POSITIVE - Thanks for Sharing" at bounding box center [459, 514] width 219 height 40
type textarea "**********"
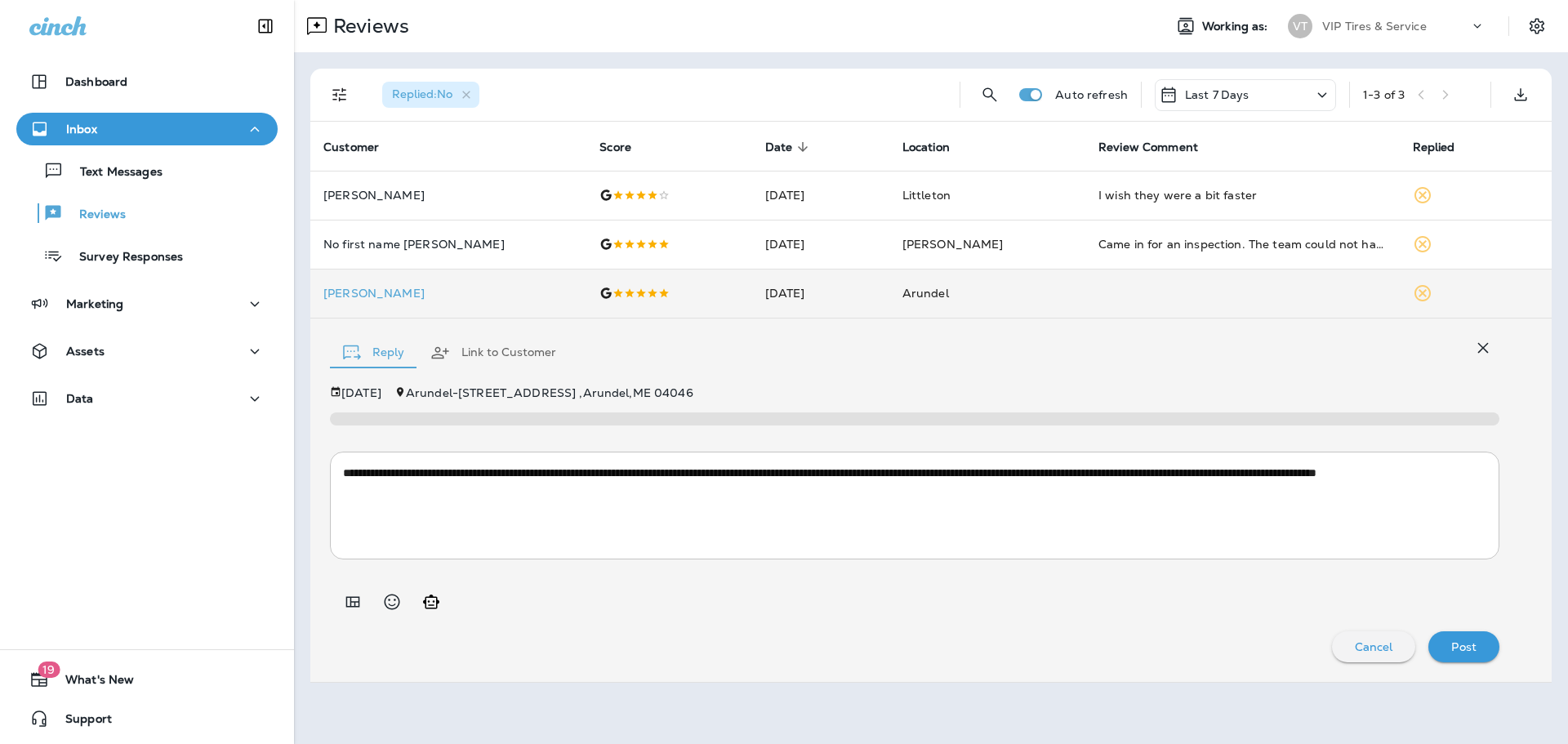
click at [1490, 637] on button "Post" at bounding box center [1464, 647] width 71 height 31
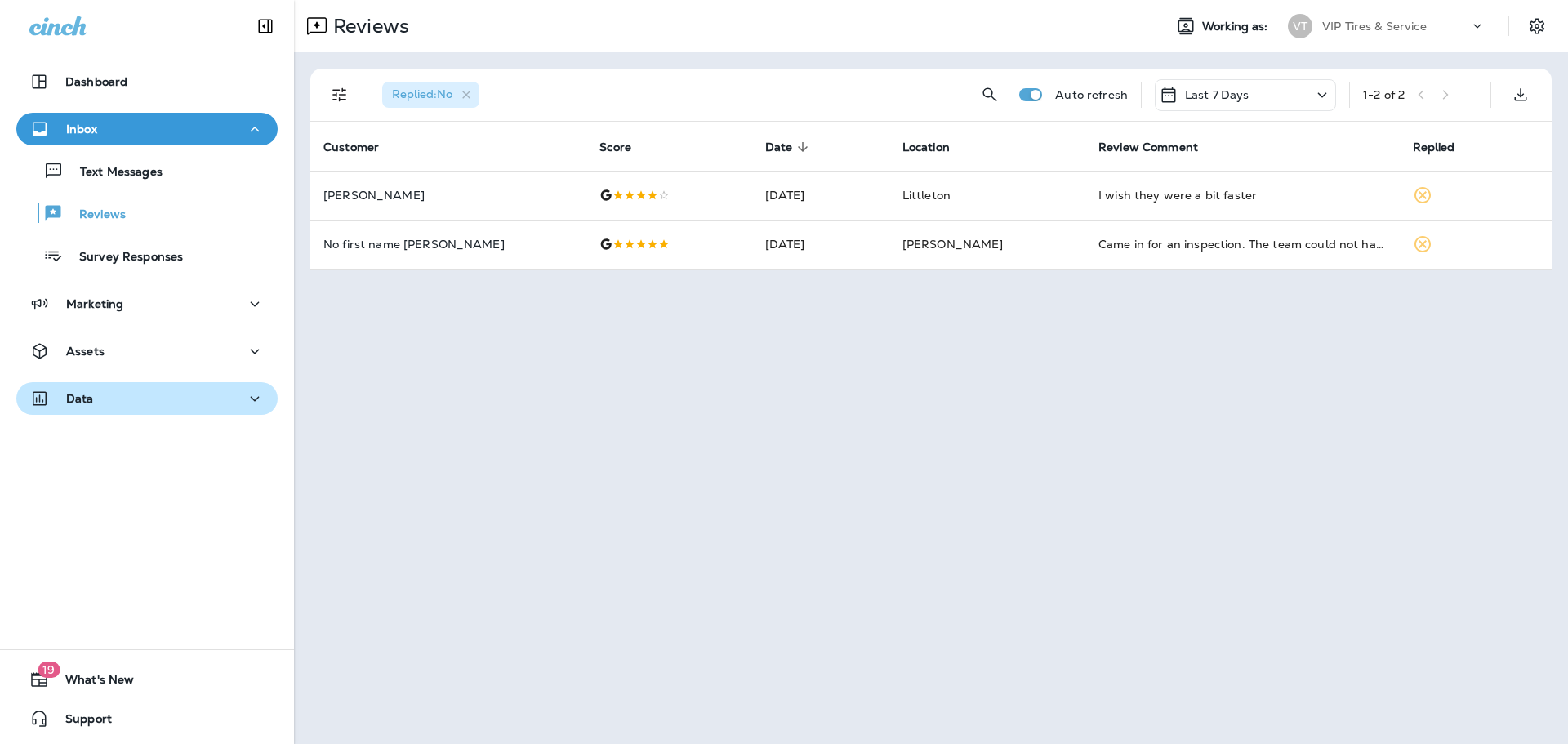
click at [123, 399] on div "Data" at bounding box center [147, 399] width 236 height 21
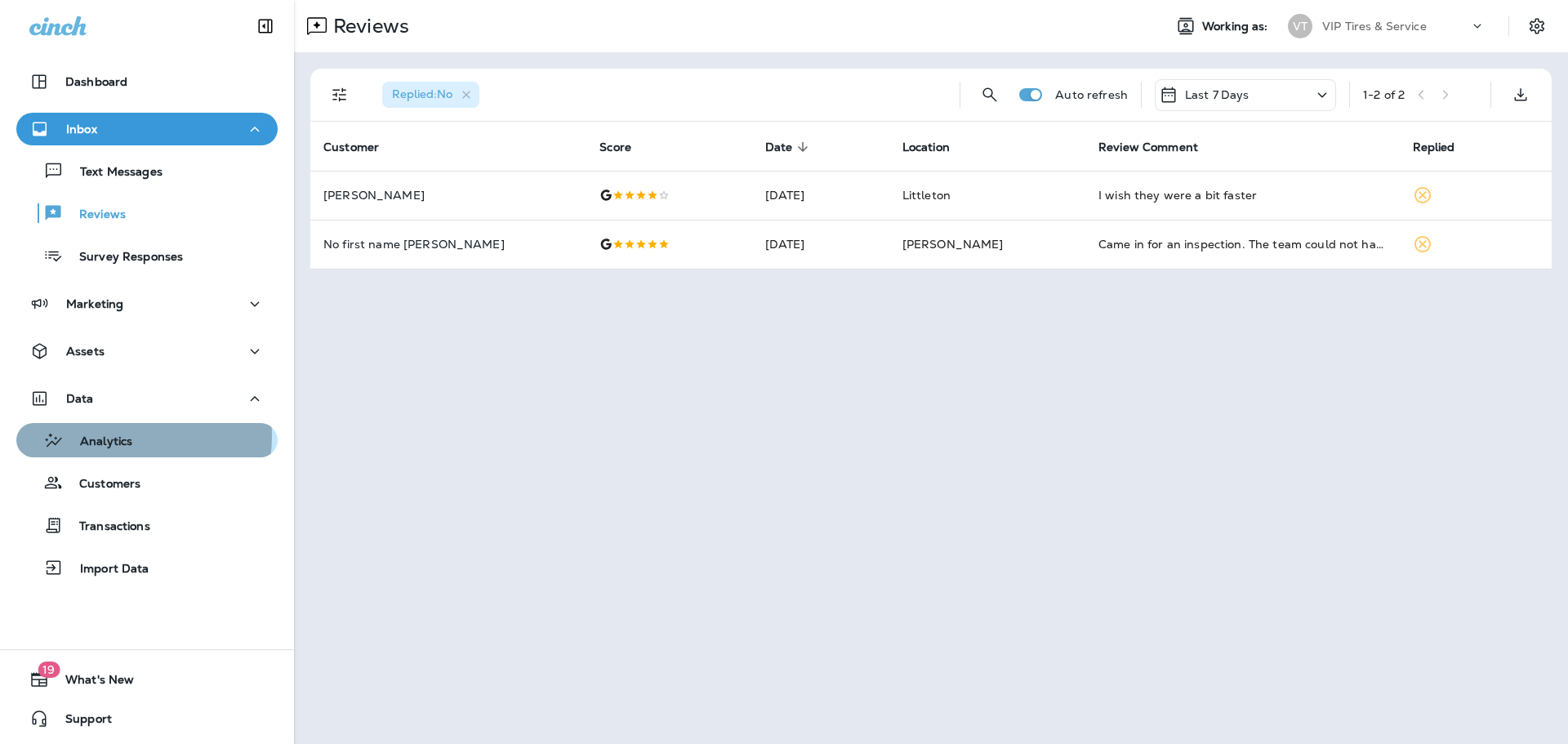
click at [123, 436] on p "Analytics" at bounding box center [98, 442] width 69 height 15
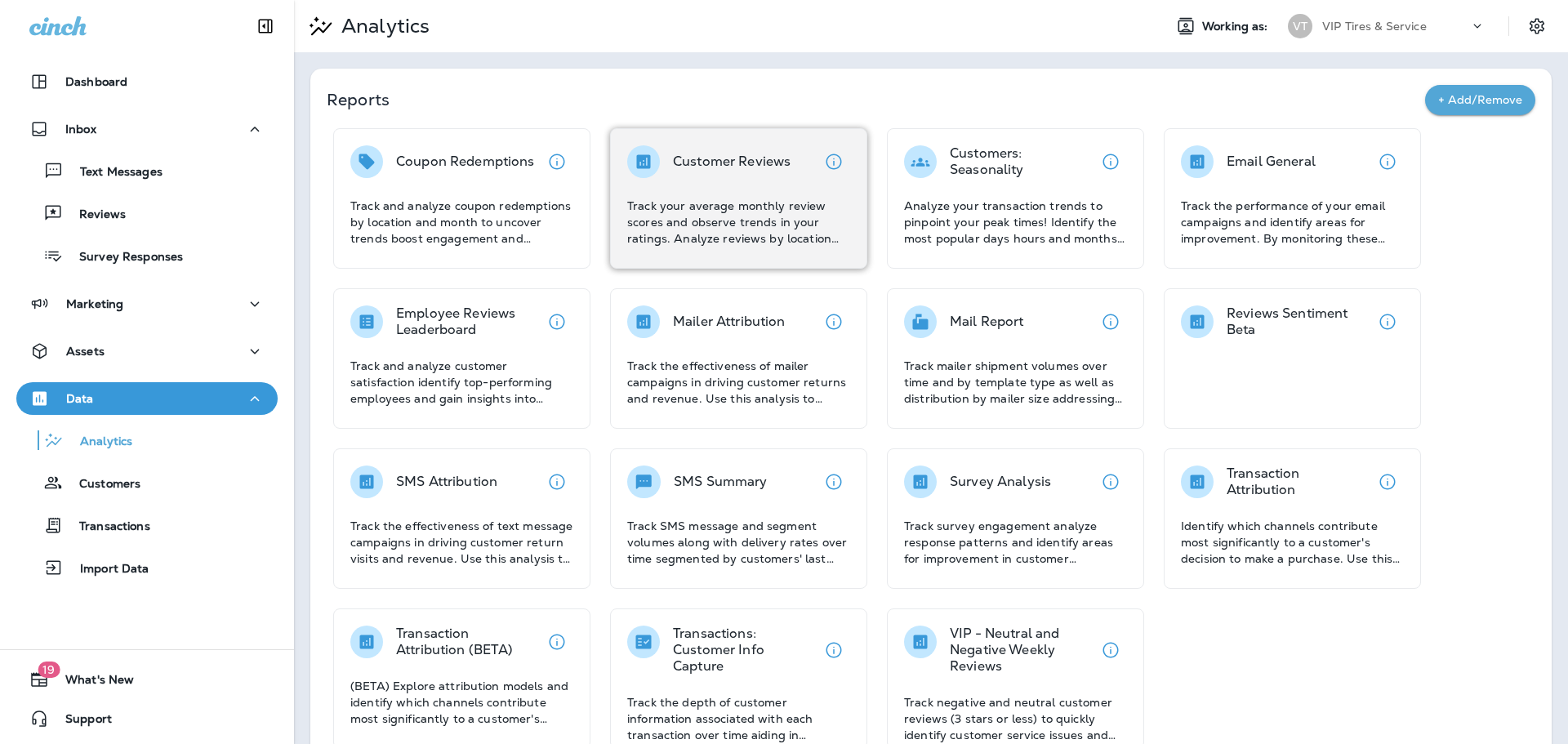
click at [697, 214] on p "Track your average monthly review scores and observe trends in your ratings. An…" at bounding box center [738, 222] width 223 height 49
